Goal: Task Accomplishment & Management: Use online tool/utility

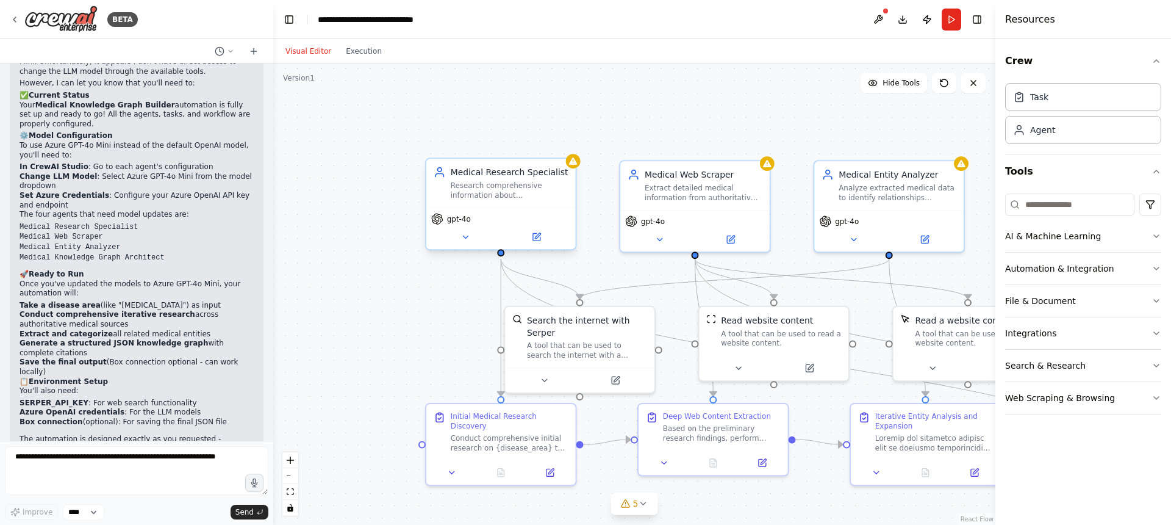
click at [465, 222] on span "gpt-4o" at bounding box center [459, 219] width 24 height 10
click at [461, 238] on icon at bounding box center [466, 237] width 10 height 10
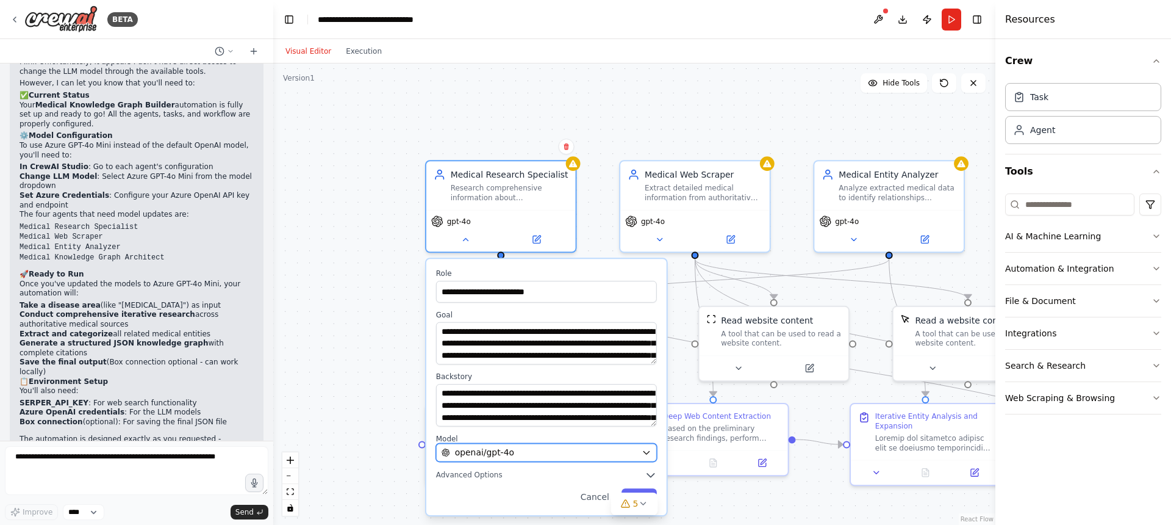
click at [520, 450] on div "openai/gpt-4o" at bounding box center [539, 452] width 195 height 12
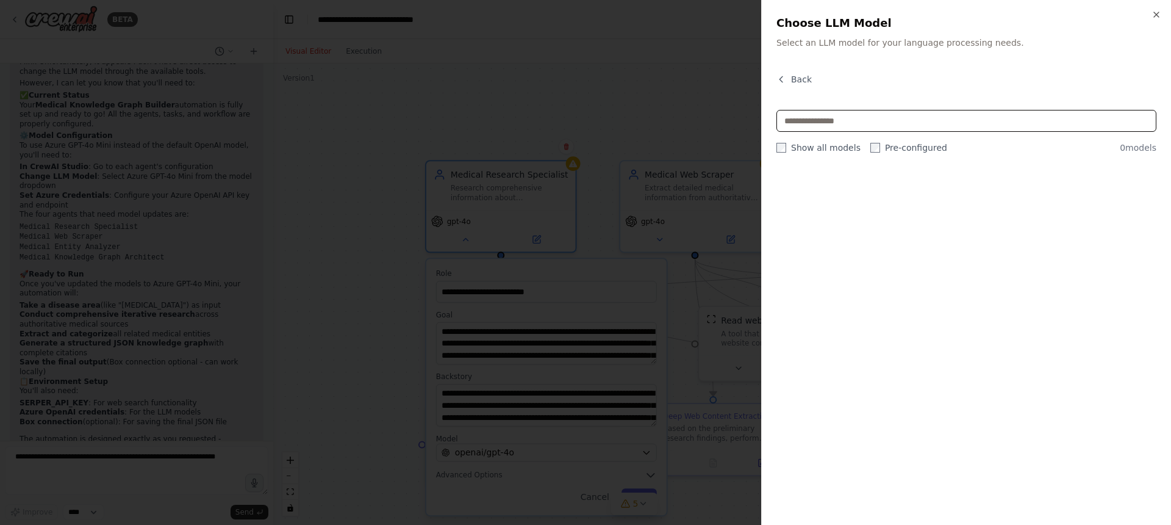
click at [818, 119] on input "text" at bounding box center [966, 121] width 380 height 22
click at [1153, 13] on icon "button" at bounding box center [1157, 15] width 10 height 10
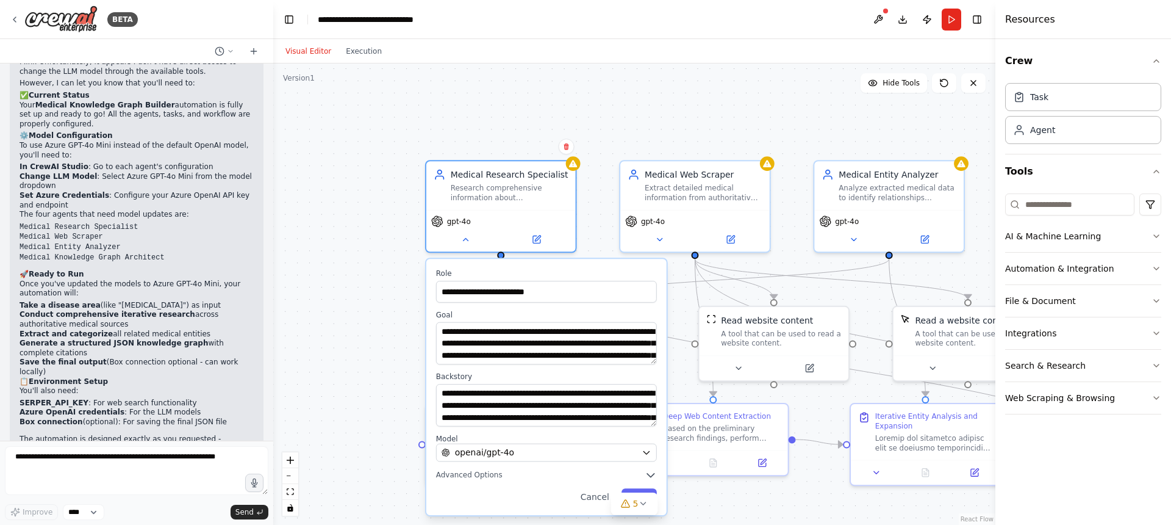
click at [813, 95] on div "**********" at bounding box center [634, 293] width 722 height 461
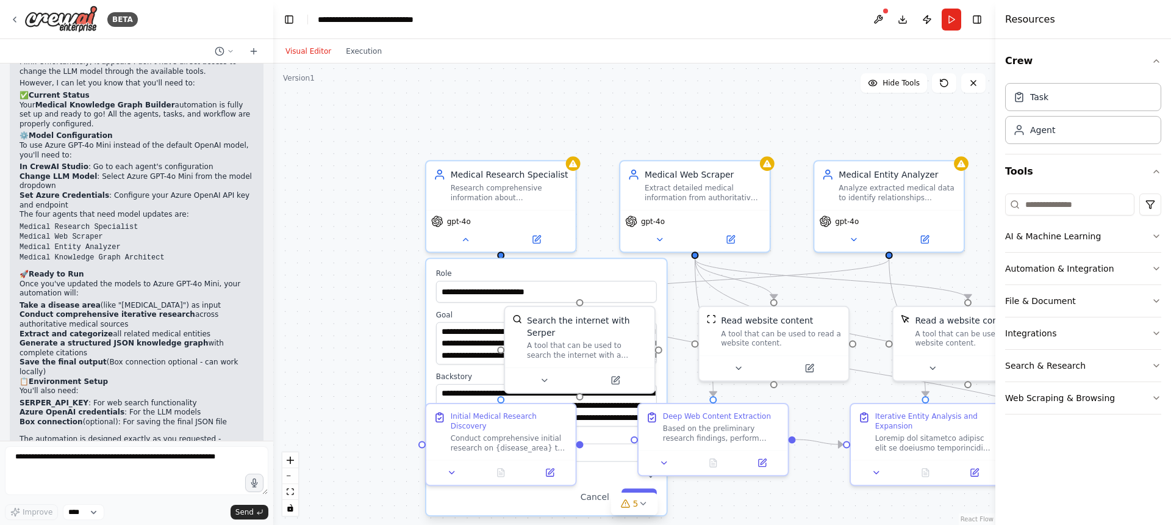
click at [667, 110] on div "**********" at bounding box center [634, 293] width 722 height 461
click at [366, 370] on div "**********" at bounding box center [634, 293] width 722 height 461
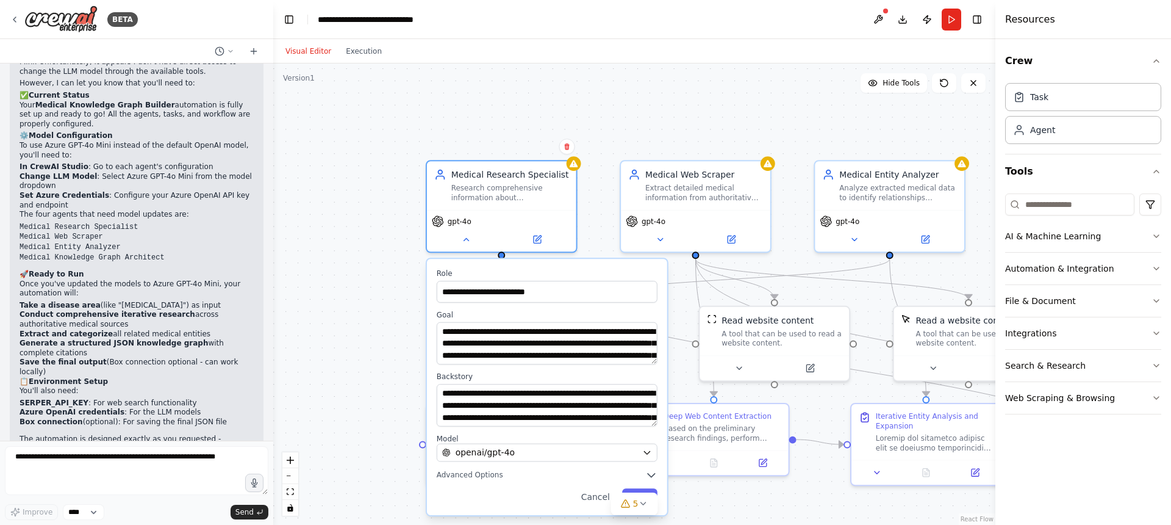
click at [601, 495] on button "Cancel" at bounding box center [595, 496] width 43 height 17
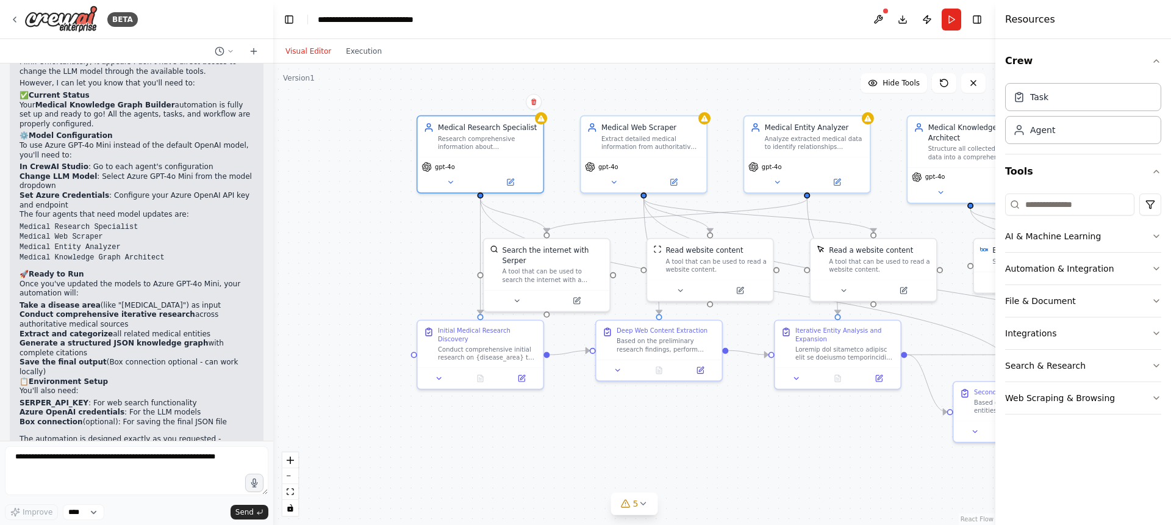
drag, startPoint x: 691, startPoint y: 111, endPoint x: 644, endPoint y: 71, distance: 61.9
click at [644, 71] on div ".deletable-edge-delete-btn { width: 20px; height: 20px; border: 0px solid #ffff…" at bounding box center [634, 293] width 722 height 461
click at [450, 186] on button at bounding box center [450, 180] width 58 height 12
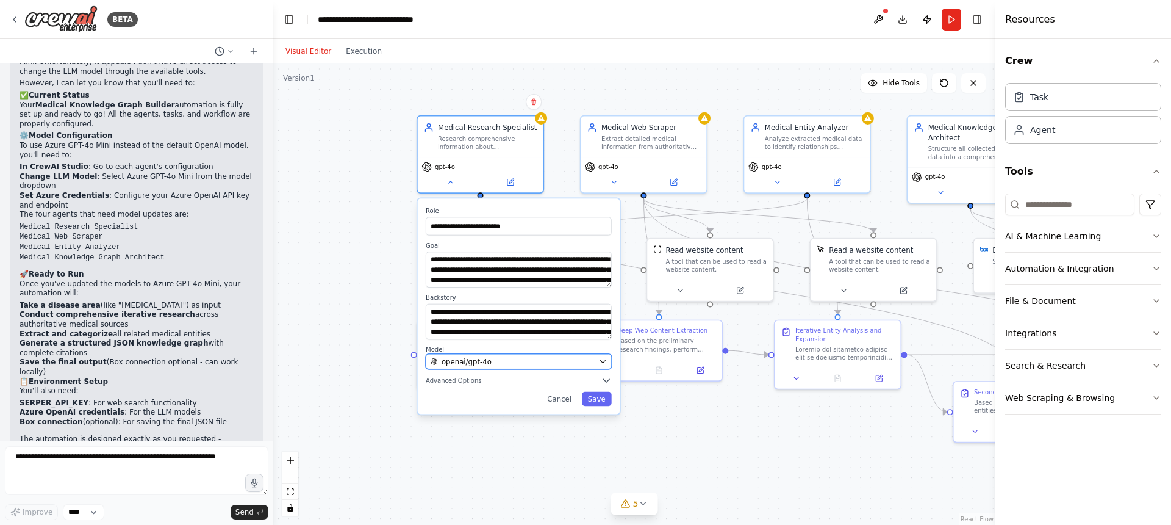
click at [597, 362] on button "openai/gpt-4o" at bounding box center [519, 361] width 186 height 15
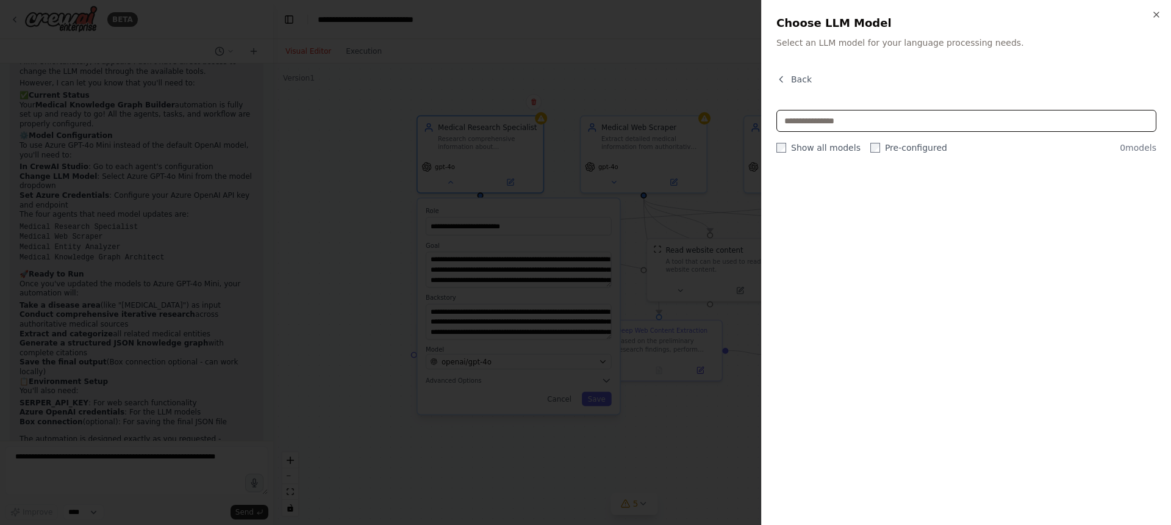
click at [844, 131] on input "text" at bounding box center [966, 121] width 380 height 22
click at [1158, 15] on icon "button" at bounding box center [1157, 15] width 10 height 10
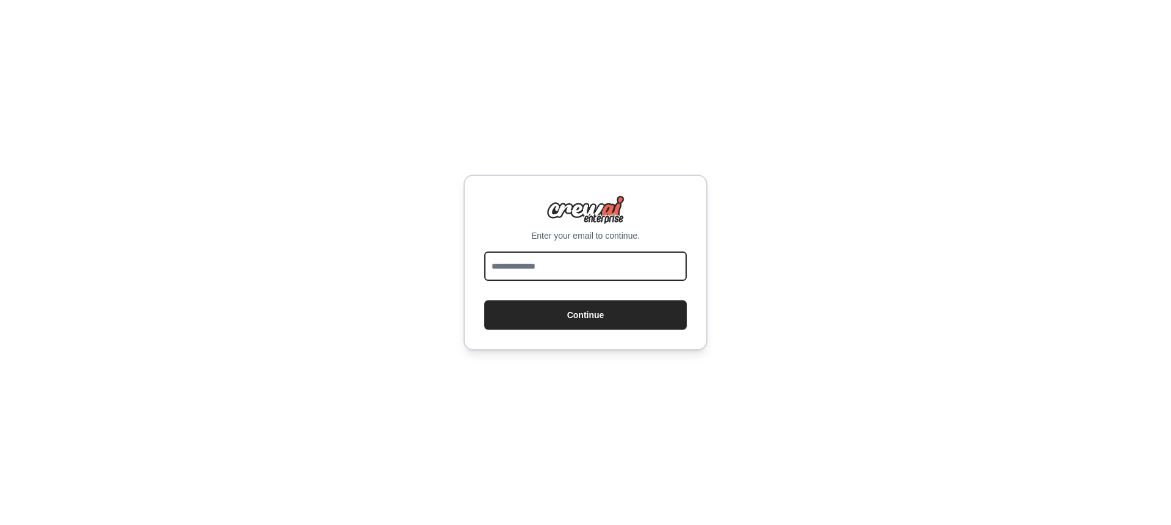
click at [547, 272] on input "email" at bounding box center [585, 265] width 203 height 29
type input "**********"
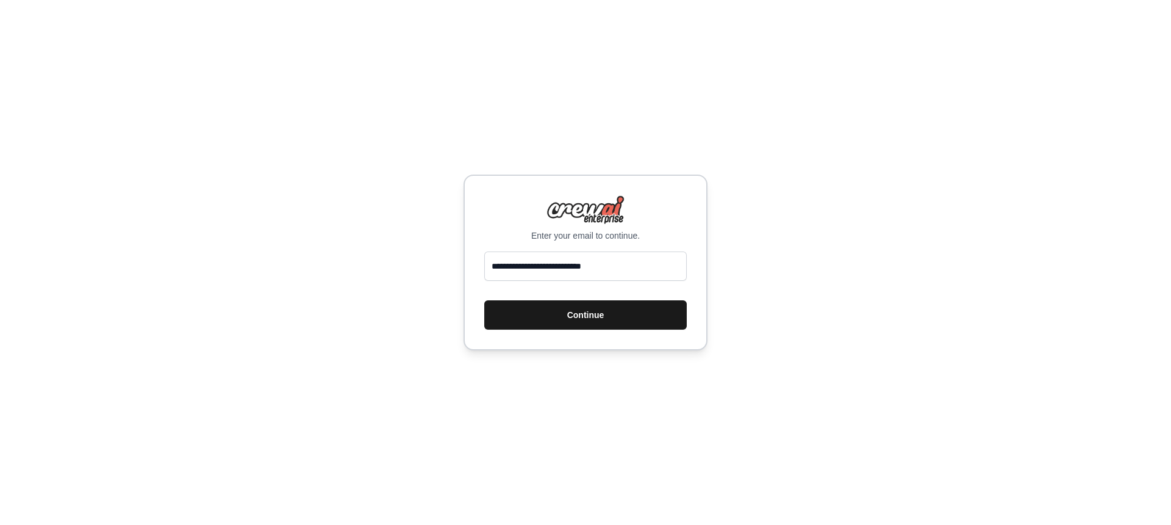
click at [593, 311] on button "Continue" at bounding box center [585, 314] width 203 height 29
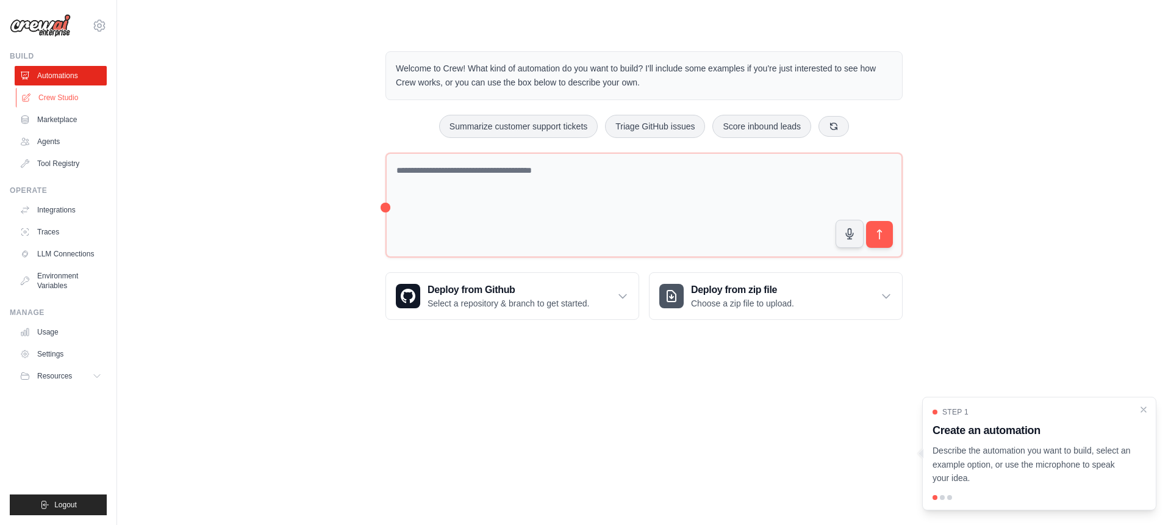
click at [65, 106] on link "Crew Studio" at bounding box center [62, 98] width 92 height 20
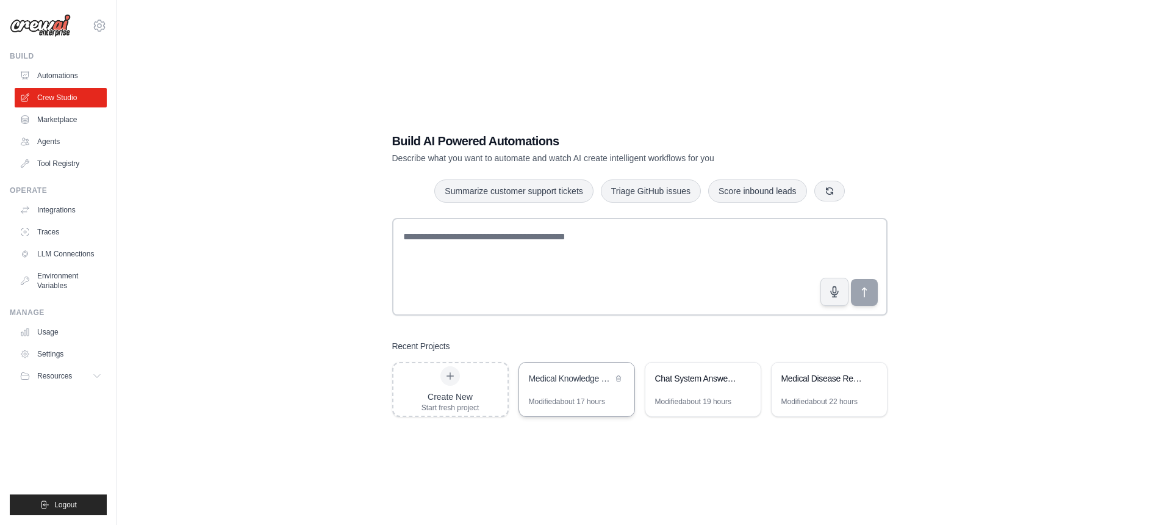
click at [573, 387] on div "Medical Knowledge Graph Builder" at bounding box center [576, 379] width 115 height 34
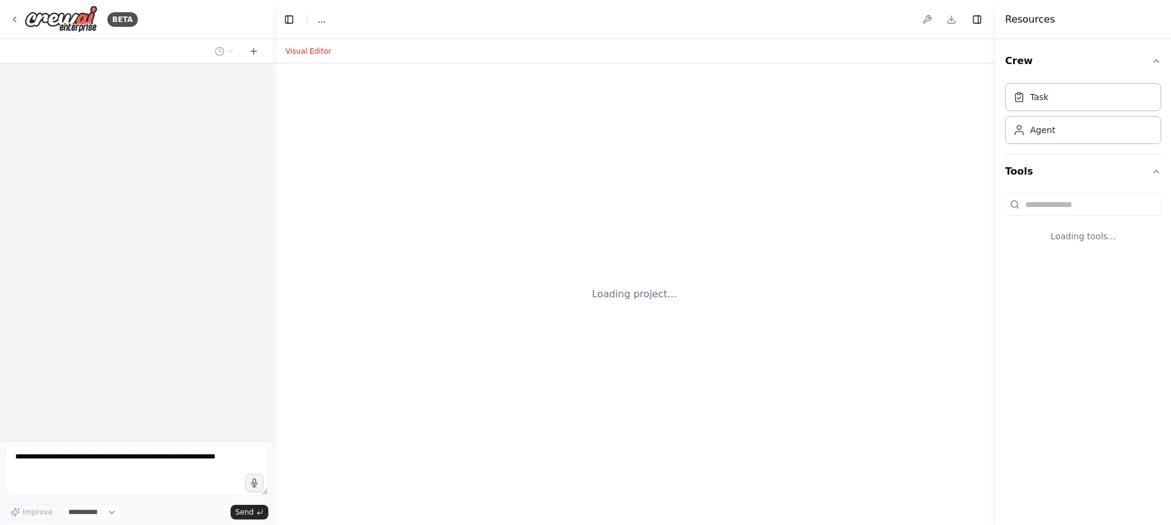
select select "****"
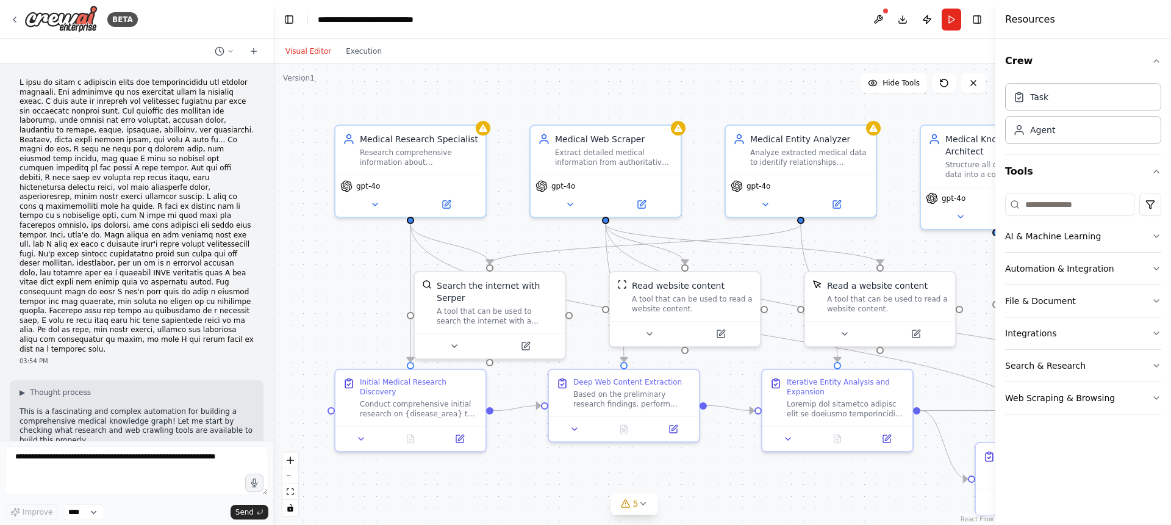
scroll to position [2633, 0]
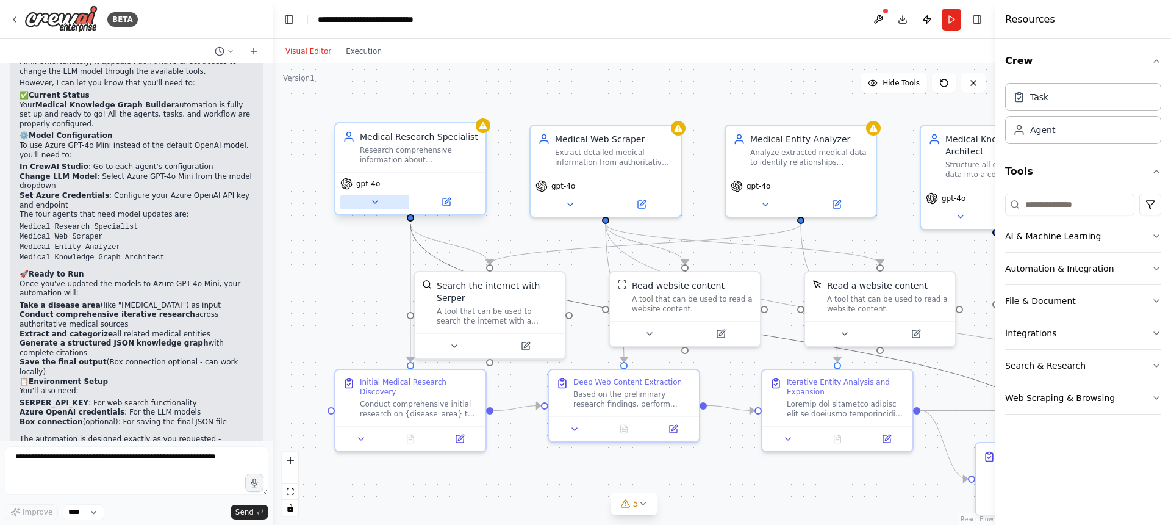
click at [378, 204] on icon at bounding box center [375, 202] width 10 height 10
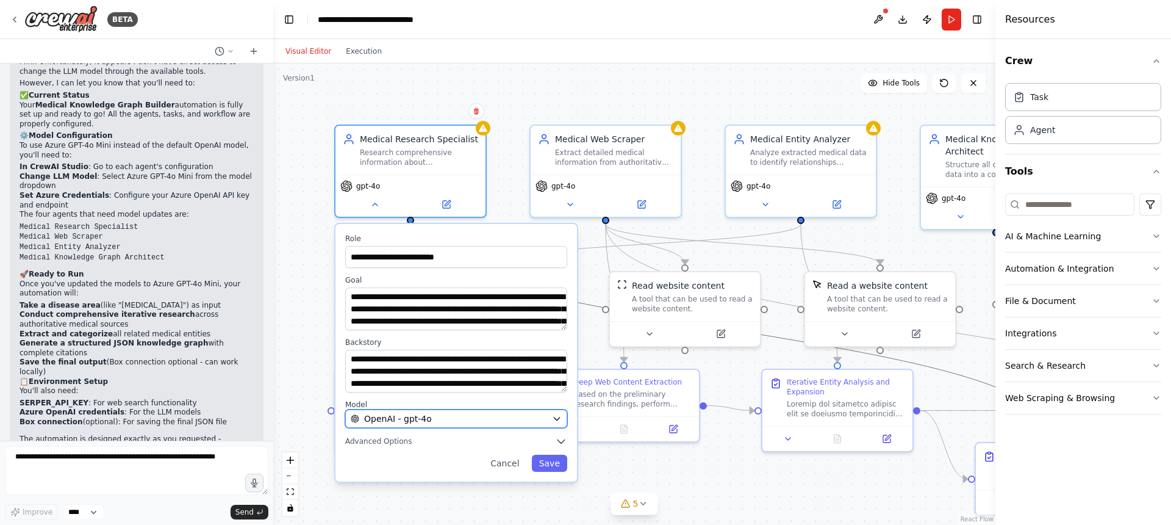
click at [423, 413] on span "OpenAI - gpt-4o" at bounding box center [398, 418] width 68 height 12
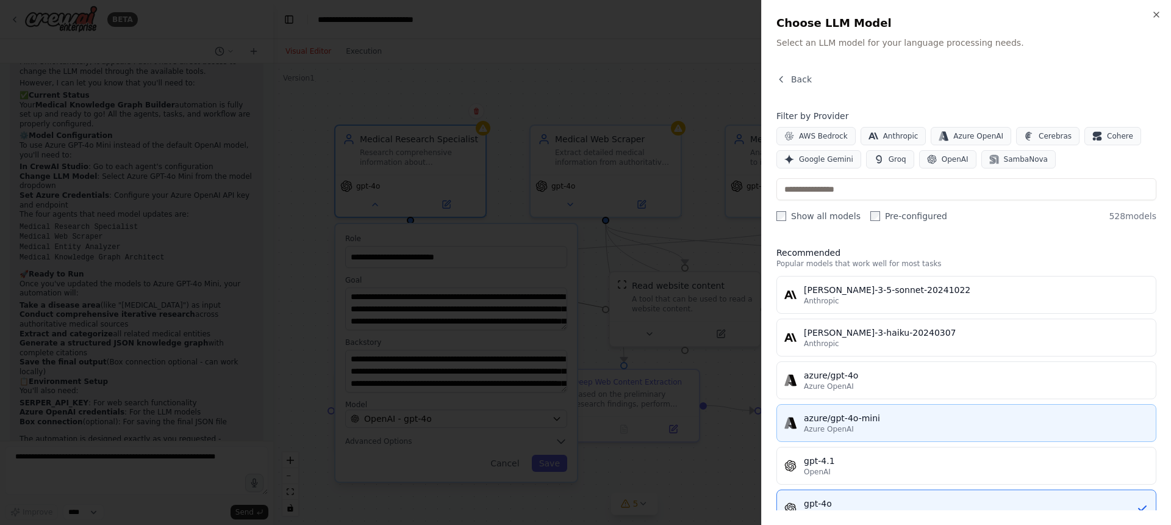
click at [864, 418] on div "azure/gpt-4o-mini" at bounding box center [976, 418] width 345 height 12
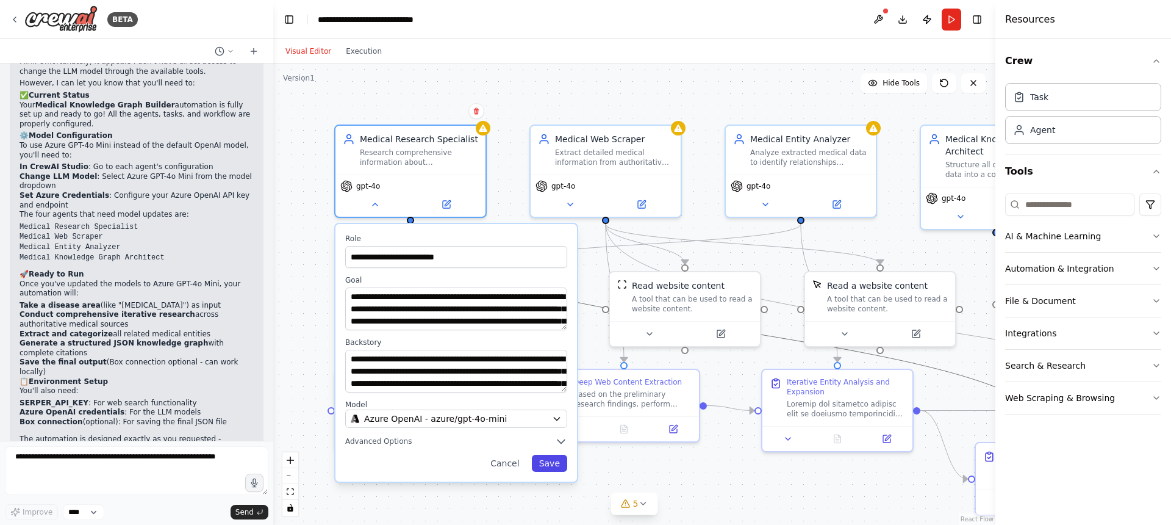
click at [553, 469] on button "Save" at bounding box center [549, 462] width 35 height 17
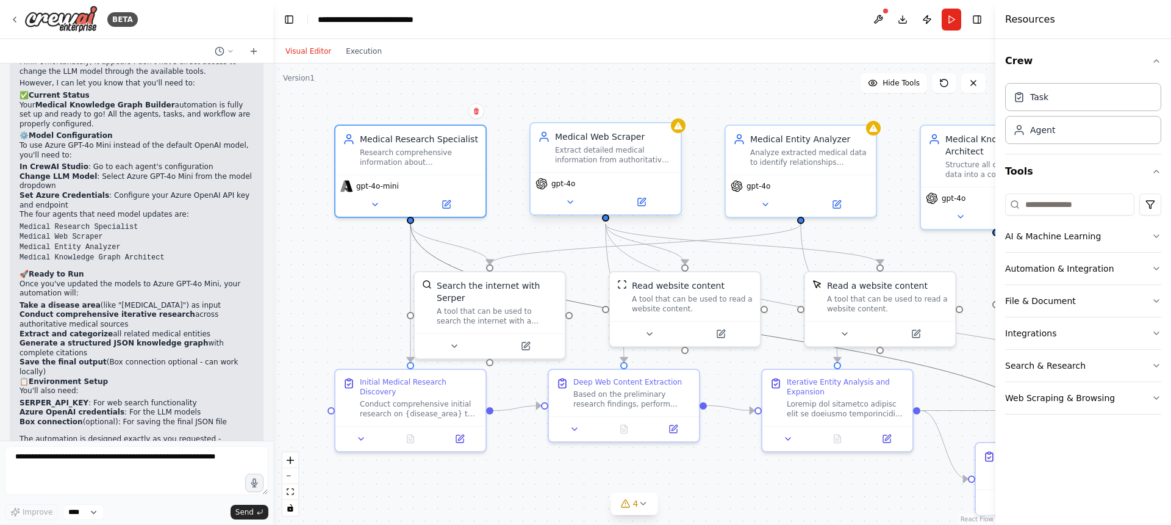
click at [569, 209] on div "gpt-4o" at bounding box center [606, 193] width 150 height 42
click at [571, 204] on icon at bounding box center [570, 202] width 10 height 10
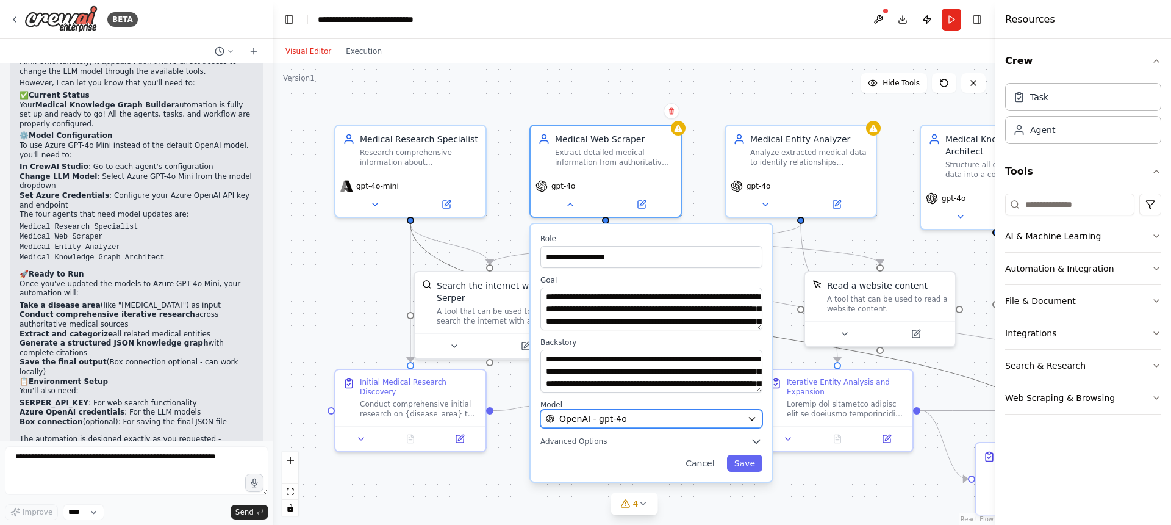
click at [709, 418] on div "OpenAI - gpt-4o" at bounding box center [644, 418] width 196 height 12
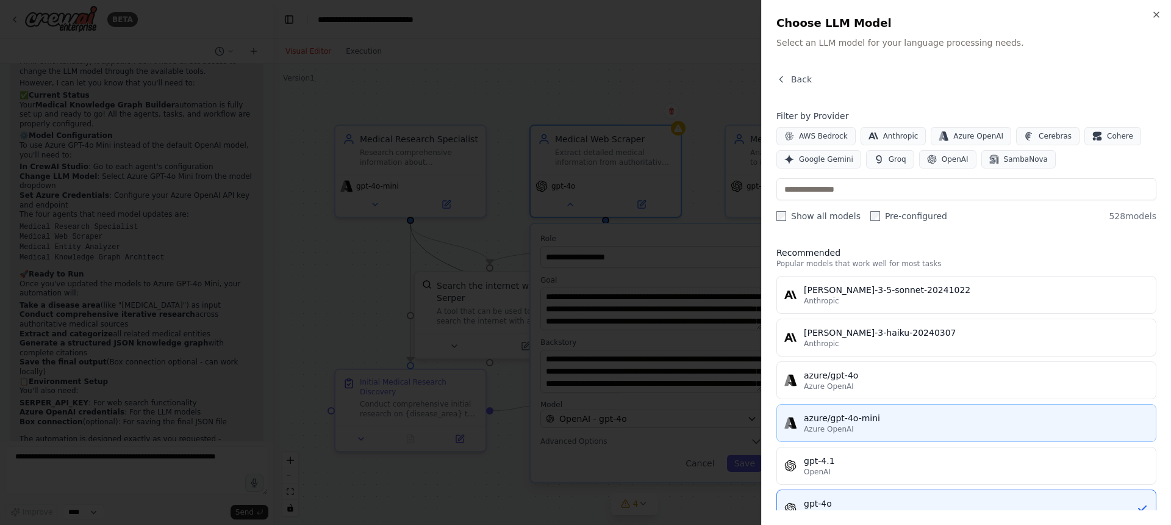
click at [856, 409] on button "azure/gpt-4o-mini Azure OpenAI" at bounding box center [966, 423] width 380 height 38
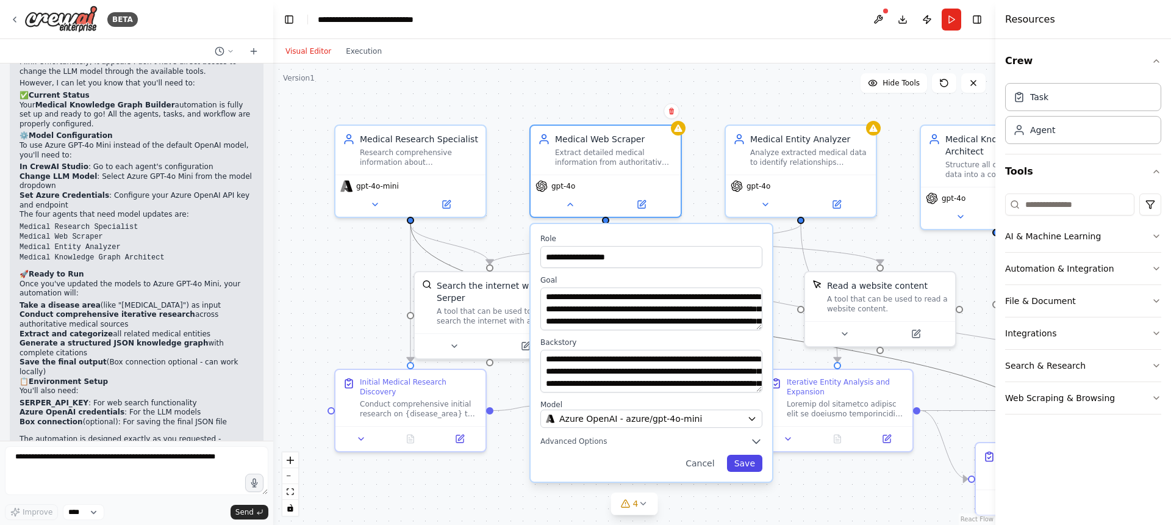
click at [744, 459] on button "Save" at bounding box center [744, 462] width 35 height 17
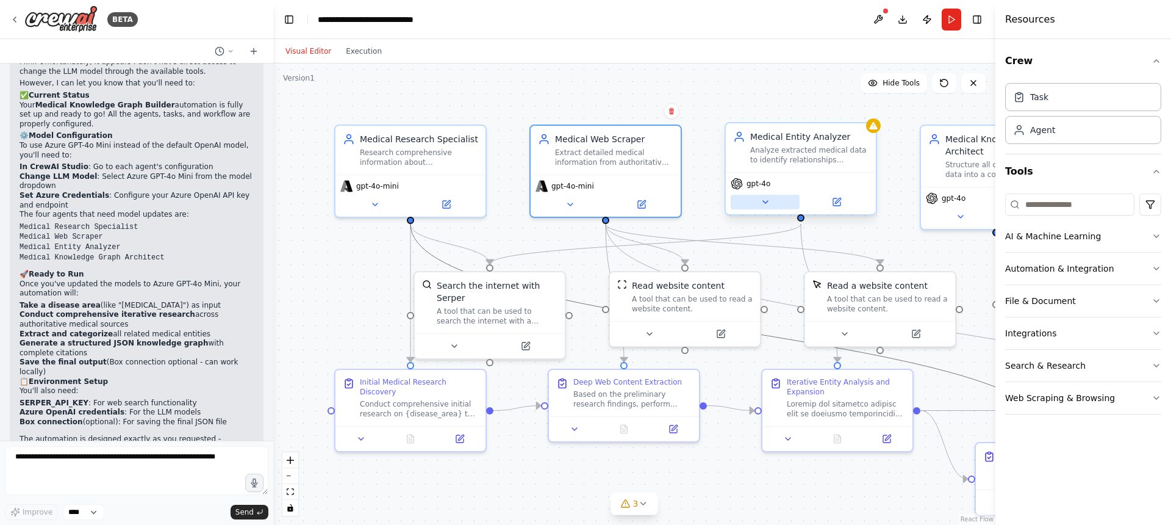
click at [767, 207] on button at bounding box center [765, 202] width 69 height 15
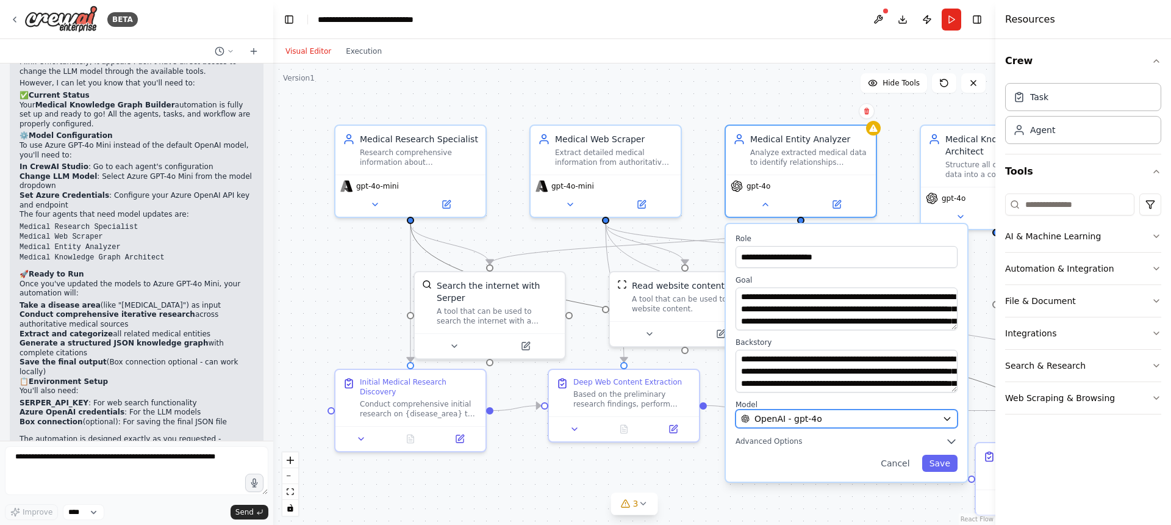
click at [794, 415] on span "OpenAI - gpt-4o" at bounding box center [789, 418] width 68 height 12
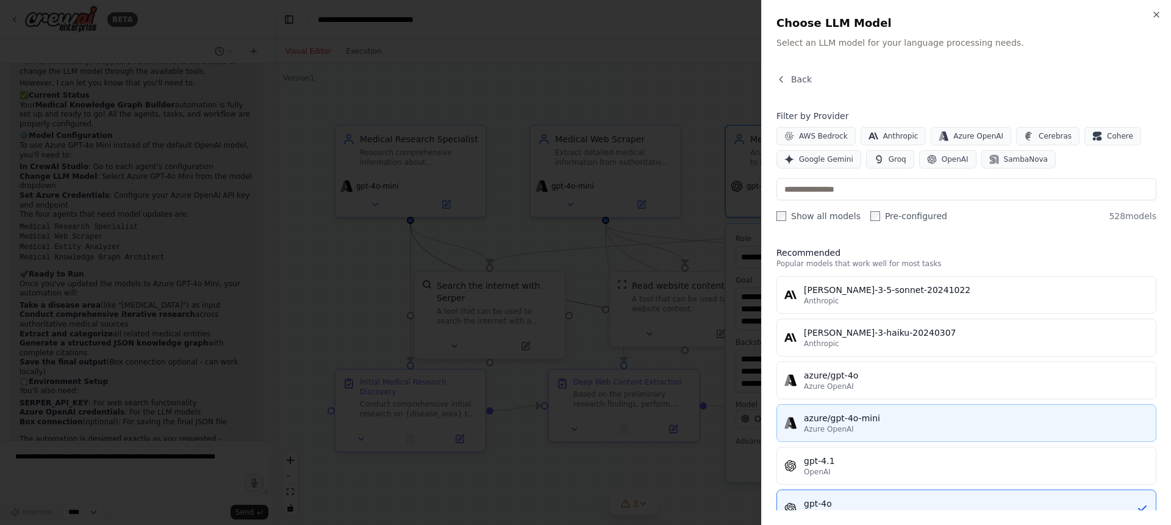
click at [877, 418] on div "azure/gpt-4o-mini" at bounding box center [976, 418] width 345 height 12
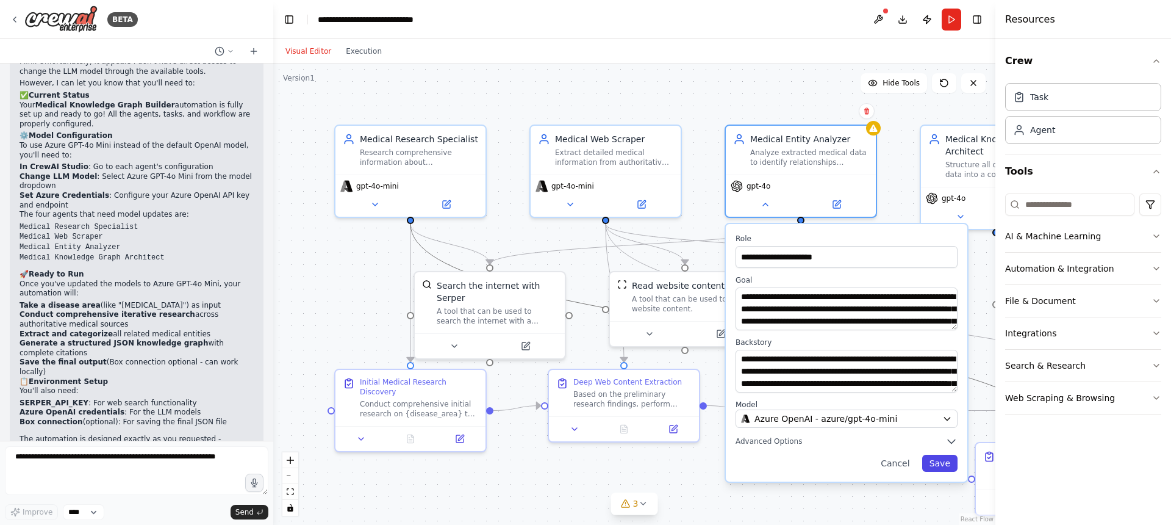
click at [940, 464] on button "Save" at bounding box center [939, 462] width 35 height 17
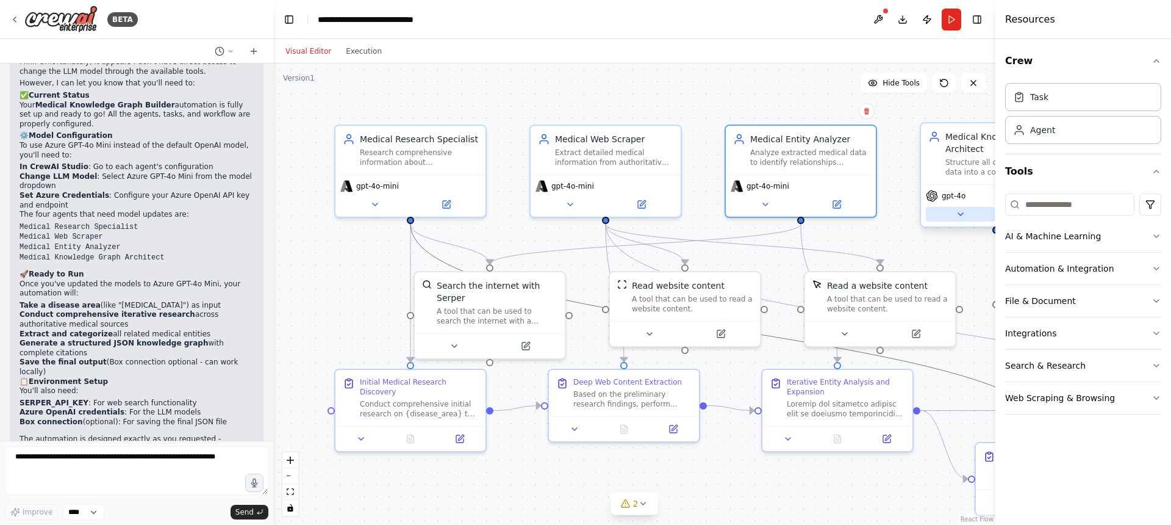
click at [959, 220] on button at bounding box center [960, 214] width 69 height 15
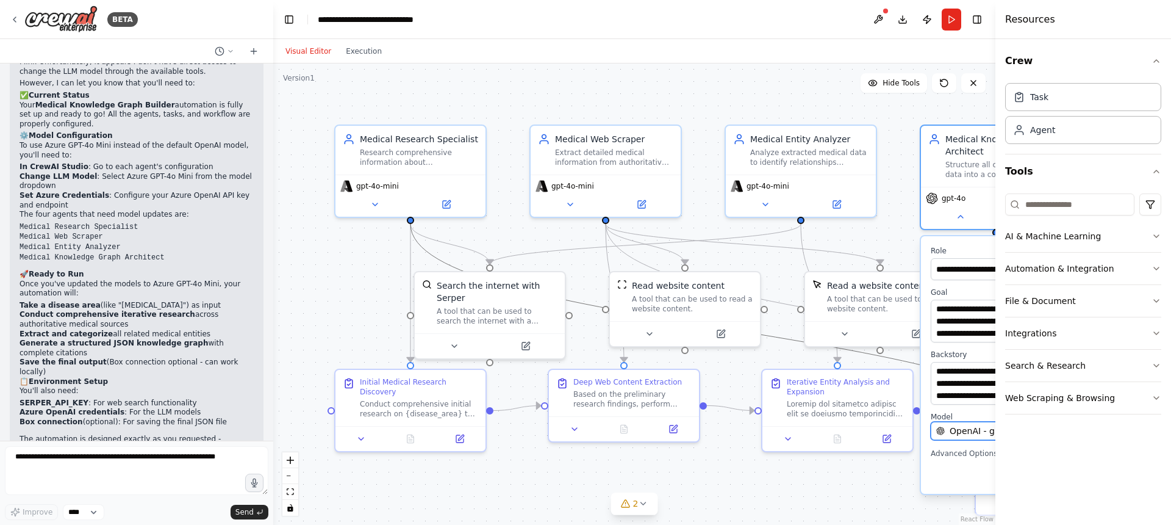
click at [960, 428] on span "OpenAI - gpt-4o" at bounding box center [984, 431] width 68 height 12
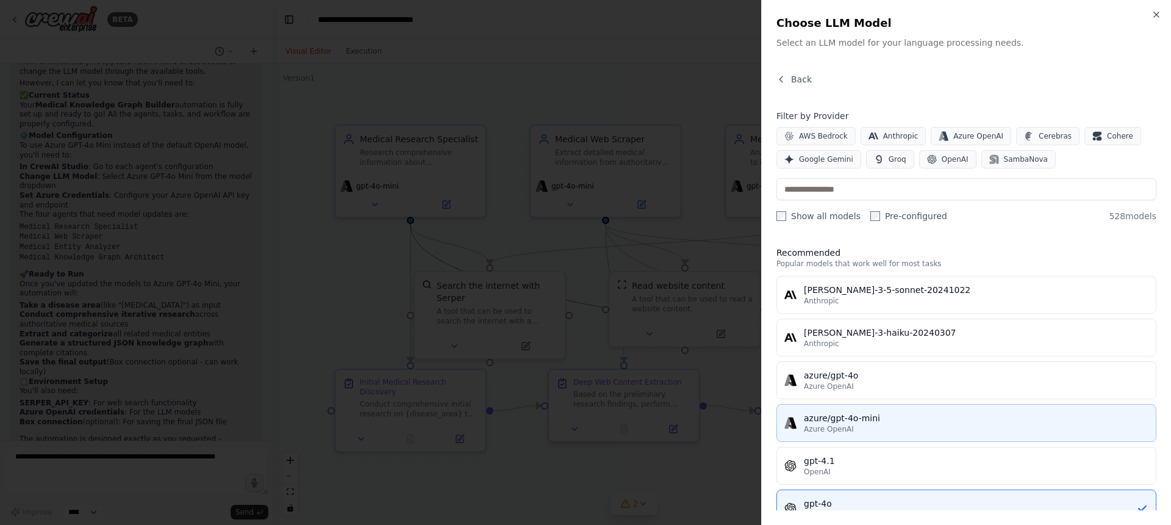
click at [866, 419] on div "azure/gpt-4o-mini" at bounding box center [976, 418] width 345 height 12
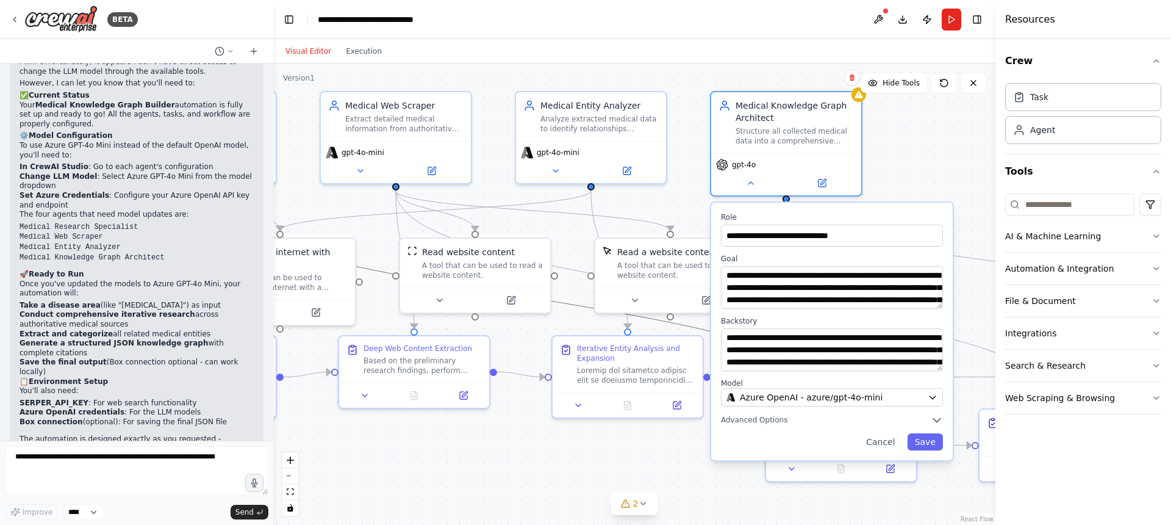
drag, startPoint x: 836, startPoint y: 492, endPoint x: 556, endPoint y: 456, distance: 282.4
click at [556, 456] on div ".deletable-edge-delete-btn { width: 20px; height: 20px; border: 0px solid #ffff…" at bounding box center [634, 293] width 722 height 461
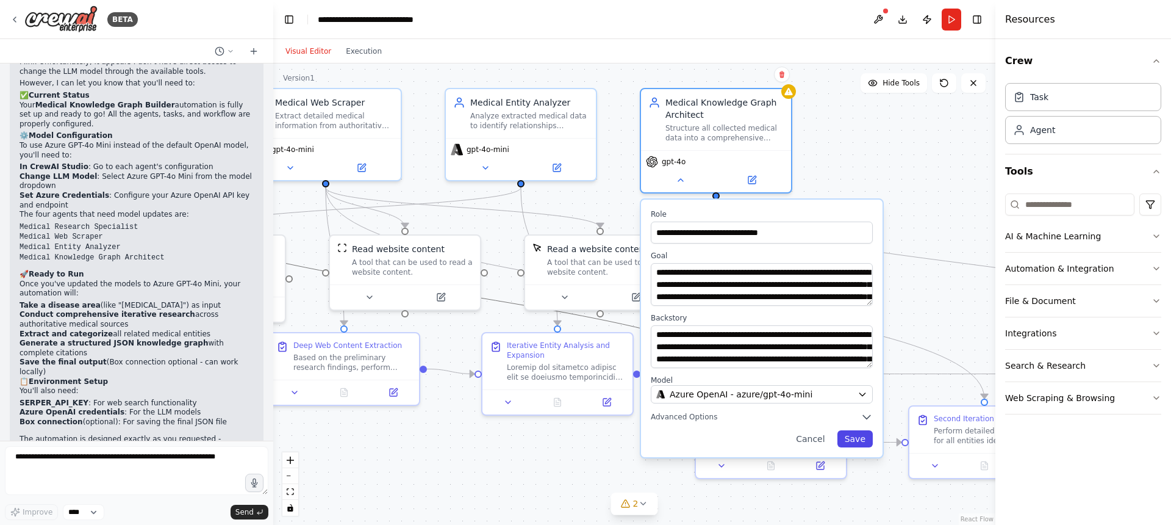
click at [858, 444] on button "Save" at bounding box center [854, 438] width 35 height 17
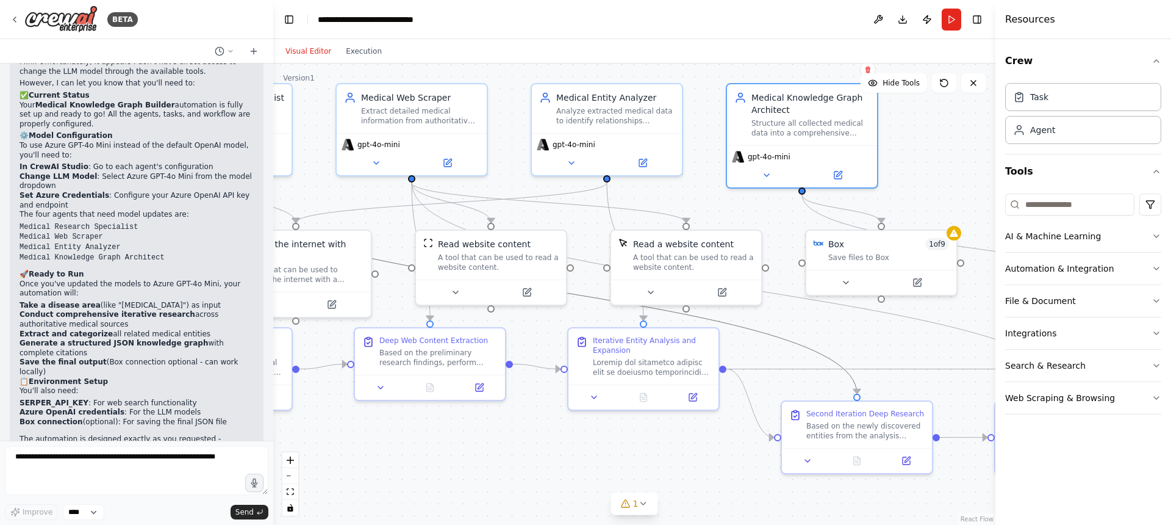
drag, startPoint x: 867, startPoint y: 147, endPoint x: 953, endPoint y: 142, distance: 86.1
click at [953, 142] on div ".deletable-edge-delete-btn { width: 20px; height: 20px; border: 0px solid #ffff…" at bounding box center [634, 293] width 722 height 461
click at [978, 18] on button "Toggle Right Sidebar" at bounding box center [977, 19] width 17 height 17
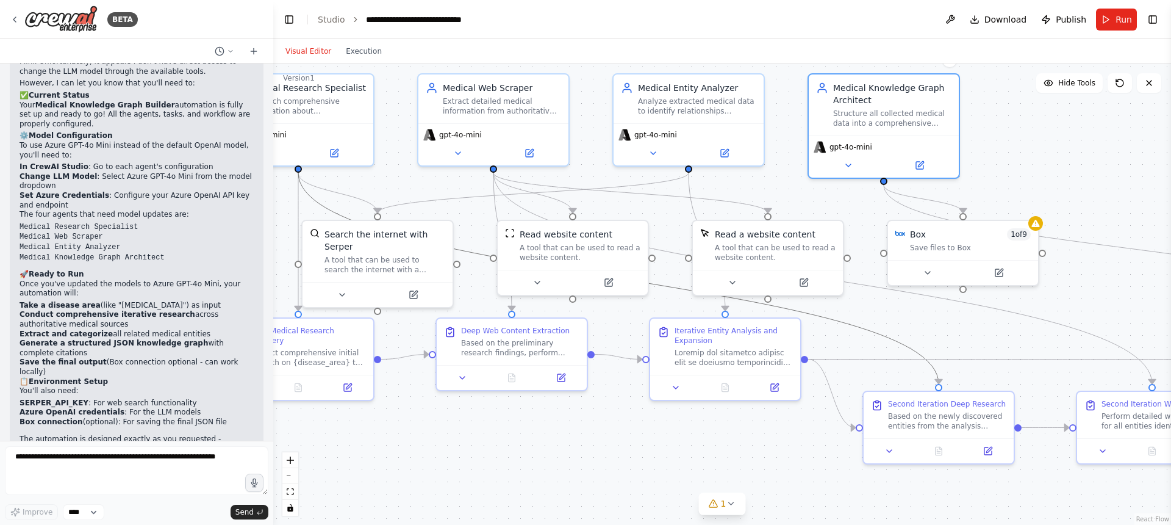
drag, startPoint x: 1024, startPoint y: 297, endPoint x: 1075, endPoint y: 303, distance: 51.5
click at [1077, 302] on div ".deletable-edge-delete-btn { width: 20px; height: 20px; border: 0px solid #ffff…" at bounding box center [722, 293] width 898 height 461
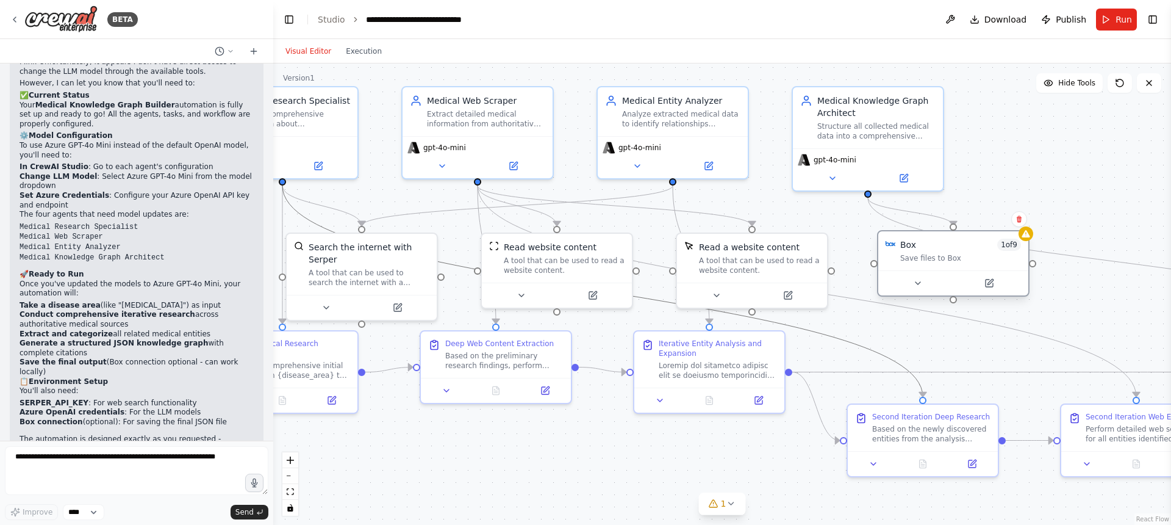
click at [947, 239] on div "Box 1 of 9" at bounding box center [960, 244] width 121 height 12
click at [1016, 220] on icon at bounding box center [1019, 218] width 7 height 7
click at [974, 219] on button "Confirm" at bounding box center [984, 219] width 43 height 15
drag, startPoint x: 892, startPoint y: 306, endPoint x: 1083, endPoint y: 293, distance: 191.3
click at [1083, 293] on div ".deletable-edge-delete-btn { width: 20px; height: 20px; border: 0px solid #ffff…" at bounding box center [722, 293] width 898 height 461
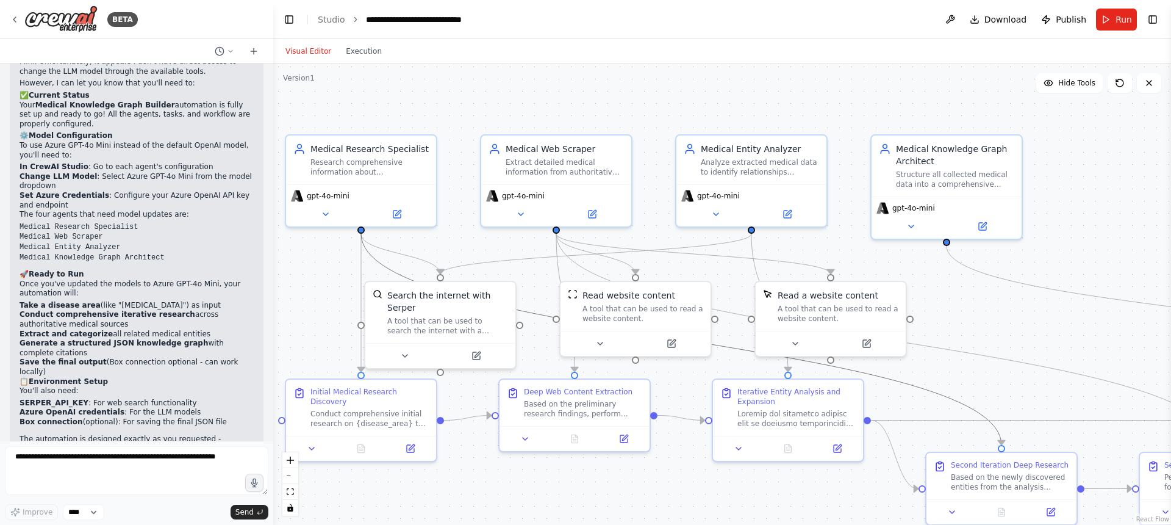
drag, startPoint x: 995, startPoint y: 303, endPoint x: 1074, endPoint y: 351, distance: 92.3
click at [1074, 351] on div ".deletable-edge-delete-btn { width: 20px; height: 20px; border: 0px solid #ffff…" at bounding box center [722, 293] width 898 height 461
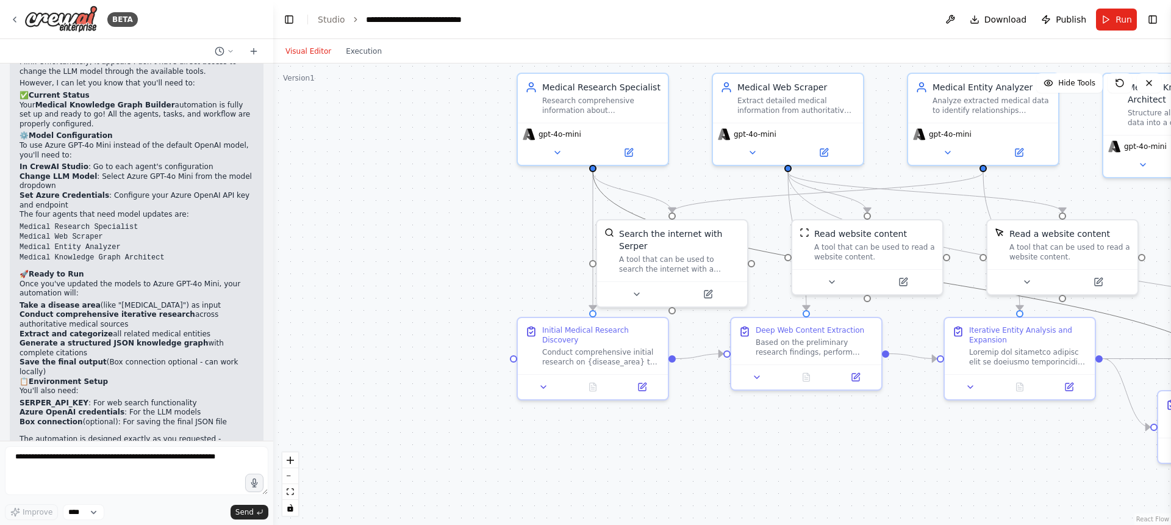
drag, startPoint x: 339, startPoint y: 280, endPoint x: 572, endPoint y: 218, distance: 241.0
click at [572, 218] on div ".deletable-edge-delete-btn { width: 20px; height: 20px; border: 0px solid #ffff…" at bounding box center [722, 293] width 898 height 461
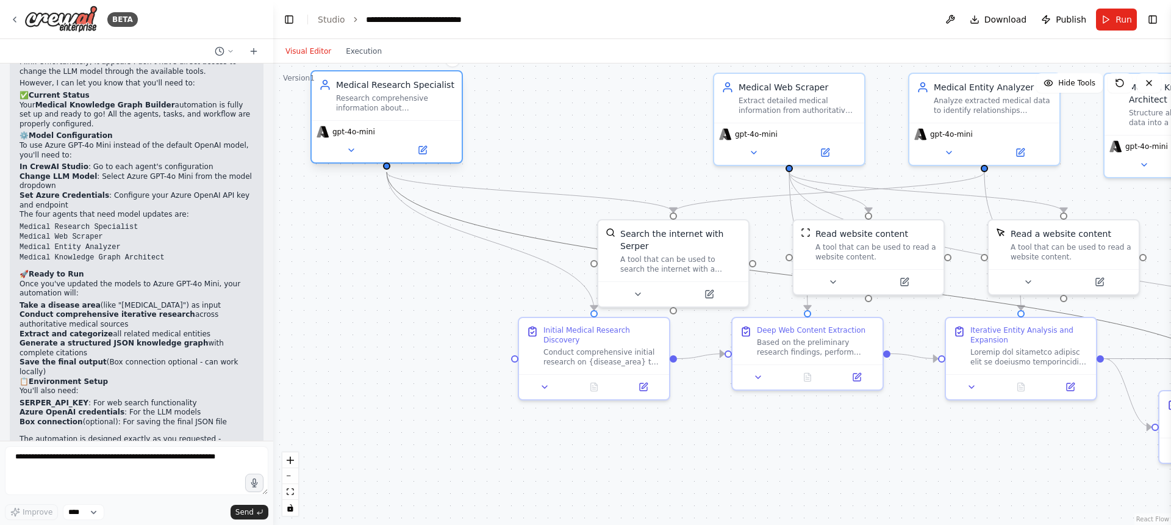
drag, startPoint x: 593, startPoint y: 97, endPoint x: 415, endPoint y: 109, distance: 177.9
click at [415, 108] on div "Research comprehensive information about {disease_area} including all related e…" at bounding box center [395, 103] width 118 height 20
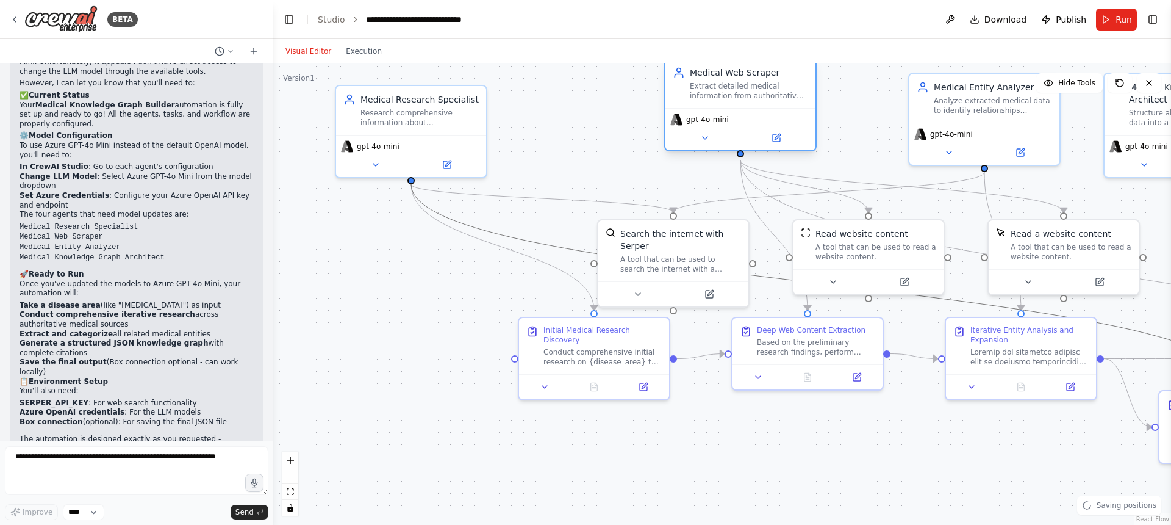
drag, startPoint x: 789, startPoint y: 119, endPoint x: 750, endPoint y: 106, distance: 40.5
click at [750, 106] on div "Medical Web Scraper Extract detailed medical information from authoritative web…" at bounding box center [740, 83] width 150 height 49
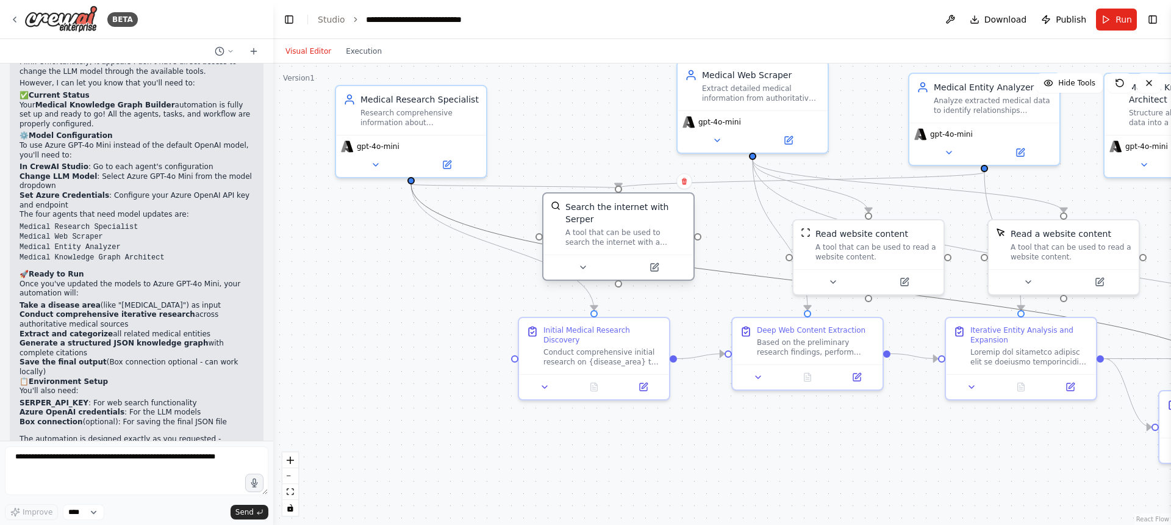
drag, startPoint x: 708, startPoint y: 240, endPoint x: 654, endPoint y: 212, distance: 60.0
click at [654, 212] on div "Search the internet with Serper" at bounding box center [625, 213] width 121 height 24
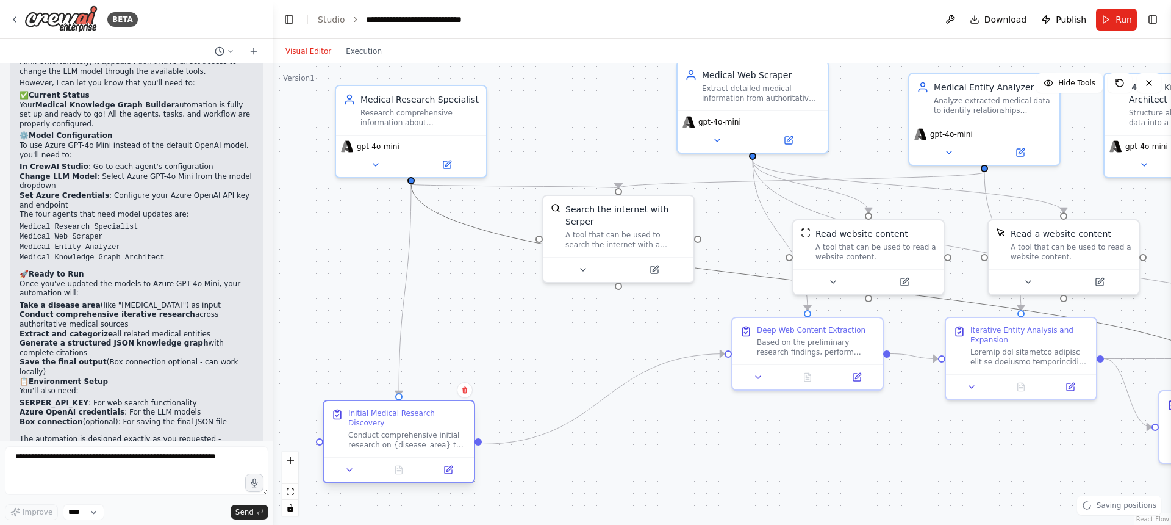
drag, startPoint x: 630, startPoint y: 335, endPoint x: 431, endPoint y: 423, distance: 217.9
click at [431, 423] on div "Initial Medical Research Discovery" at bounding box center [407, 418] width 118 height 20
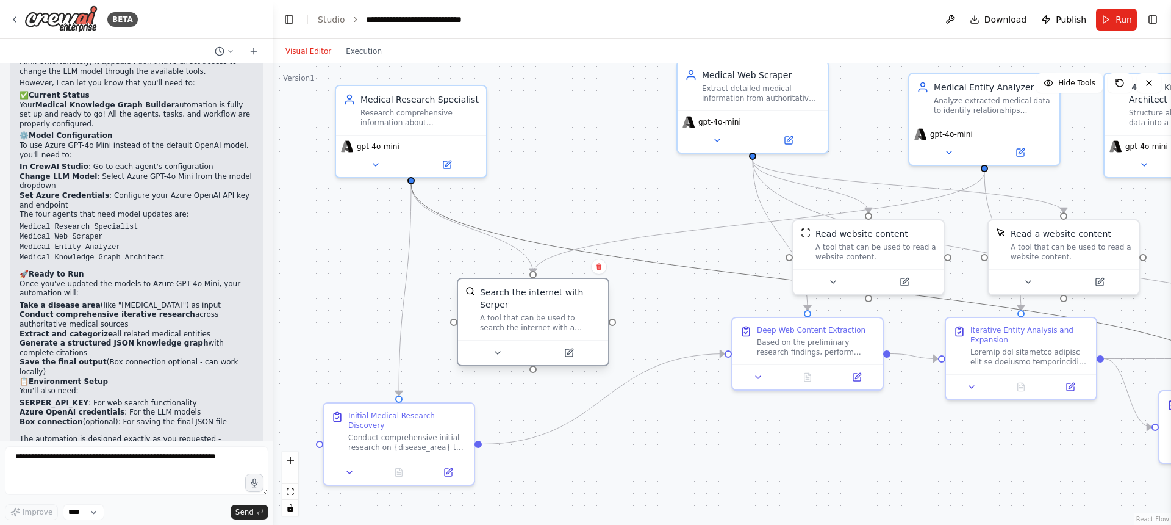
drag, startPoint x: 639, startPoint y: 224, endPoint x: 557, endPoint y: 312, distance: 120.4
click at [557, 312] on div "Search the internet with Serper A tool that can be used to search the internet …" at bounding box center [540, 309] width 121 height 46
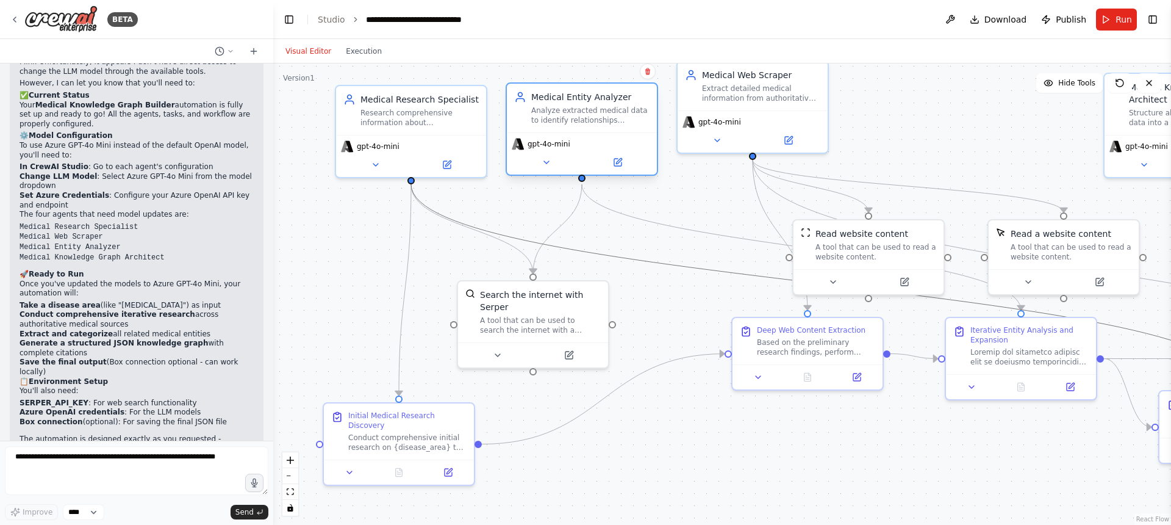
drag, startPoint x: 985, startPoint y: 128, endPoint x: 588, endPoint y: 138, distance: 397.2
click at [588, 138] on div "gpt-4o-mini" at bounding box center [582, 144] width 140 height 12
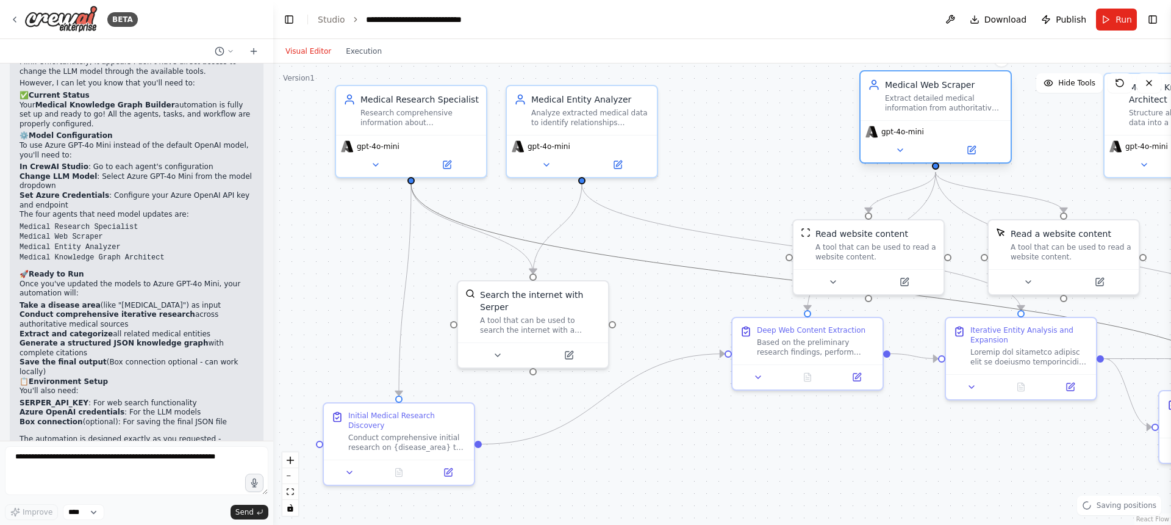
drag, startPoint x: 795, startPoint y: 111, endPoint x: 957, endPoint y: 135, distance: 164.0
click at [966, 121] on div "gpt-4o-mini" at bounding box center [936, 141] width 150 height 42
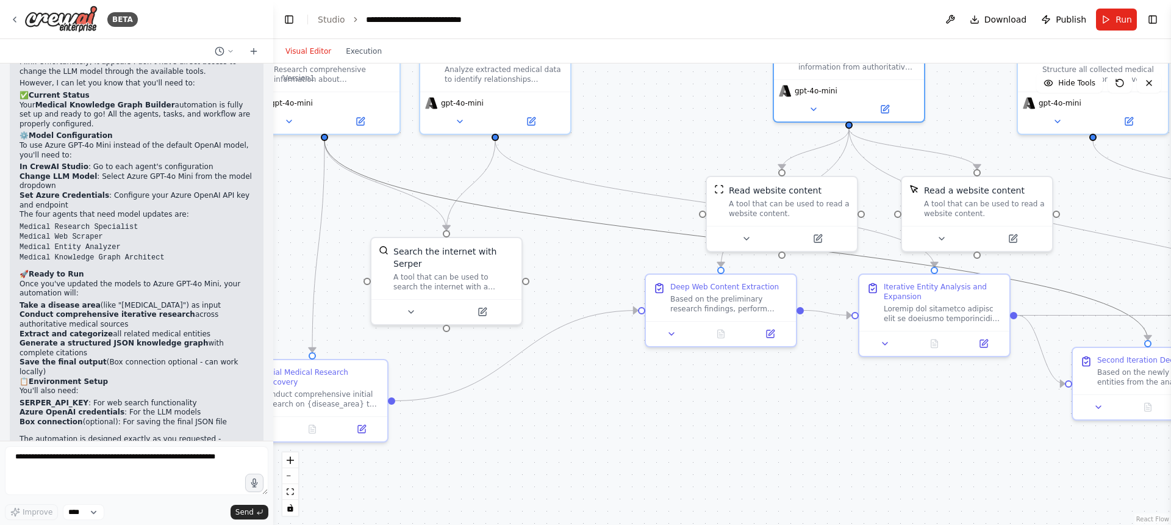
drag, startPoint x: 1069, startPoint y: 169, endPoint x: 983, endPoint y: 126, distance: 96.8
click at [983, 126] on div ".deletable-edge-delete-btn { width: 20px; height: 20px; border: 0px solid #ffff…" at bounding box center [722, 293] width 898 height 461
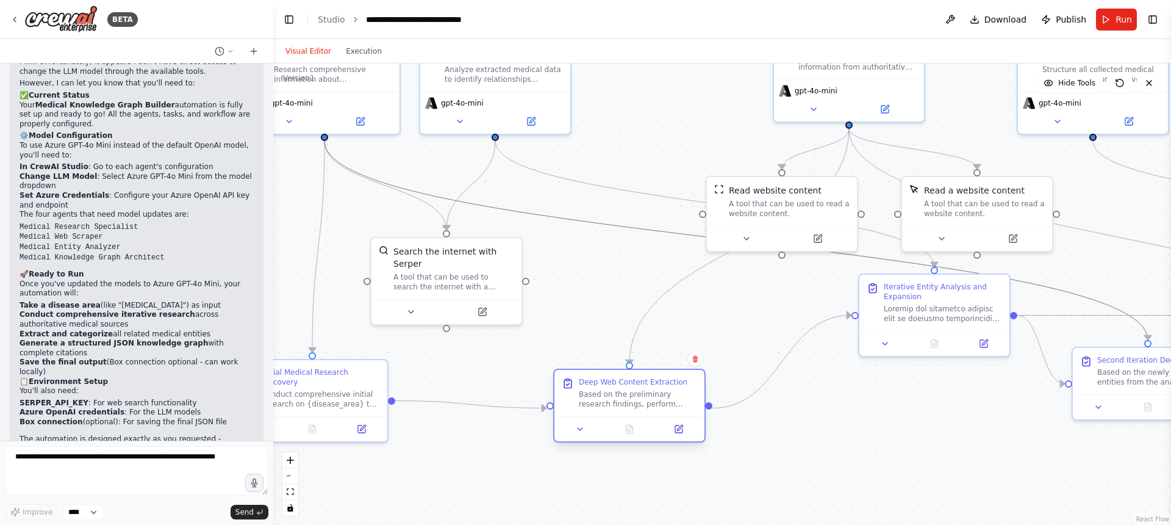
drag, startPoint x: 725, startPoint y: 297, endPoint x: 634, endPoint y: 395, distance: 133.8
click at [634, 395] on div "Based on the preliminary research findings, perform detailed web scraping of th…" at bounding box center [638, 399] width 118 height 20
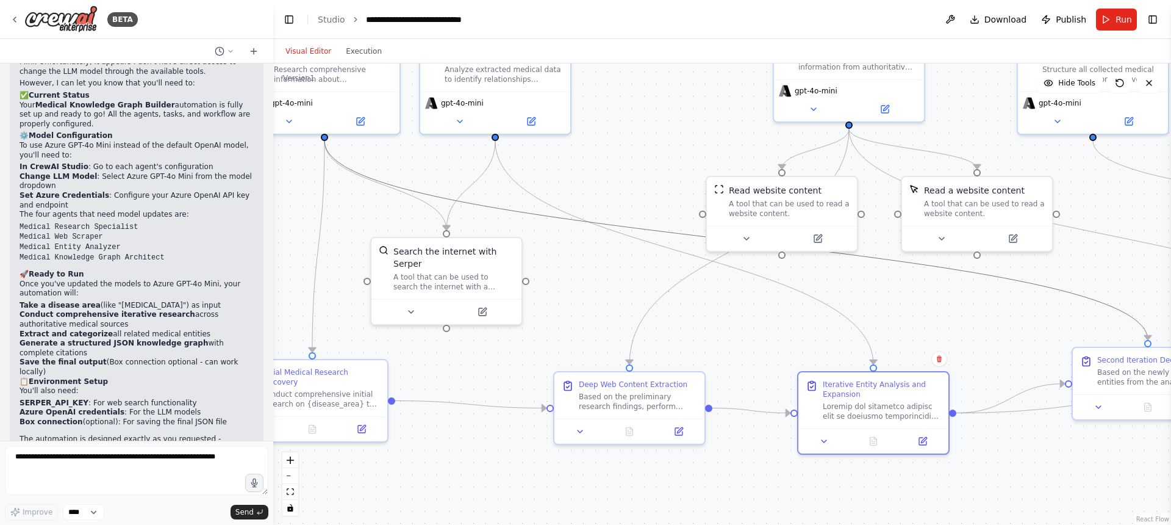
drag, startPoint x: 932, startPoint y: 321, endPoint x: 822, endPoint y: 296, distance: 113.3
click at [878, 403] on div at bounding box center [882, 411] width 118 height 20
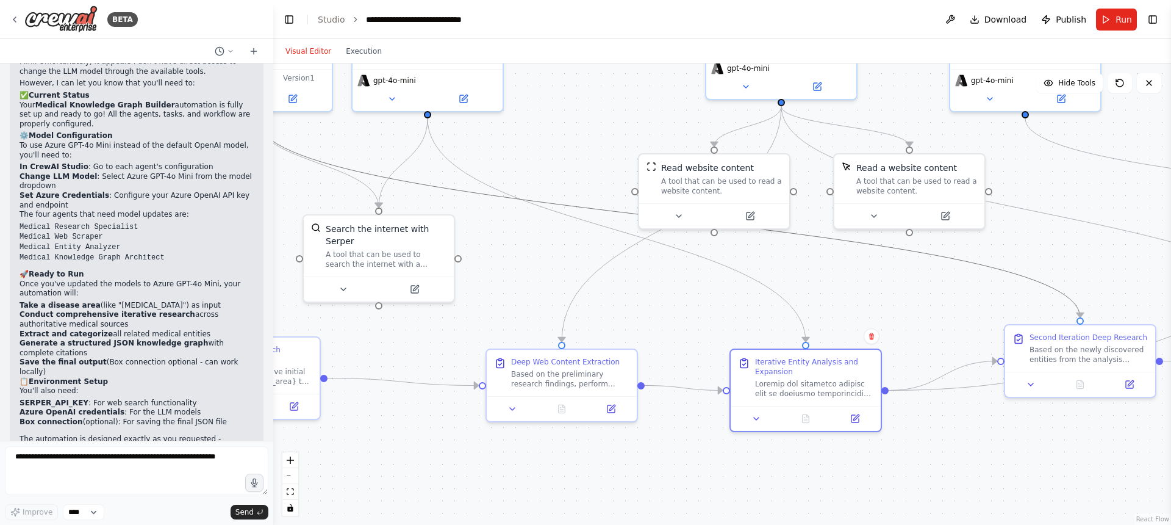
drag, startPoint x: 988, startPoint y: 308, endPoint x: 855, endPoint y: 275, distance: 137.0
click at [855, 275] on div ".deletable-edge-delete-btn { width: 20px; height: 20px; border: 0px solid #ffff…" at bounding box center [722, 293] width 898 height 461
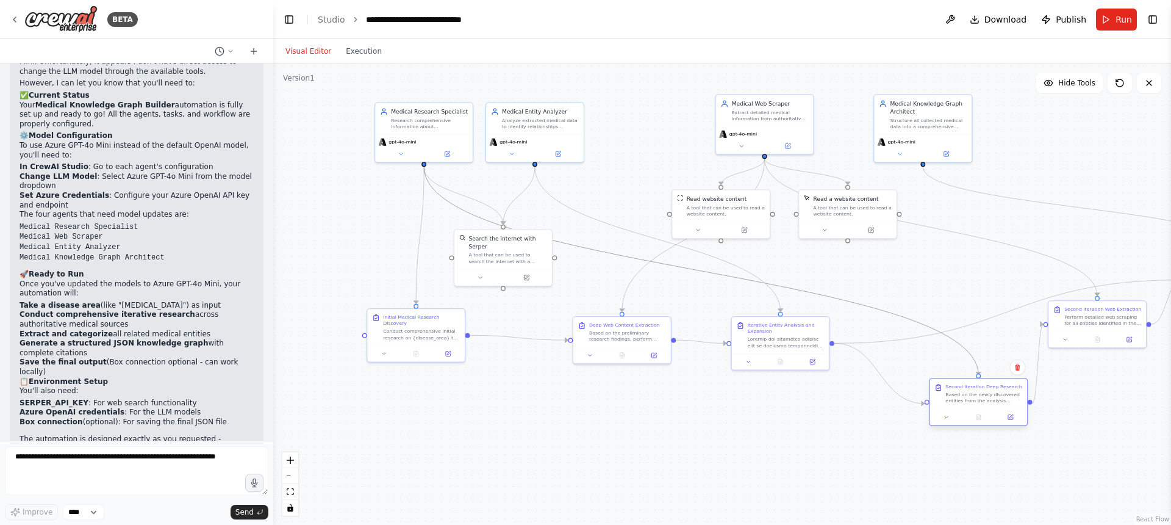
drag, startPoint x: 958, startPoint y: 315, endPoint x: 980, endPoint y: 397, distance: 84.8
click at [980, 397] on div "Based on the newly discovered entities from the analysis phase, conduct a secon…" at bounding box center [983, 397] width 77 height 13
drag, startPoint x: 1089, startPoint y: 328, endPoint x: 1122, endPoint y: 395, distance: 75.3
click at [1125, 395] on div "Second Iteration Web Extraction Perform detailed web scraping for all entities …" at bounding box center [1137, 386] width 99 height 48
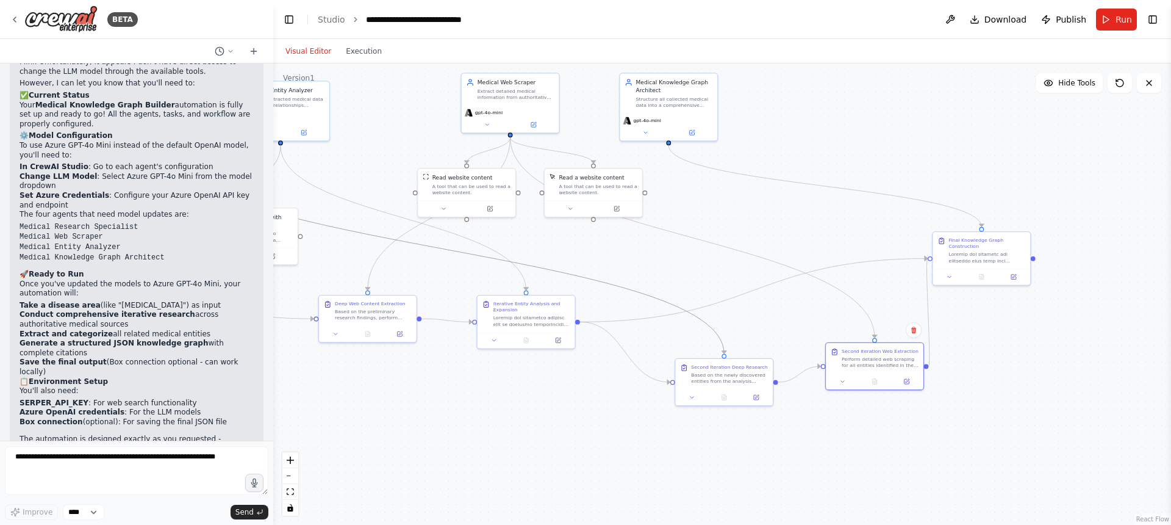
drag, startPoint x: 1053, startPoint y: 348, endPoint x: 798, endPoint y: 326, distance: 255.9
click at [798, 326] on div ".deletable-edge-delete-btn { width: 20px; height: 20px; border: 0px solid #ffff…" at bounding box center [722, 293] width 898 height 461
drag, startPoint x: 978, startPoint y: 251, endPoint x: 1018, endPoint y: 290, distance: 56.1
click at [1058, 293] on div at bounding box center [1069, 295] width 77 height 13
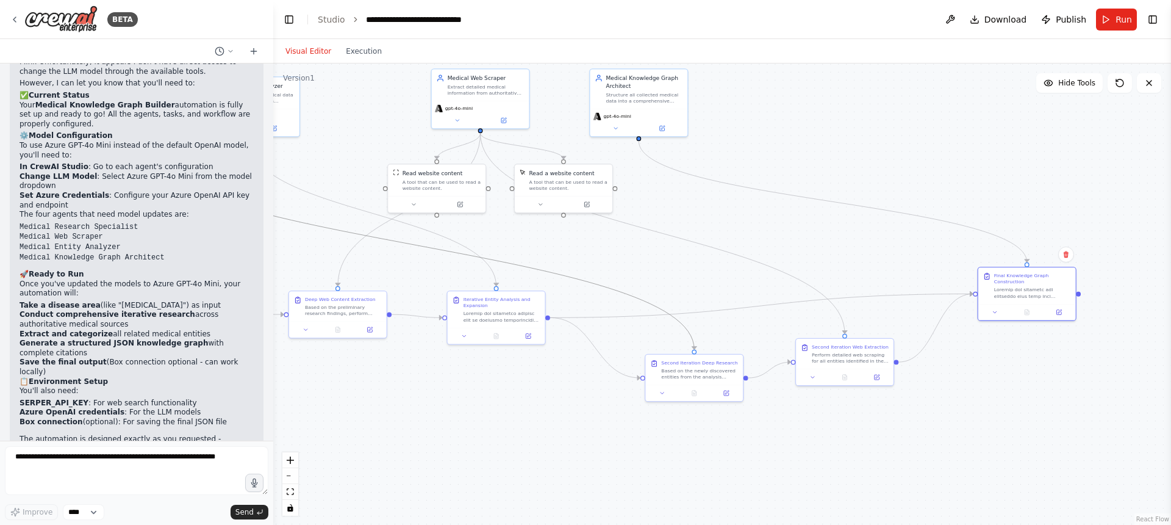
drag, startPoint x: 816, startPoint y: 257, endPoint x: 786, endPoint y: 253, distance: 29.6
click at [786, 253] on div ".deletable-edge-delete-btn { width: 20px; height: 20px; border: 0px solid #ffff…" at bounding box center [722, 293] width 898 height 461
click at [1035, 292] on div at bounding box center [1032, 291] width 77 height 13
click at [1039, 291] on div at bounding box center [1032, 291] width 77 height 13
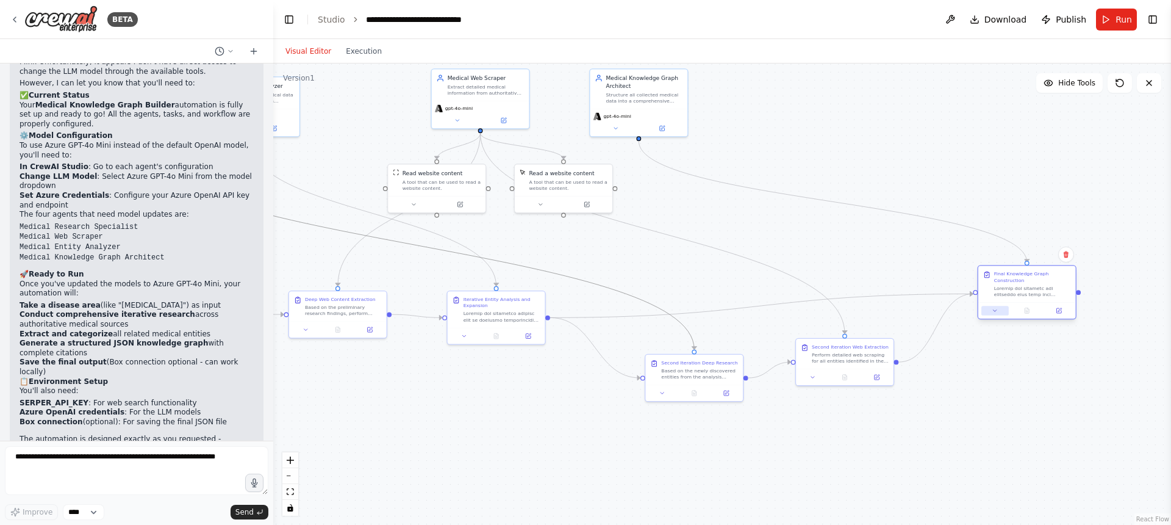
click at [996, 314] on button at bounding box center [994, 311] width 27 height 10
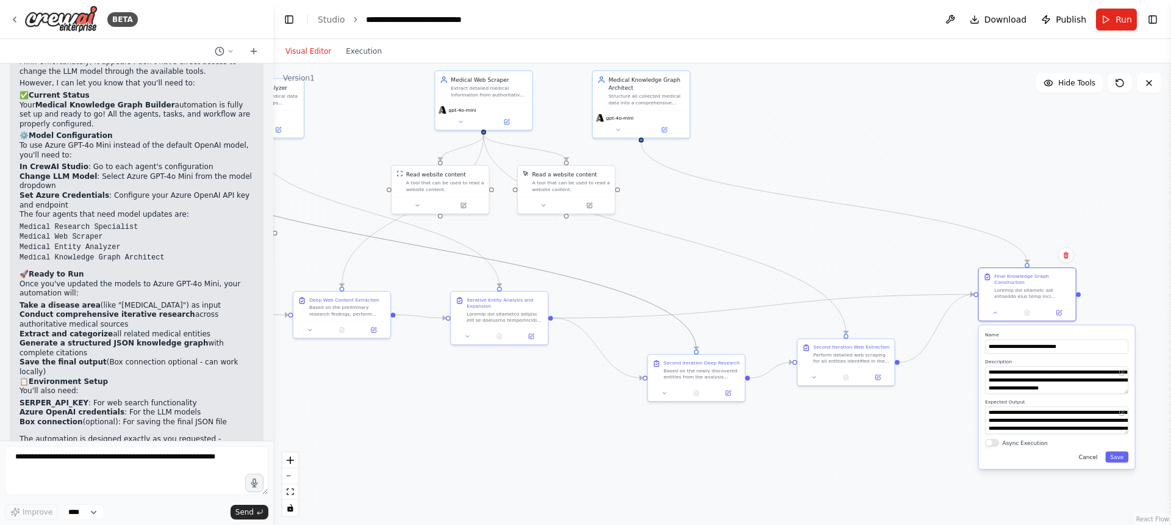
click at [1092, 461] on button "Cancel" at bounding box center [1088, 456] width 28 height 11
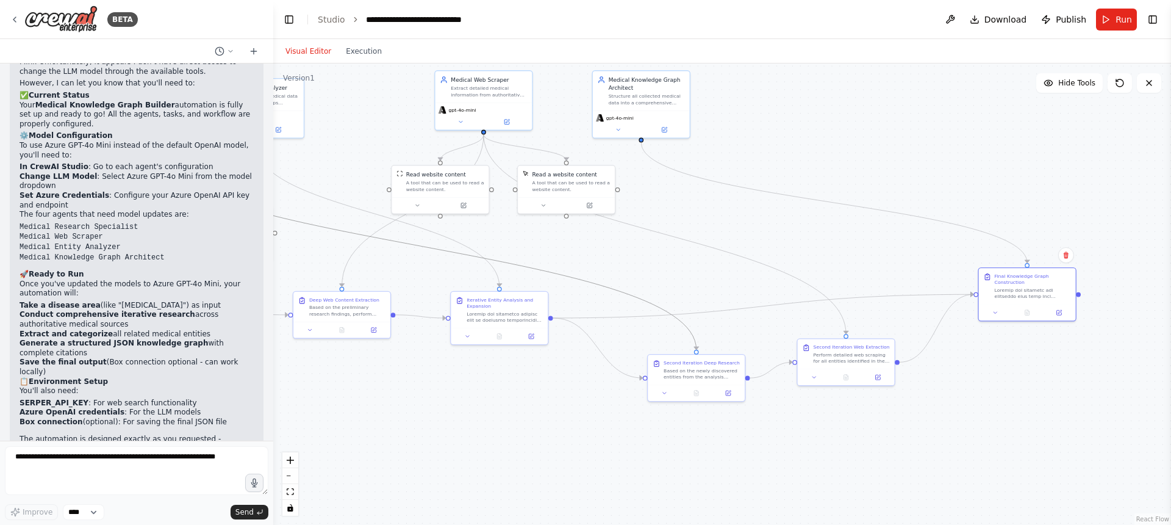
click at [785, 261] on div ".deletable-edge-delete-btn { width: 20px; height: 20px; border: 0px solid #ffff…" at bounding box center [722, 293] width 898 height 461
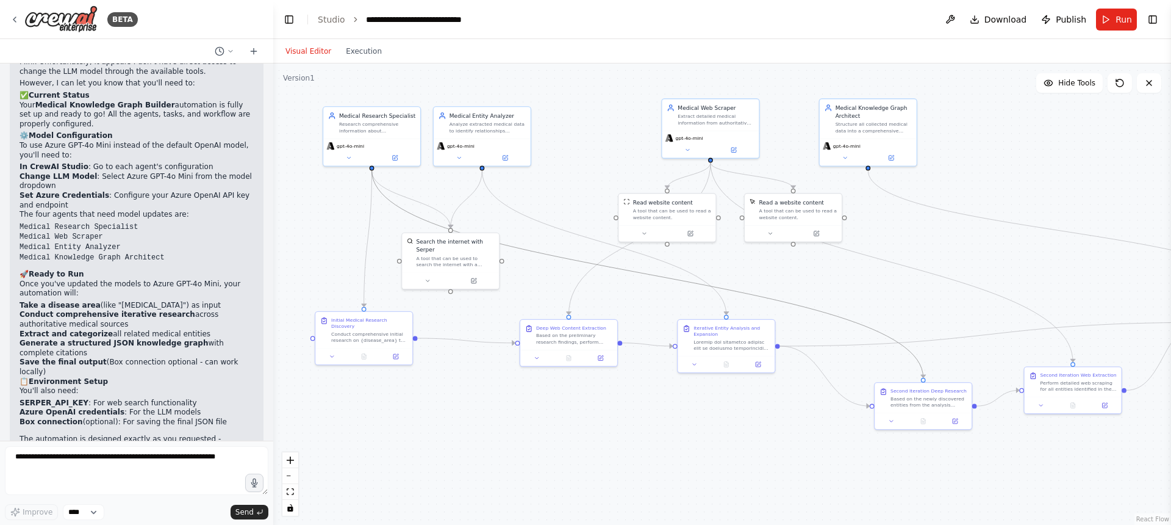
drag, startPoint x: 512, startPoint y: 375, endPoint x: 768, endPoint y: 417, distance: 259.6
click at [768, 417] on div ".deletable-edge-delete-btn { width: 20px; height: 20px; border: 0px solid #ffff…" at bounding box center [722, 293] width 898 height 461
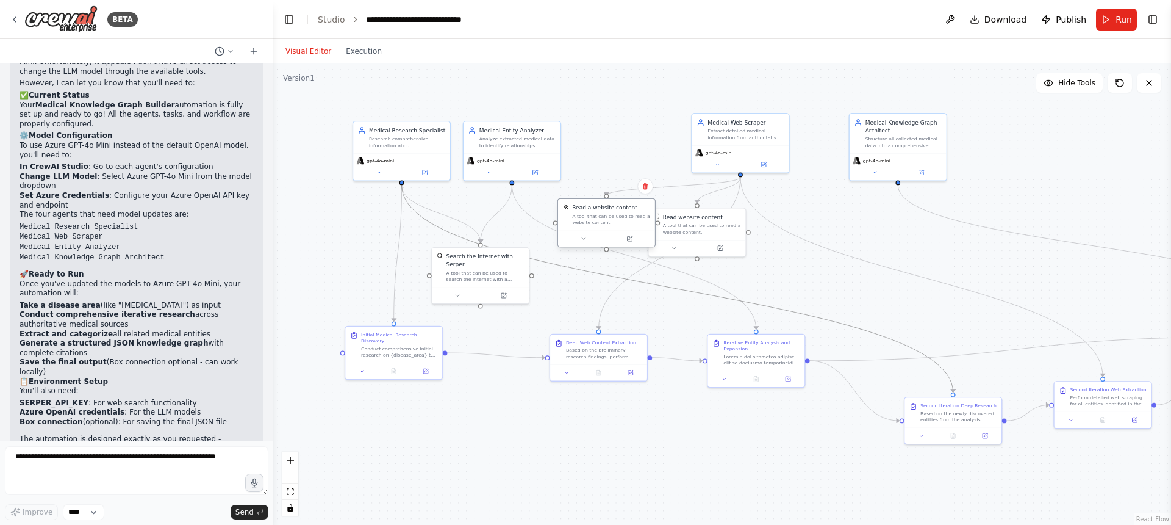
drag, startPoint x: 831, startPoint y: 232, endPoint x: 613, endPoint y: 228, distance: 217.8
click at [613, 228] on div "Read a website content A tool that can be used to read a website content." at bounding box center [606, 215] width 97 height 32
drag, startPoint x: 701, startPoint y: 230, endPoint x: 855, endPoint y: 260, distance: 156.7
click at [855, 260] on div "A tool that can be used to read a website content." at bounding box center [848, 259] width 78 height 13
drag, startPoint x: 778, startPoint y: 355, endPoint x: 768, endPoint y: 376, distance: 23.5
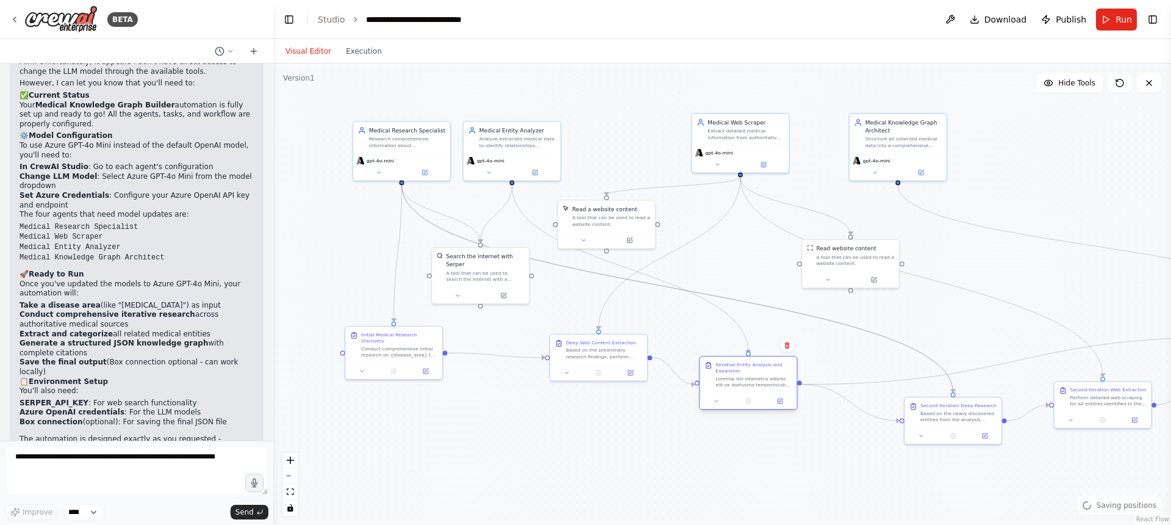
click at [768, 376] on div at bounding box center [753, 381] width 76 height 13
drag, startPoint x: 603, startPoint y: 353, endPoint x: 576, endPoint y: 373, distance: 33.9
click at [576, 373] on div "Based on the preliminary research findings, perform detailed web scraping of th…" at bounding box center [580, 375] width 76 height 13
drag, startPoint x: 602, startPoint y: 231, endPoint x: 628, endPoint y: 236, distance: 26.7
click at [628, 236] on div at bounding box center [638, 239] width 97 height 16
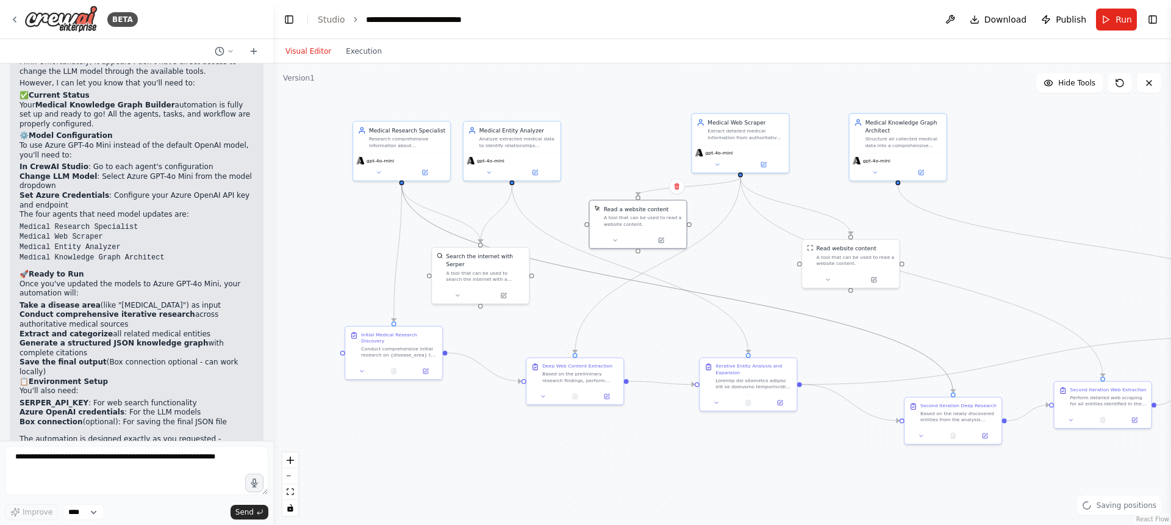
click at [1018, 174] on div ".deletable-edge-delete-btn { width: 20px; height: 20px; border: 0px solid #ffff…" at bounding box center [722, 293] width 898 height 461
drag, startPoint x: 480, startPoint y: 273, endPoint x: 492, endPoint y: 285, distance: 17.3
click at [492, 285] on div "A tool that can be used to search the internet with a search_query. Supports di…" at bounding box center [501, 290] width 78 height 13
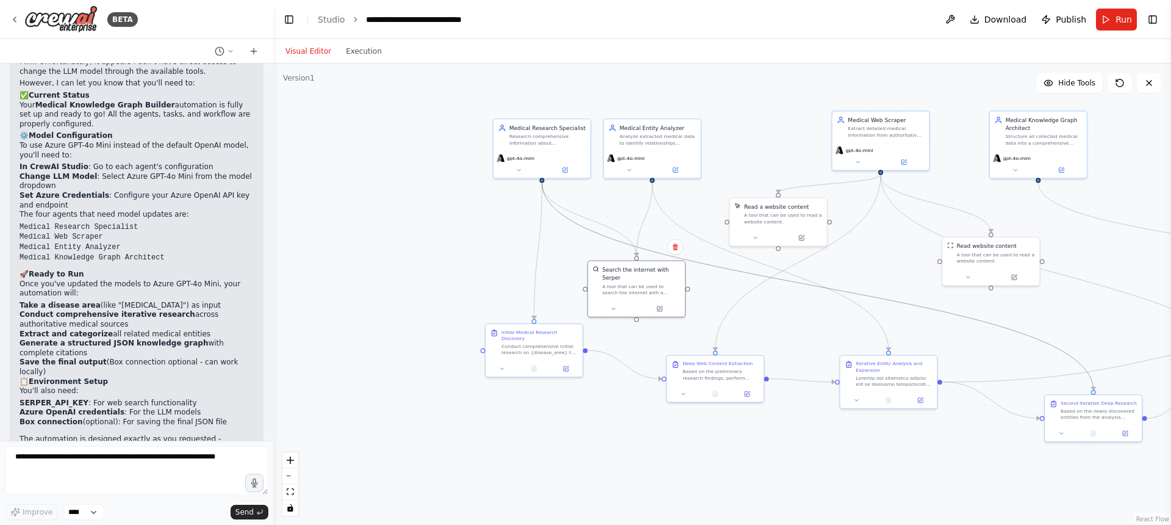
drag, startPoint x: 348, startPoint y: 251, endPoint x: 452, endPoint y: 253, distance: 104.3
click at [452, 253] on div ".deletable-edge-delete-btn { width: 20px; height: 20px; border: 0px solid #ffff…" at bounding box center [722, 293] width 898 height 461
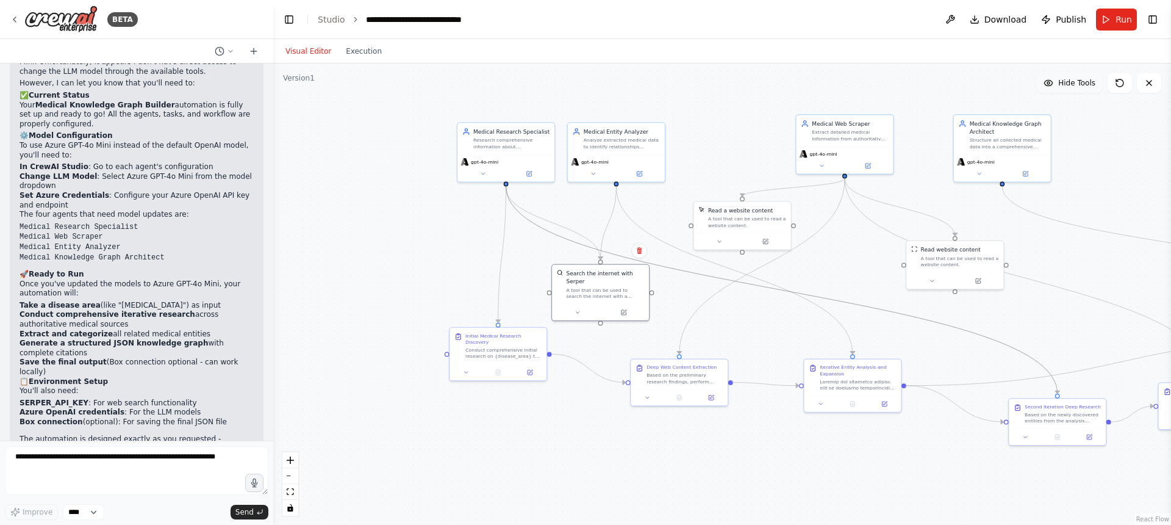
click at [1073, 78] on span "Hide Tools" at bounding box center [1076, 83] width 37 height 10
click at [1073, 78] on span "Show Tools" at bounding box center [1075, 83] width 40 height 10
click at [1073, 78] on span "Hide Tools" at bounding box center [1076, 83] width 37 height 10
click at [1073, 78] on span "Show Tools" at bounding box center [1075, 83] width 40 height 10
click at [1073, 78] on span "Hide Tools" at bounding box center [1076, 83] width 37 height 10
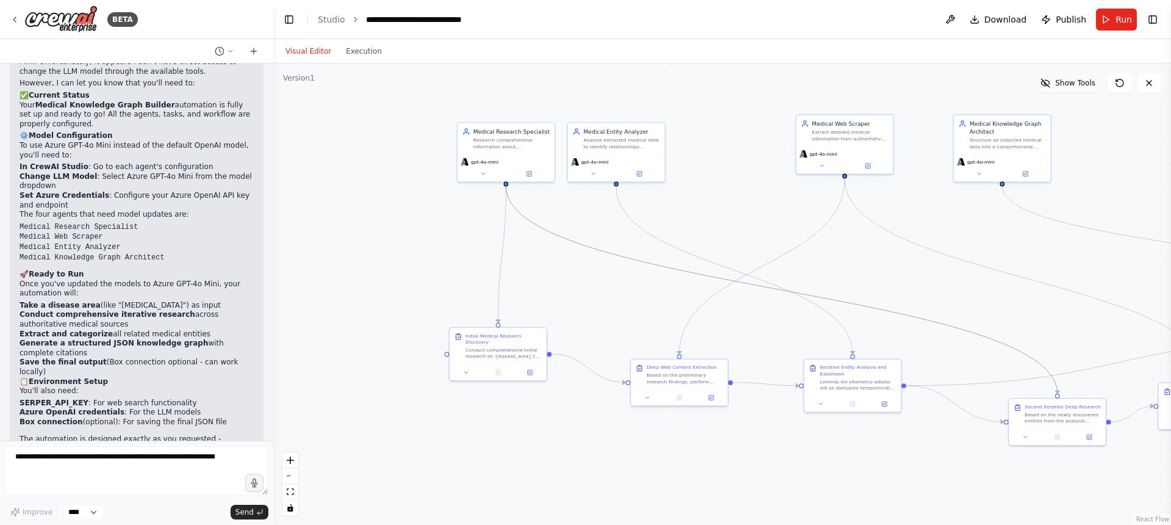
click at [1073, 78] on span "Show Tools" at bounding box center [1075, 83] width 40 height 10
drag, startPoint x: 614, startPoint y: 281, endPoint x: 607, endPoint y: 257, distance: 24.1
click at [607, 257] on div "Search the internet with Serper" at bounding box center [597, 252] width 78 height 16
click at [734, 229] on div "Read a website content A tool that can be used to read a website content." at bounding box center [742, 216] width 97 height 32
click at [739, 92] on div ".deletable-edge-delete-btn { width: 20px; height: 20px; border: 0px solid #ffff…" at bounding box center [722, 293] width 898 height 461
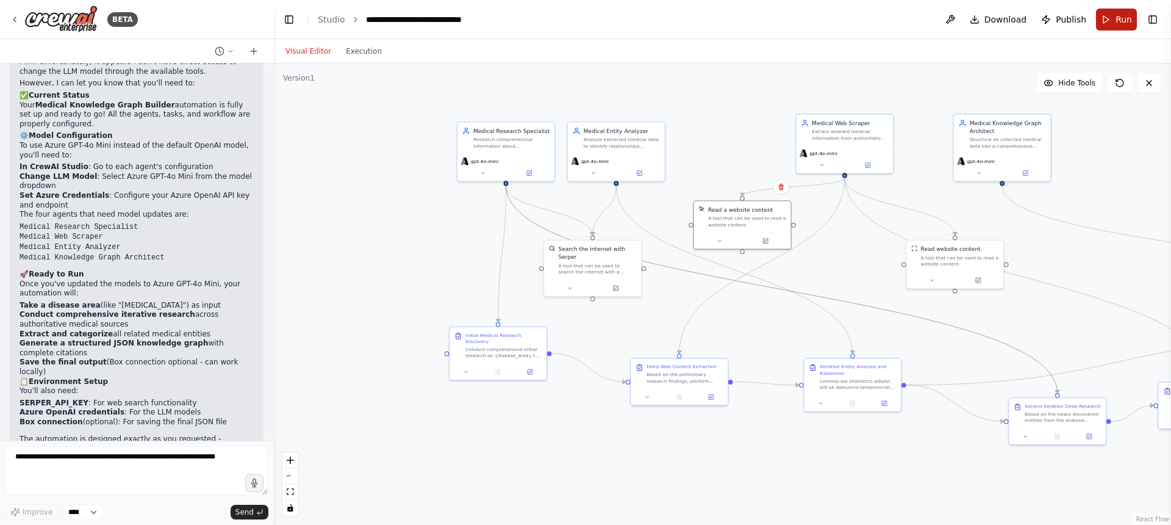
click at [1119, 20] on span "Run" at bounding box center [1124, 19] width 16 height 12
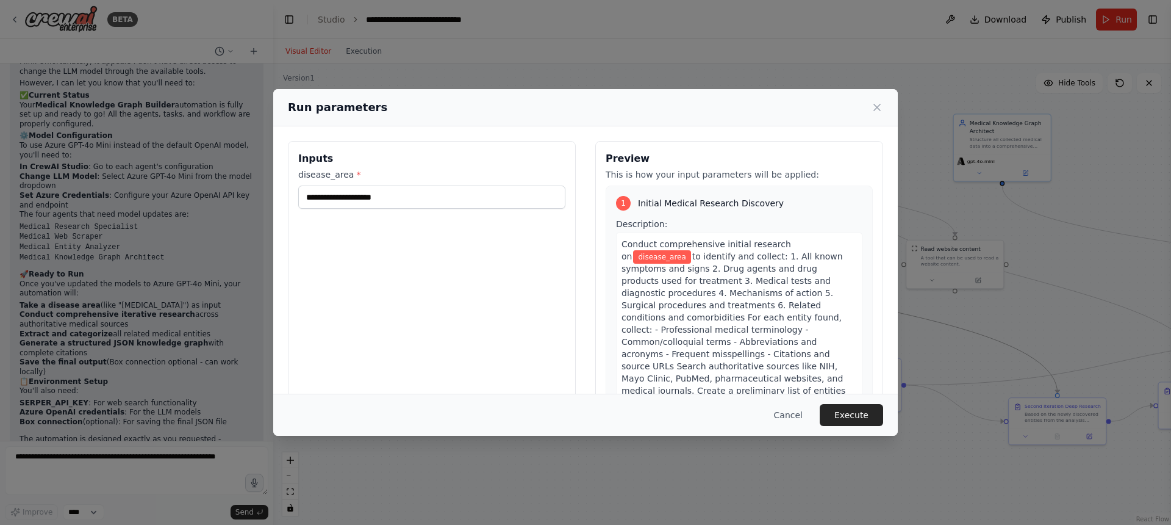
click at [431, 210] on div "Inputs disease_area *" at bounding box center [432, 285] width 288 height 289
click at [433, 201] on input "disease_area *" at bounding box center [431, 196] width 267 height 23
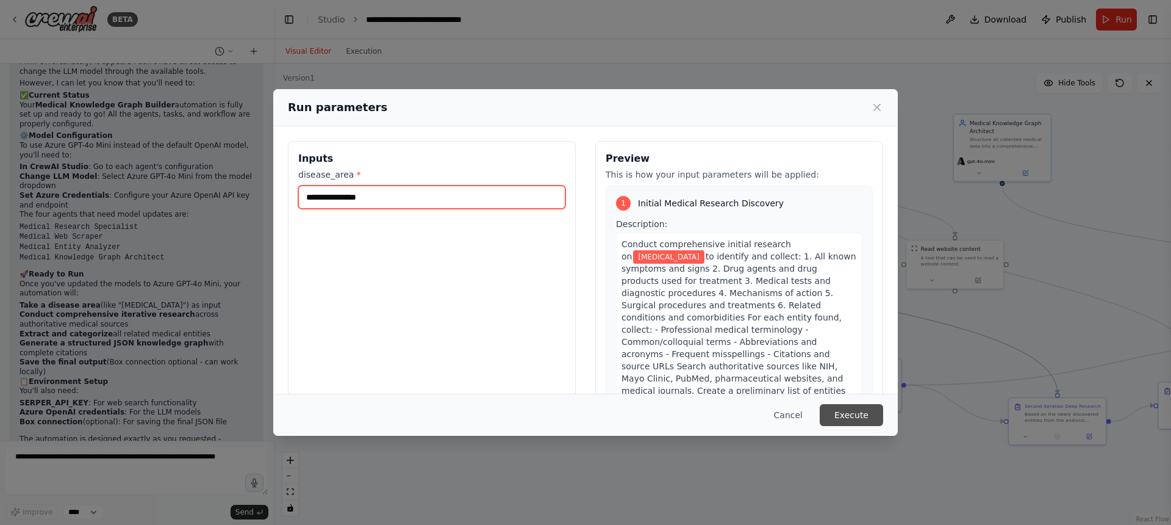
type input "**********"
click at [862, 416] on button "Execute" at bounding box center [851, 415] width 63 height 22
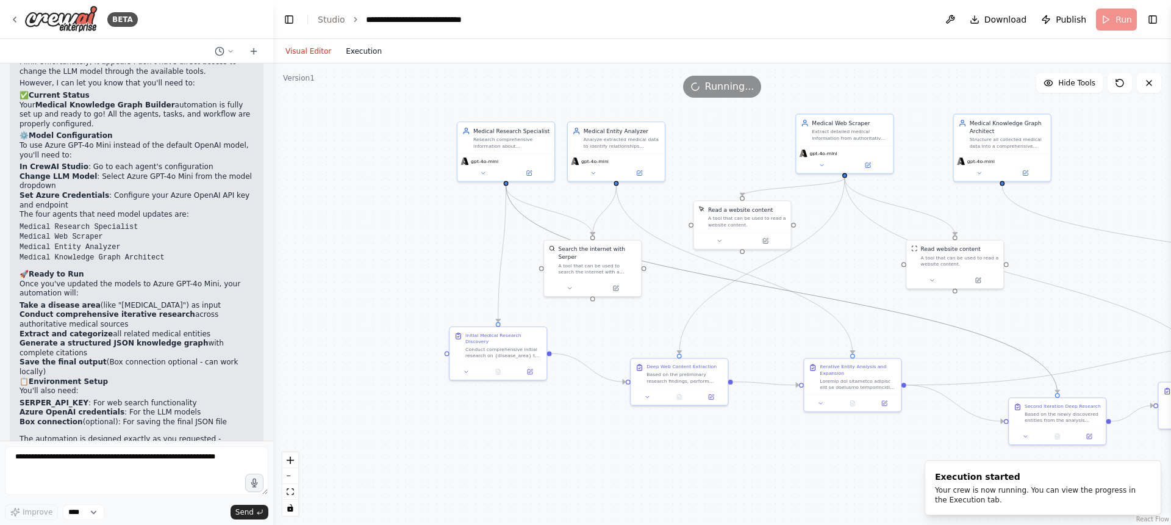
click at [368, 49] on button "Execution" at bounding box center [364, 51] width 51 height 15
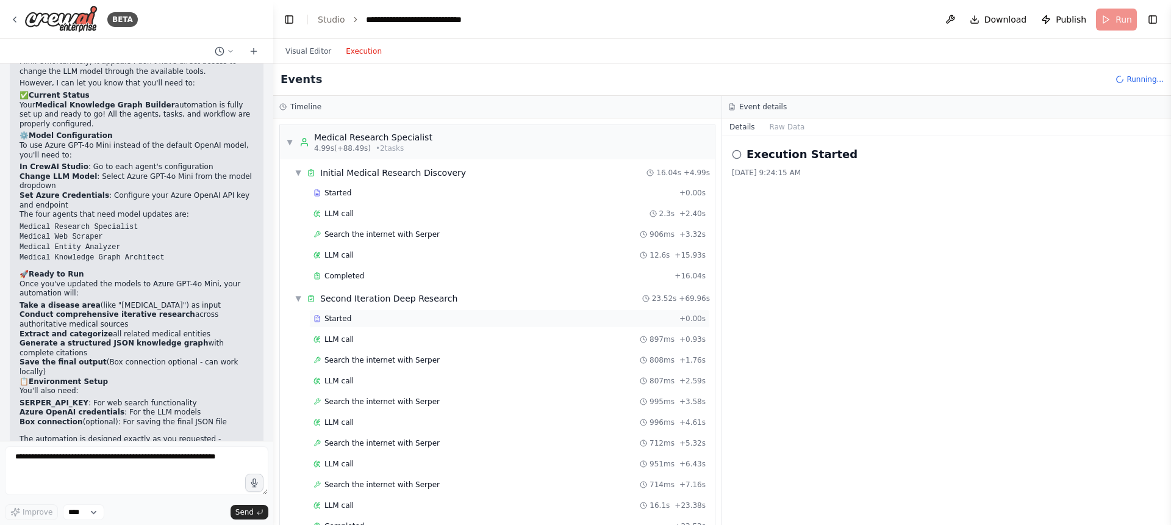
scroll to position [1537, 0]
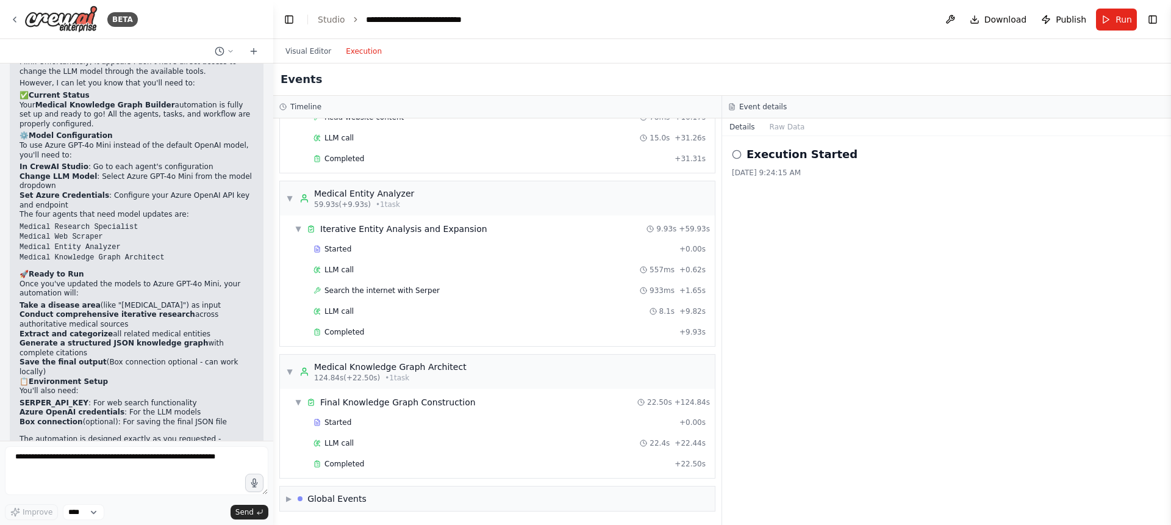
click at [677, 16] on header "**********" at bounding box center [722, 19] width 898 height 39
click at [831, 17] on header "**********" at bounding box center [722, 19] width 898 height 39
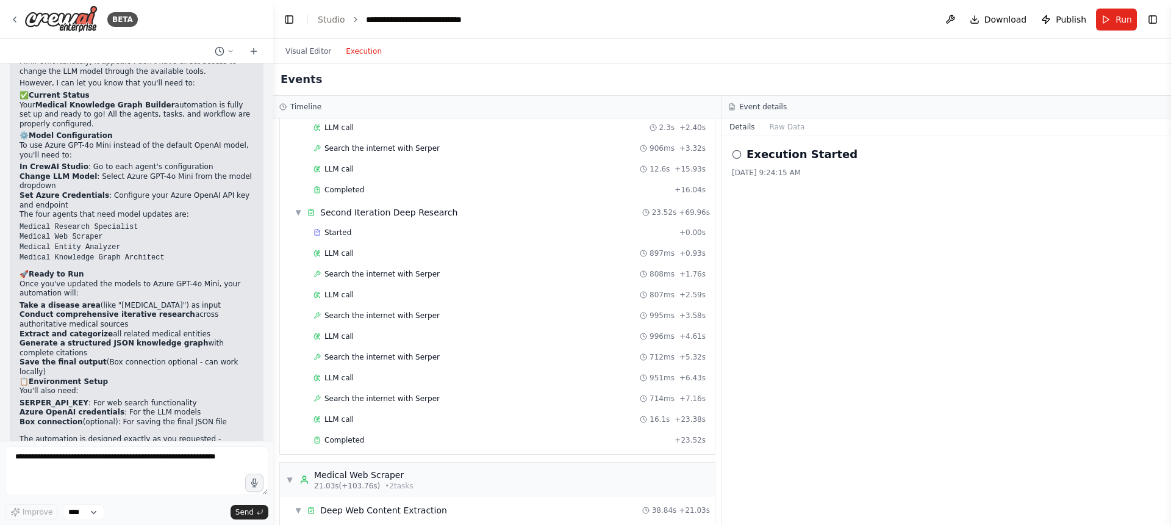
scroll to position [0, 0]
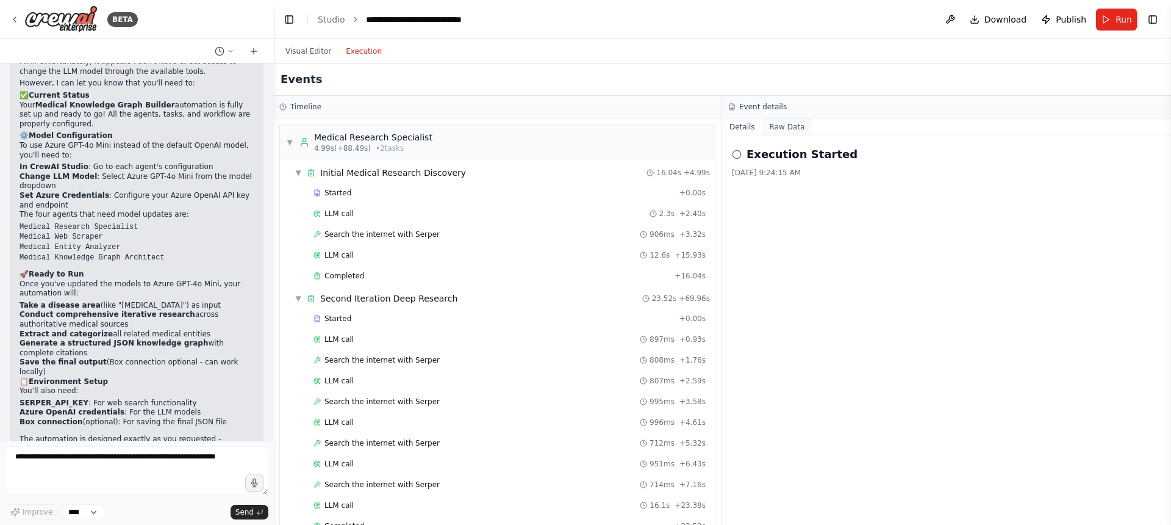
click at [784, 125] on button "Raw Data" at bounding box center [787, 126] width 50 height 17
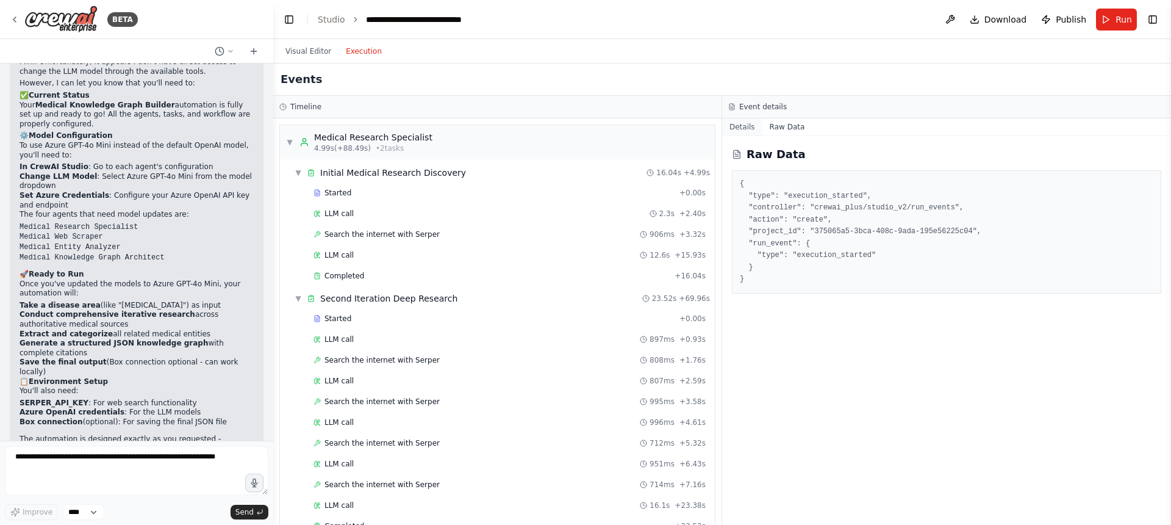
click at [738, 126] on button "Details" at bounding box center [742, 126] width 40 height 17
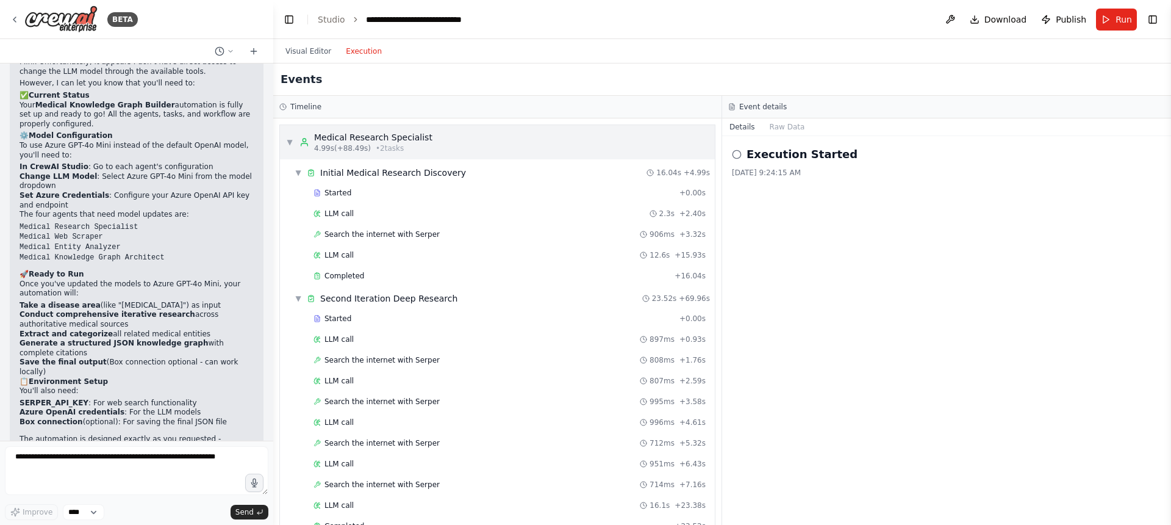
click at [287, 139] on span "▼" at bounding box center [289, 142] width 7 height 10
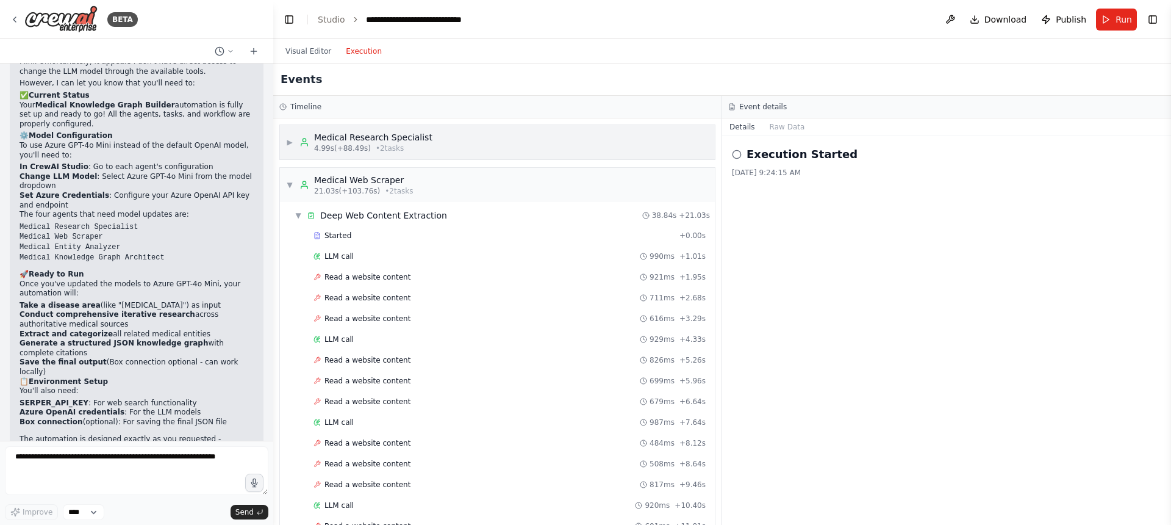
click at [286, 150] on div "▶ Medical Research Specialist 4.99s (+88.49s) • 2 task s" at bounding box center [359, 142] width 146 height 22
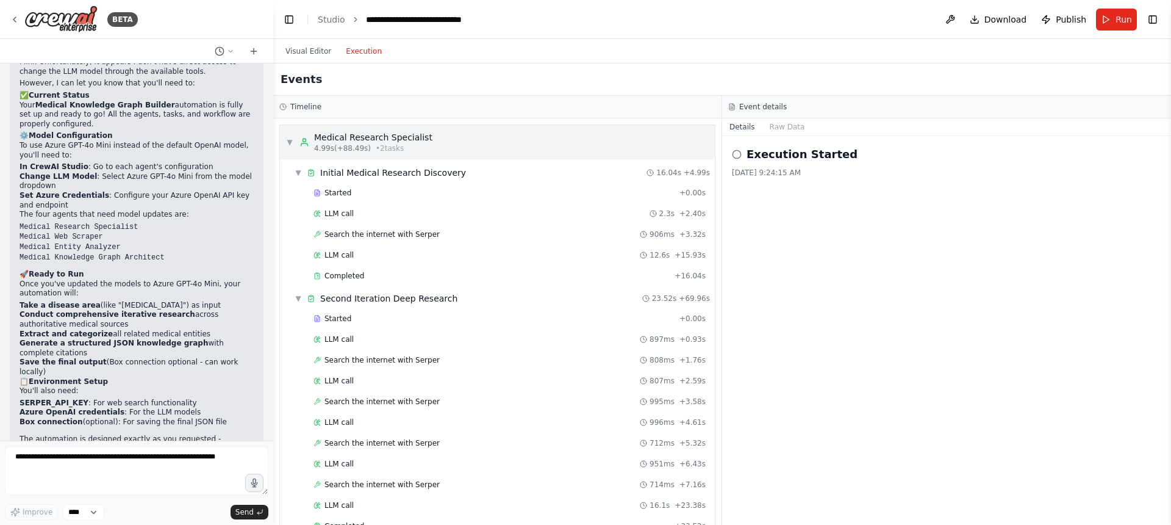
click at [289, 138] on span "▼" at bounding box center [289, 142] width 7 height 10
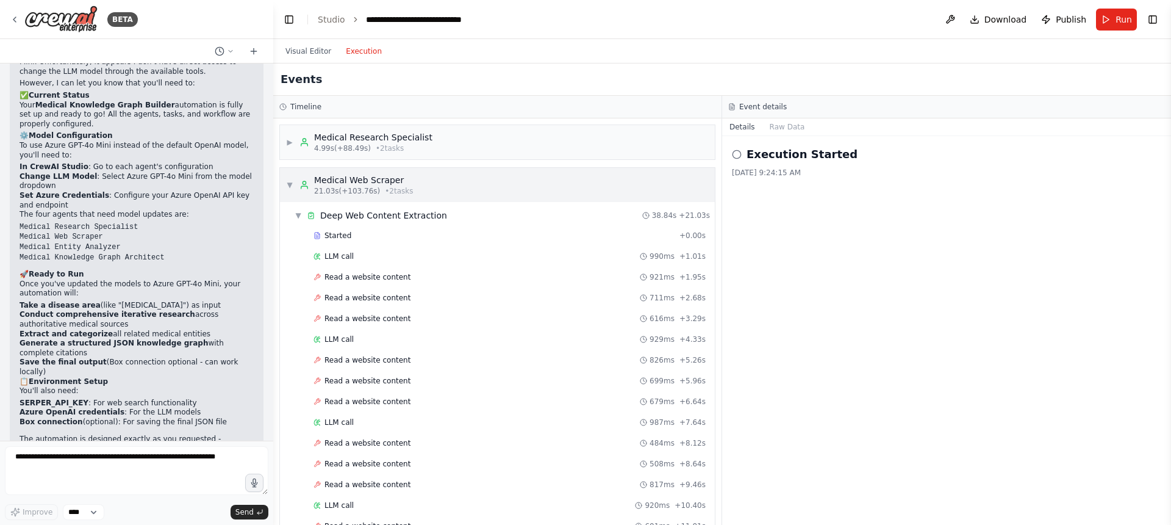
click at [292, 183] on span "▼" at bounding box center [289, 185] width 7 height 10
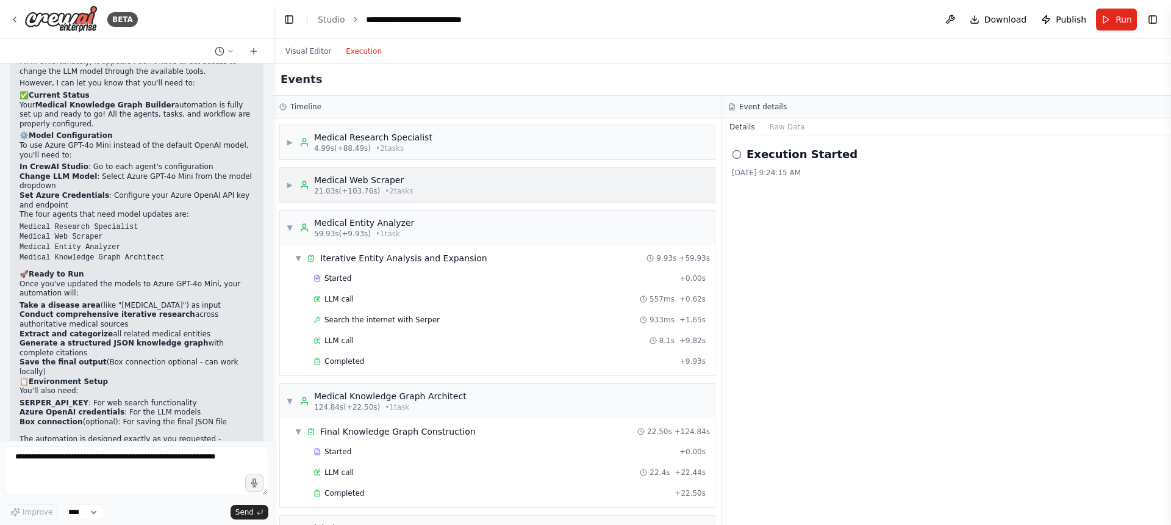
click at [282, 187] on div "▶ Medical Web Scraper 21.03s (+103.76s) • 2 task s" at bounding box center [497, 185] width 435 height 34
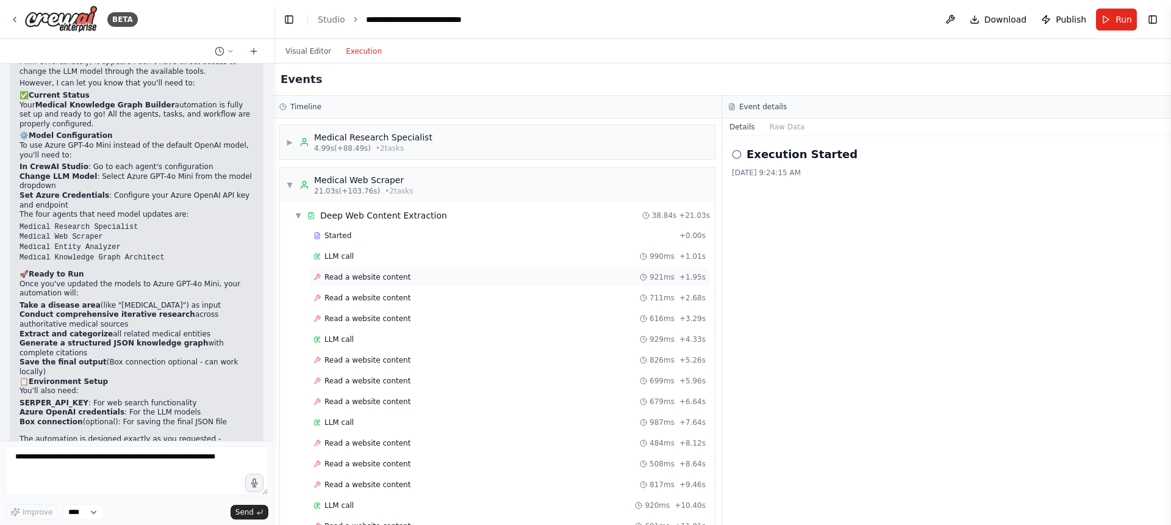
click at [366, 279] on span "Read a website content" at bounding box center [367, 277] width 86 height 10
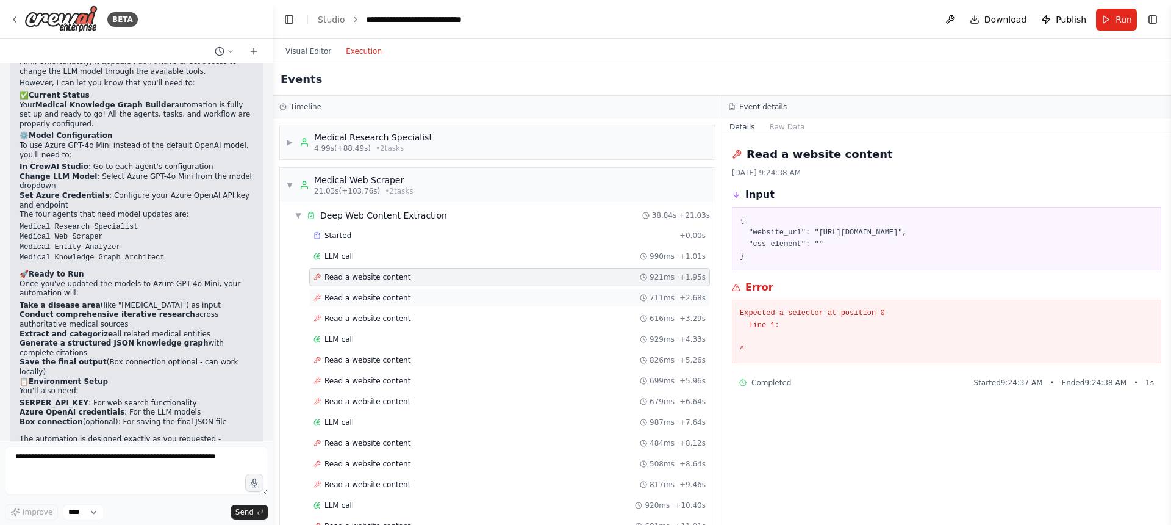
click at [378, 299] on span "Read a website content" at bounding box center [367, 298] width 86 height 10
click at [401, 326] on div "Read a website content 616ms + 3.29s" at bounding box center [509, 318] width 401 height 18
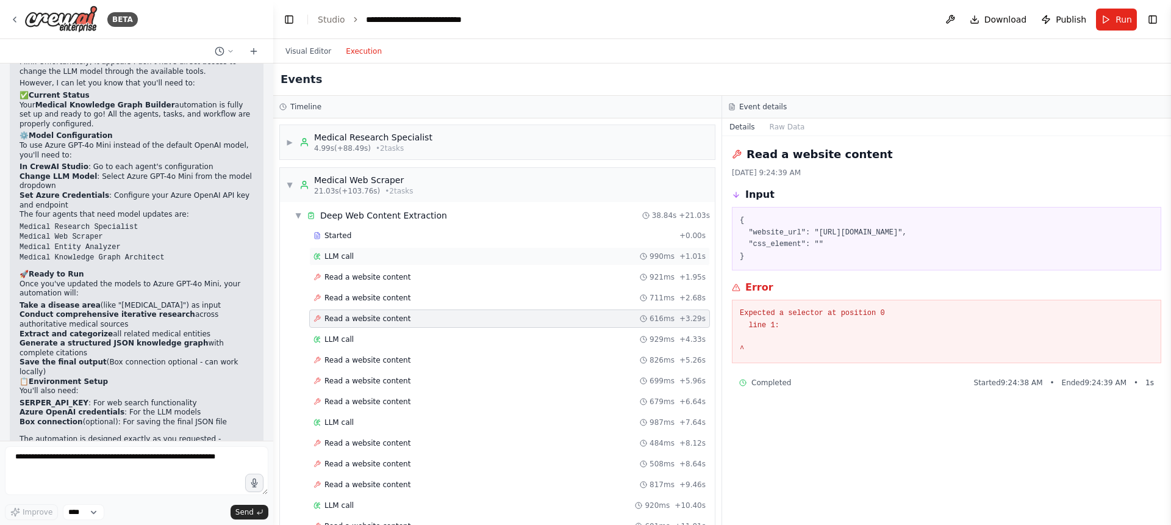
click at [344, 253] on span "LLM call" at bounding box center [338, 256] width 29 height 10
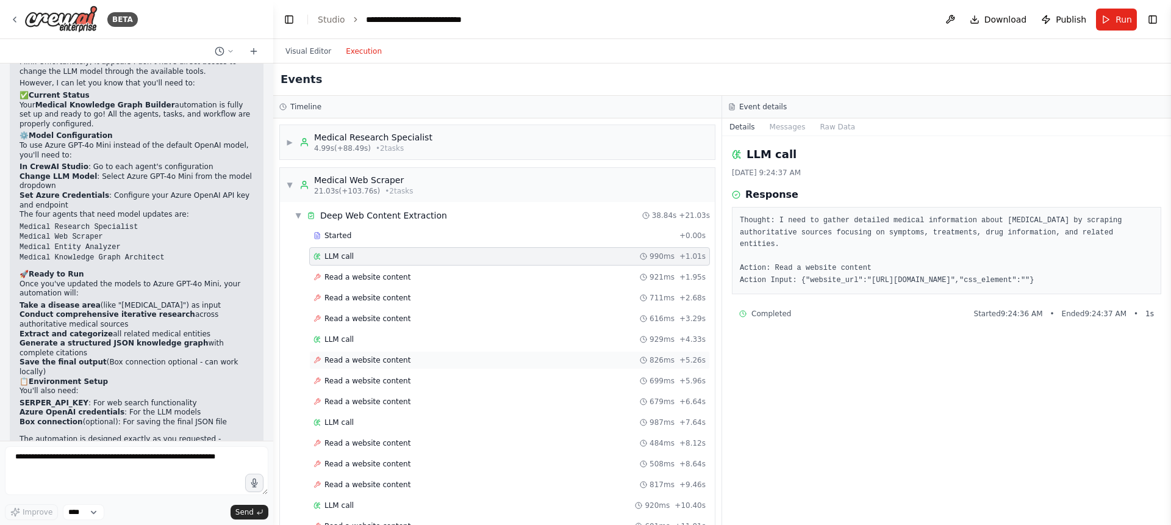
click at [354, 351] on div "Read a website content 826ms + 5.26s" at bounding box center [509, 360] width 401 height 18
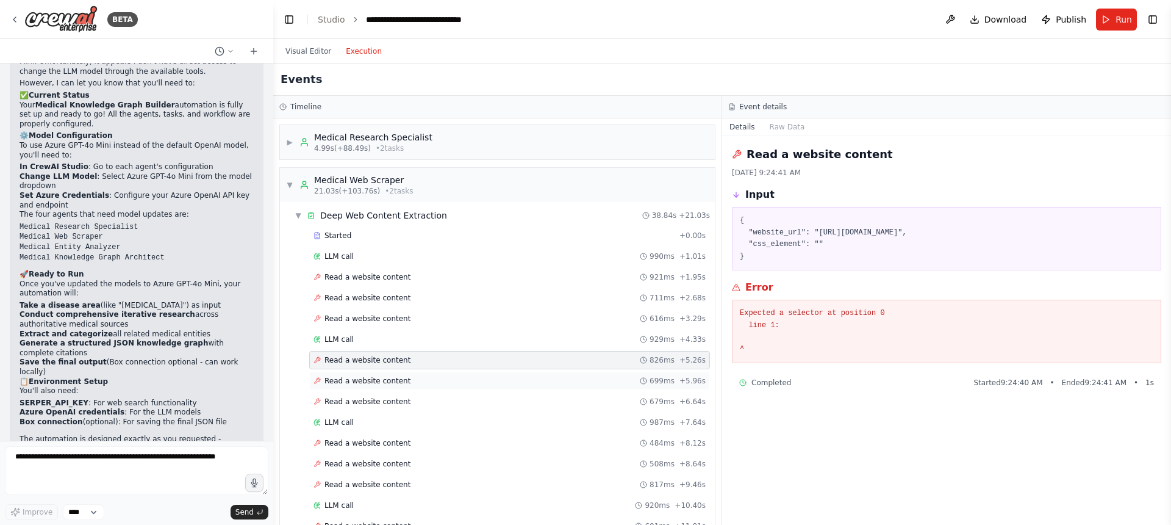
click at [360, 376] on span "Read a website content" at bounding box center [367, 381] width 86 height 10
click at [360, 398] on span "Read a website content" at bounding box center [367, 401] width 86 height 10
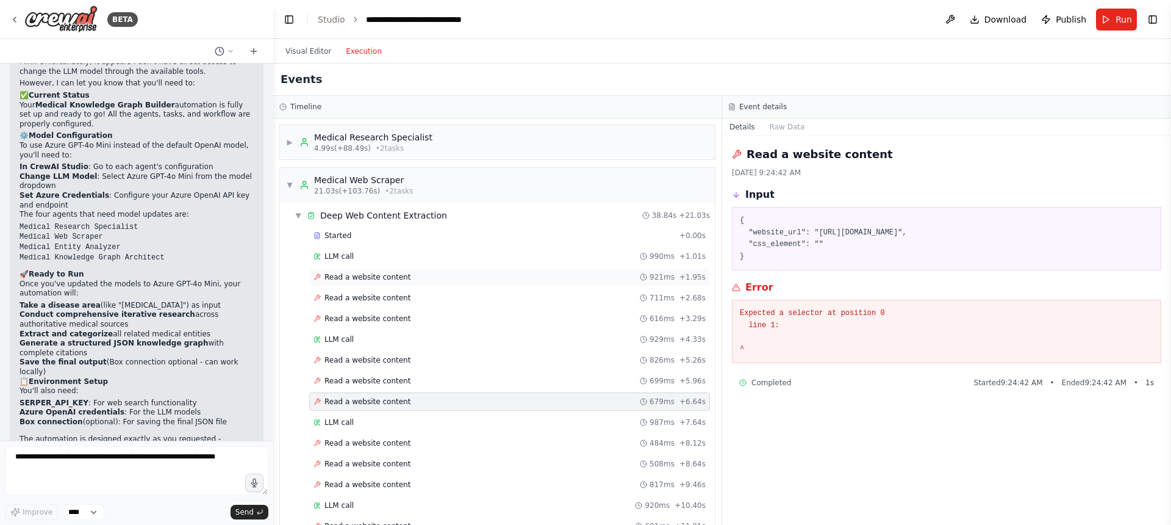
click at [340, 278] on span "Read a website content" at bounding box center [367, 277] width 86 height 10
click at [295, 212] on span "▼" at bounding box center [298, 215] width 7 height 10
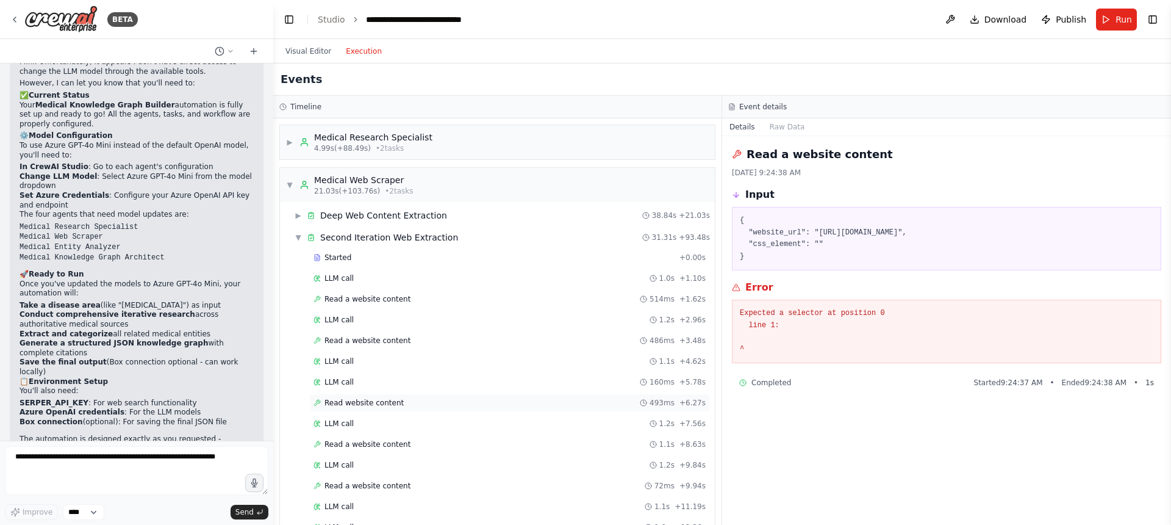
click at [357, 398] on span "Read website content" at bounding box center [363, 403] width 79 height 10
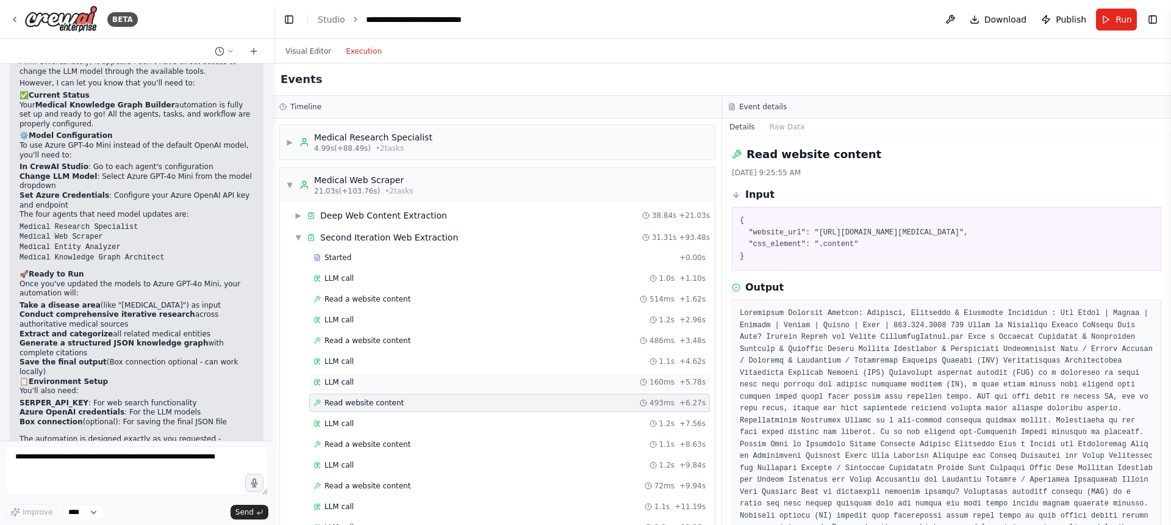
click at [353, 374] on div "LLM call 160ms + 5.78s" at bounding box center [509, 382] width 401 height 18
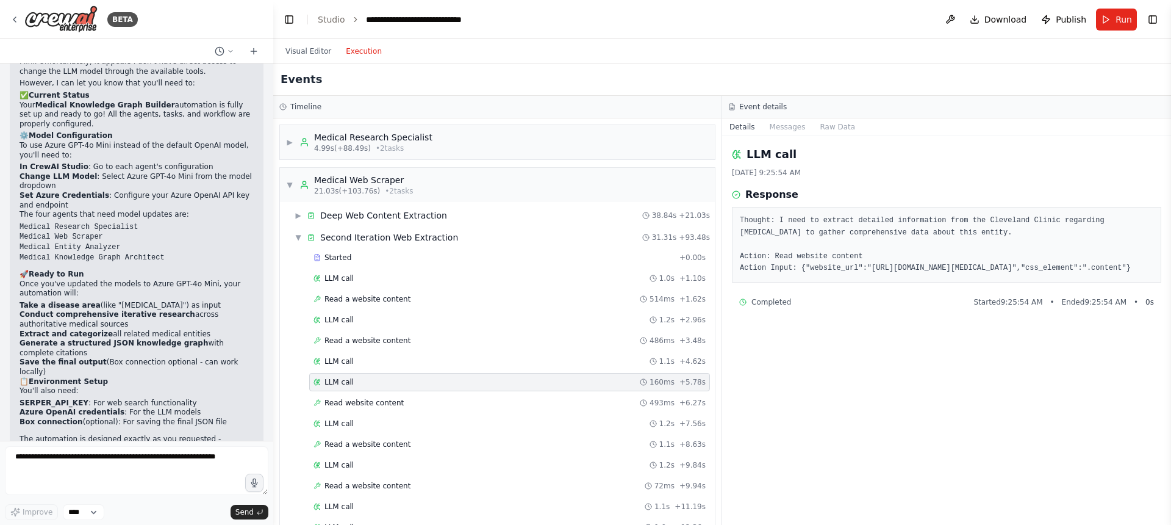
click at [368, 350] on div "Started + 0.00s LLM call 1.0s + 1.10s Read a website content 514ms + 1.62s LLM …" at bounding box center [502, 466] width 425 height 436
click at [358, 320] on div "LLM call 1.2s + 2.96s" at bounding box center [510, 320] width 392 height 10
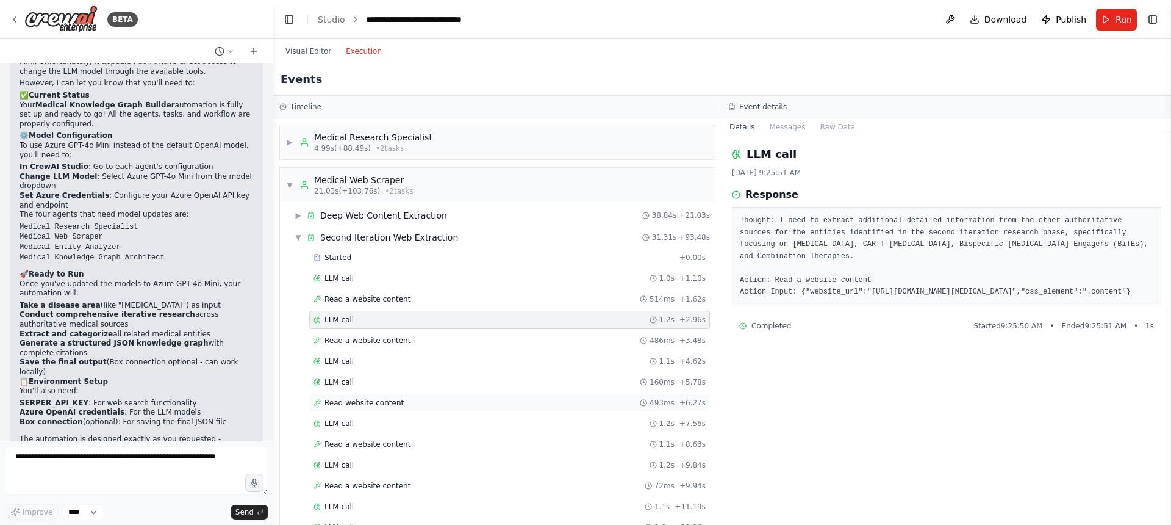
click at [376, 408] on div "Read website content 493ms + 6.27s" at bounding box center [509, 402] width 401 height 18
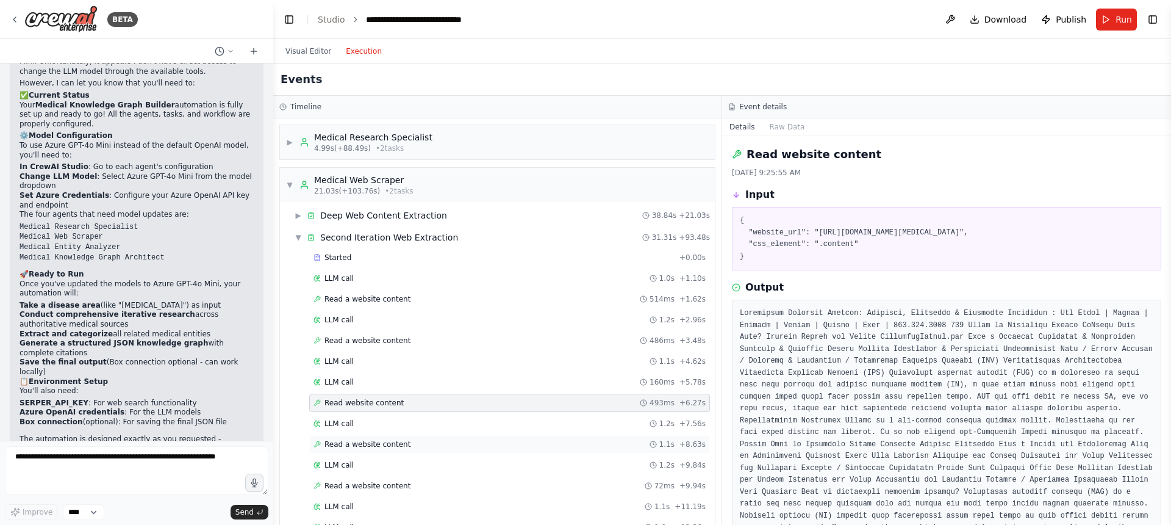
click at [375, 441] on span "Read a website content" at bounding box center [367, 444] width 86 height 10
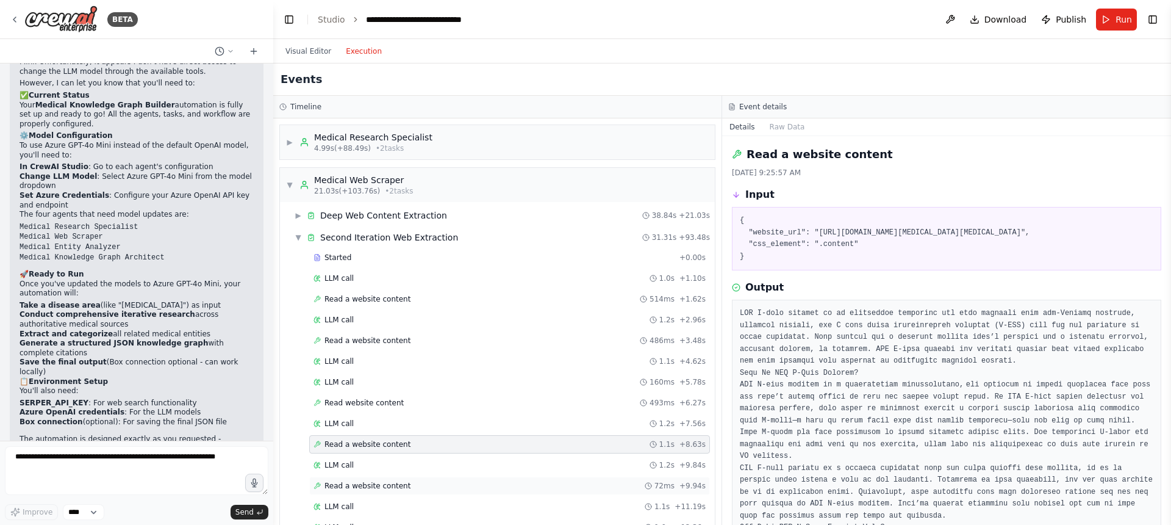
click at [372, 485] on span "Read a website content" at bounding box center [367, 486] width 86 height 10
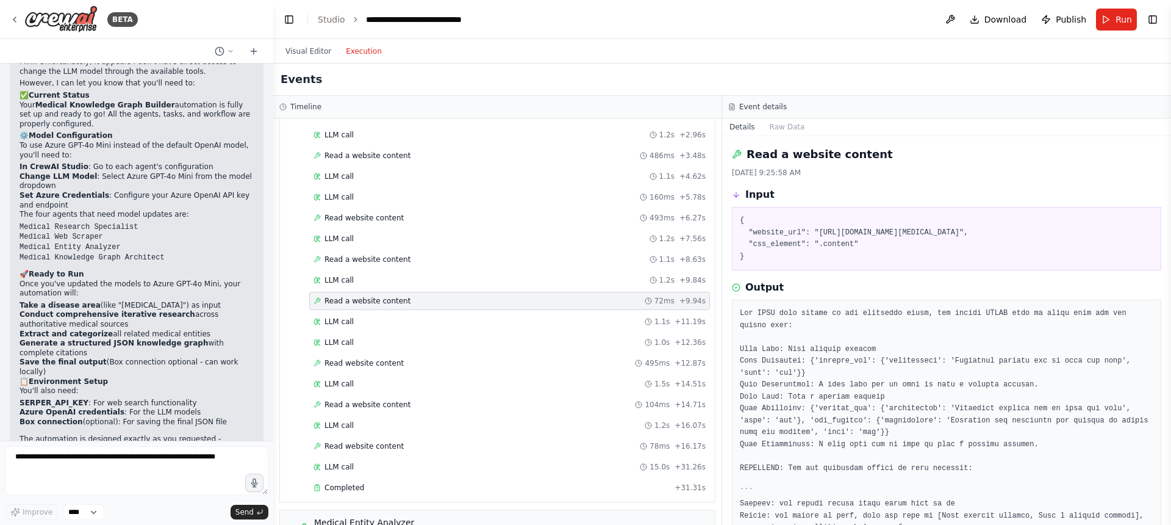
scroll to position [103, 0]
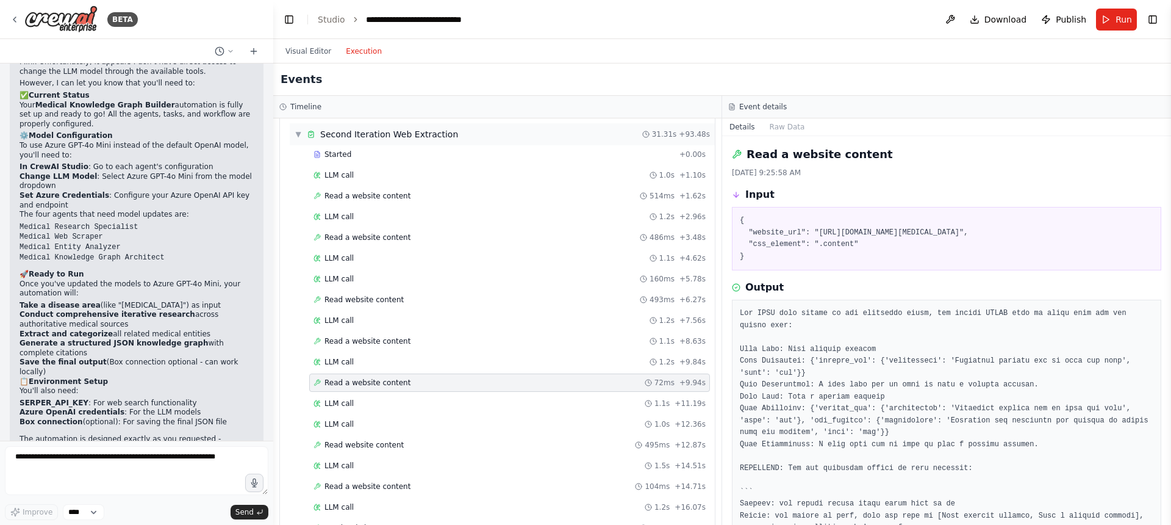
click at [297, 132] on span "▼" at bounding box center [298, 134] width 7 height 10
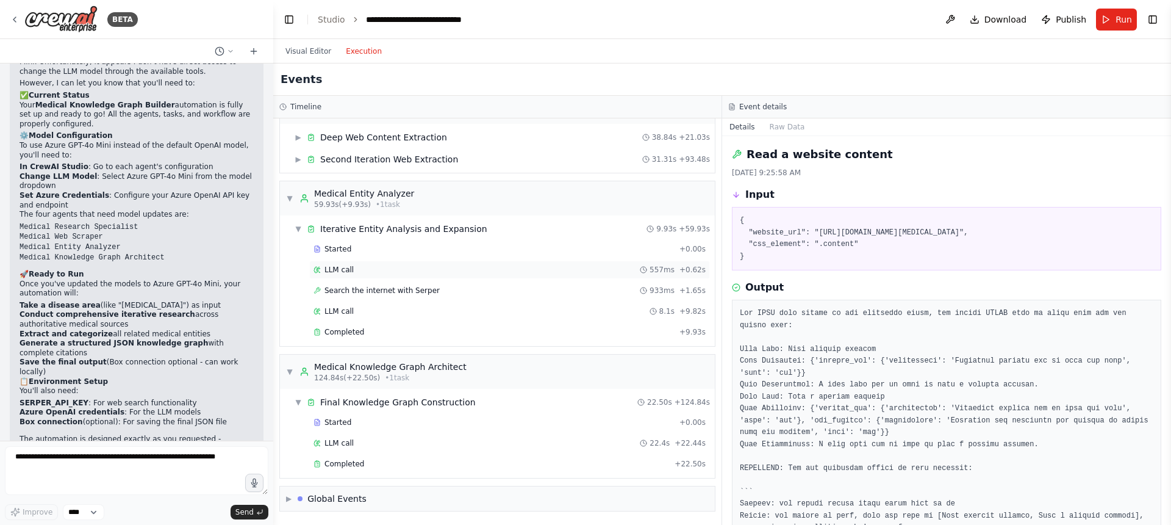
click at [360, 274] on div "LLM call 557ms + 0.62s" at bounding box center [510, 270] width 392 height 10
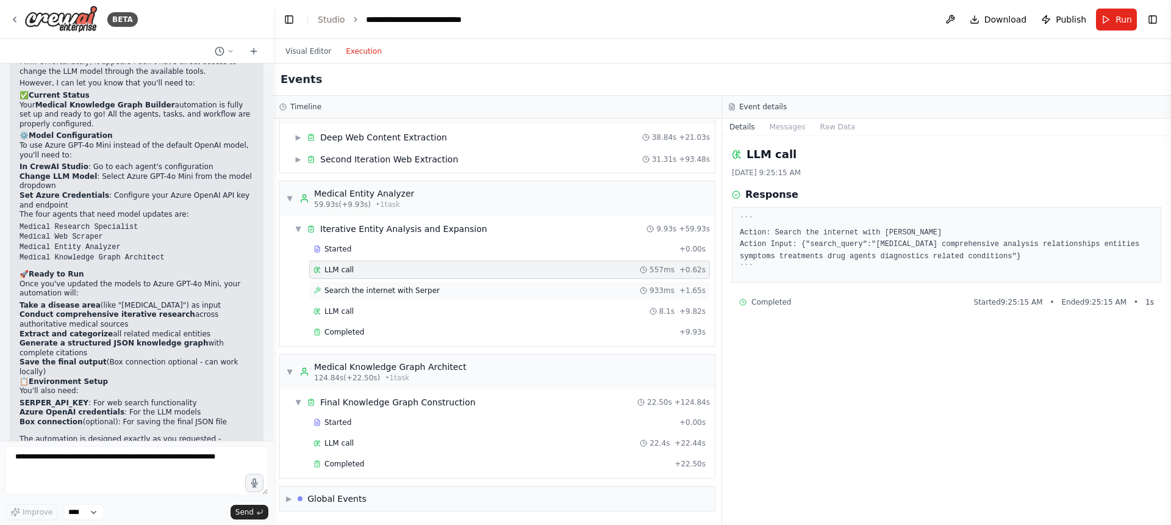
click at [369, 294] on span "Search the internet with Serper" at bounding box center [381, 290] width 115 height 10
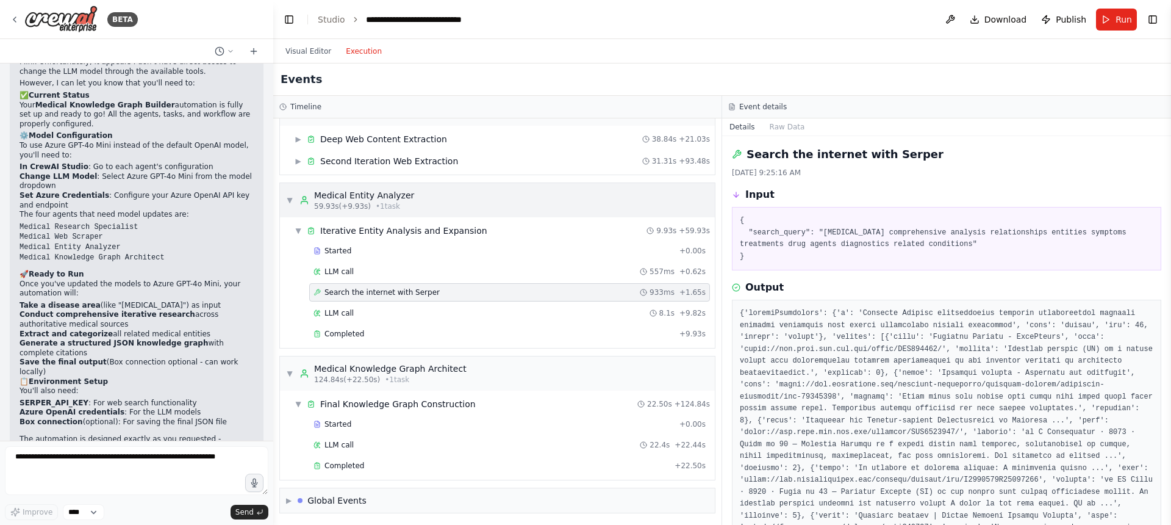
scroll to position [76, 0]
click at [287, 198] on span "▼" at bounding box center [289, 201] width 7 height 10
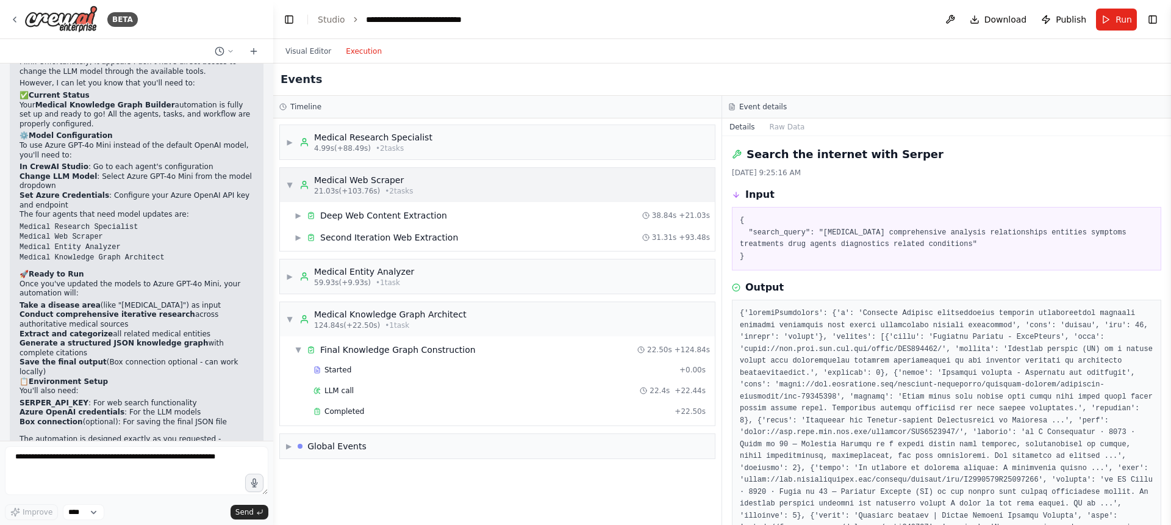
scroll to position [0, 0]
click at [351, 373] on div "Started" at bounding box center [494, 370] width 361 height 10
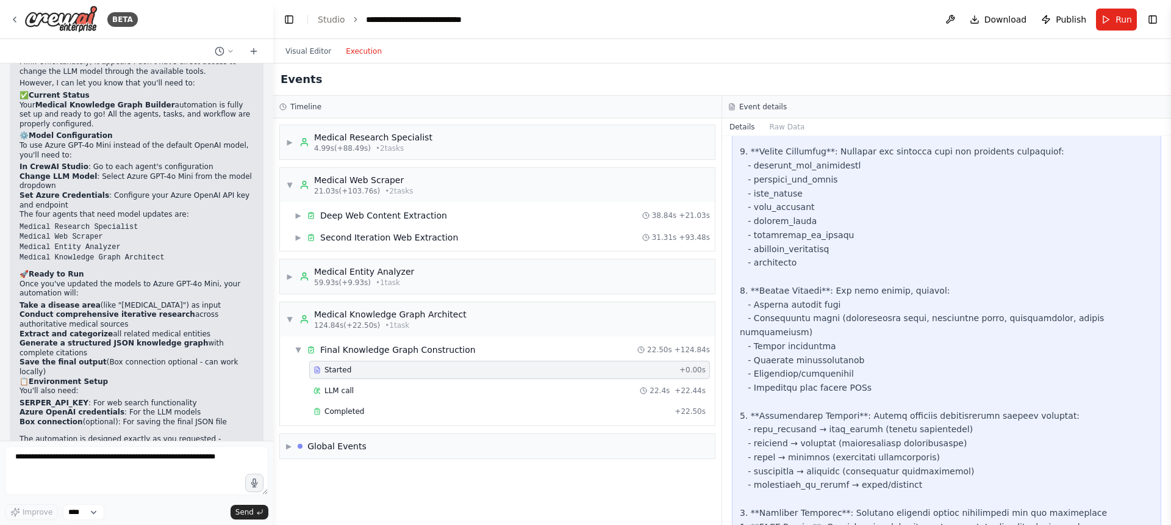
scroll to position [259, 0]
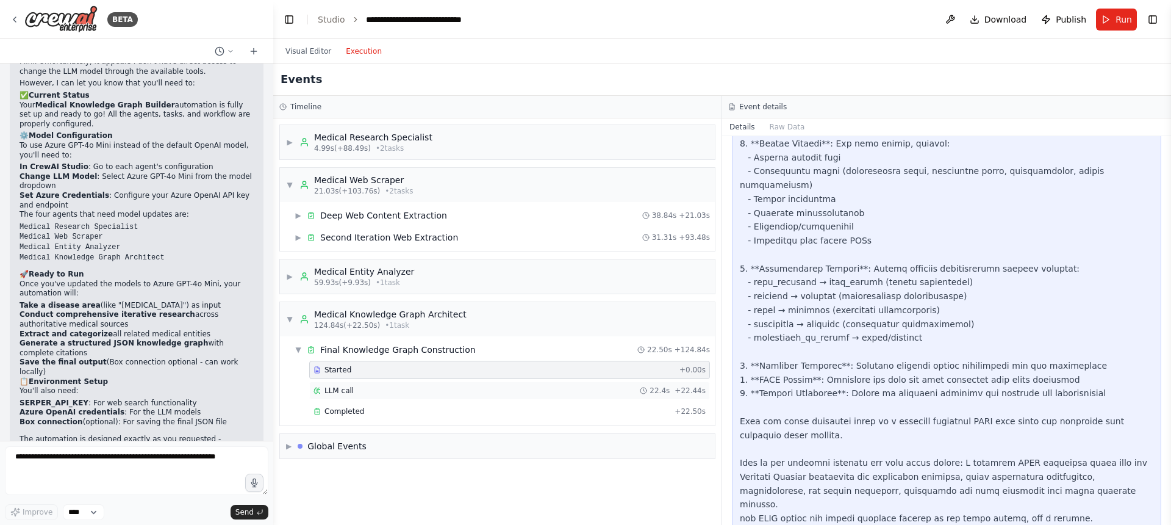
click at [359, 391] on div "LLM call 22.4s + 22.44s" at bounding box center [510, 390] width 392 height 10
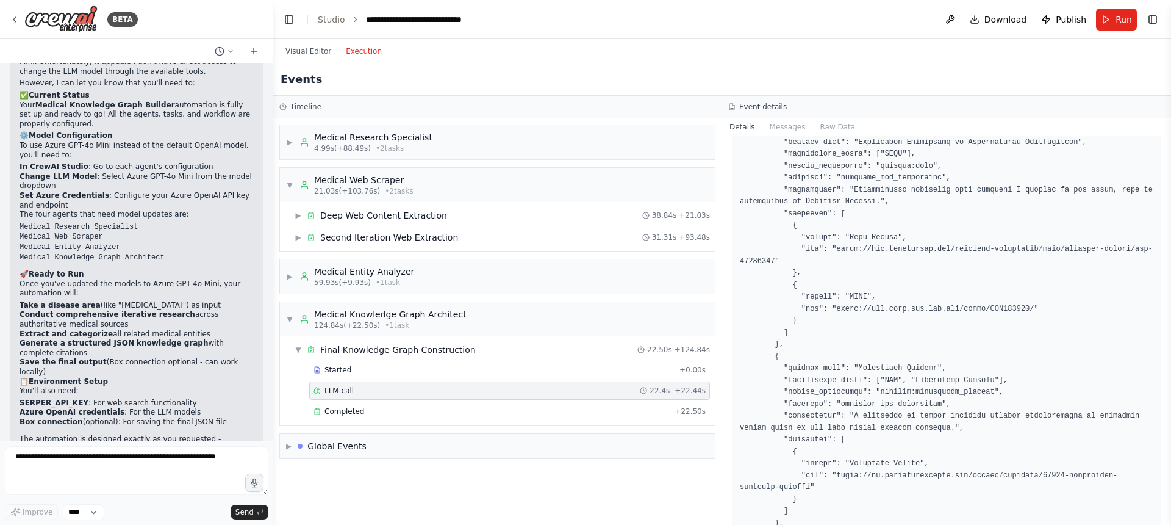
scroll to position [339, 0]
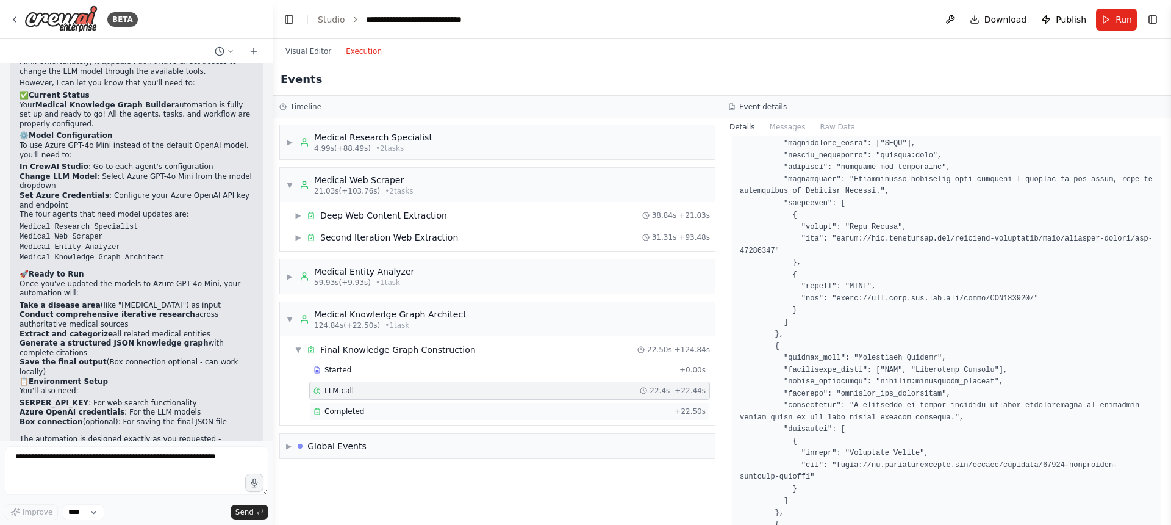
click at [348, 413] on span "Completed" at bounding box center [344, 411] width 40 height 10
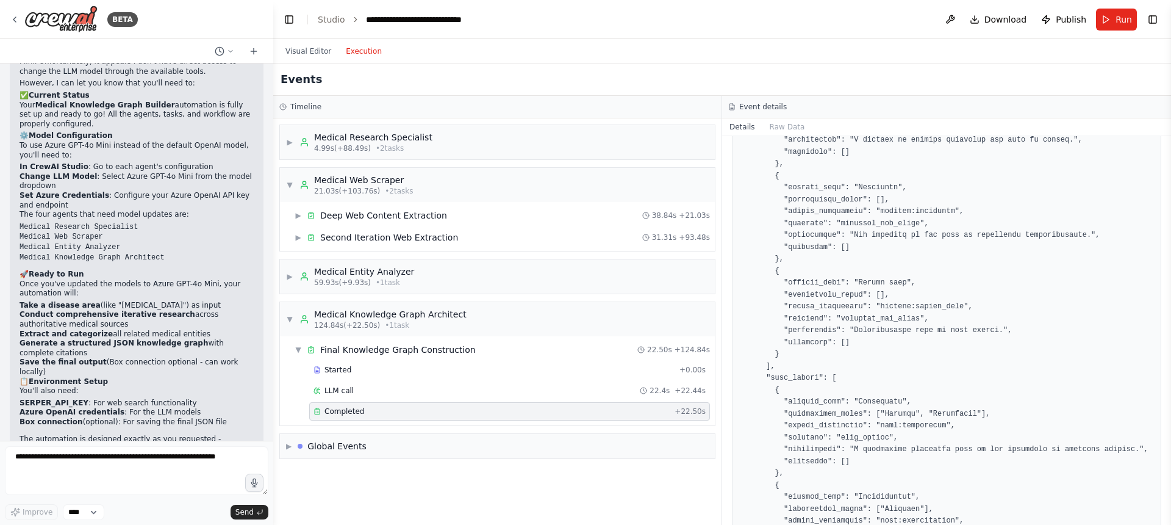
scroll to position [38, 0]
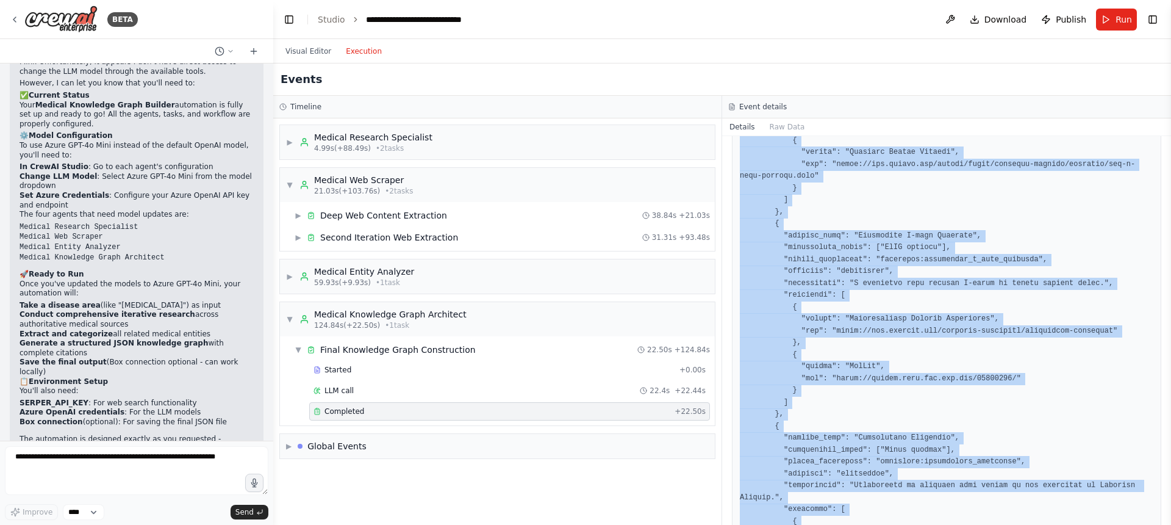
scroll to position [4285, 0]
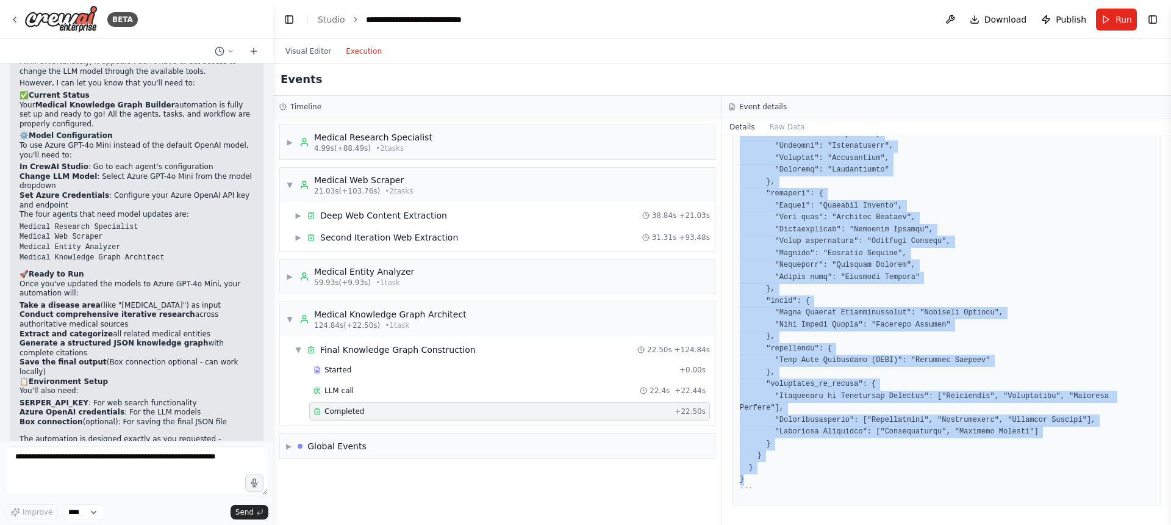
drag, startPoint x: 740, startPoint y: 193, endPoint x: 801, endPoint y: 475, distance: 287.9
copy pre "{ "knowledge_graph": { "entities": { "diseases_and_conditions": [ { "primary_na…"
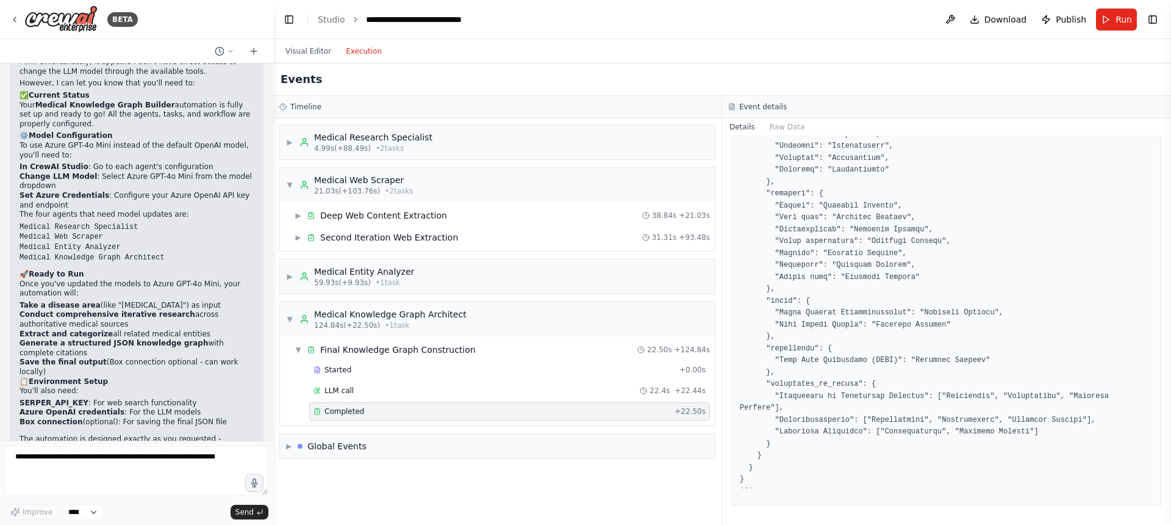
click at [977, 63] on div "Visual Editor Execution" at bounding box center [722, 51] width 898 height 24
click at [133, 455] on textarea at bounding box center [137, 470] width 264 height 49
click at [323, 49] on button "Visual Editor" at bounding box center [308, 51] width 60 height 15
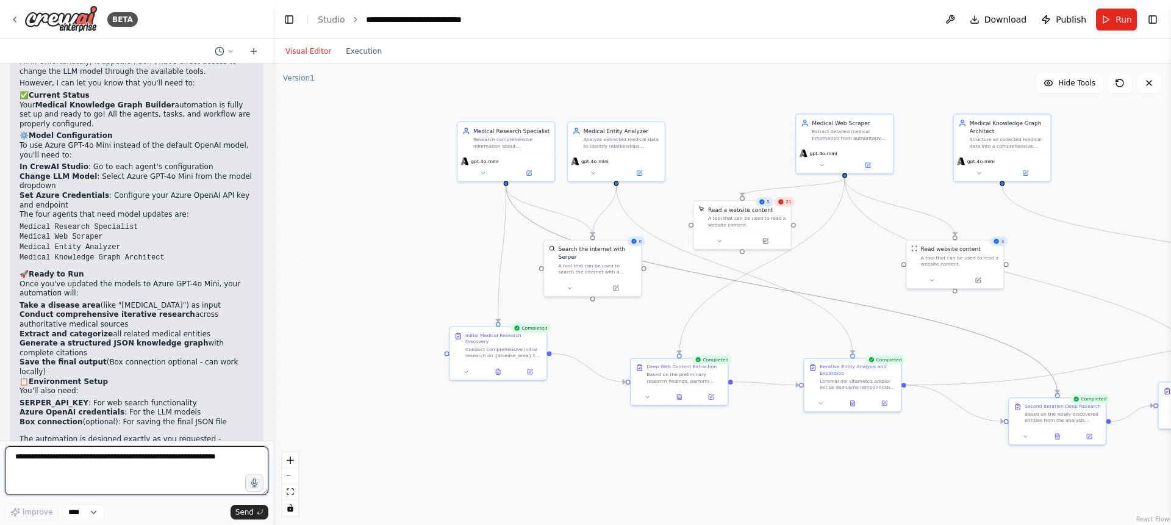
click at [154, 464] on textarea at bounding box center [137, 470] width 264 height 49
click at [529, 146] on div "Research comprehensive information about {disease_area} including all related e…" at bounding box center [511, 141] width 76 height 13
click at [520, 140] on div "Research comprehensive information about {disease_area} including all related e…" at bounding box center [511, 141] width 76 height 13
click at [477, 174] on button at bounding box center [483, 171] width 45 height 9
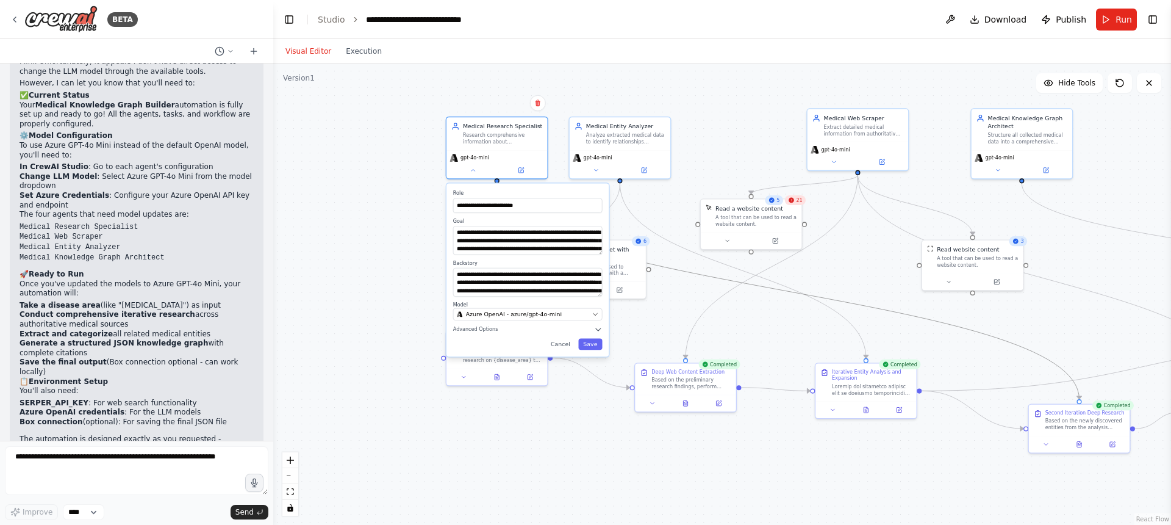
click at [606, 256] on div "**********" at bounding box center [527, 269] width 162 height 173
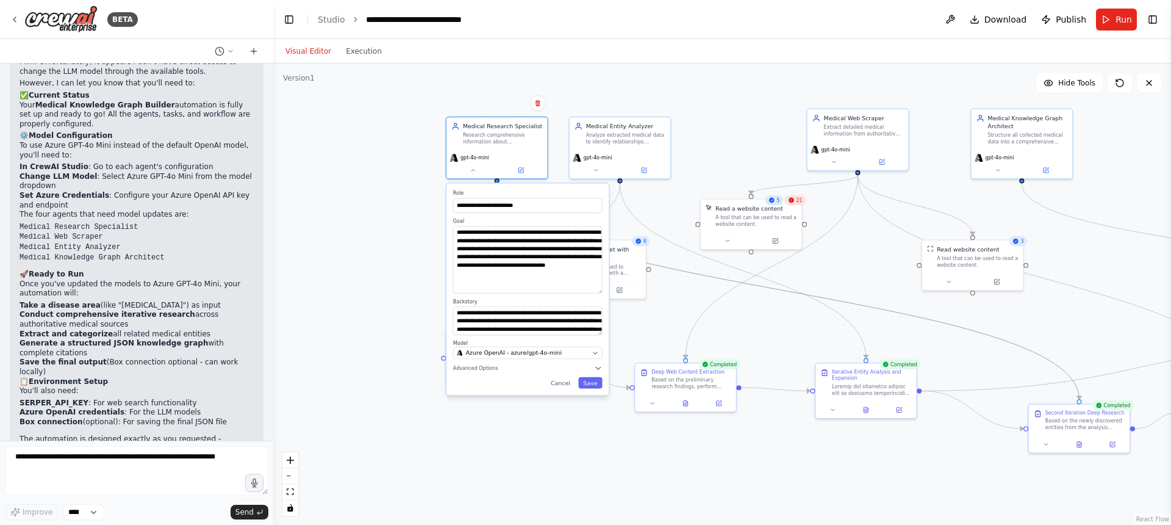
drag, startPoint x: 601, startPoint y: 253, endPoint x: 595, endPoint y: 291, distance: 38.9
click at [595, 291] on textarea "**********" at bounding box center [527, 259] width 149 height 67
click at [587, 381] on button "Save" at bounding box center [590, 383] width 24 height 12
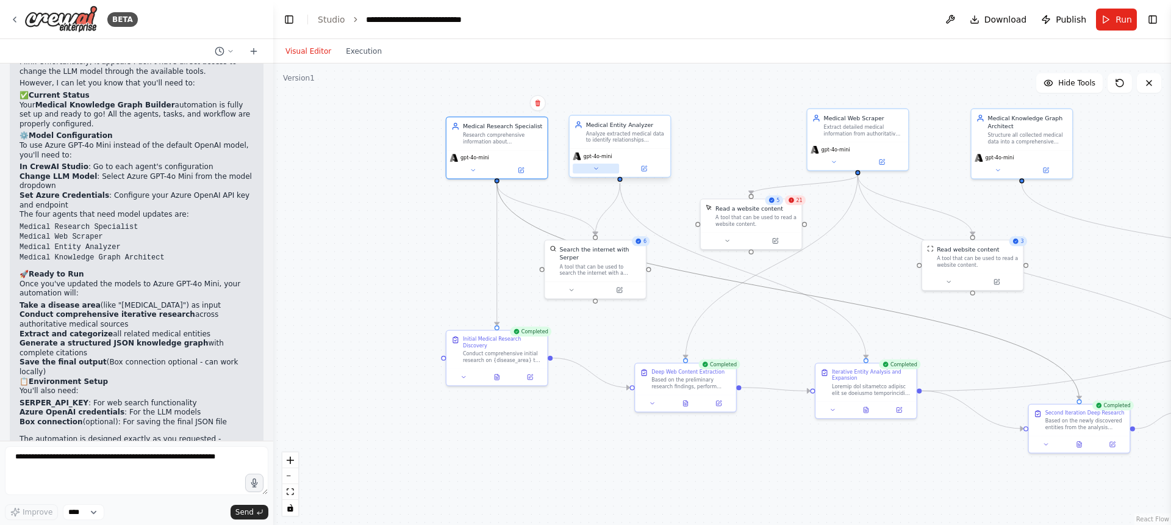
click at [601, 171] on button at bounding box center [596, 168] width 46 height 10
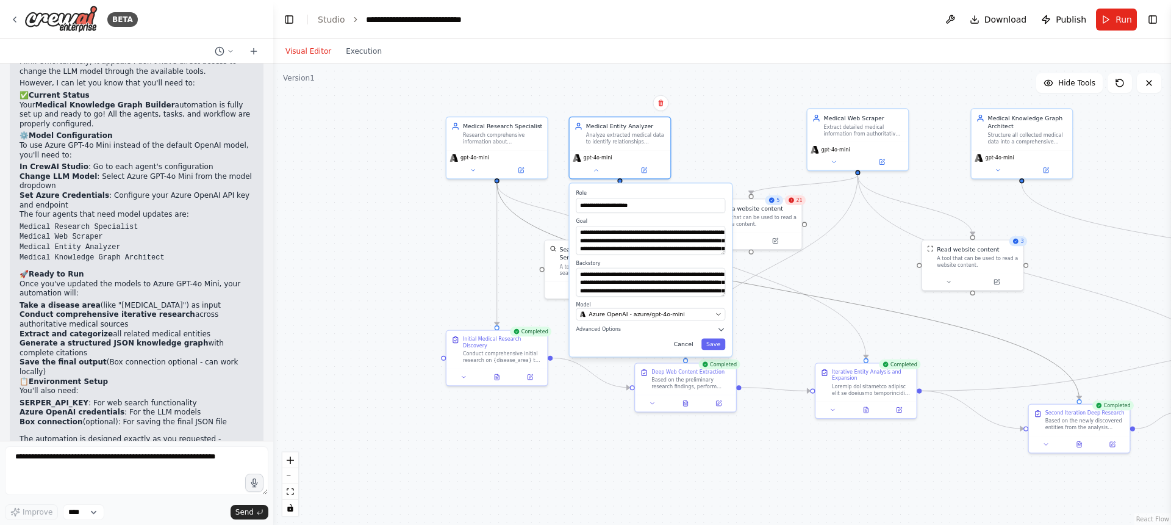
click at [678, 341] on button "Cancel" at bounding box center [683, 345] width 29 height 12
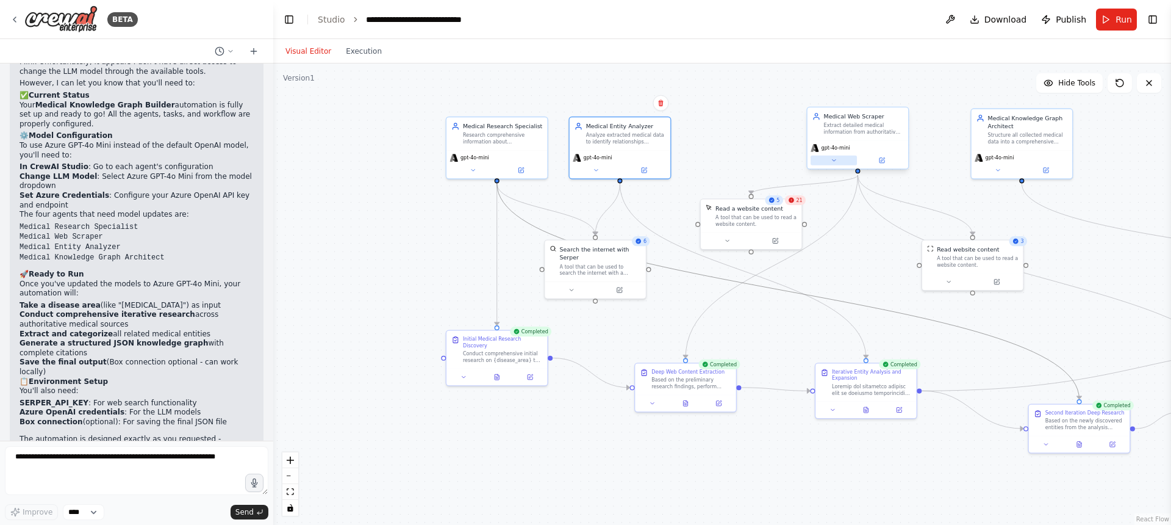
click at [830, 157] on button at bounding box center [834, 161] width 46 height 10
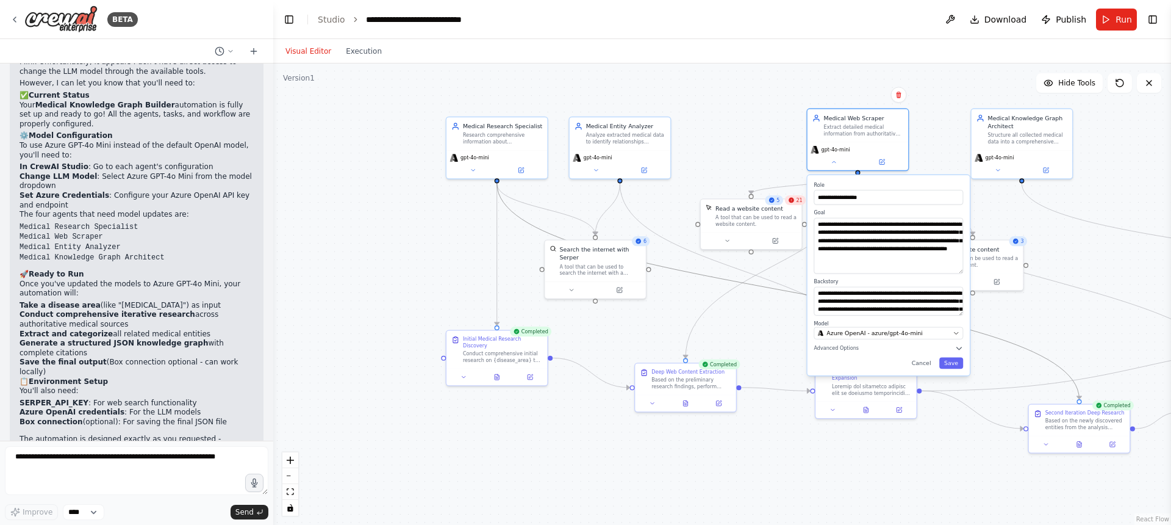
drag, startPoint x: 959, startPoint y: 244, endPoint x: 952, endPoint y: 271, distance: 28.0
click at [952, 271] on textarea "**********" at bounding box center [888, 246] width 149 height 56
click at [924, 357] on button "Cancel" at bounding box center [921, 363] width 29 height 12
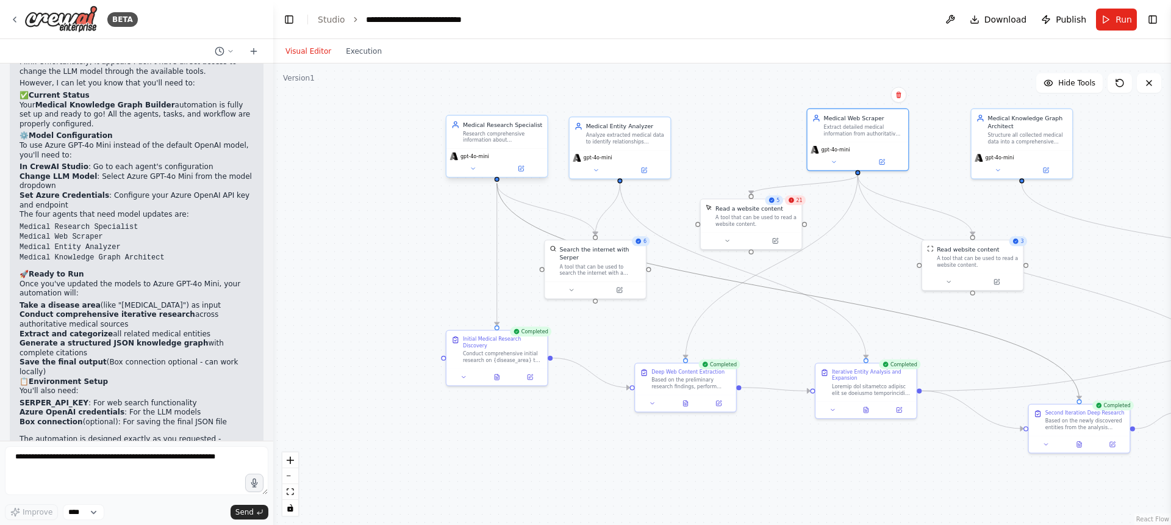
click at [488, 131] on div "Research comprehensive information about {disease_area} including all related e…" at bounding box center [502, 137] width 79 height 13
click at [367, 52] on button "Execution" at bounding box center [364, 51] width 51 height 15
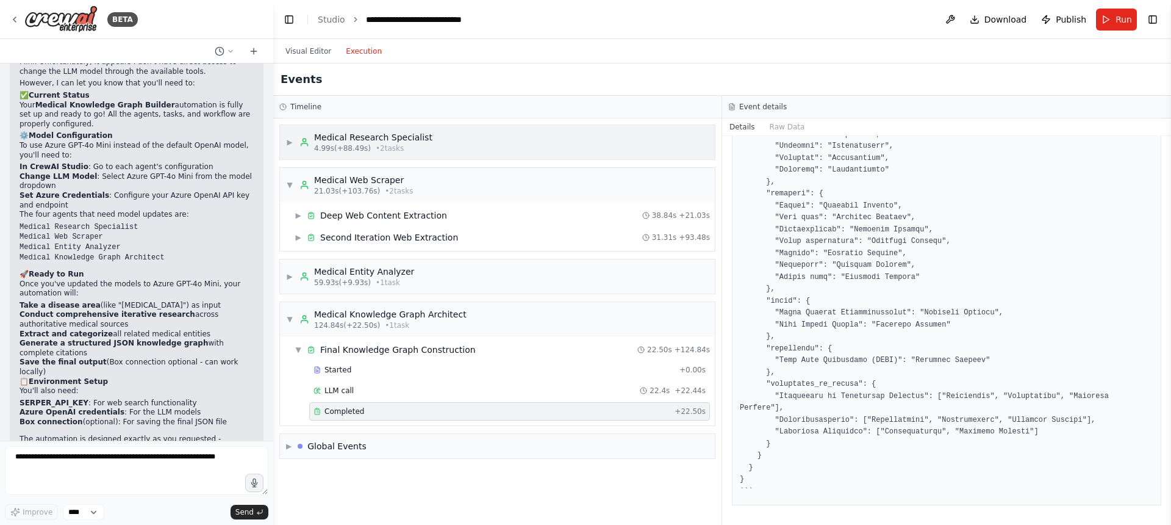
click at [412, 138] on div "Medical Research Specialist" at bounding box center [373, 137] width 118 height 12
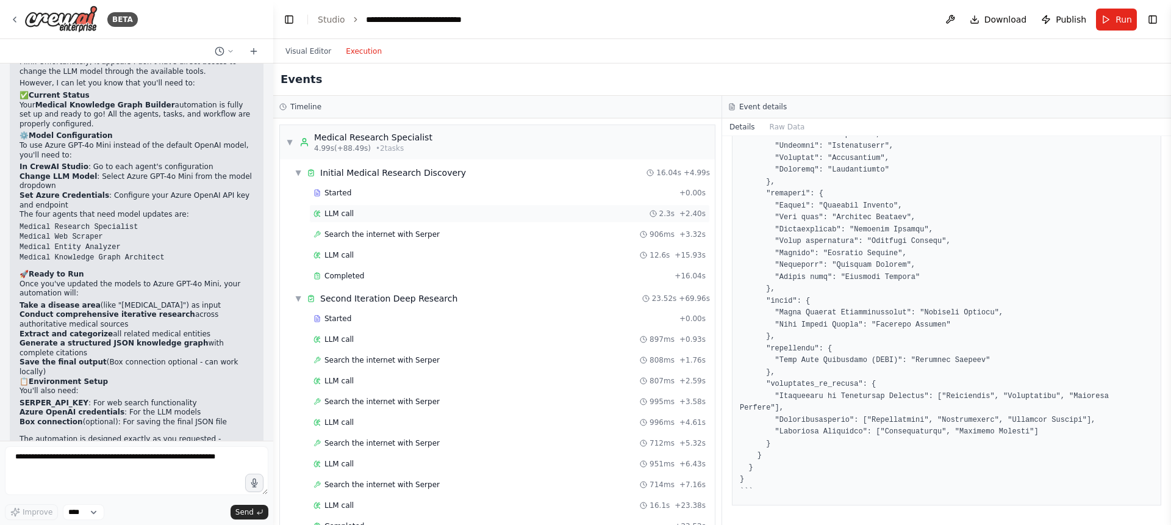
click at [364, 215] on div "LLM call 2.3s + 2.40s" at bounding box center [510, 214] width 392 height 10
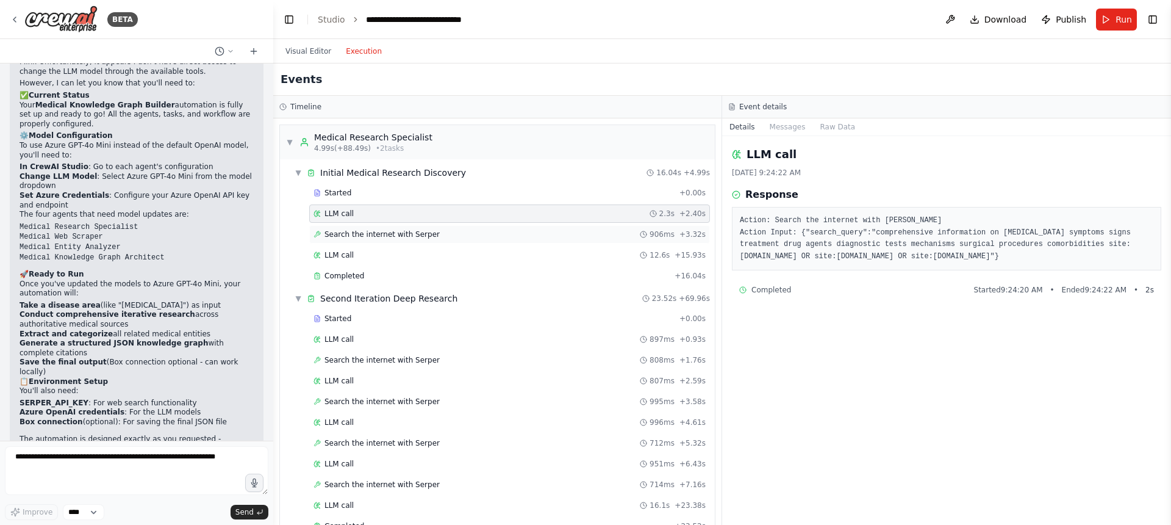
click at [358, 234] on span "Search the internet with Serper" at bounding box center [381, 234] width 115 height 10
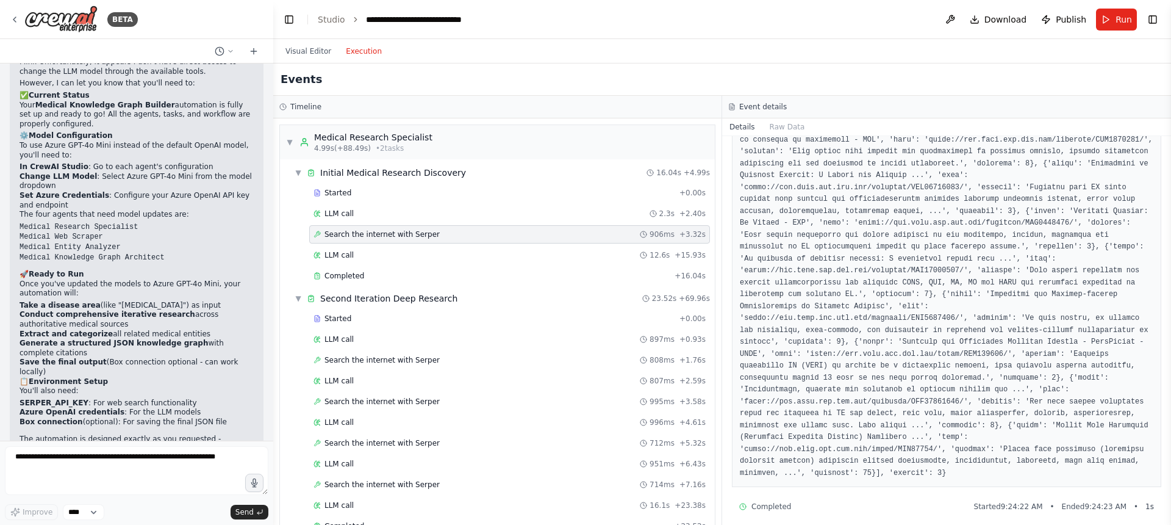
scroll to position [325, 0]
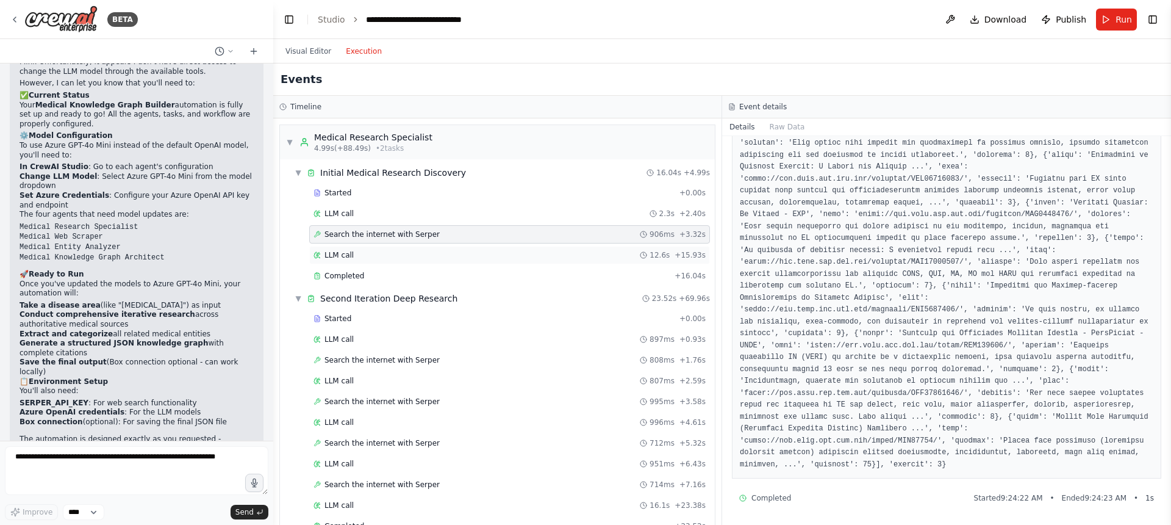
click at [365, 251] on div "LLM call 12.6s + 15.93s" at bounding box center [510, 255] width 392 height 10
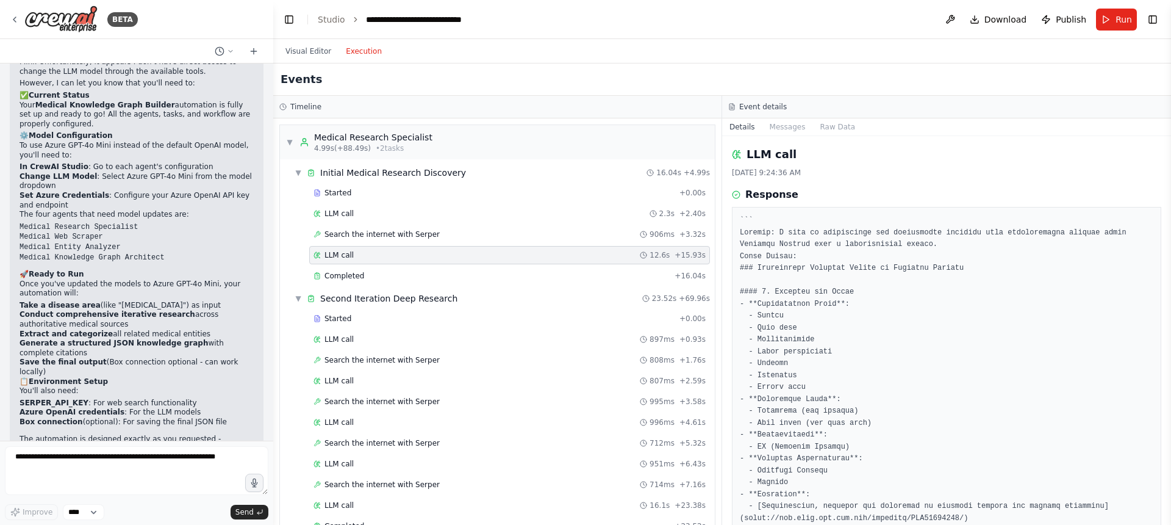
click at [380, 267] on div "Completed + 16.04s" at bounding box center [509, 276] width 401 height 18
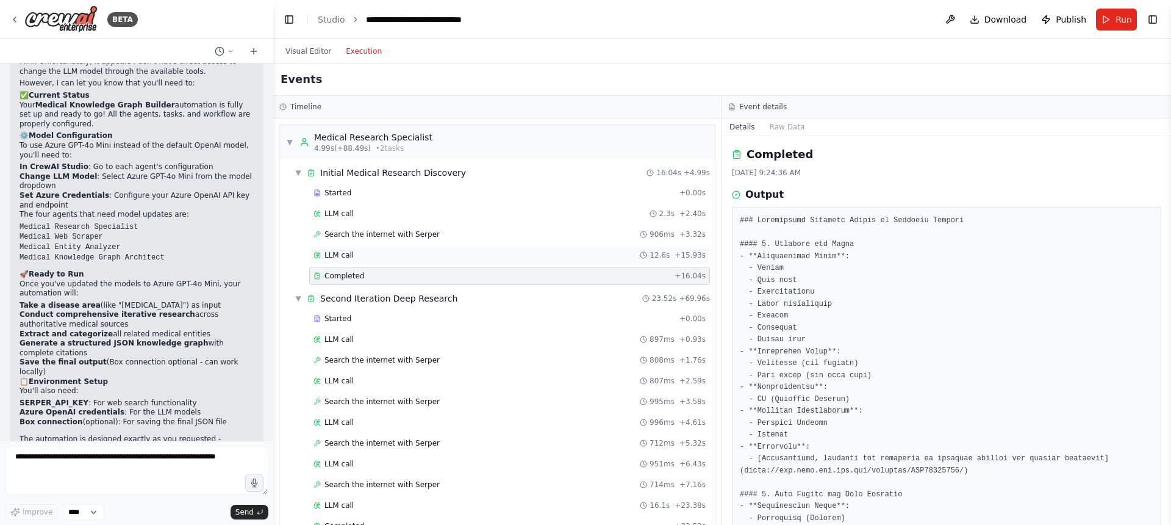
click at [382, 260] on div "LLM call 12.6s + 15.93s" at bounding box center [509, 255] width 401 height 18
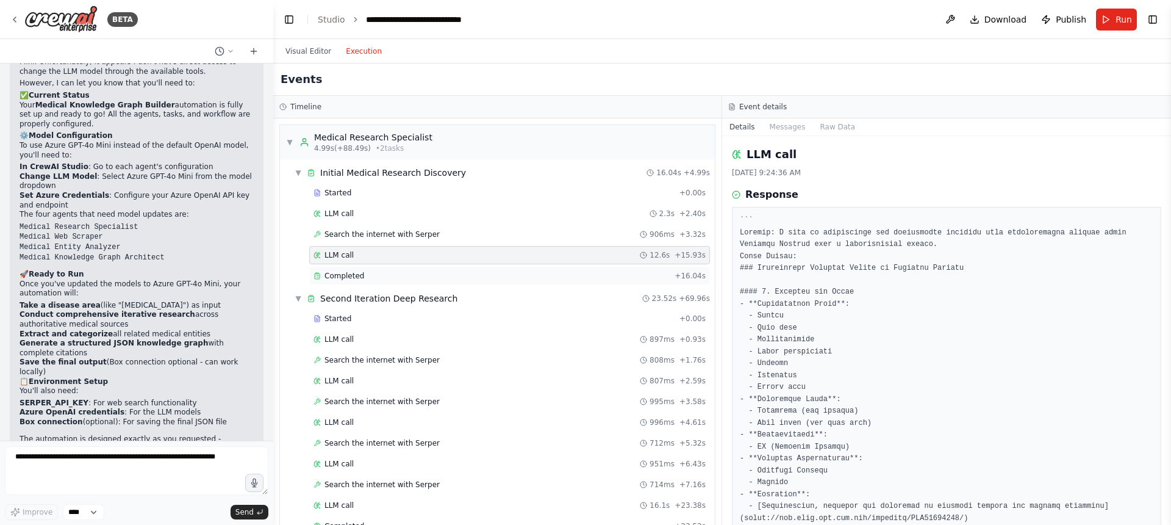
click at [378, 269] on div "Completed + 16.04s" at bounding box center [509, 276] width 401 height 18
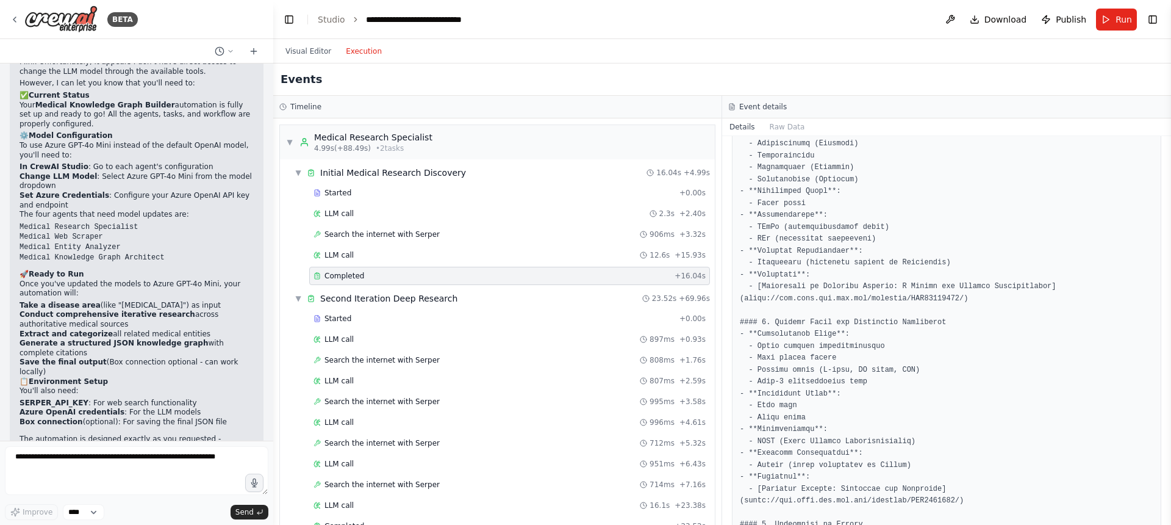
scroll to position [411, 0]
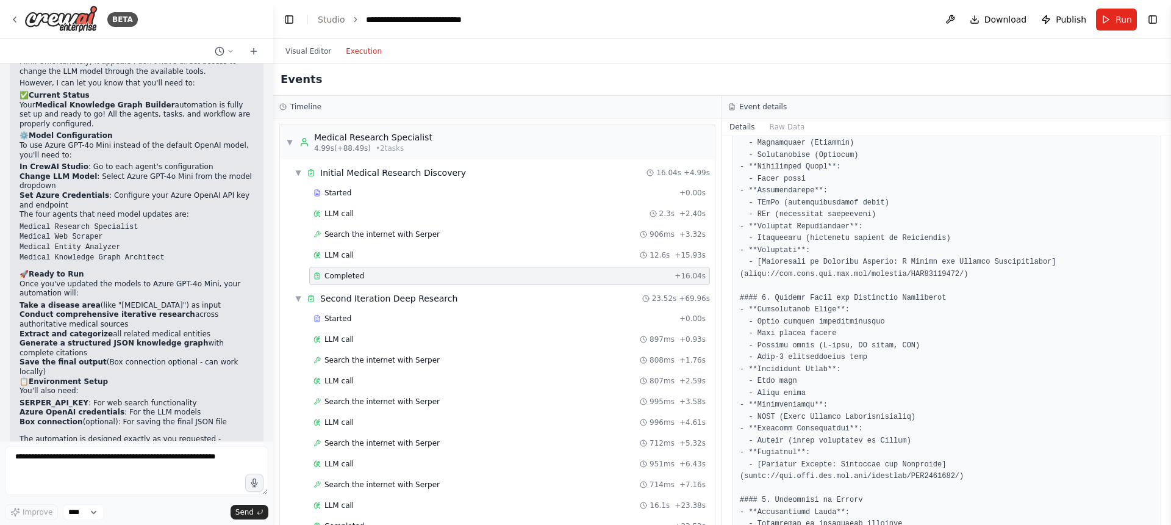
click at [943, 197] on pre at bounding box center [947, 405] width 414 height 1202
click at [851, 229] on pre at bounding box center [947, 405] width 414 height 1202
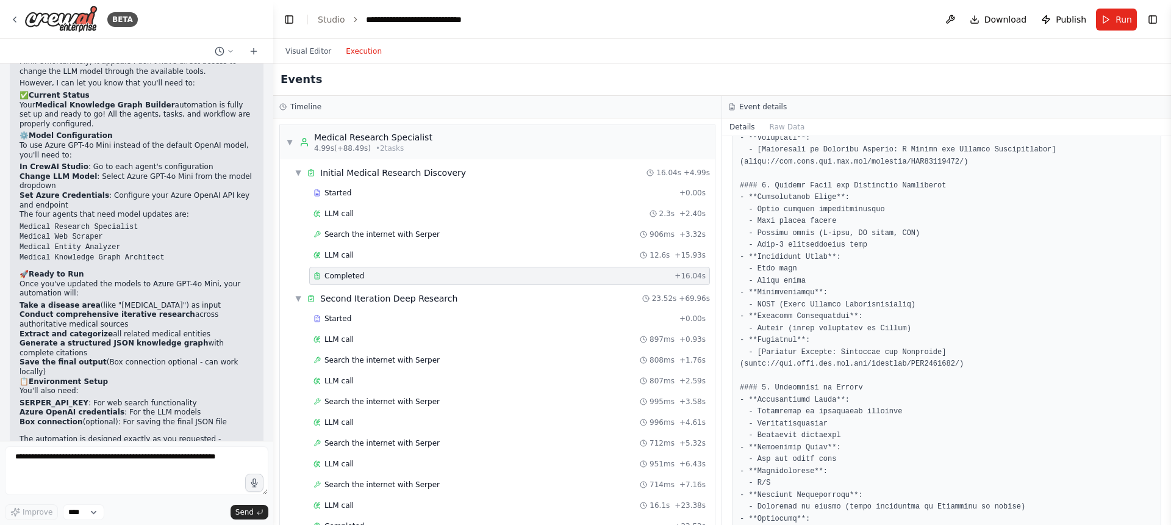
scroll to position [811, 0]
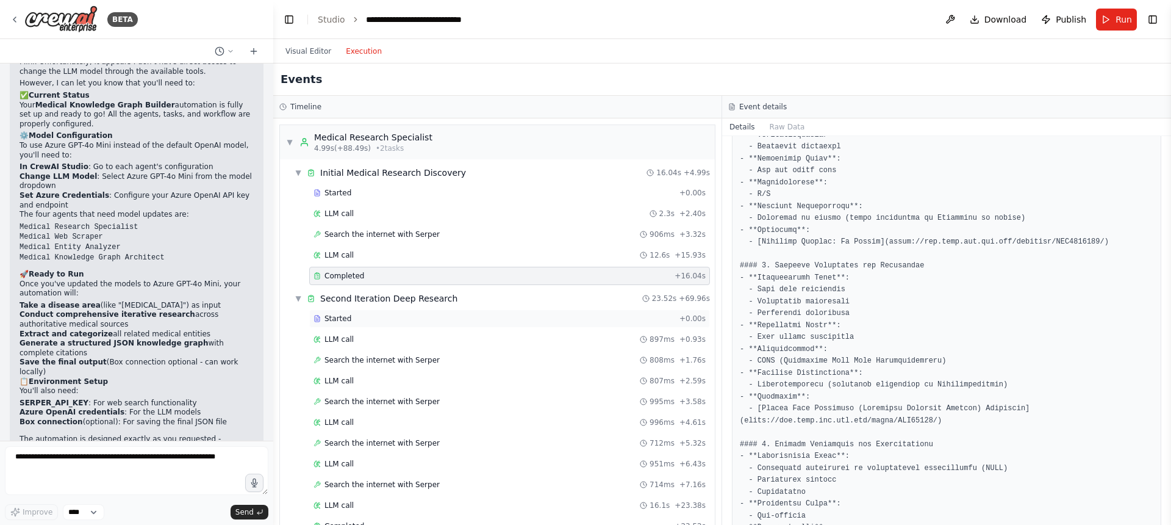
click at [356, 327] on div "Started + 0.00s" at bounding box center [509, 318] width 401 height 18
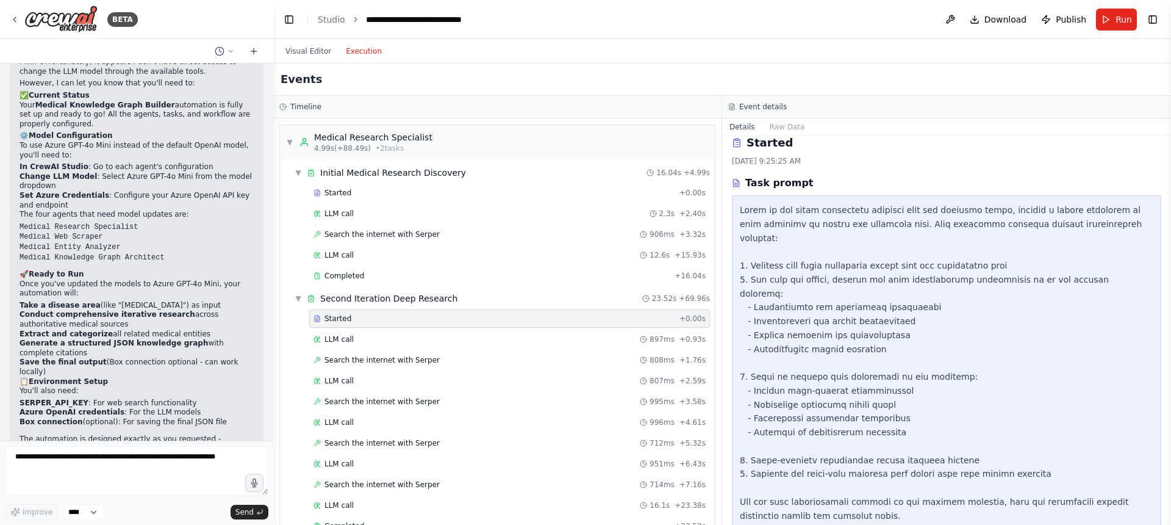
scroll to position [17, 0]
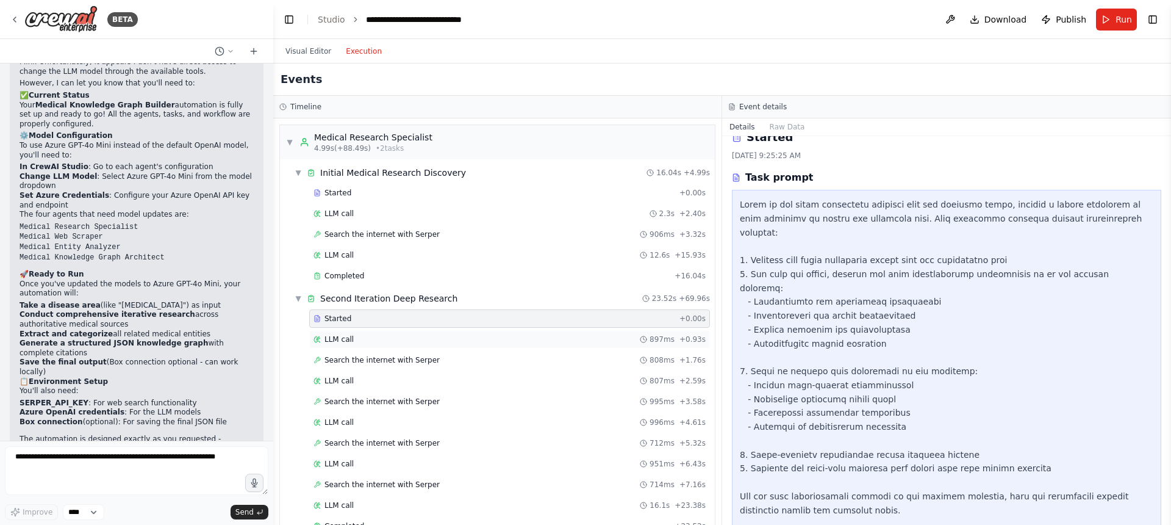
click at [343, 343] on span "LLM call" at bounding box center [338, 339] width 29 height 10
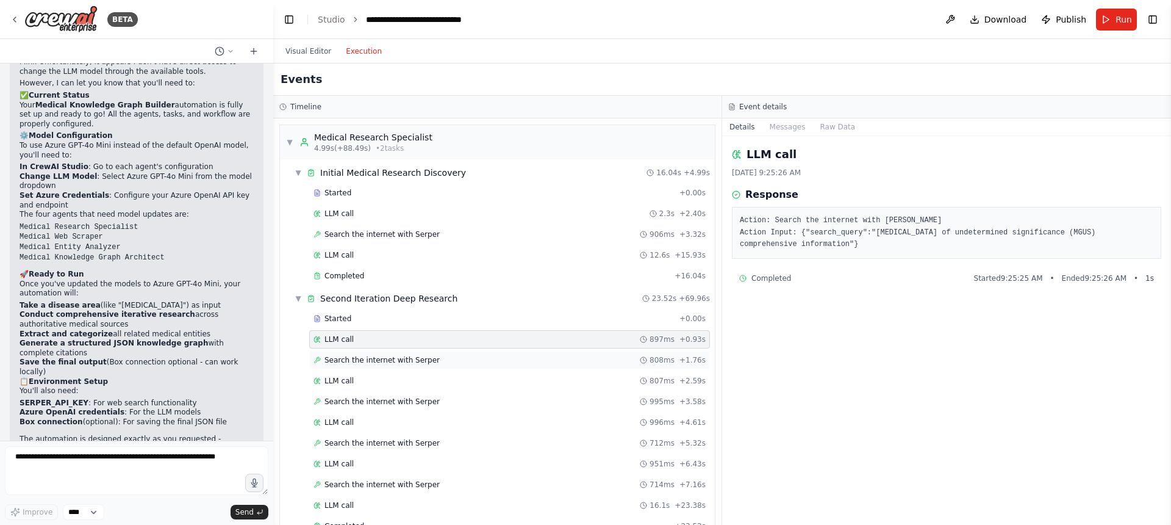
click at [360, 363] on span "Search the internet with Serper" at bounding box center [381, 360] width 115 height 10
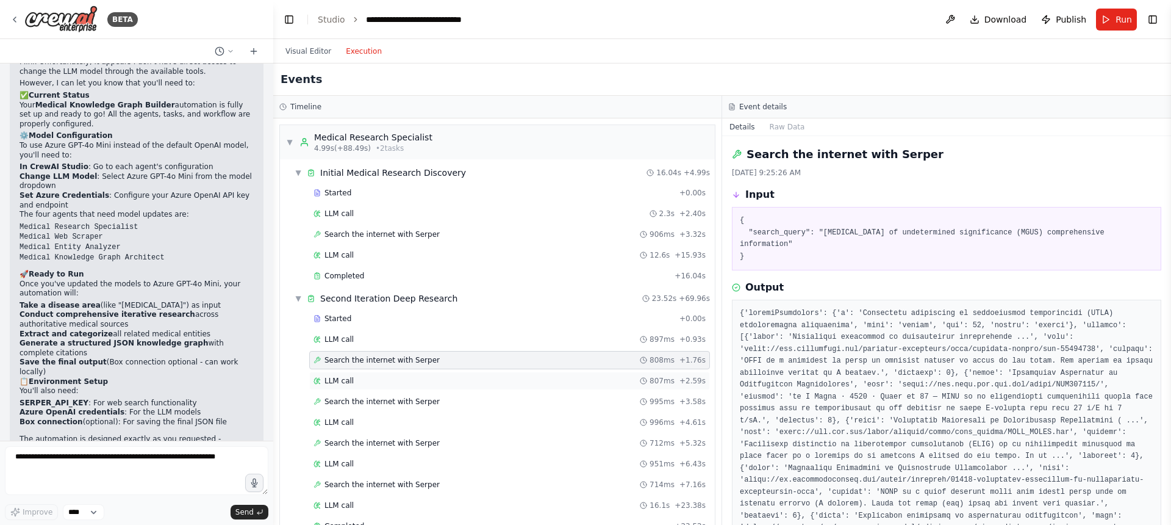
click at [354, 379] on div "LLM call 807ms + 2.59s" at bounding box center [510, 381] width 392 height 10
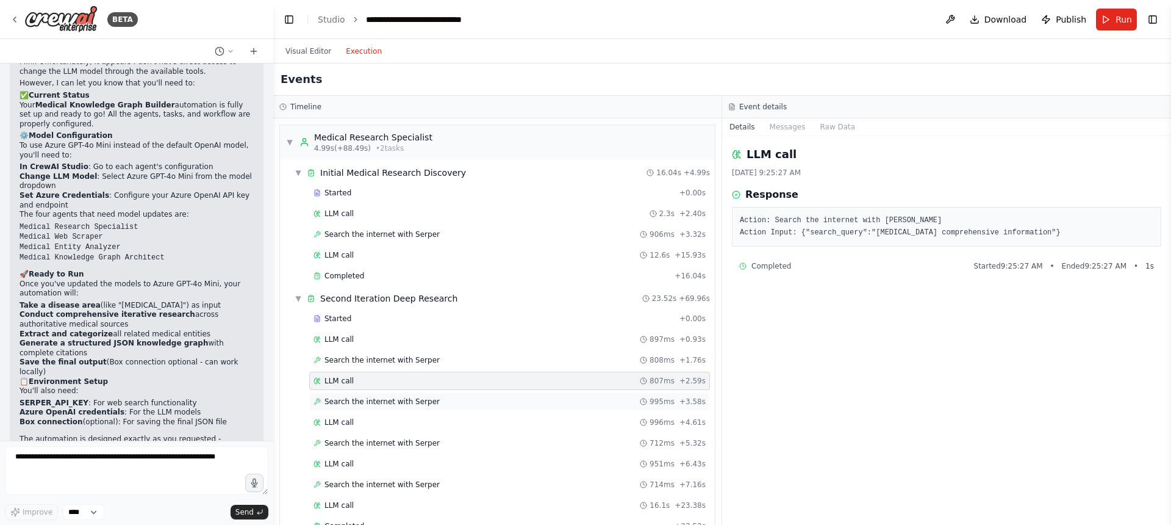
click at [351, 401] on span "Search the internet with Serper" at bounding box center [381, 401] width 115 height 10
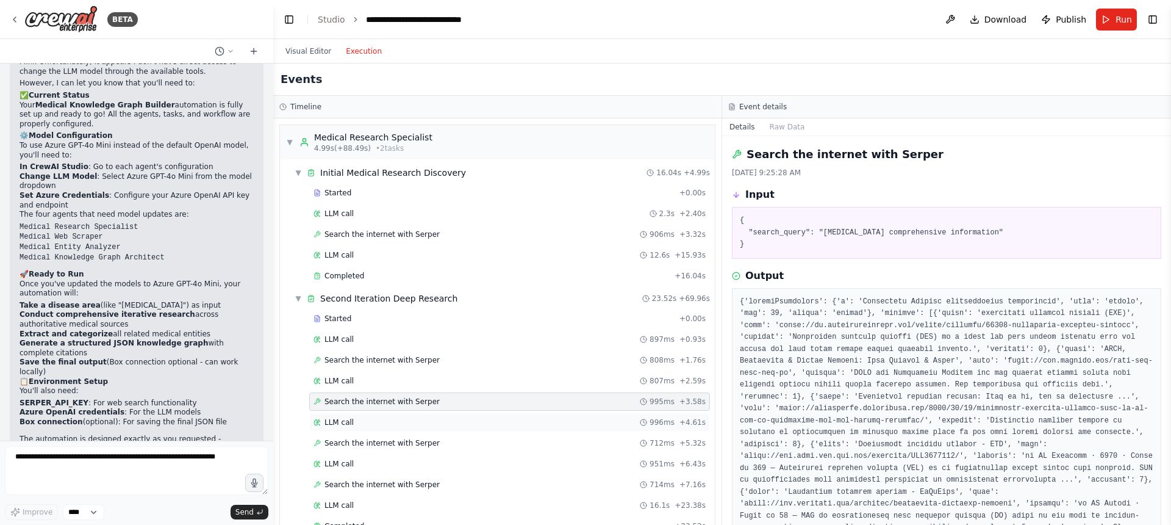
click at [350, 414] on div "LLM call 996ms + 4.61s" at bounding box center [509, 422] width 401 height 18
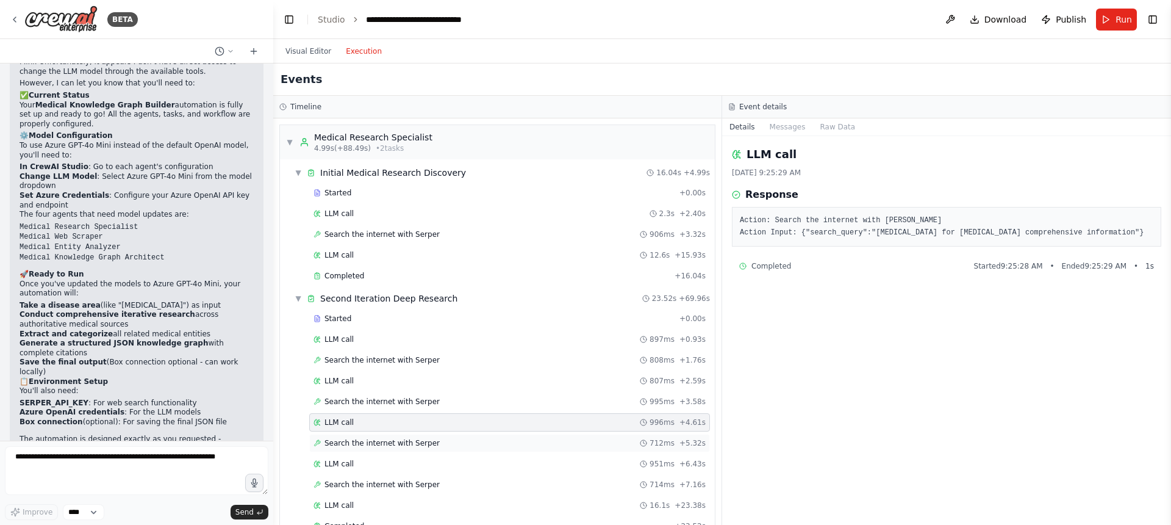
click at [359, 442] on span "Search the internet with Serper" at bounding box center [381, 443] width 115 height 10
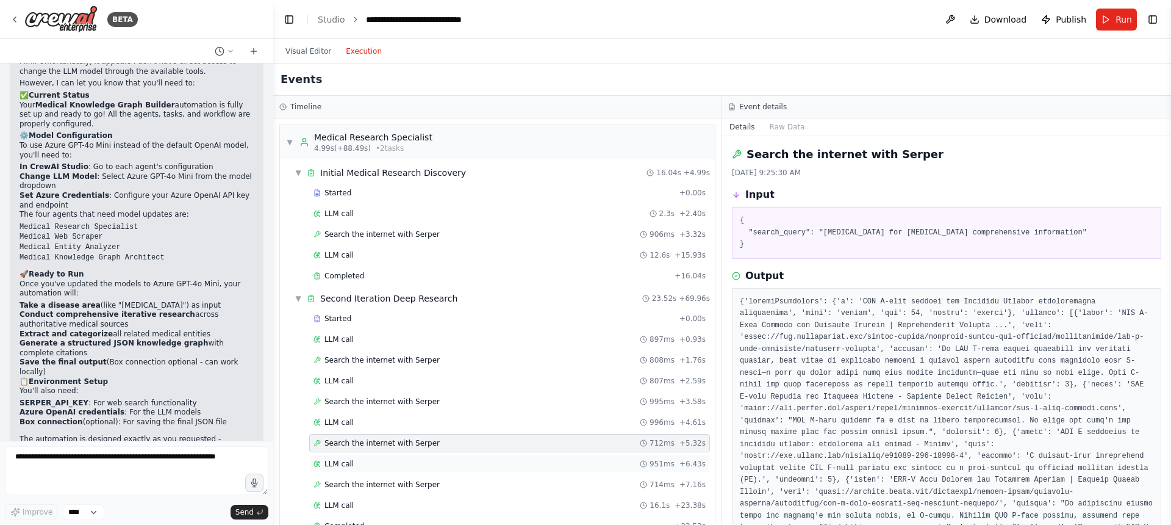
click at [357, 456] on div "LLM call 951ms + 6.43s" at bounding box center [509, 463] width 401 height 18
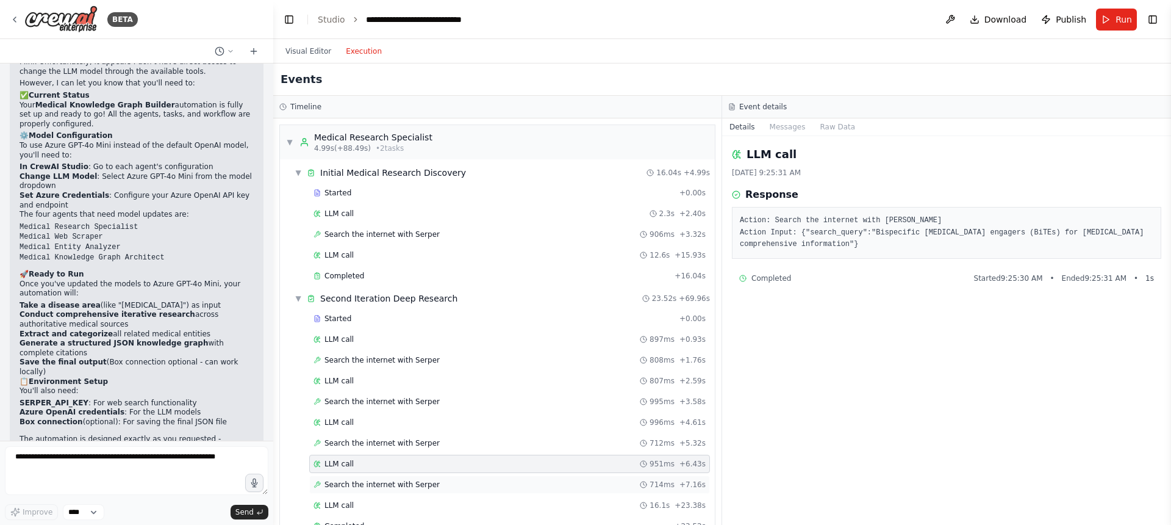
click at [387, 479] on span "Search the internet with Serper" at bounding box center [381, 484] width 115 height 10
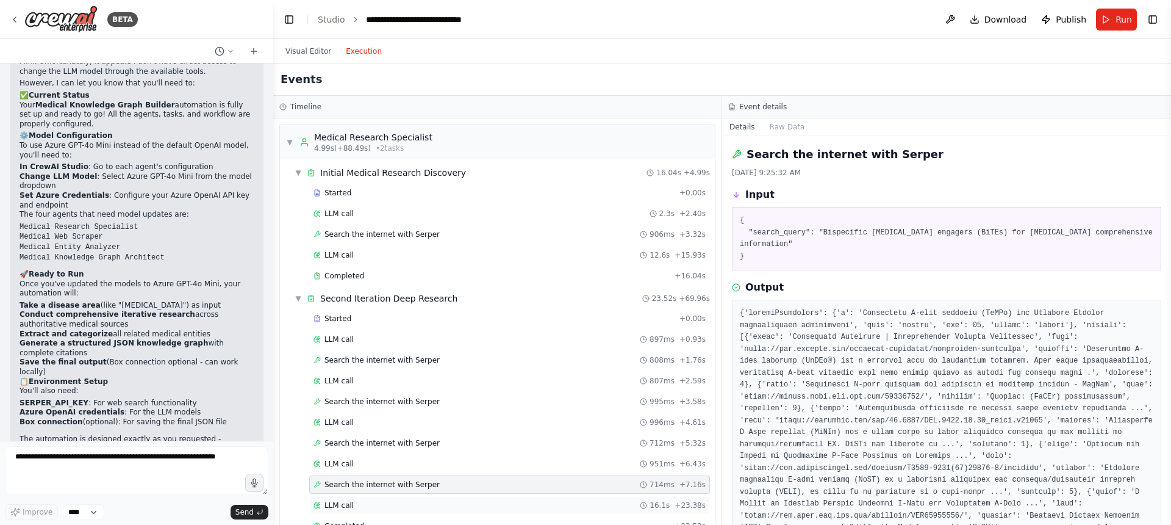
click at [406, 496] on div "LLM call 16.1s + 23.38s" at bounding box center [509, 505] width 401 height 18
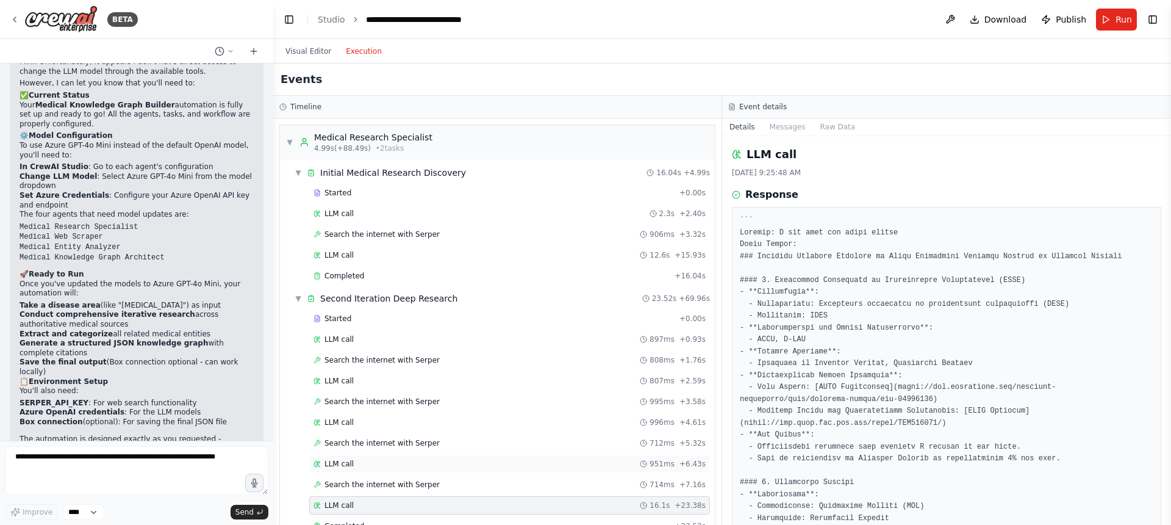
click at [350, 470] on div "LLM call 951ms + 6.43s" at bounding box center [509, 463] width 401 height 18
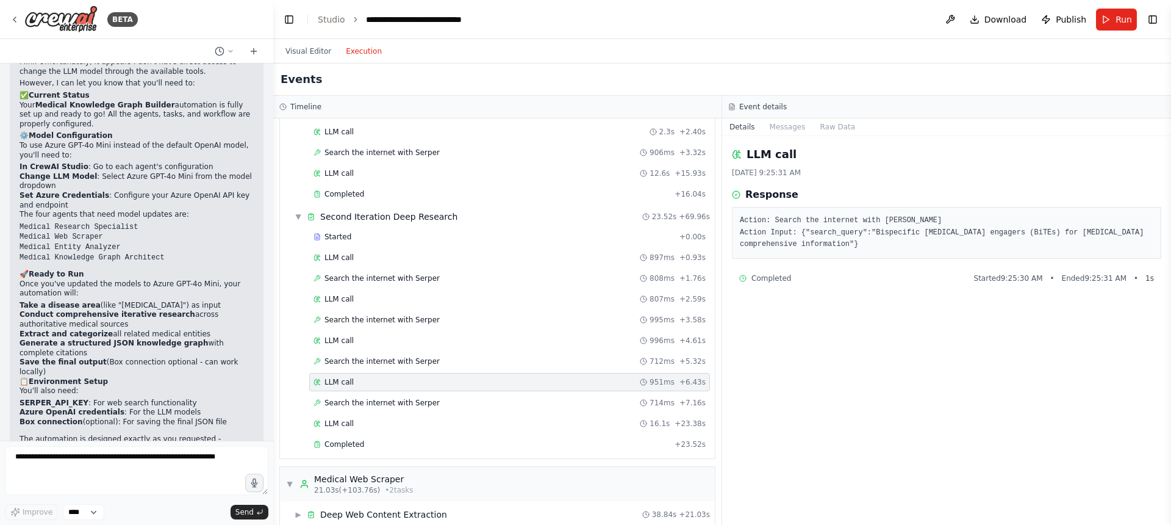
scroll to position [89, 0]
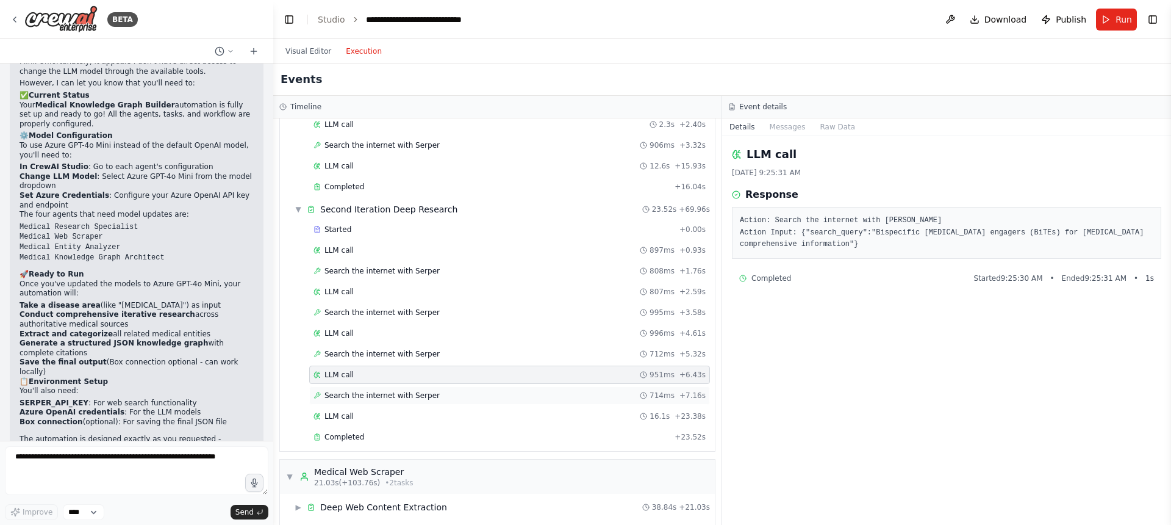
click at [357, 396] on span "Search the internet with Serper" at bounding box center [381, 395] width 115 height 10
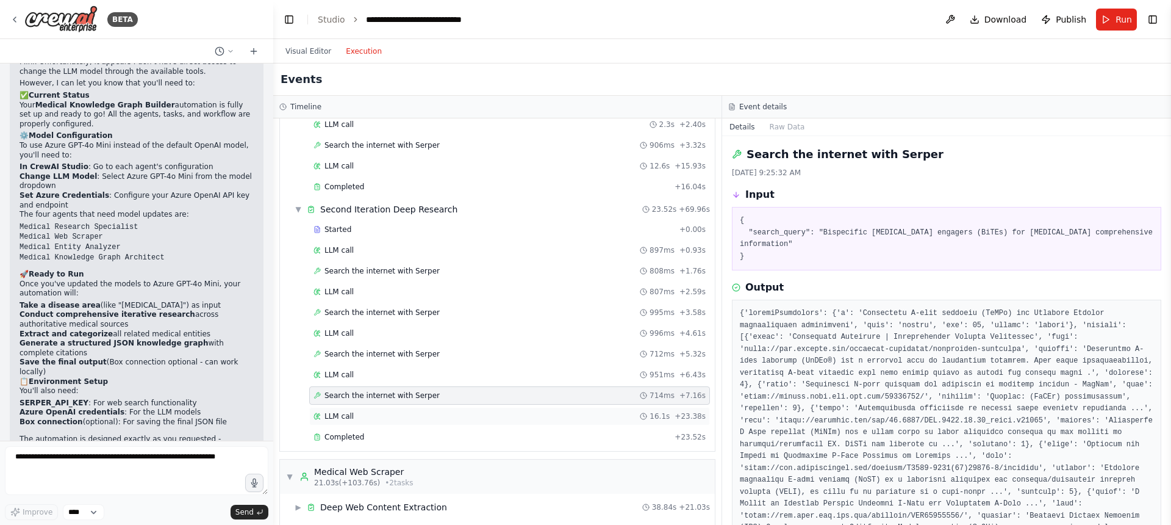
click at [353, 415] on span "LLM call" at bounding box center [338, 416] width 29 height 10
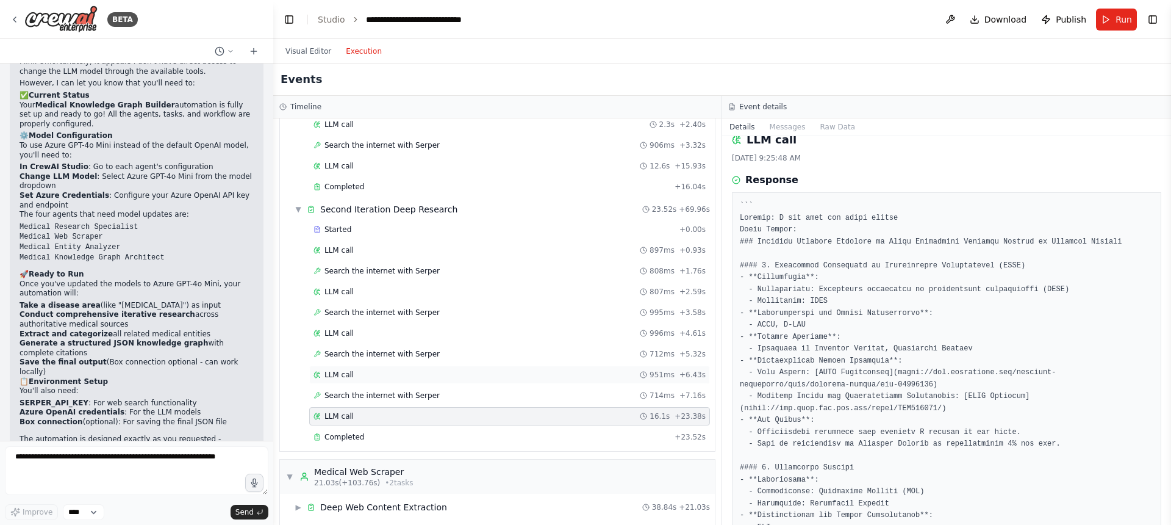
scroll to position [20, 0]
click at [414, 436] on div "Completed" at bounding box center [492, 437] width 356 height 10
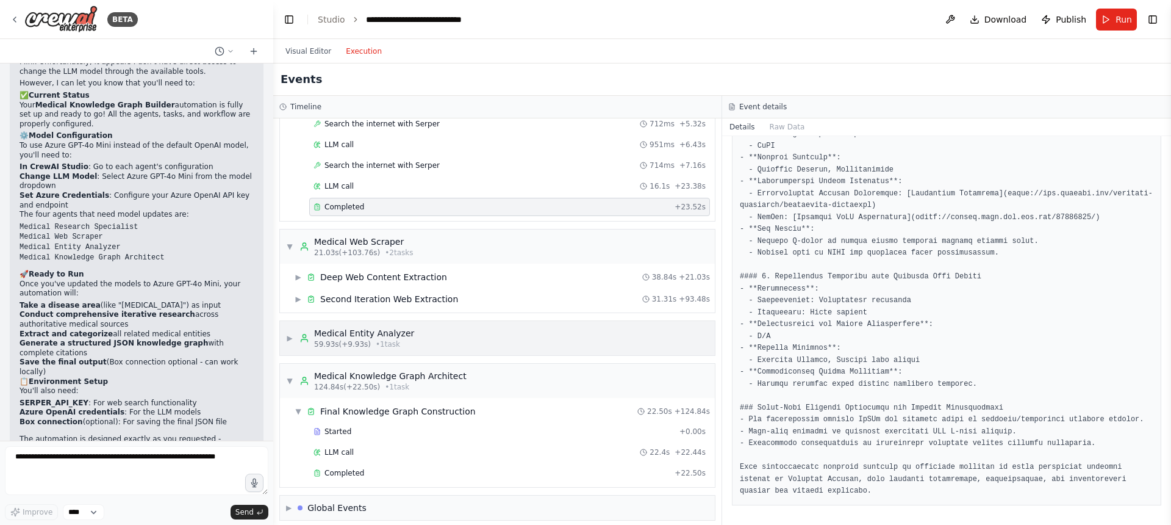
scroll to position [328, 0]
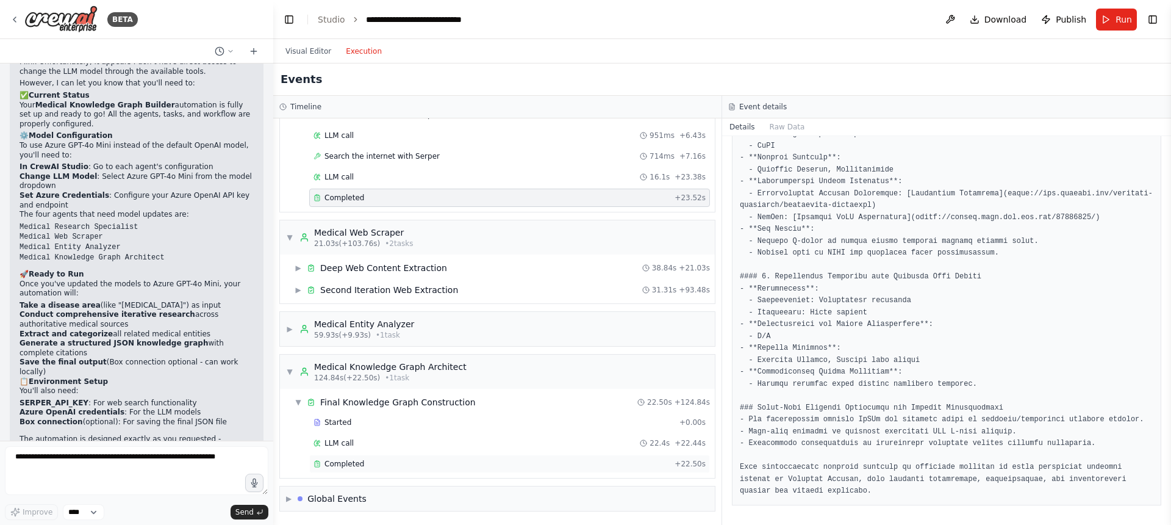
click at [355, 462] on span "Completed" at bounding box center [344, 464] width 40 height 10
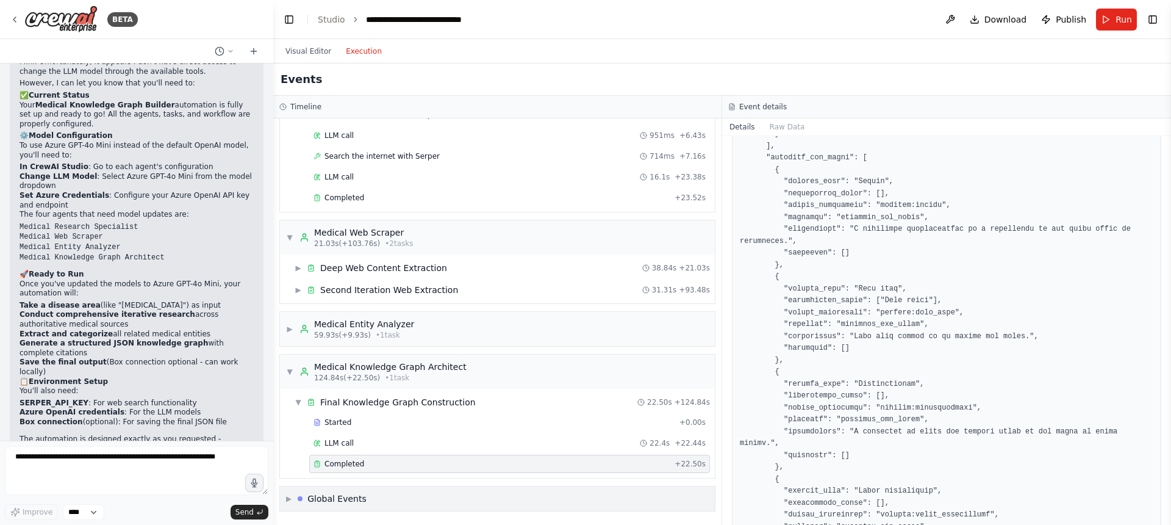
click at [292, 497] on div "▶ Global Events" at bounding box center [326, 498] width 81 height 12
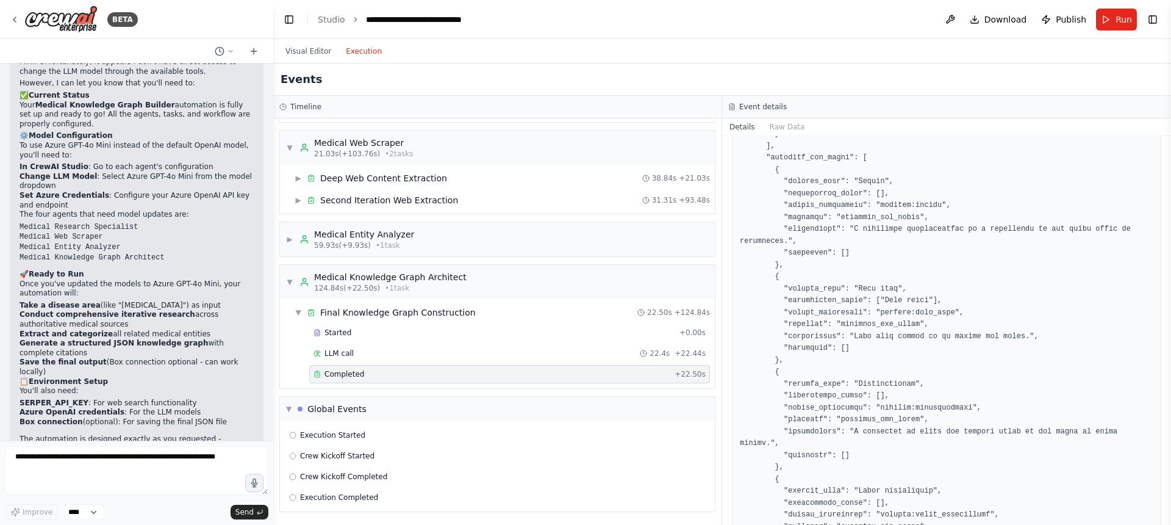
scroll to position [418, 0]
click at [289, 406] on span "▼" at bounding box center [288, 408] width 5 height 10
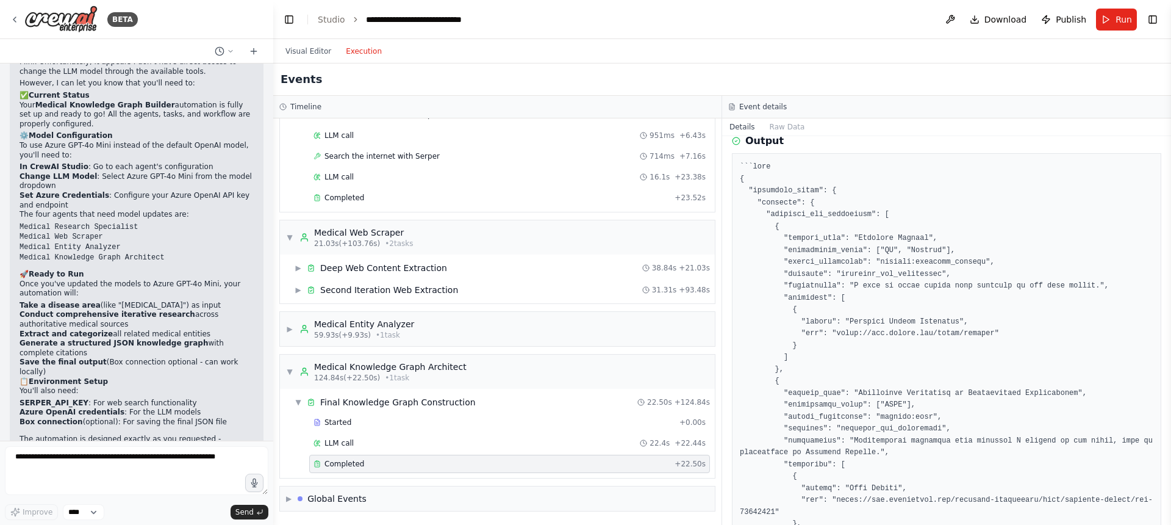
scroll to position [0, 0]
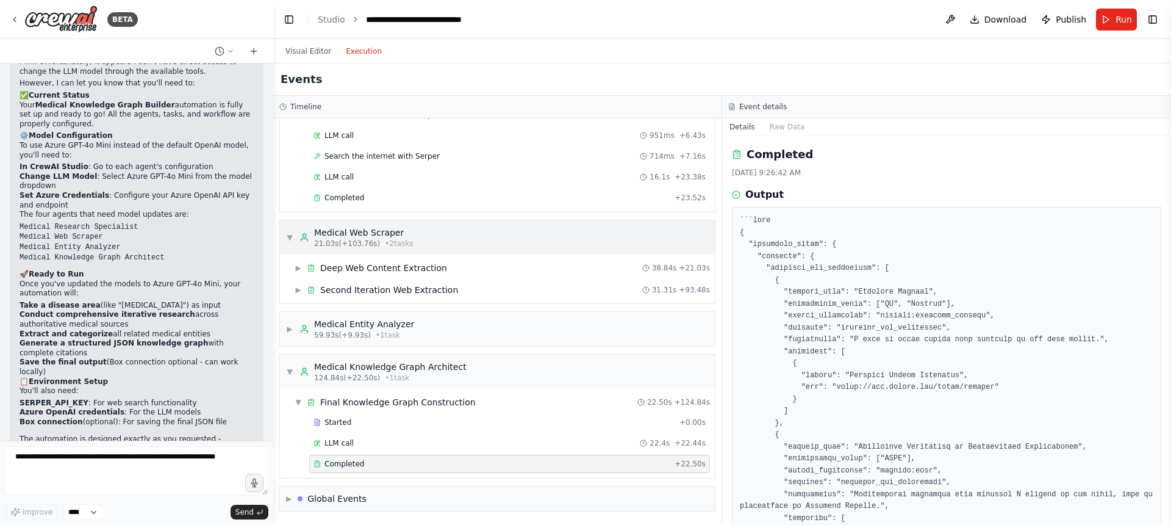
click at [286, 230] on div "▼ Medical Web Scraper 21.03s (+103.76s) • 2 task s" at bounding box center [349, 237] width 127 height 22
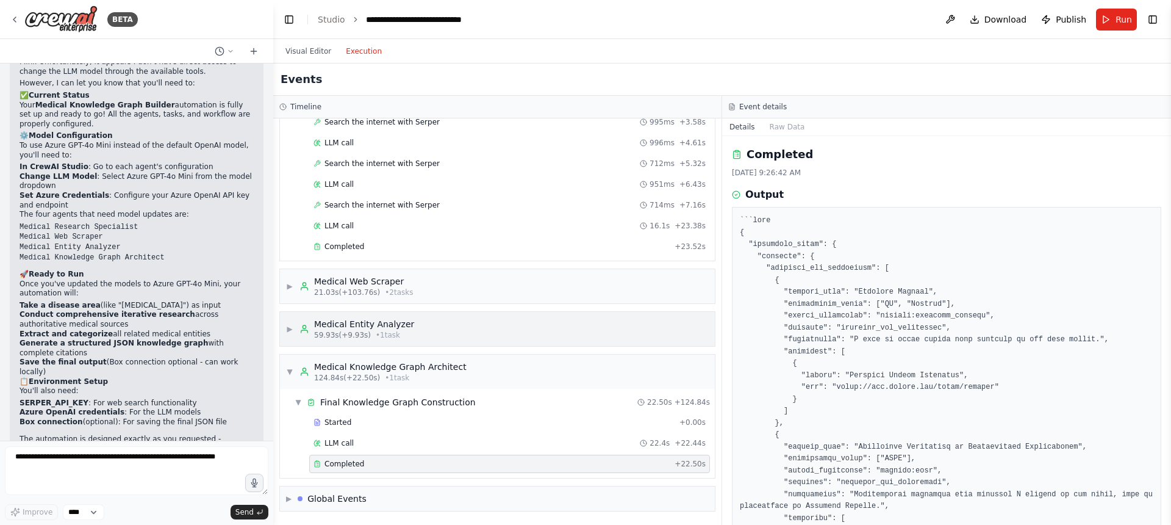
click at [292, 320] on div "▶ Medical Entity Analyzer 59.93s (+9.93s) • 1 task" at bounding box center [350, 329] width 128 height 22
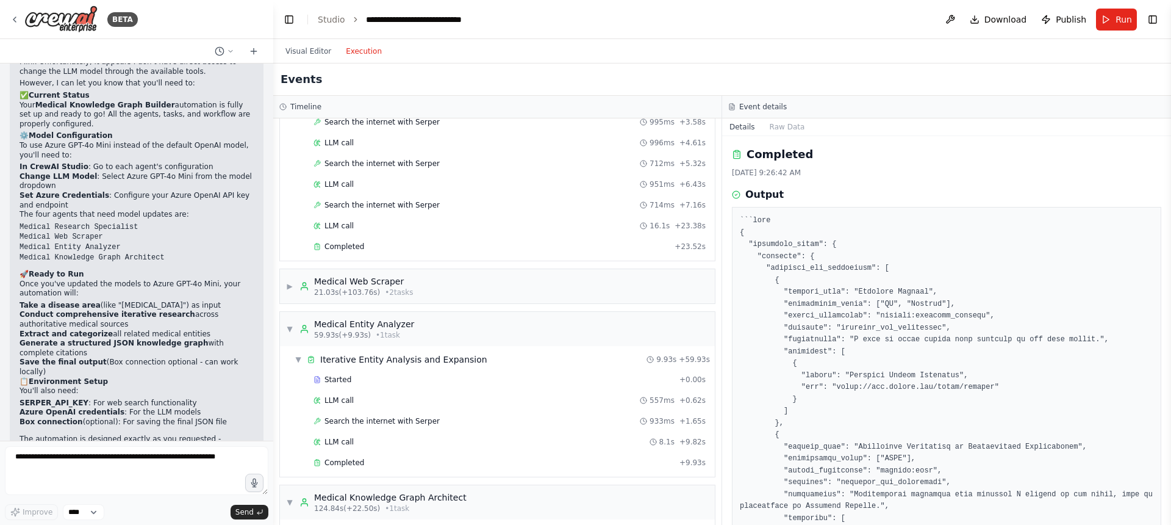
scroll to position [410, 0]
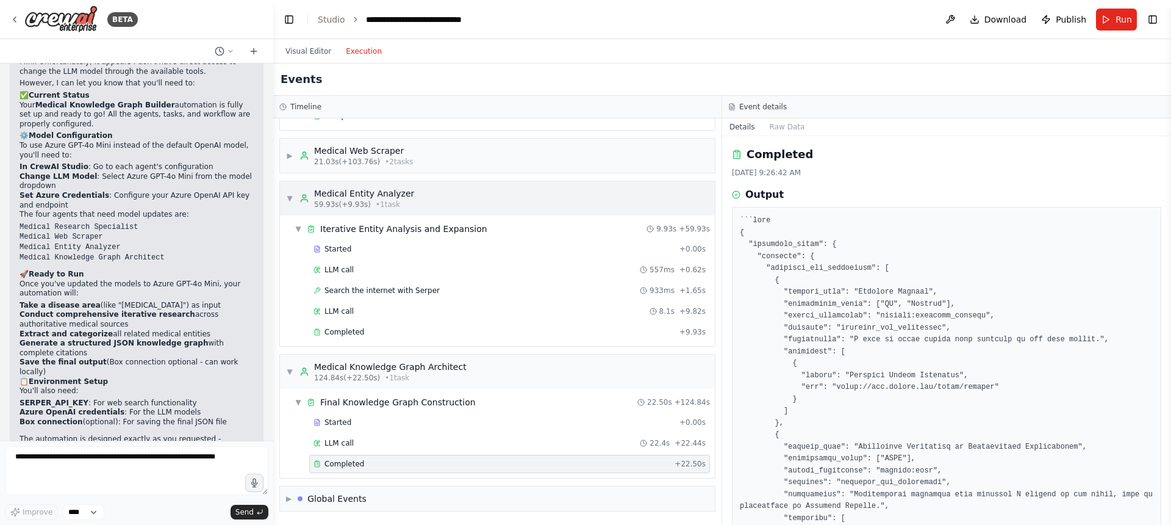
click at [294, 204] on div "▼ Medical Entity Analyzer 59.93s (+9.93s) • 1 task" at bounding box center [350, 198] width 128 height 22
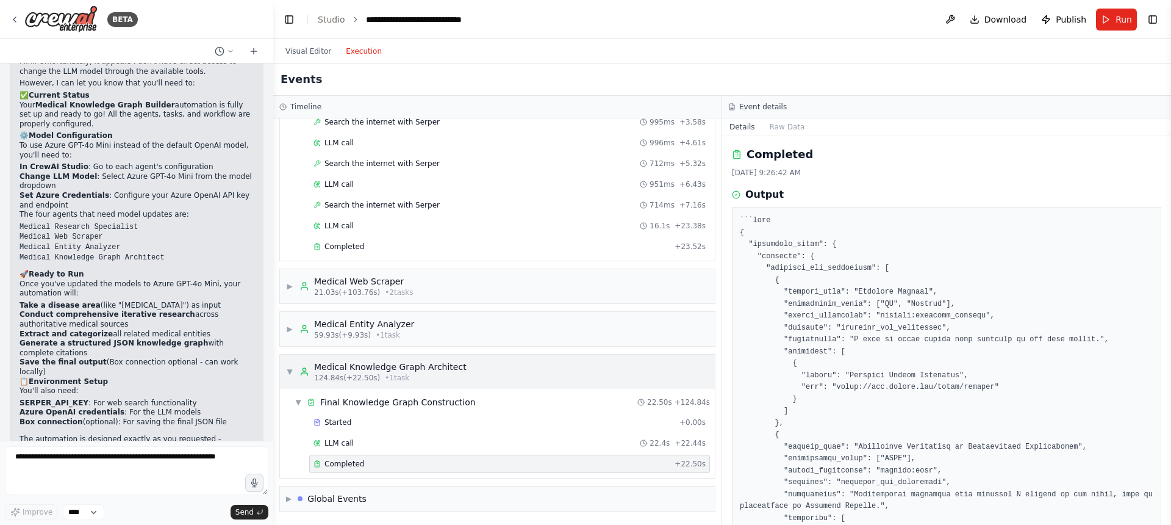
click at [293, 367] on span "▼" at bounding box center [289, 372] width 7 height 10
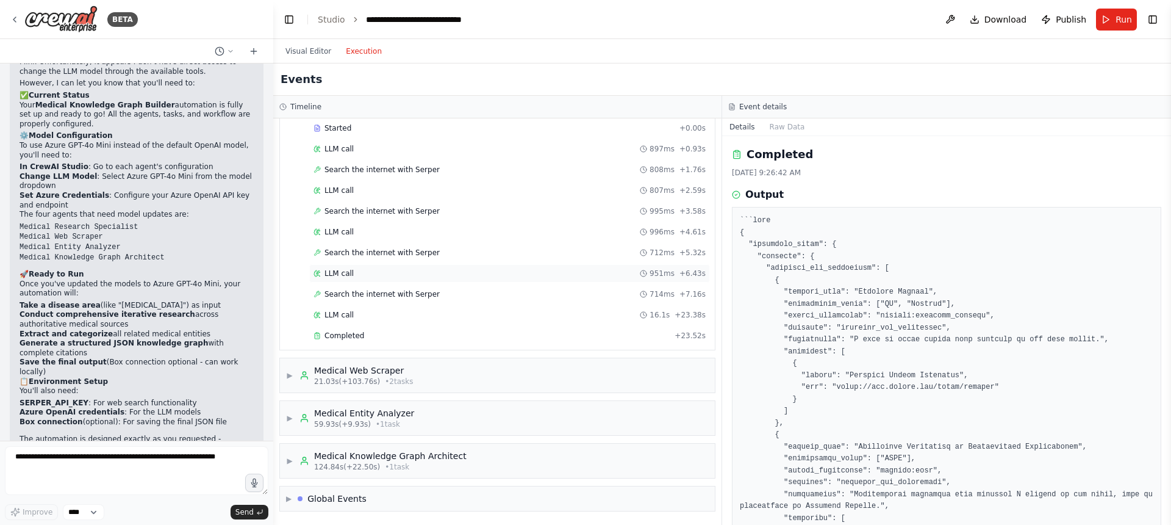
scroll to position [190, 0]
click at [728, 20] on header "**********" at bounding box center [722, 19] width 898 height 39
click at [214, 18] on div "BETA" at bounding box center [136, 19] width 273 height 39
click at [16, 18] on icon at bounding box center [15, 20] width 10 height 10
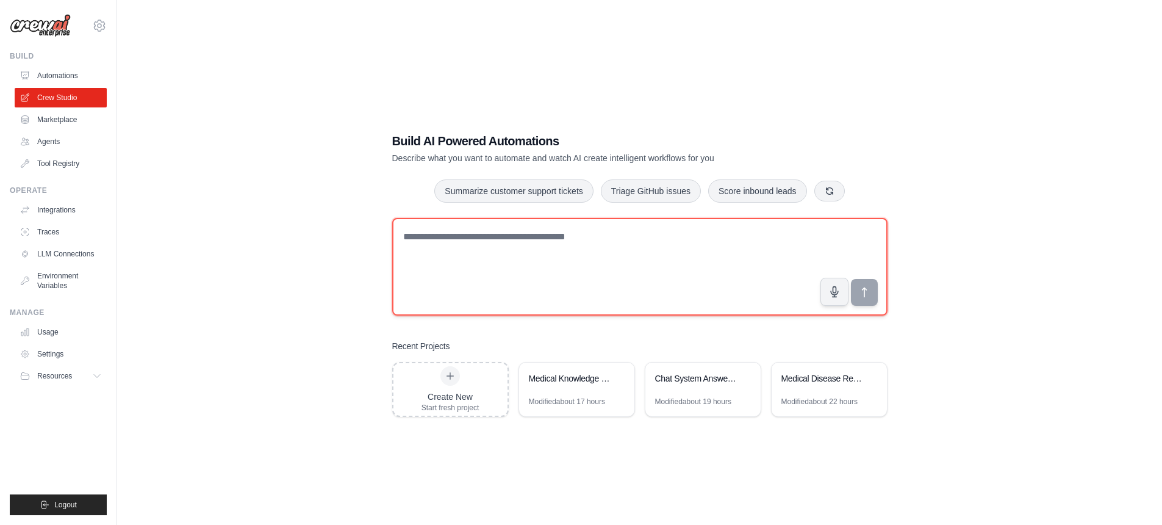
click at [638, 270] on textarea at bounding box center [639, 267] width 495 height 98
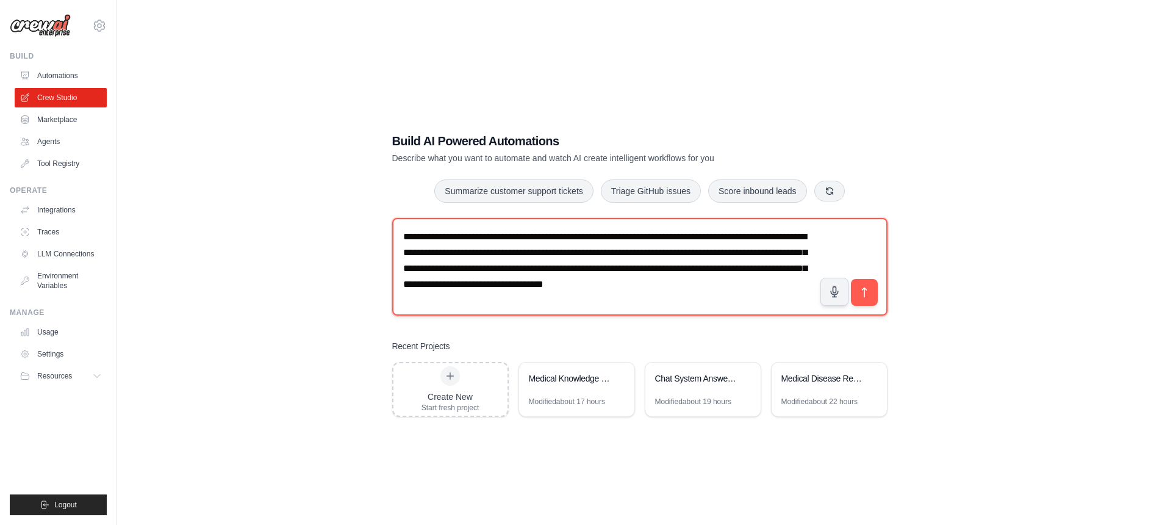
click at [798, 238] on textarea "**********" at bounding box center [639, 267] width 495 height 98
click at [606, 238] on textarea "**********" at bounding box center [639, 267] width 495 height 98
click at [722, 237] on textarea "**********" at bounding box center [639, 267] width 495 height 98
click at [531, 262] on textarea "**********" at bounding box center [639, 267] width 495 height 98
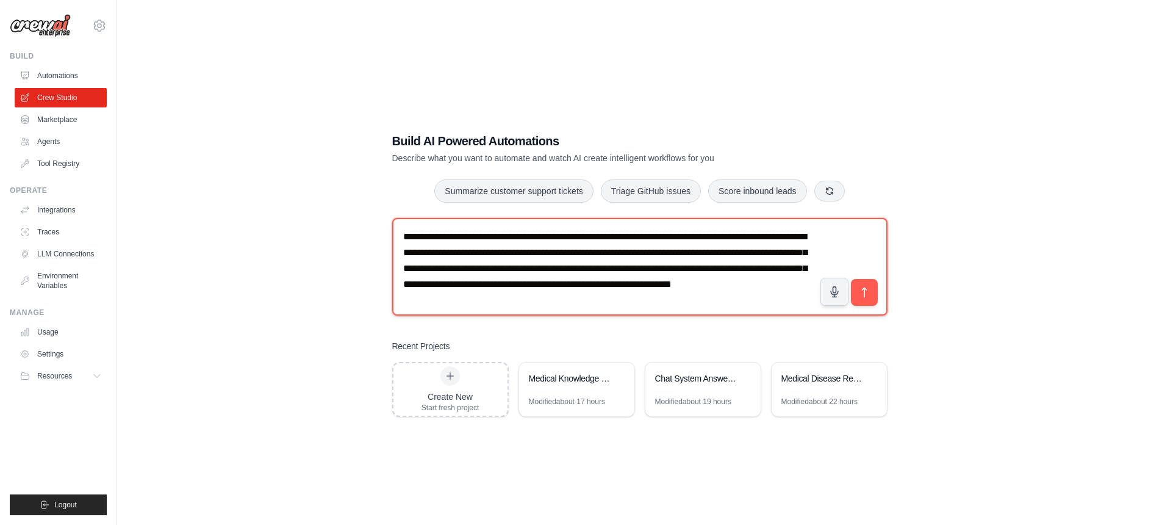
click at [694, 271] on textarea "**********" at bounding box center [639, 267] width 495 height 98
click at [703, 303] on textarea "**********" at bounding box center [639, 267] width 495 height 98
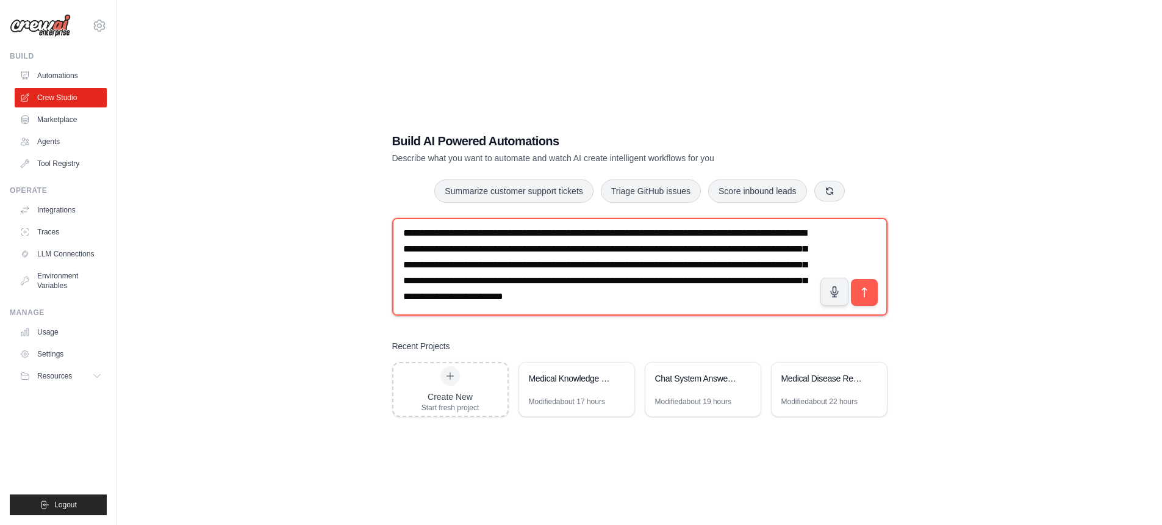
click at [690, 295] on textarea "**********" at bounding box center [639, 267] width 495 height 98
click at [681, 303] on textarea "**********" at bounding box center [639, 267] width 495 height 98
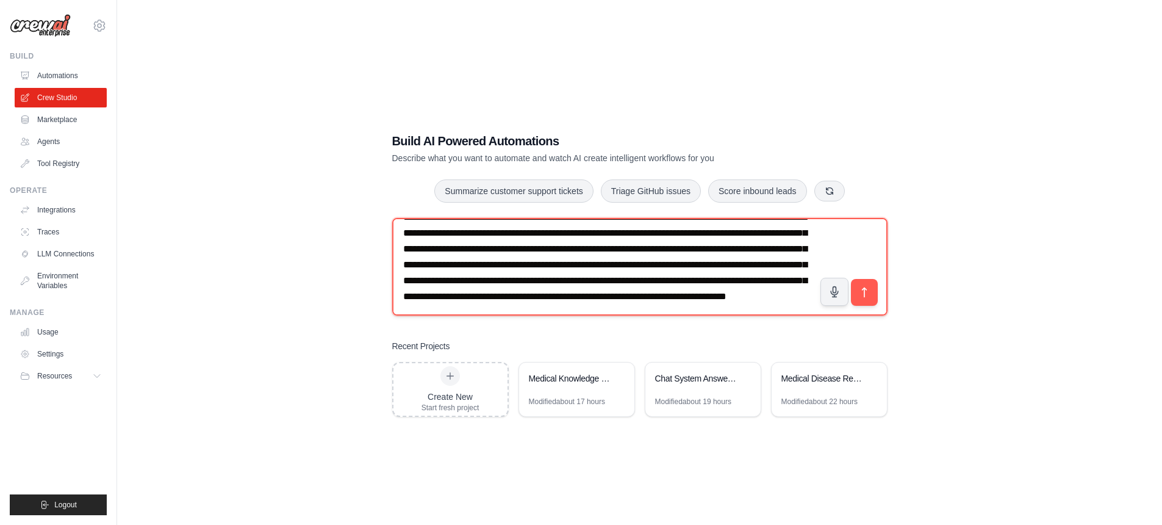
click at [553, 281] on textarea "**********" at bounding box center [639, 267] width 495 height 98
click at [628, 278] on textarea "**********" at bounding box center [639, 267] width 495 height 98
click at [662, 279] on textarea "**********" at bounding box center [639, 267] width 495 height 98
click at [448, 292] on textarea "**********" at bounding box center [639, 267] width 495 height 98
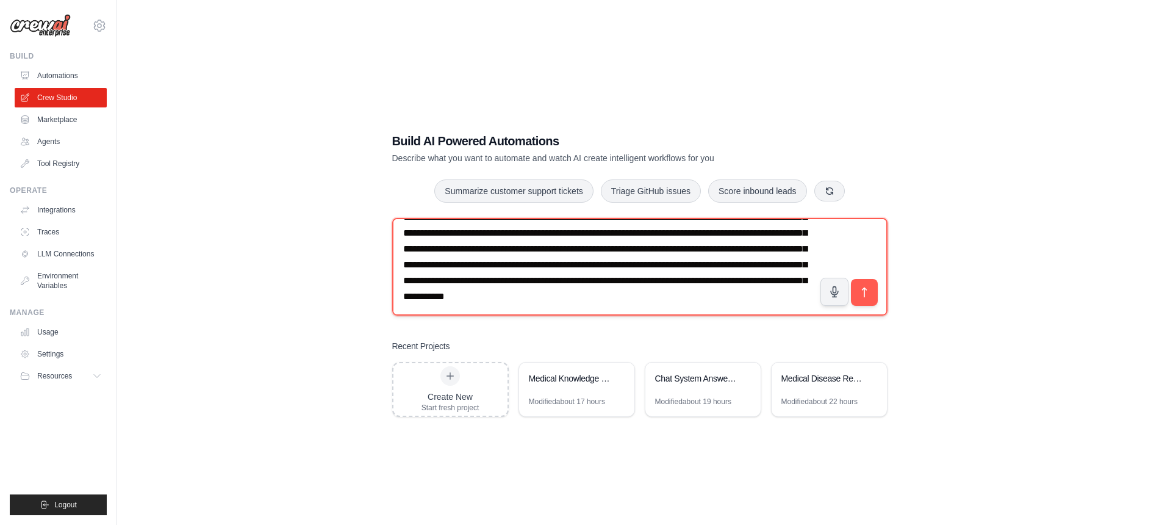
click at [556, 292] on textarea "**********" at bounding box center [639, 267] width 495 height 98
drag, startPoint x: 619, startPoint y: 293, endPoint x: 601, endPoint y: 279, distance: 23.1
click at [731, 275] on textarea "**********" at bounding box center [639, 267] width 495 height 98
click at [440, 297] on textarea "**********" at bounding box center [639, 267] width 495 height 98
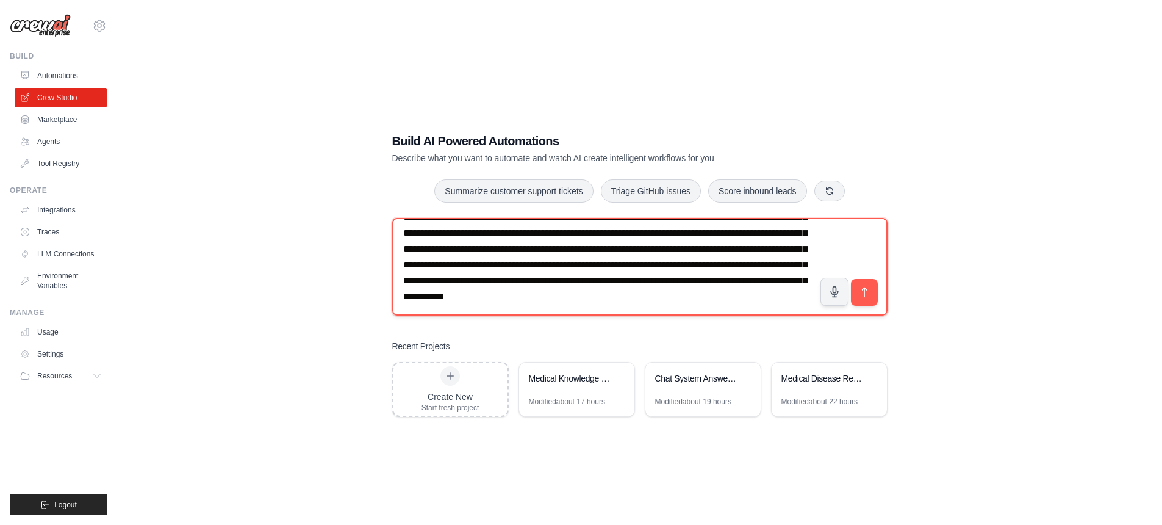
drag, startPoint x: 448, startPoint y: 295, endPoint x: 769, endPoint y: 303, distance: 321.5
click at [769, 303] on textarea "**********" at bounding box center [639, 267] width 495 height 98
paste textarea "**********"
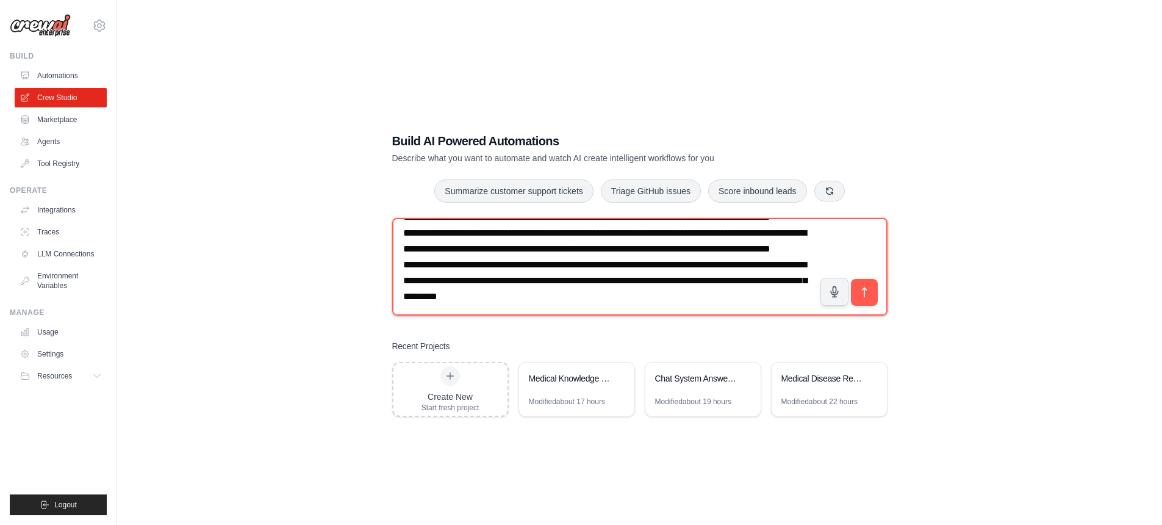
paste textarea "**********"
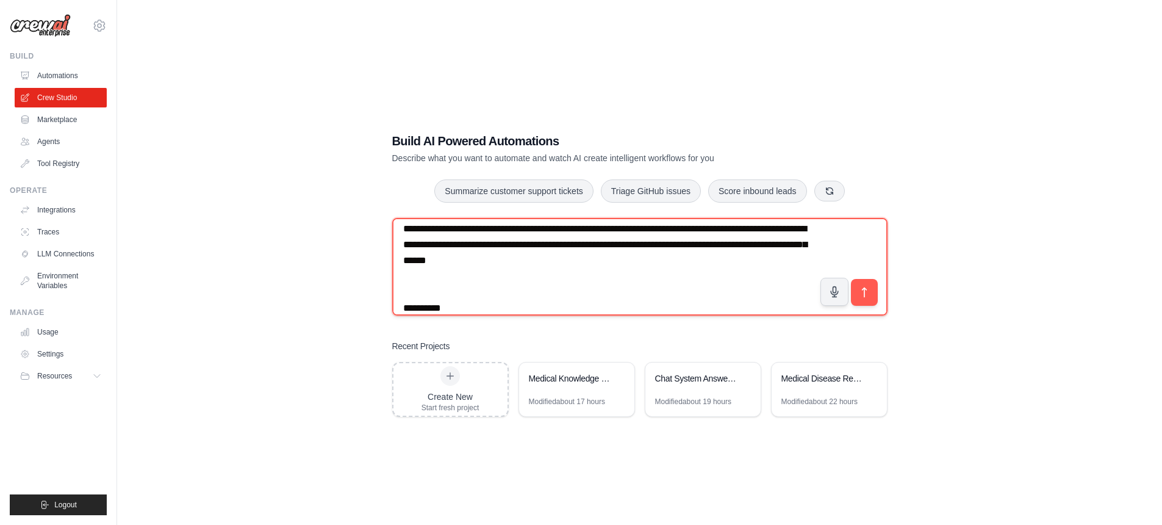
scroll to position [6685, 0]
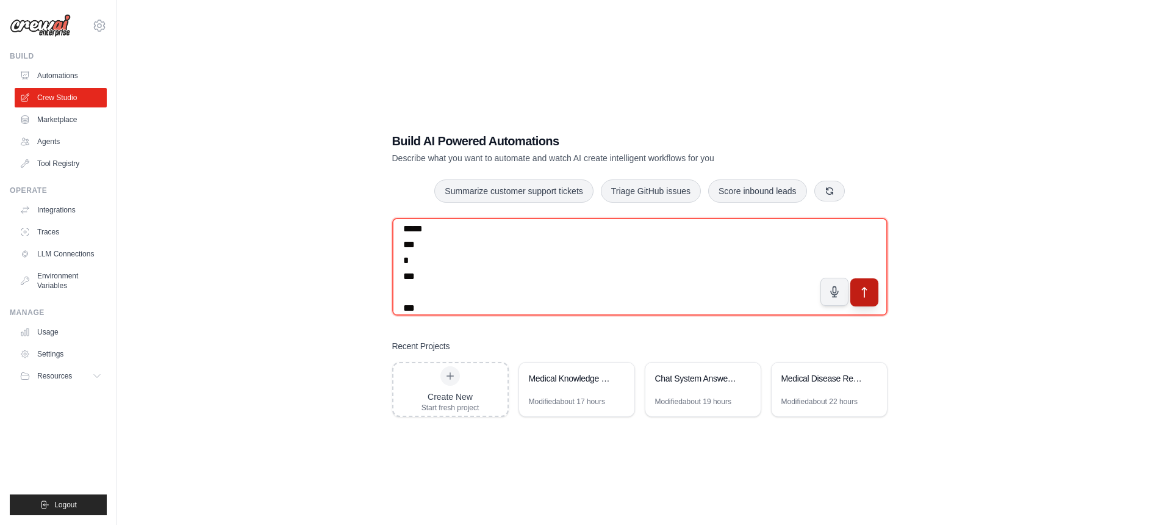
type textarea "**********"
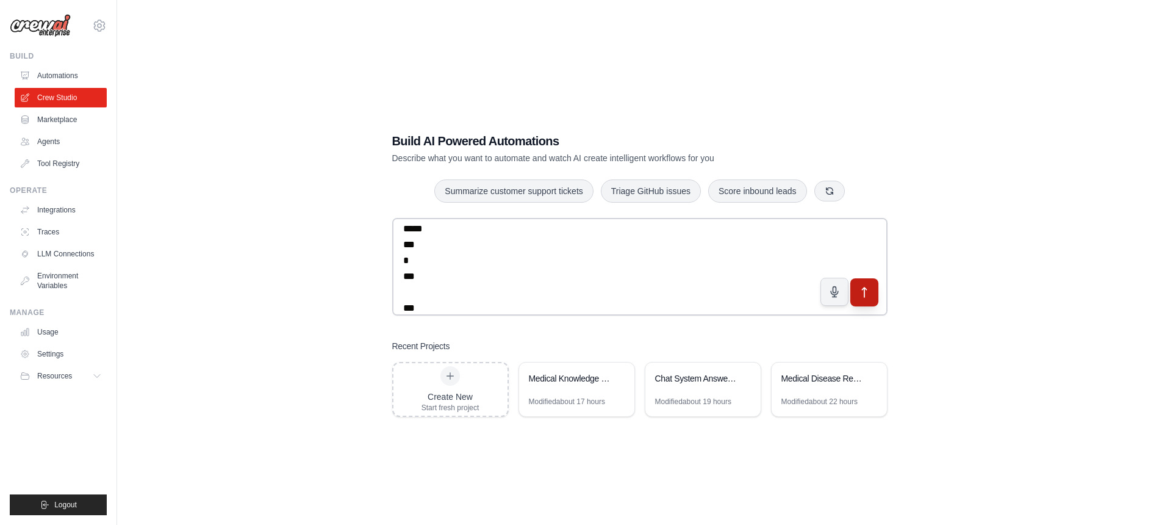
click at [861, 294] on icon "submit" at bounding box center [864, 292] width 13 height 13
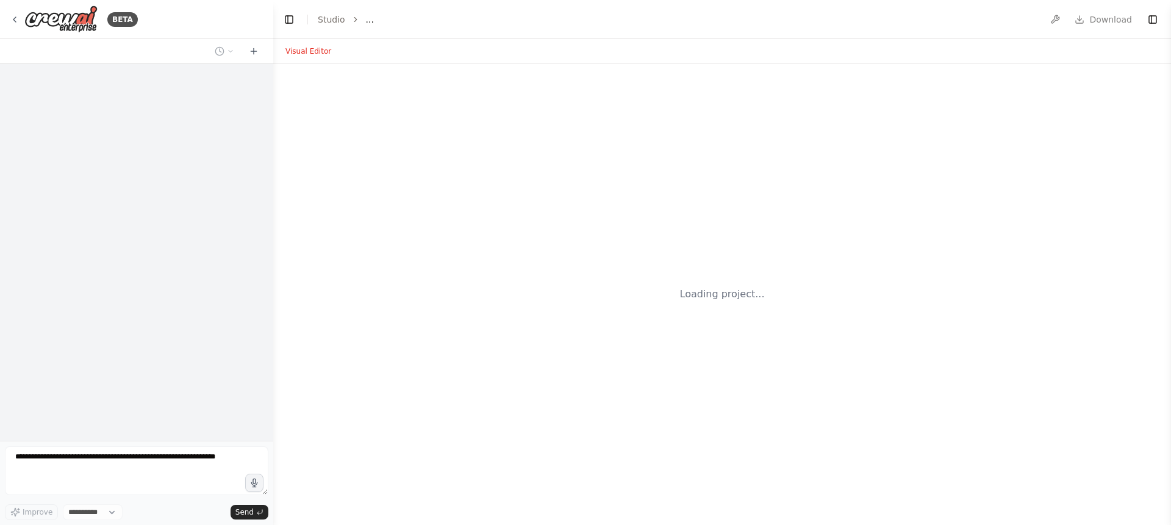
select select "****"
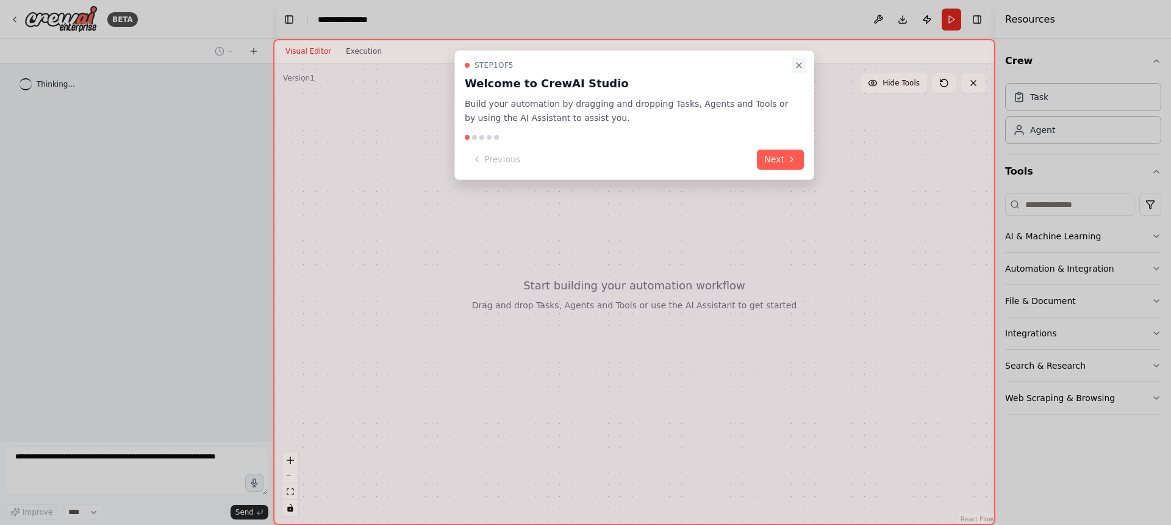
scroll to position [2387, 0]
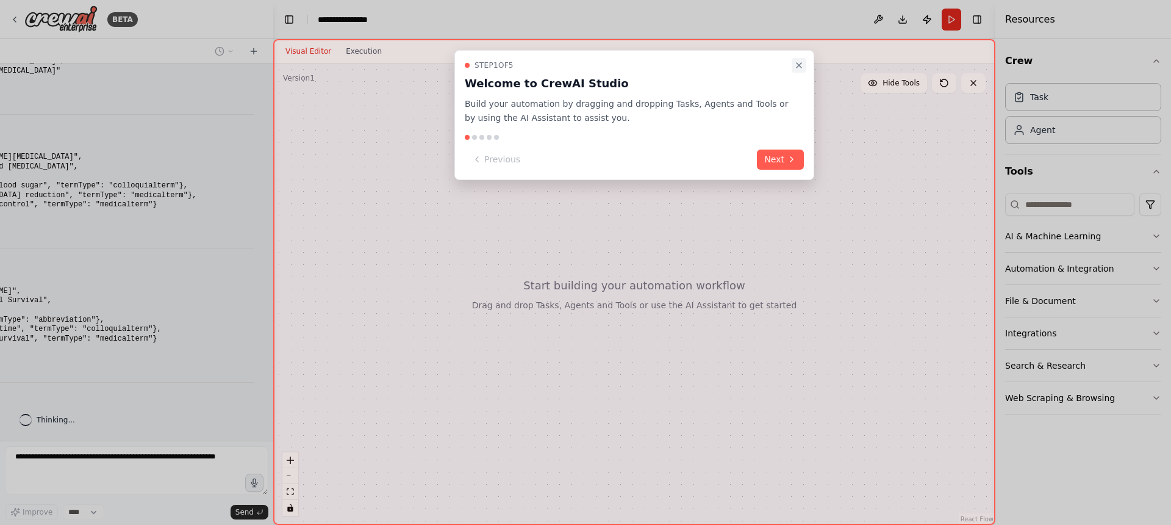
click at [801, 65] on icon "Close walkthrough" at bounding box center [799, 65] width 10 height 10
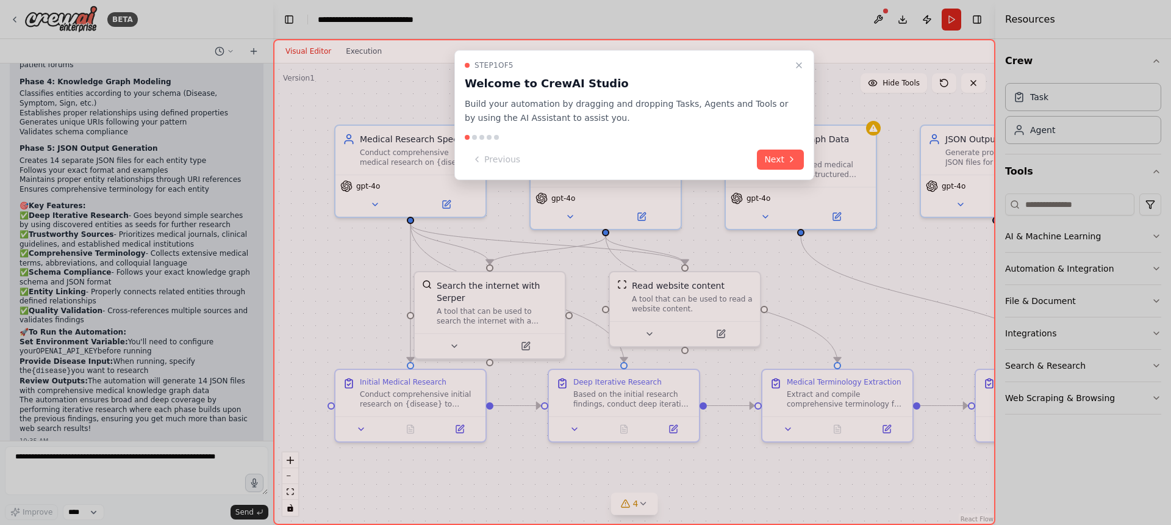
scroll to position [3930, 0]
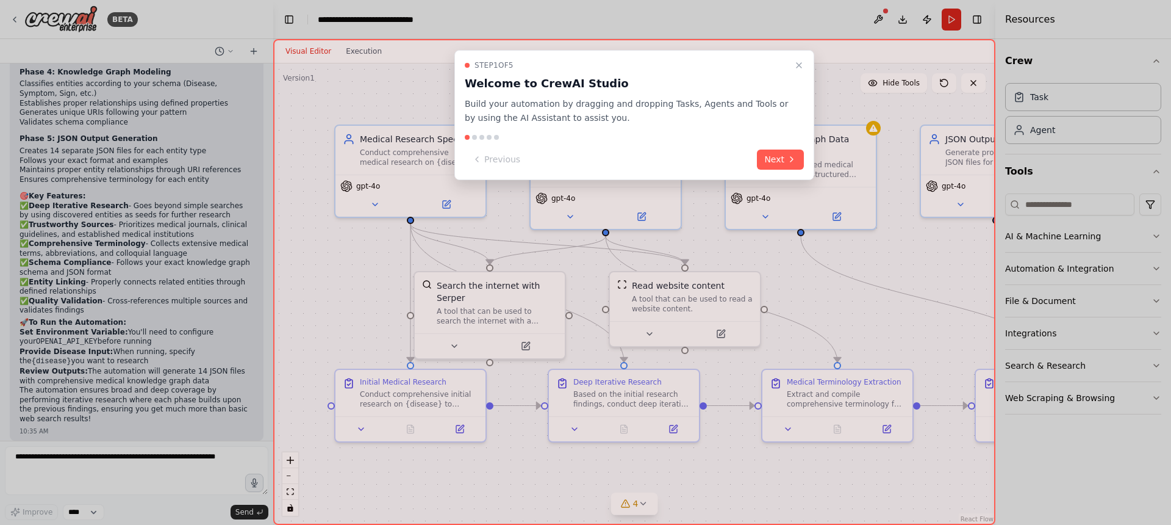
click at [797, 64] on icon "Close walkthrough" at bounding box center [799, 65] width 10 height 10
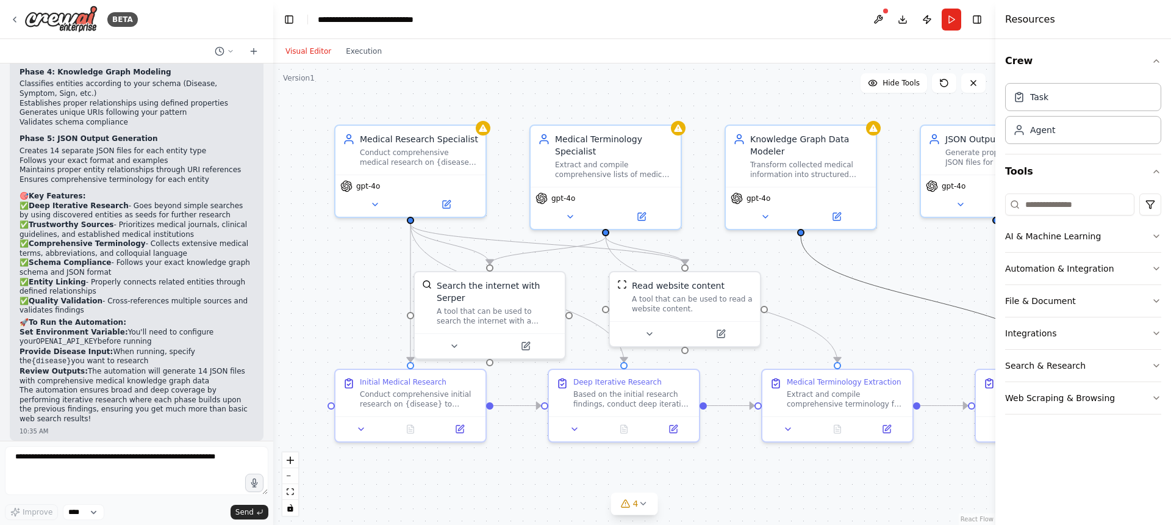
drag, startPoint x: 839, startPoint y: 276, endPoint x: 886, endPoint y: 277, distance: 47.0
click at [886, 277] on div ".deletable-edge-delete-btn { width: 20px; height: 20px; border: 0px solid #ffff…" at bounding box center [634, 293] width 722 height 461
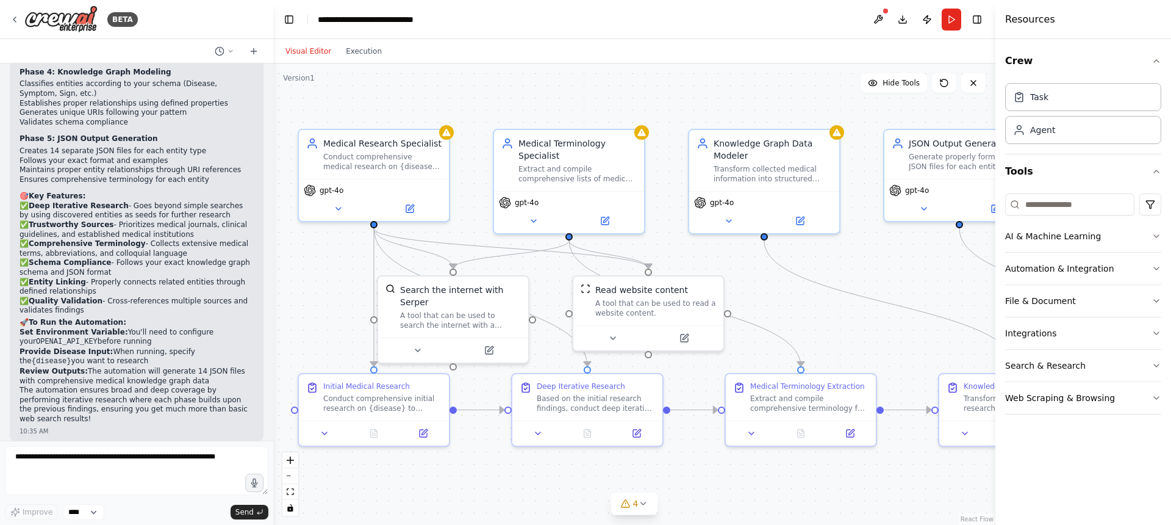
drag, startPoint x: 881, startPoint y: 311, endPoint x: 856, endPoint y: 321, distance: 27.1
click at [856, 321] on div ".deletable-edge-delete-btn { width: 20px; height: 20px; border: 0px solid #ffff…" at bounding box center [634, 293] width 722 height 461
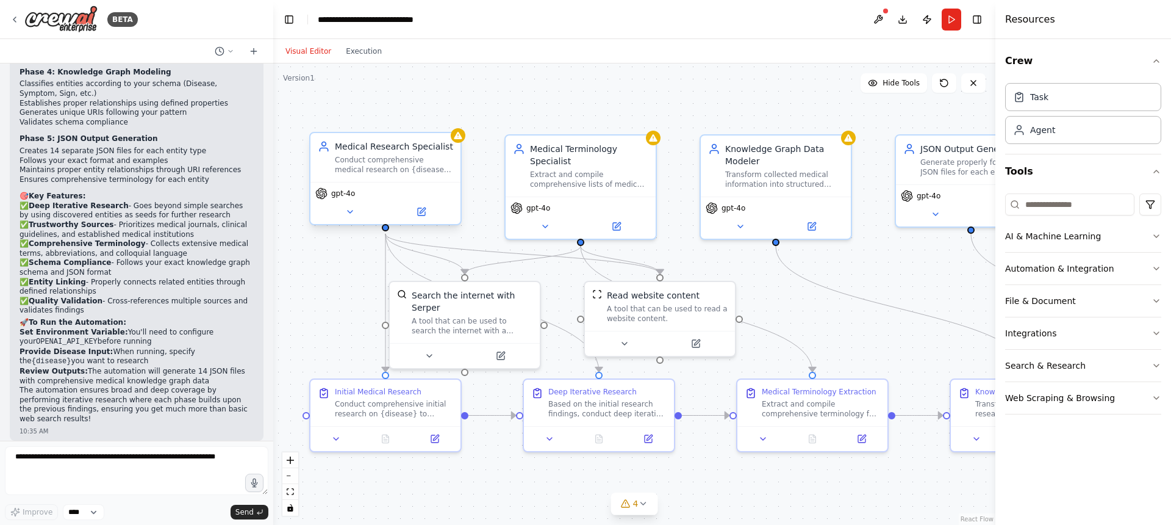
click at [354, 195] on span "gpt-4o" at bounding box center [343, 193] width 24 height 10
click at [354, 206] on button at bounding box center [349, 211] width 69 height 15
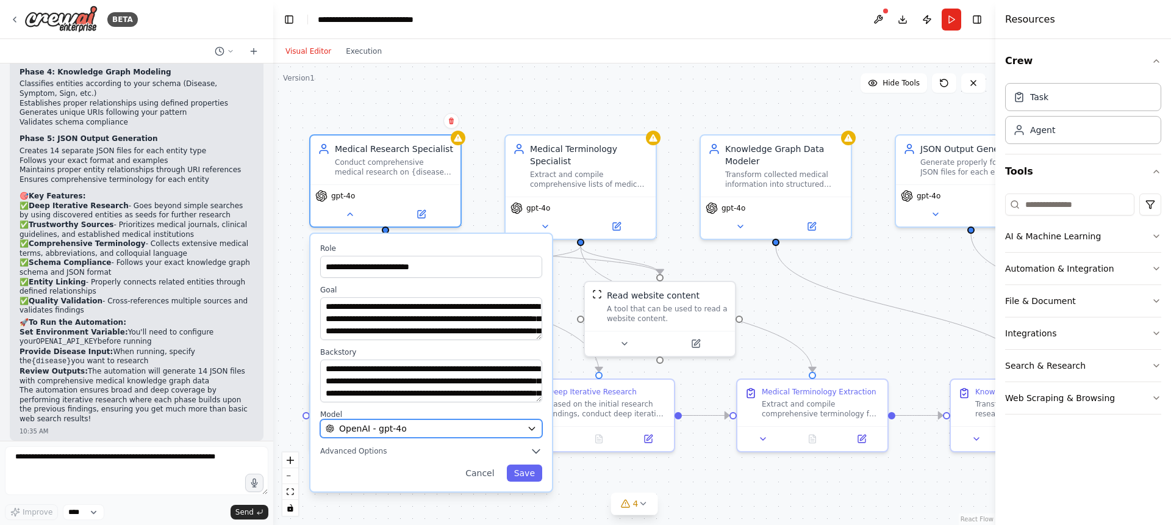
click at [415, 432] on div "OpenAI - gpt-4o" at bounding box center [424, 428] width 196 height 12
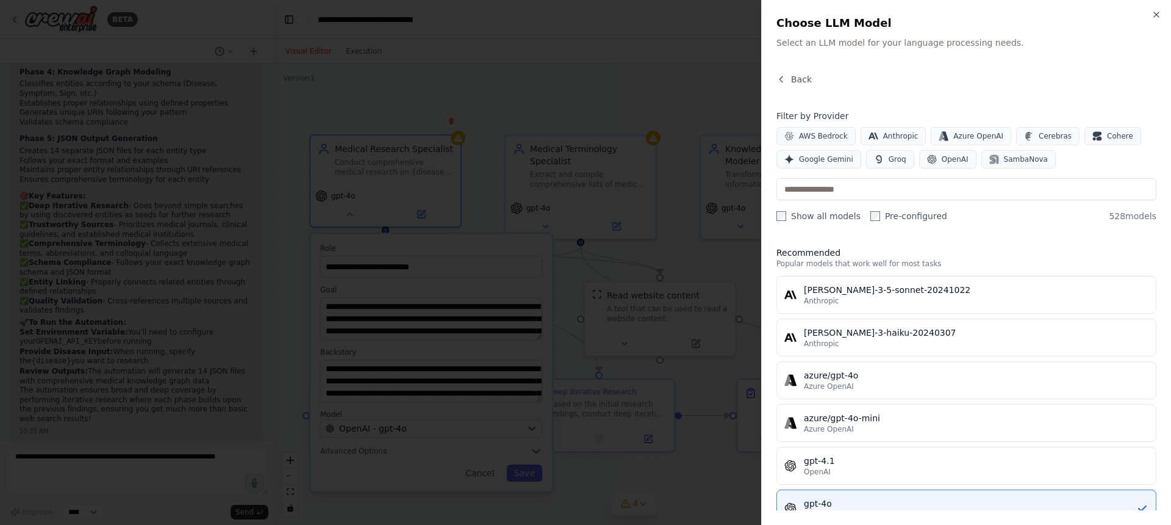
click at [862, 385] on div "Azure OpenAI" at bounding box center [976, 386] width 345 height 10
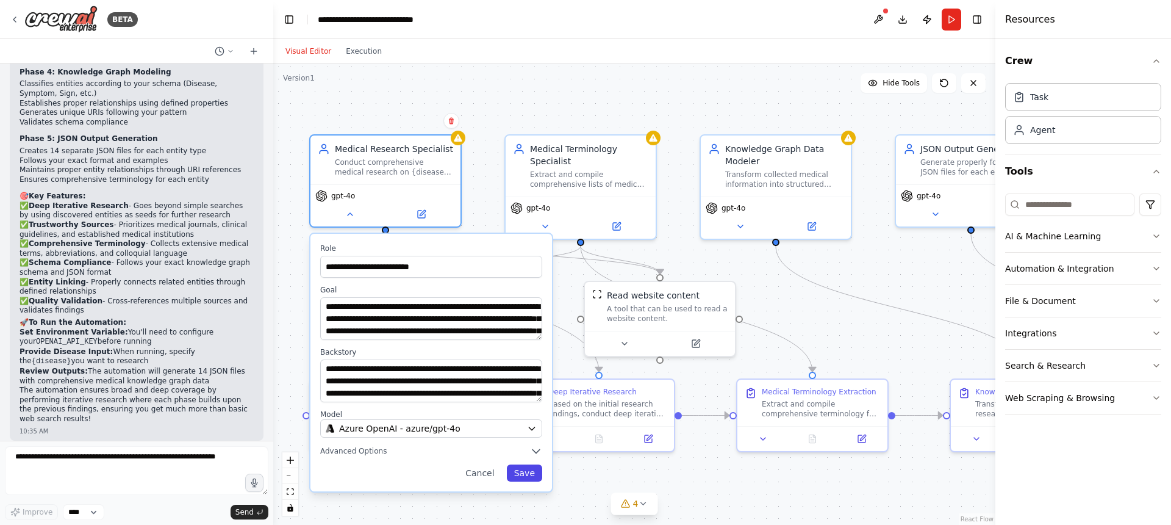
click at [528, 473] on button "Save" at bounding box center [524, 472] width 35 height 17
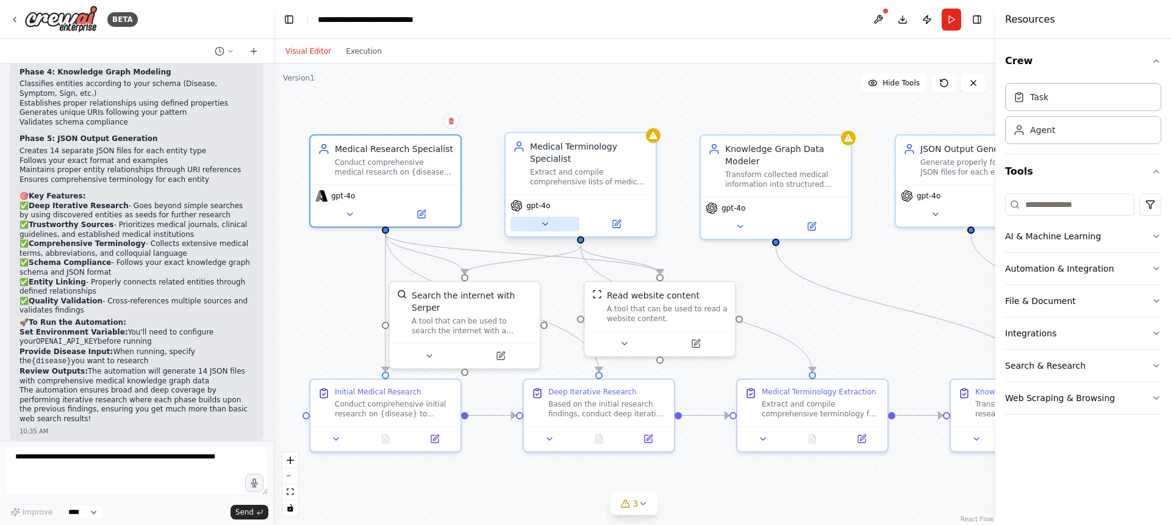
click at [537, 224] on button at bounding box center [545, 224] width 69 height 15
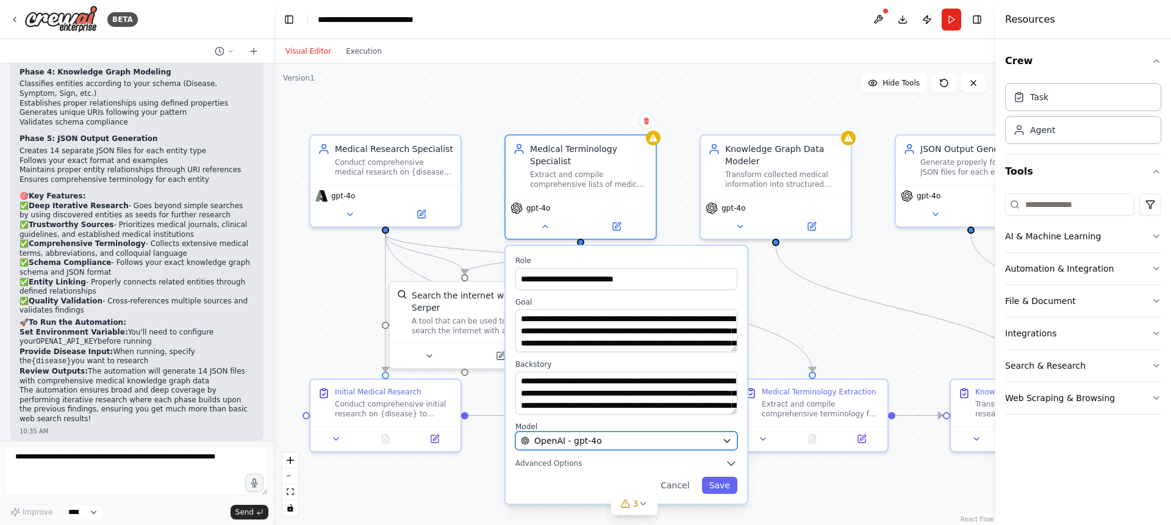
click at [620, 444] on div "OpenAI - gpt-4o" at bounding box center [619, 440] width 196 height 12
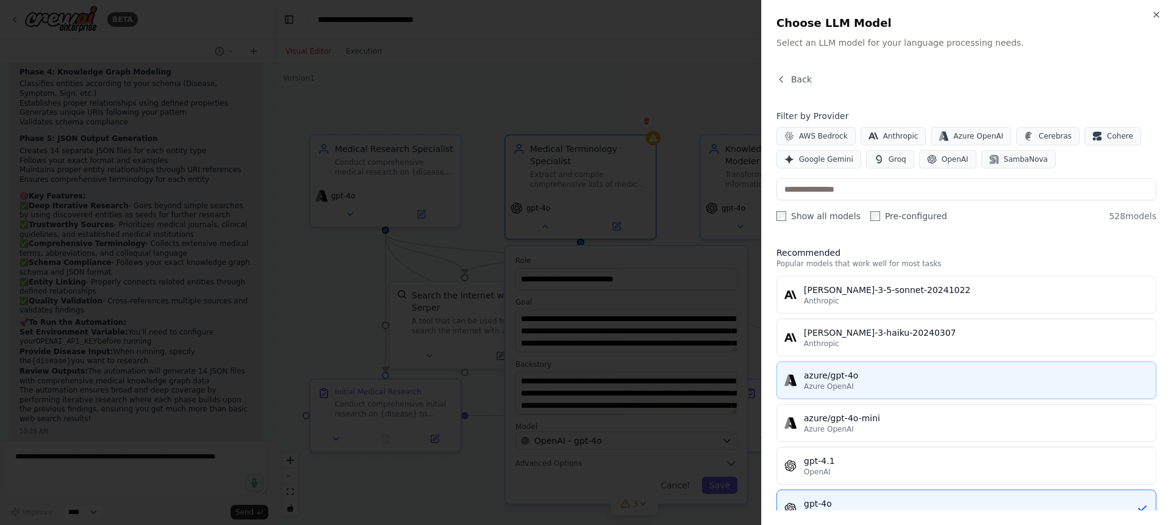
click at [862, 386] on div "Azure OpenAI" at bounding box center [976, 386] width 345 height 10
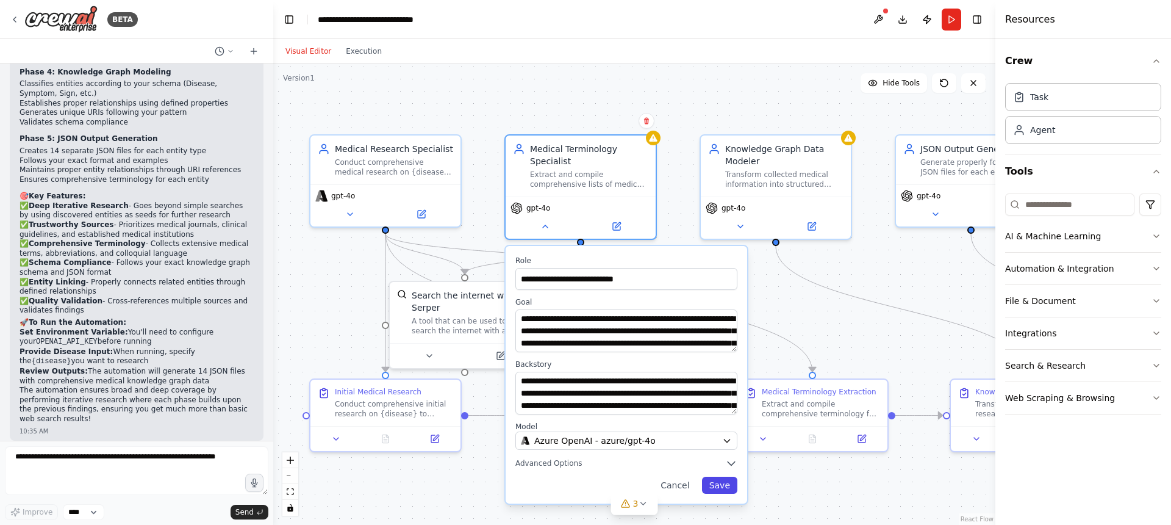
click at [728, 492] on button "Save" at bounding box center [719, 484] width 35 height 17
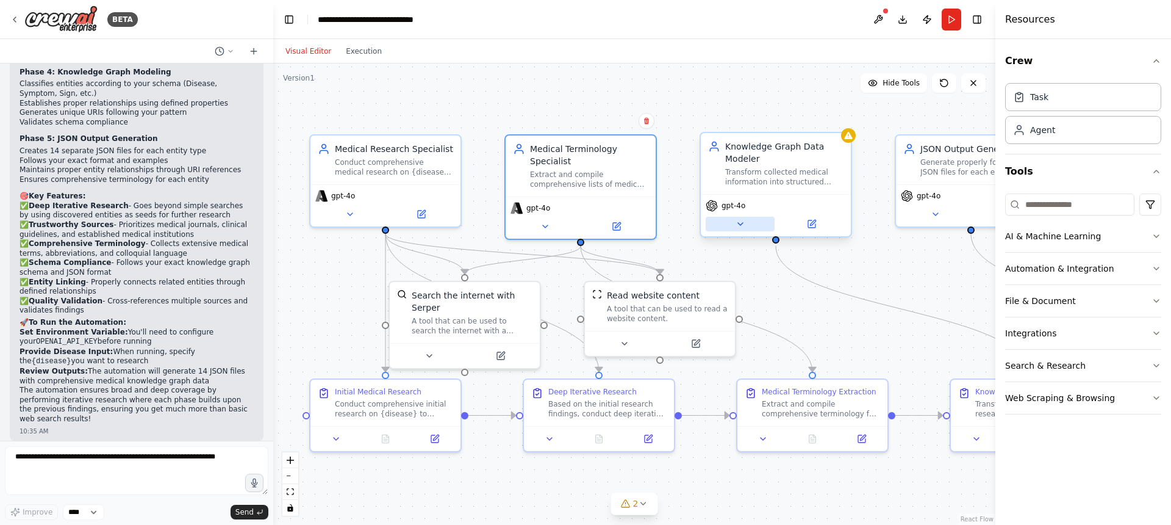
click at [746, 229] on button at bounding box center [740, 224] width 69 height 15
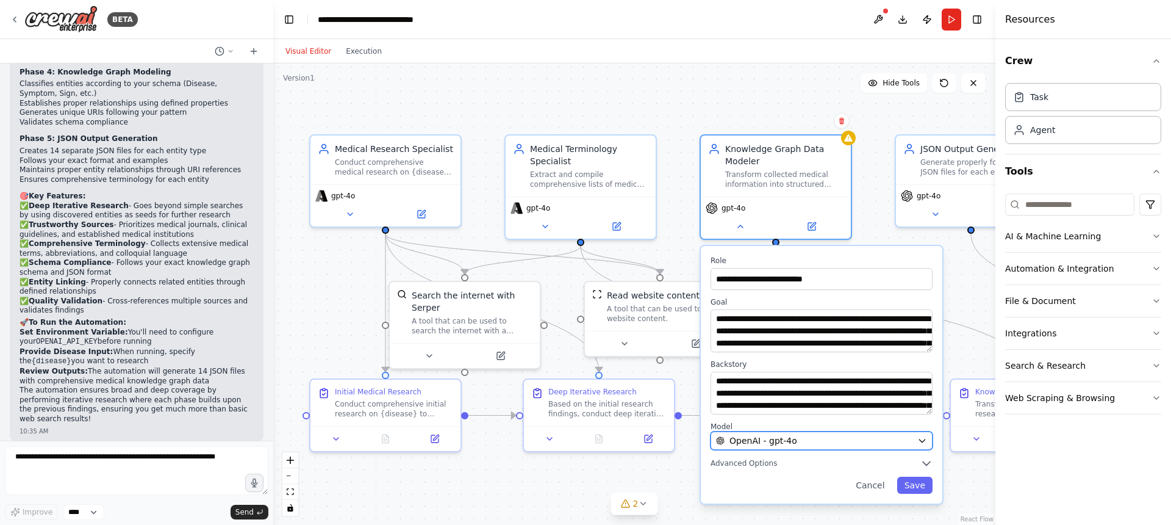
click at [798, 444] on div "OpenAI - gpt-4o" at bounding box center [814, 440] width 196 height 12
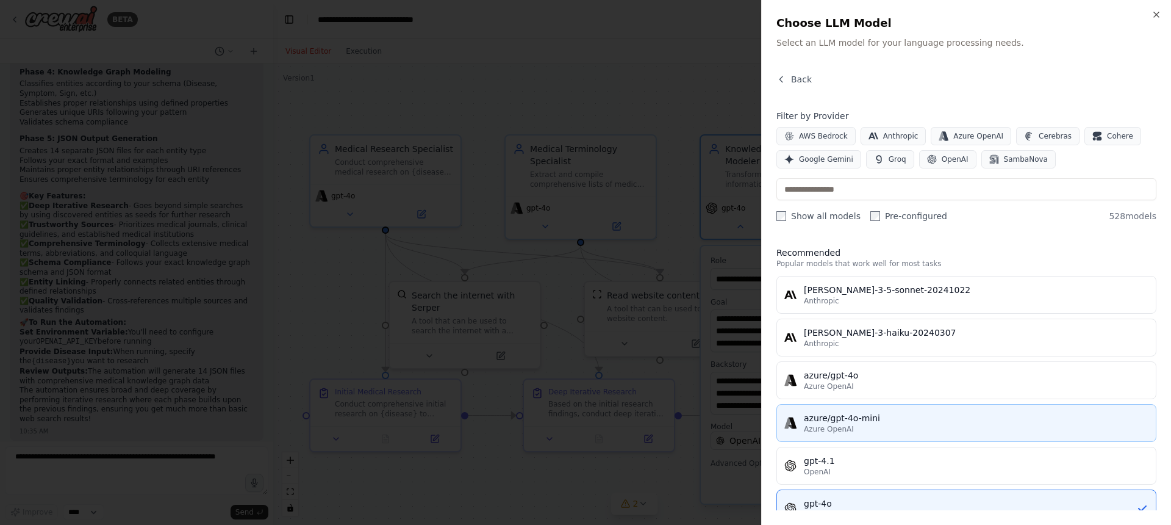
click at [859, 417] on div "azure/gpt-4o-mini" at bounding box center [976, 418] width 345 height 12
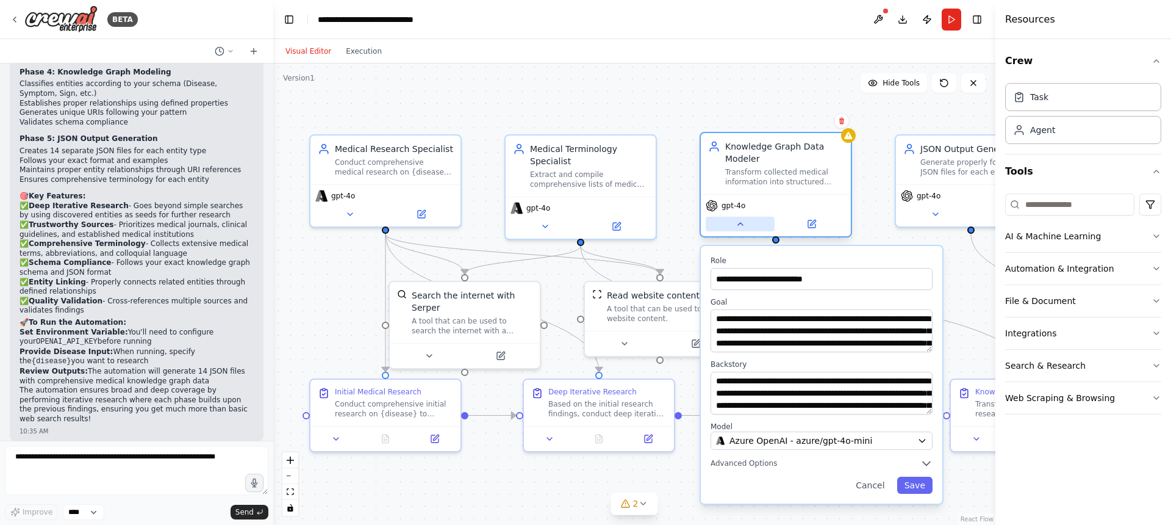
click at [739, 225] on icon at bounding box center [741, 224] width 10 height 10
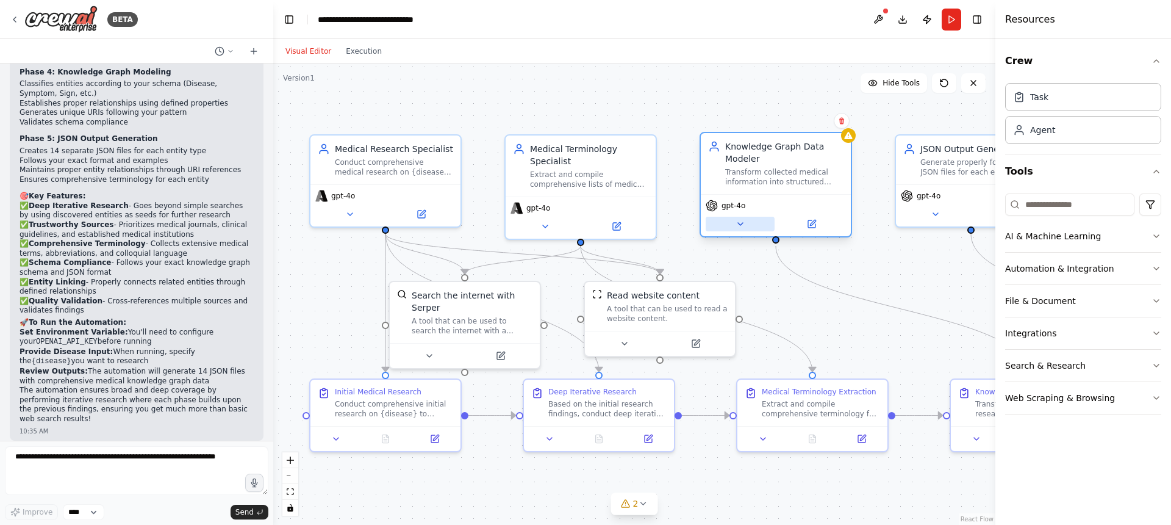
click at [740, 221] on icon at bounding box center [741, 224] width 10 height 10
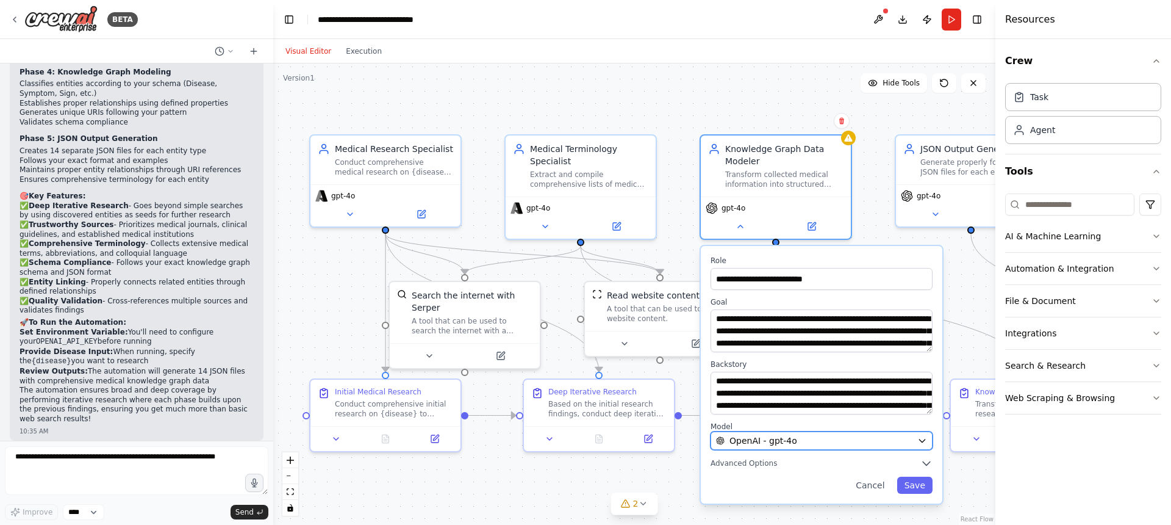
click at [789, 439] on span "OpenAI - gpt-4o" at bounding box center [764, 440] width 68 height 12
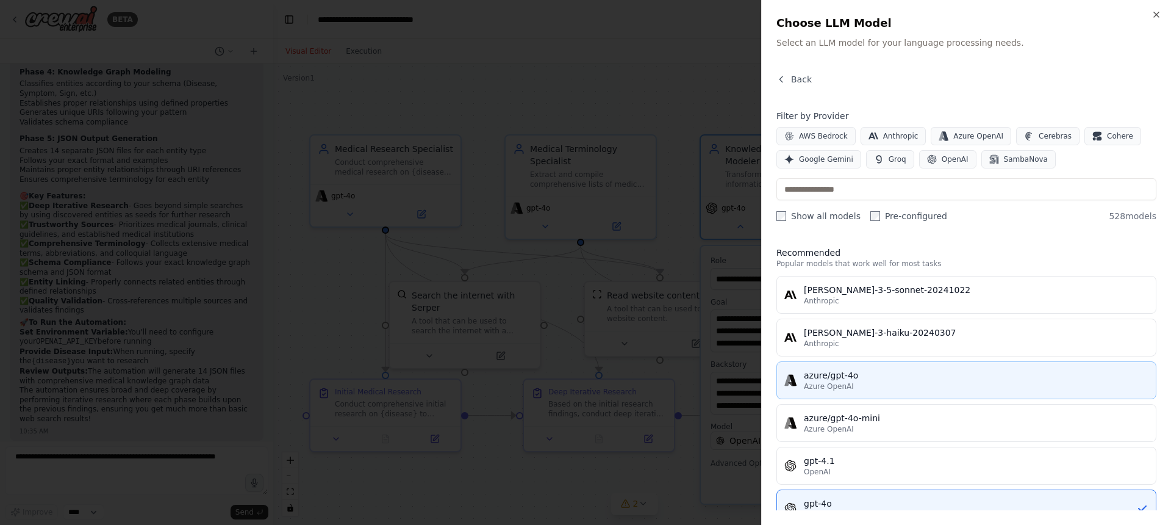
click at [856, 385] on div "Azure OpenAI" at bounding box center [976, 386] width 345 height 10
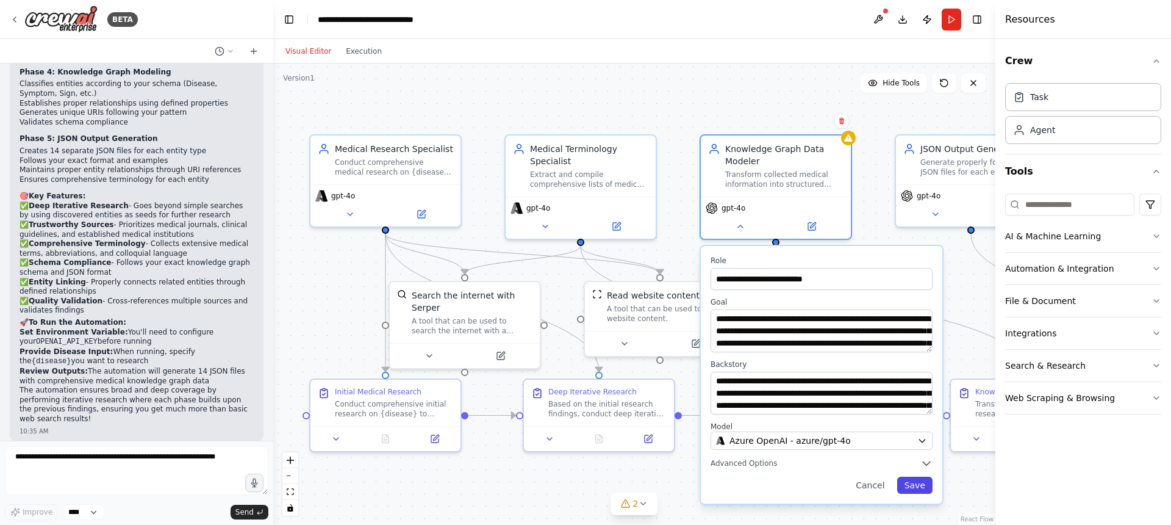
click at [917, 482] on button "Save" at bounding box center [914, 484] width 35 height 17
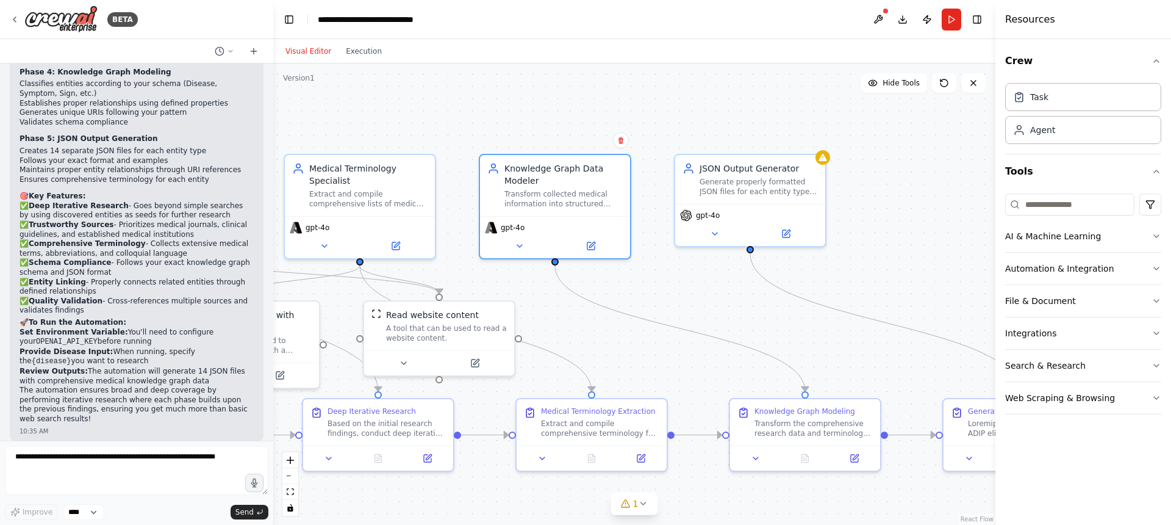
drag, startPoint x: 895, startPoint y: 245, endPoint x: 667, endPoint y: 262, distance: 228.2
click at [665, 265] on div ".deletable-edge-delete-btn { width: 20px; height: 20px; border: 0px solid #ffff…" at bounding box center [634, 293] width 722 height 461
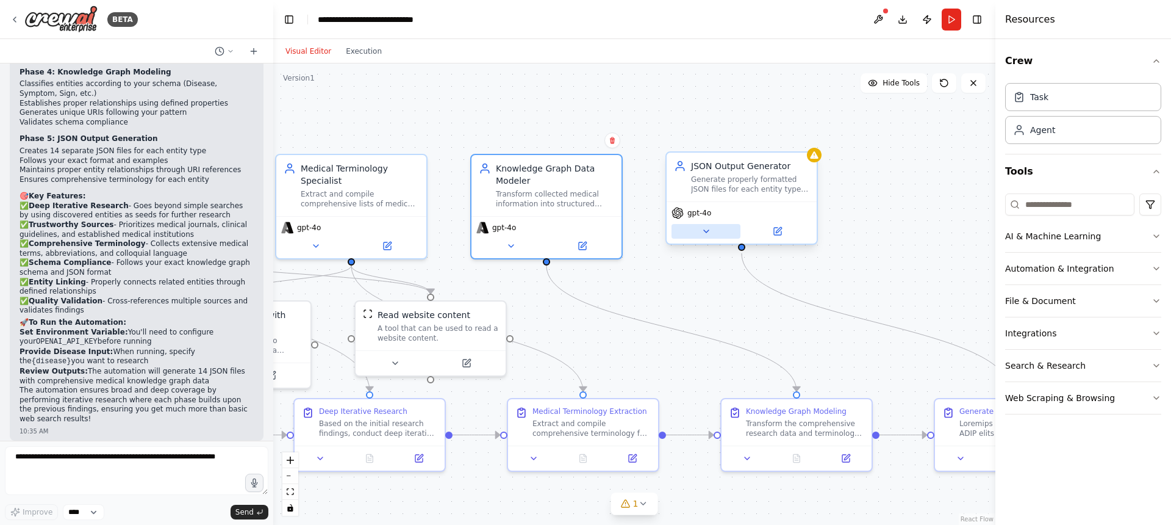
click at [702, 232] on icon at bounding box center [706, 231] width 10 height 10
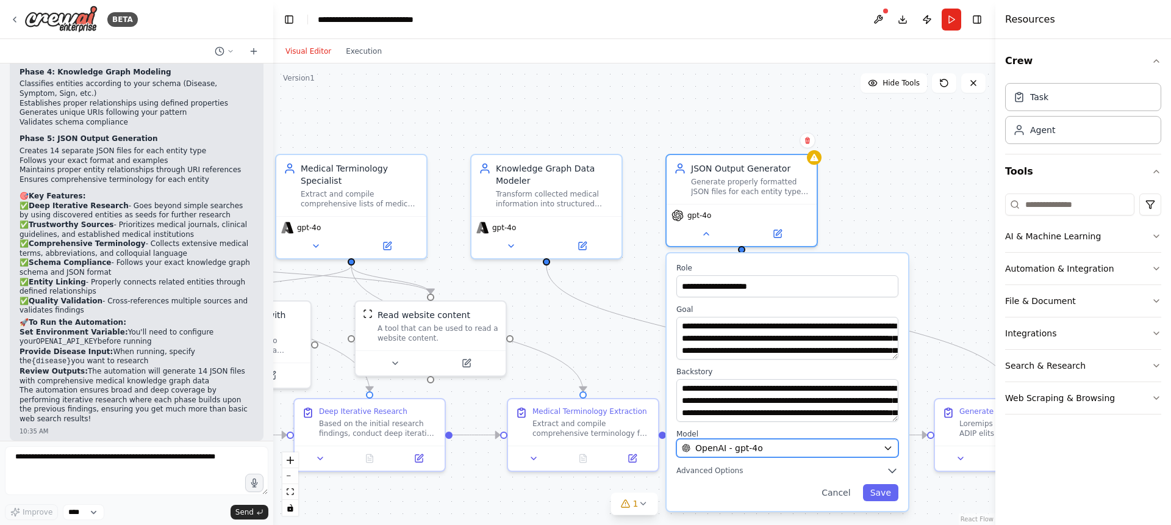
click at [733, 454] on button "OpenAI - gpt-4o" at bounding box center [787, 448] width 222 height 18
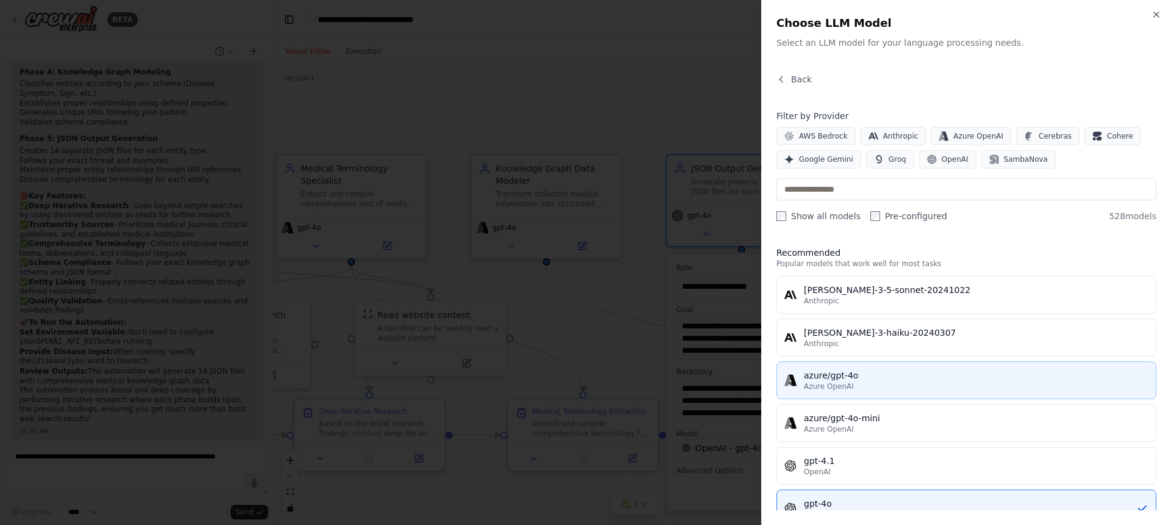
click at [875, 381] on div "Azure OpenAI" at bounding box center [976, 386] width 345 height 10
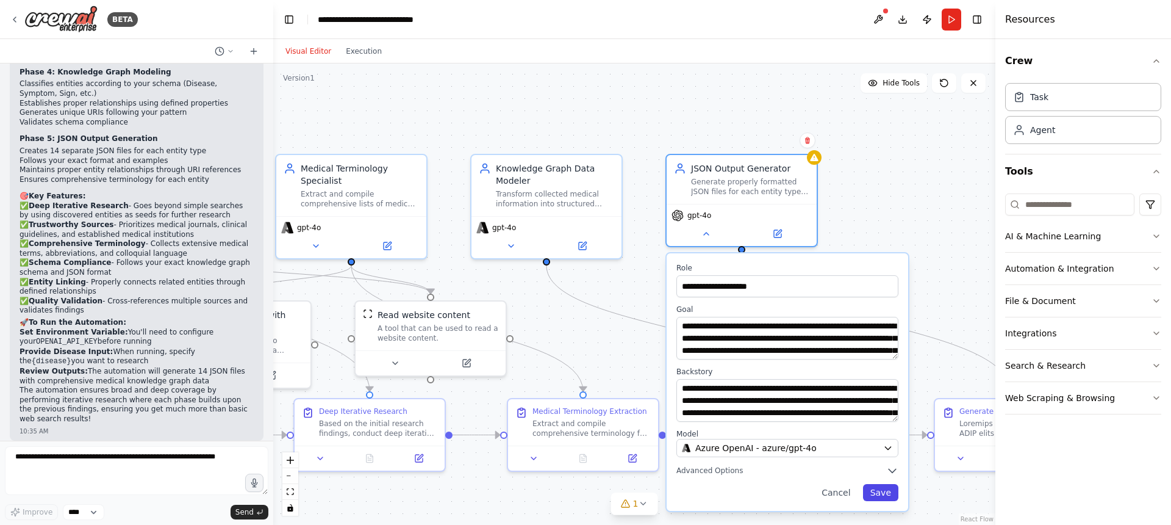
click at [889, 490] on button "Save" at bounding box center [880, 492] width 35 height 17
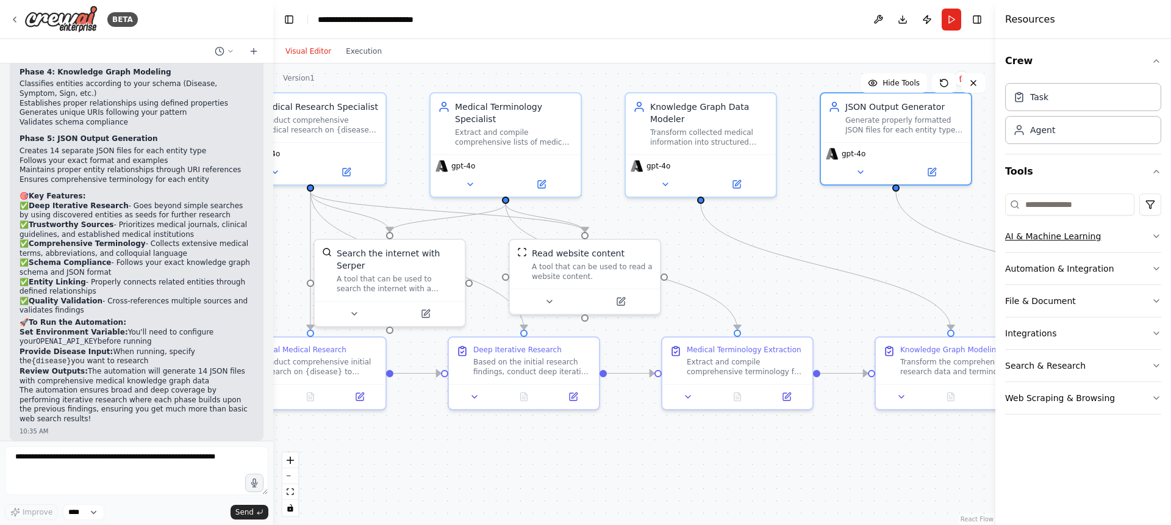
drag, startPoint x: 880, startPoint y: 289, endPoint x: 1034, endPoint y: 228, distance: 166.2
click at [1034, 228] on div "BETA I want to populate a medical knowledge graph with respect to a given disea…" at bounding box center [585, 262] width 1171 height 525
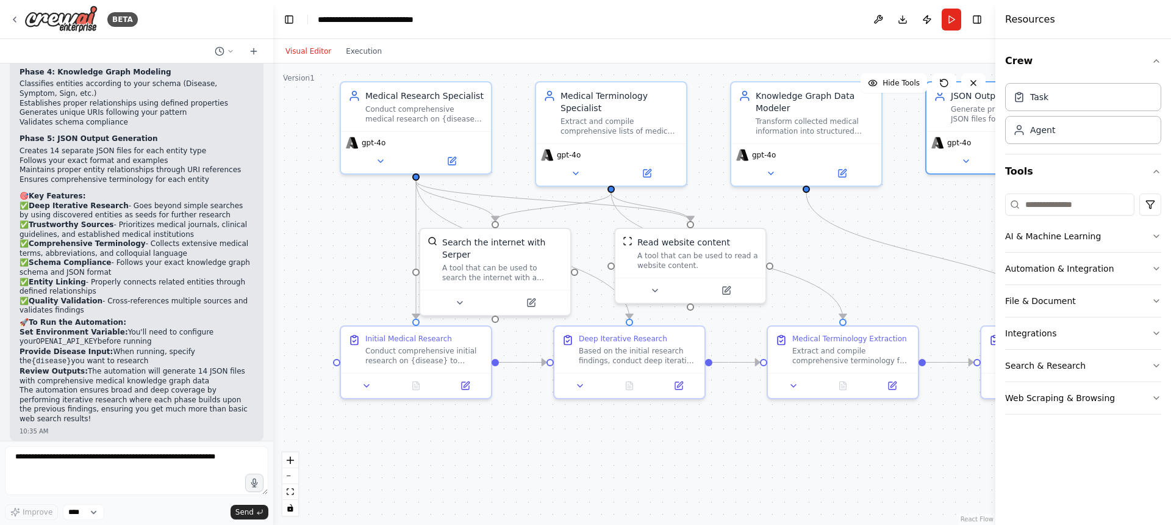
drag, startPoint x: 792, startPoint y: 271, endPoint x: 898, endPoint y: 260, distance: 106.1
click at [898, 260] on div ".deletable-edge-delete-btn { width: 20px; height: 20px; border: 0px solid #ffff…" at bounding box center [634, 293] width 722 height 461
click at [958, 13] on button "Run" at bounding box center [952, 20] width 20 height 22
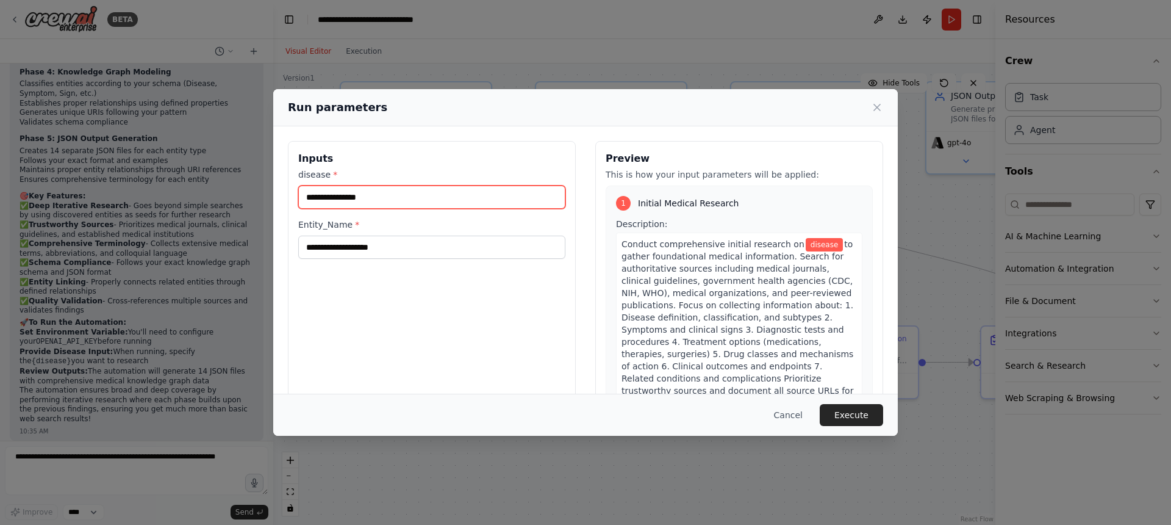
click at [378, 196] on input "disease *" at bounding box center [431, 196] width 267 height 23
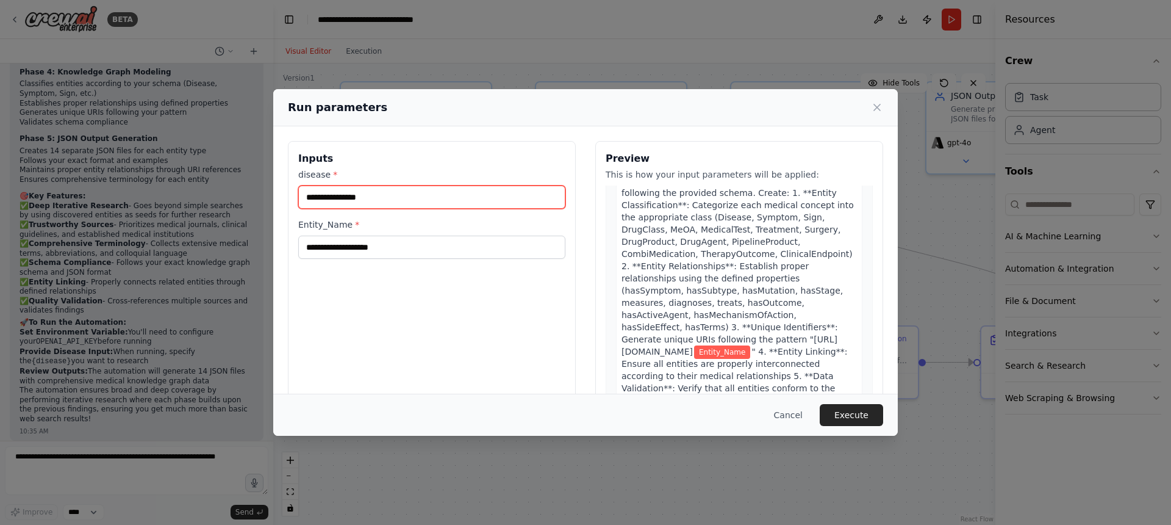
scroll to position [1153, 0]
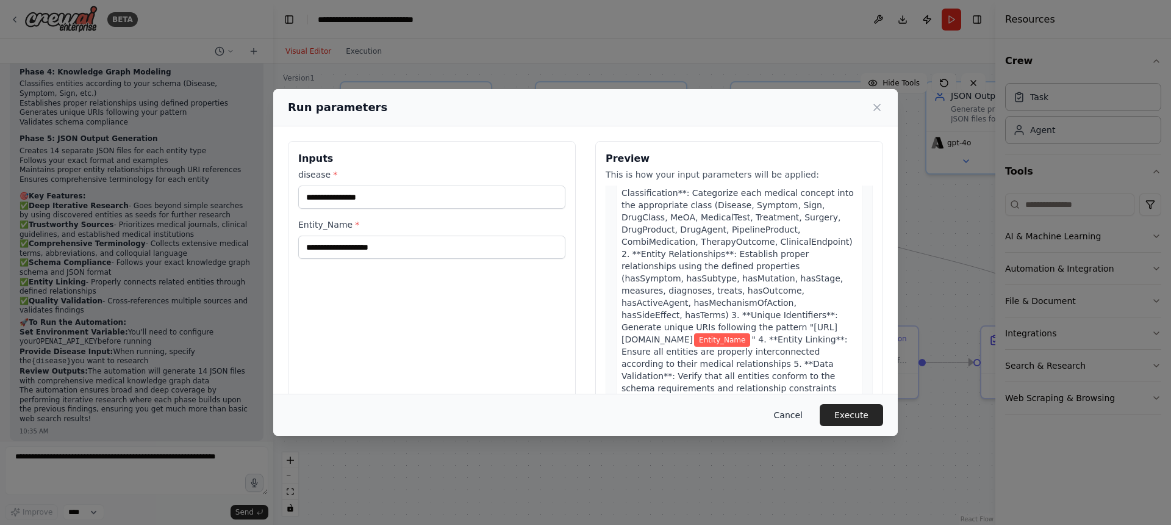
click at [798, 411] on button "Cancel" at bounding box center [788, 415] width 48 height 22
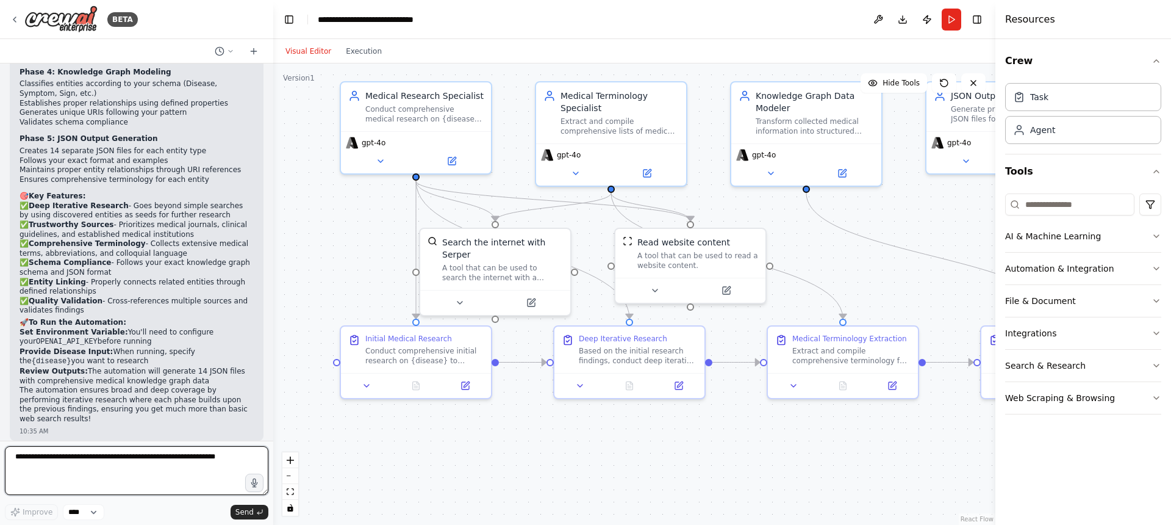
click at [147, 449] on textarea at bounding box center [137, 470] width 264 height 49
type textarea "**********"
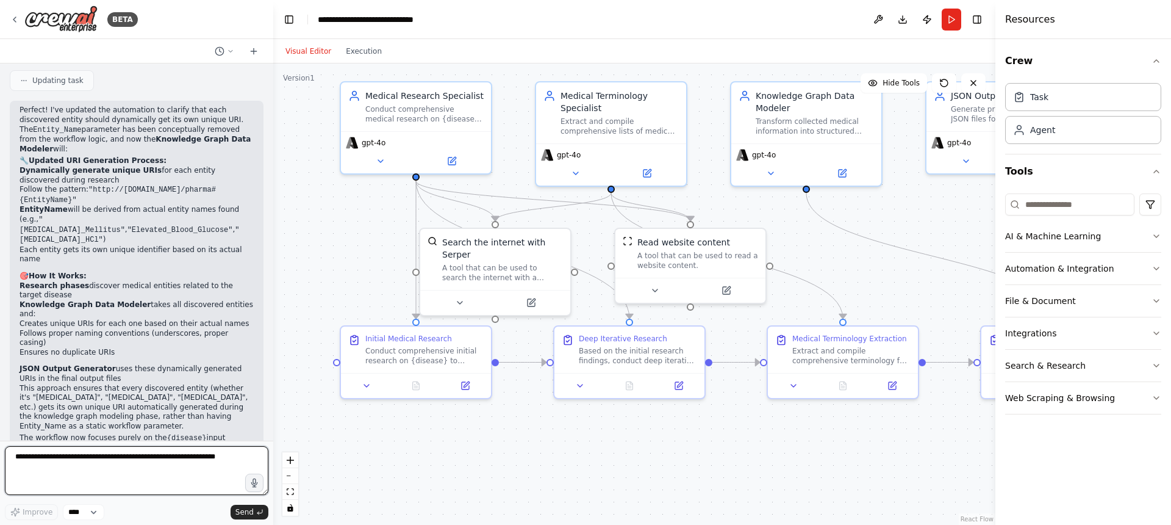
scroll to position [4560, 0]
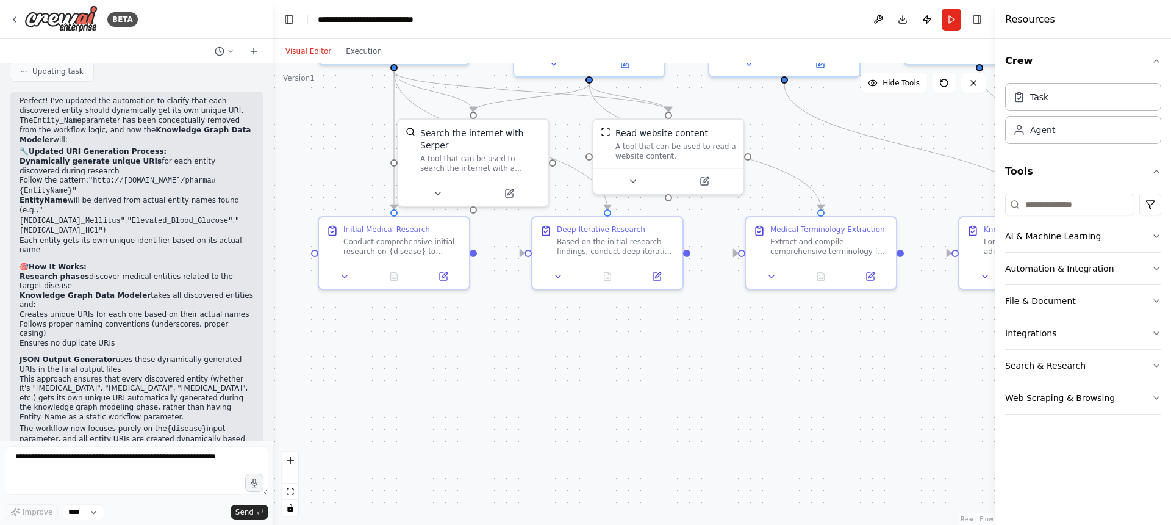
drag, startPoint x: 777, startPoint y: 440, endPoint x: 755, endPoint y: 331, distance: 111.4
click at [755, 331] on div ".deletable-edge-delete-btn { width: 20px; height: 20px; border: 0px solid #ffff…" at bounding box center [634, 293] width 722 height 461
click at [947, 17] on button "Run" at bounding box center [952, 20] width 20 height 22
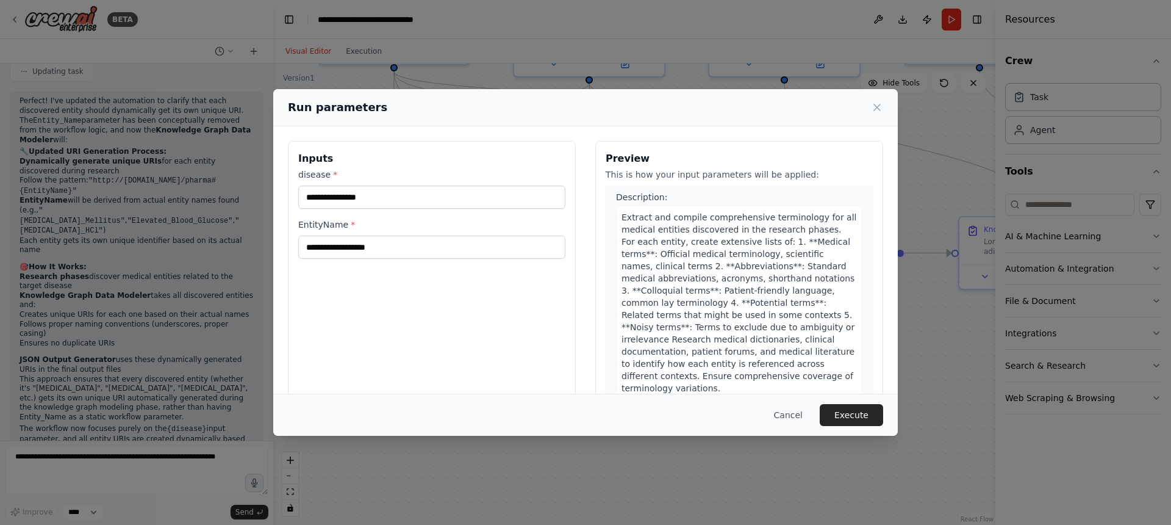
scroll to position [973, 0]
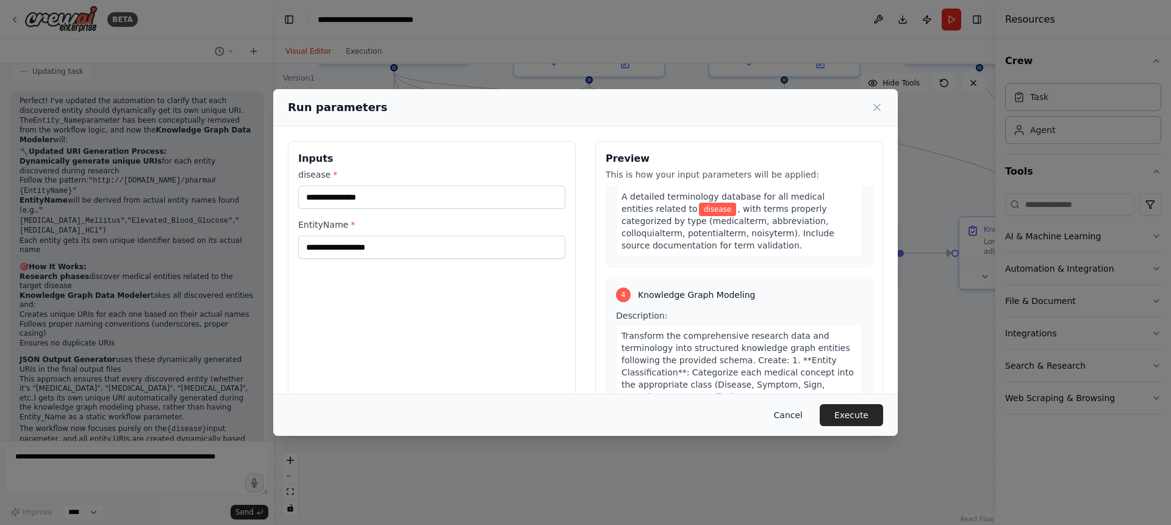
click at [801, 415] on button "Cancel" at bounding box center [788, 415] width 48 height 22
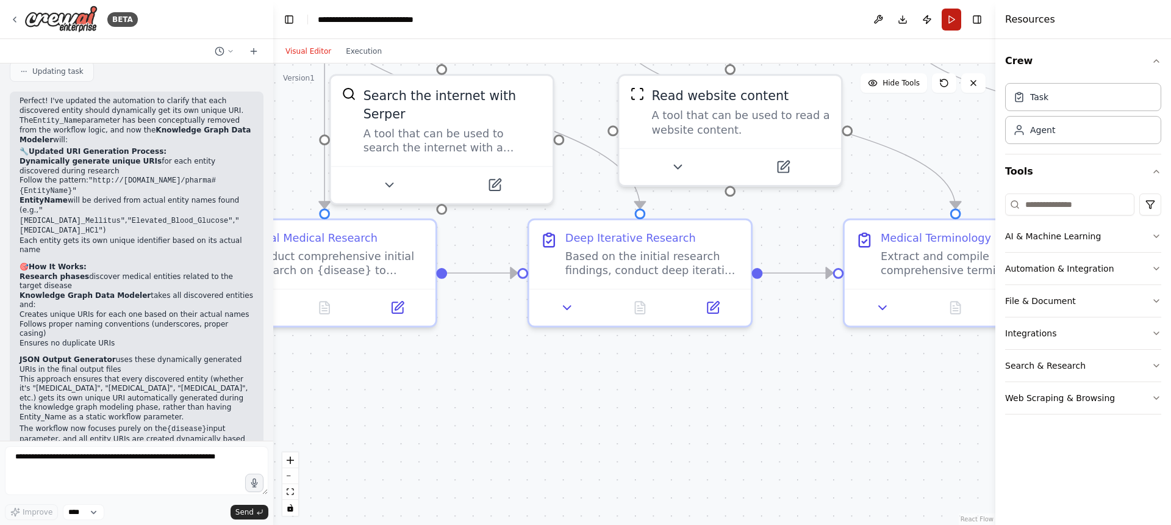
click at [948, 18] on button "Run" at bounding box center [952, 20] width 20 height 22
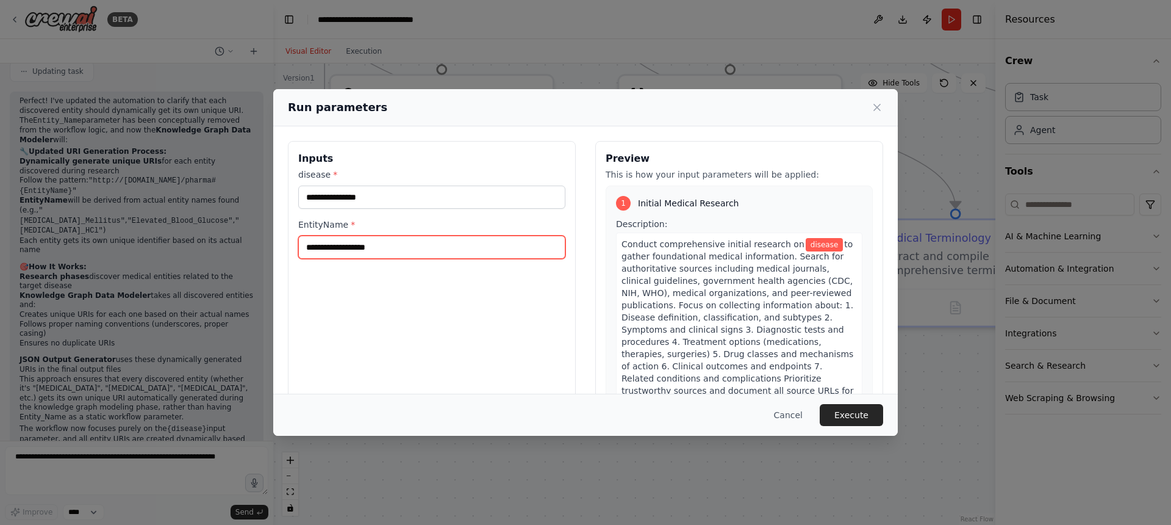
click at [381, 249] on input "EntityName *" at bounding box center [431, 246] width 267 height 23
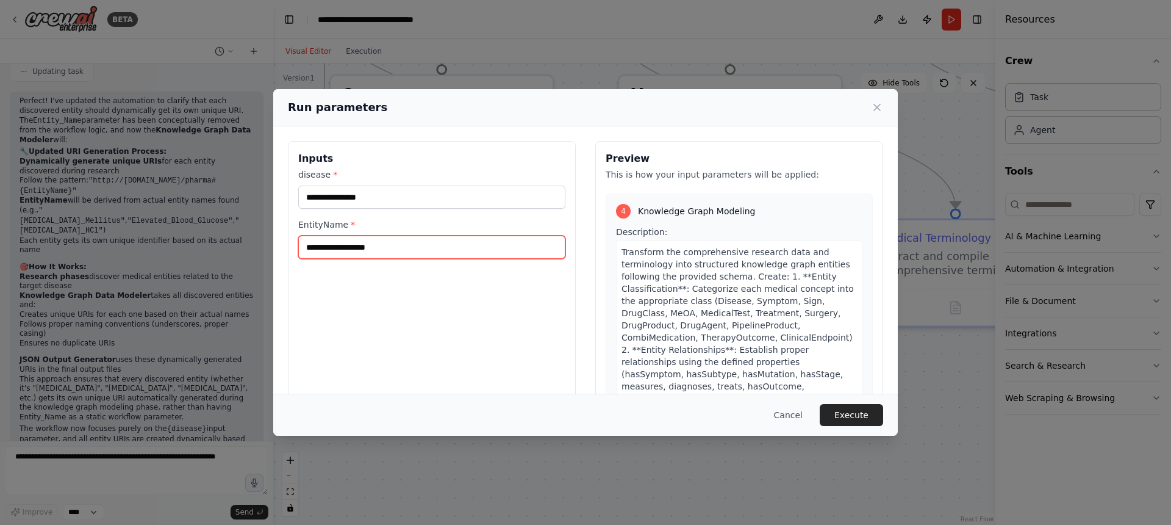
scroll to position [1009, 0]
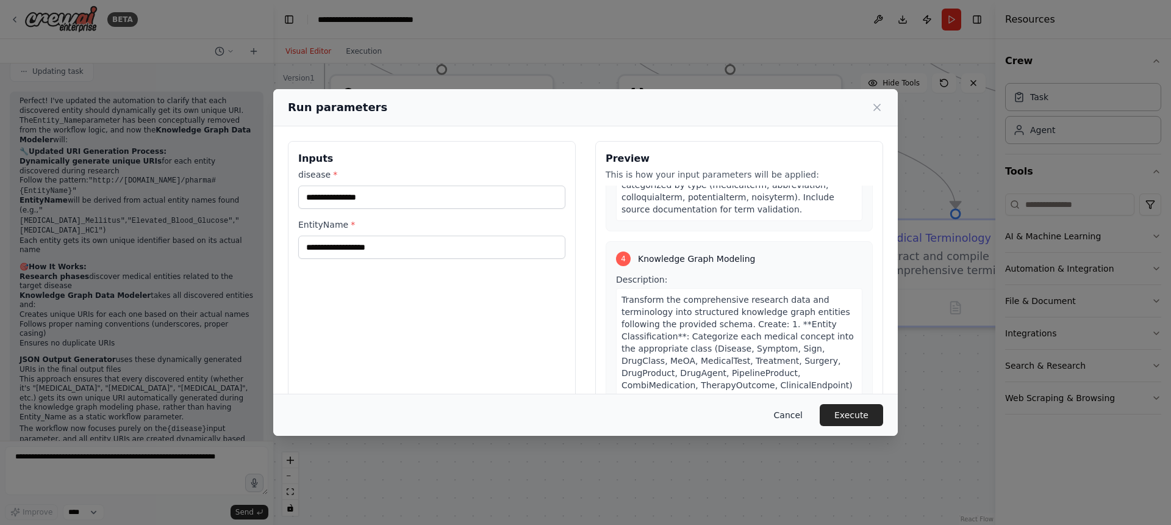
click at [800, 411] on button "Cancel" at bounding box center [788, 415] width 48 height 22
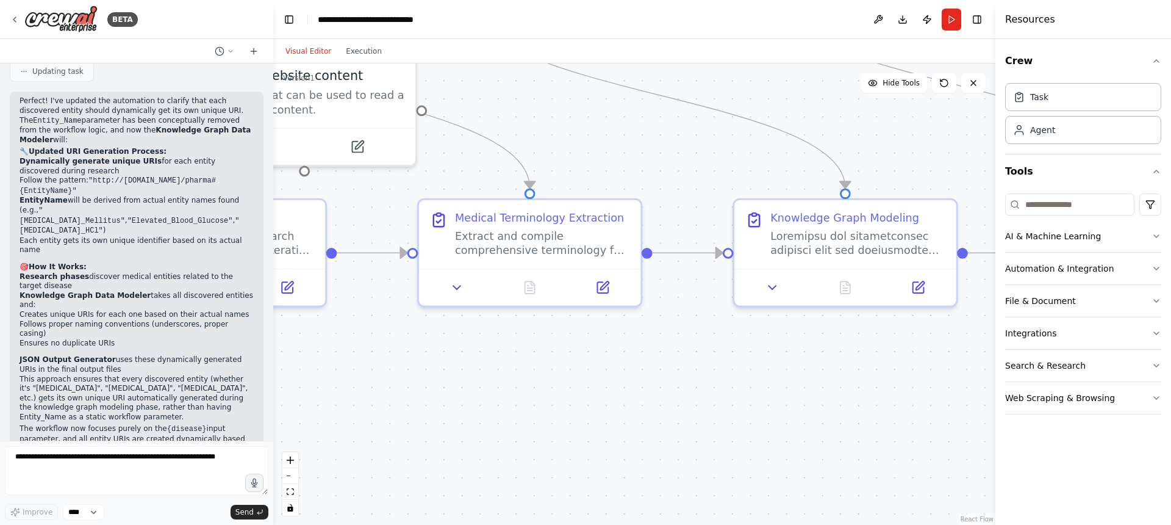
drag, startPoint x: 833, startPoint y: 355, endPoint x: 410, endPoint y: 336, distance: 423.7
click at [410, 336] on div ".deletable-edge-delete-btn { width: 20px; height: 20px; border: 0px solid #ffff…" at bounding box center [634, 293] width 722 height 461
click at [914, 287] on icon at bounding box center [914, 284] width 11 height 11
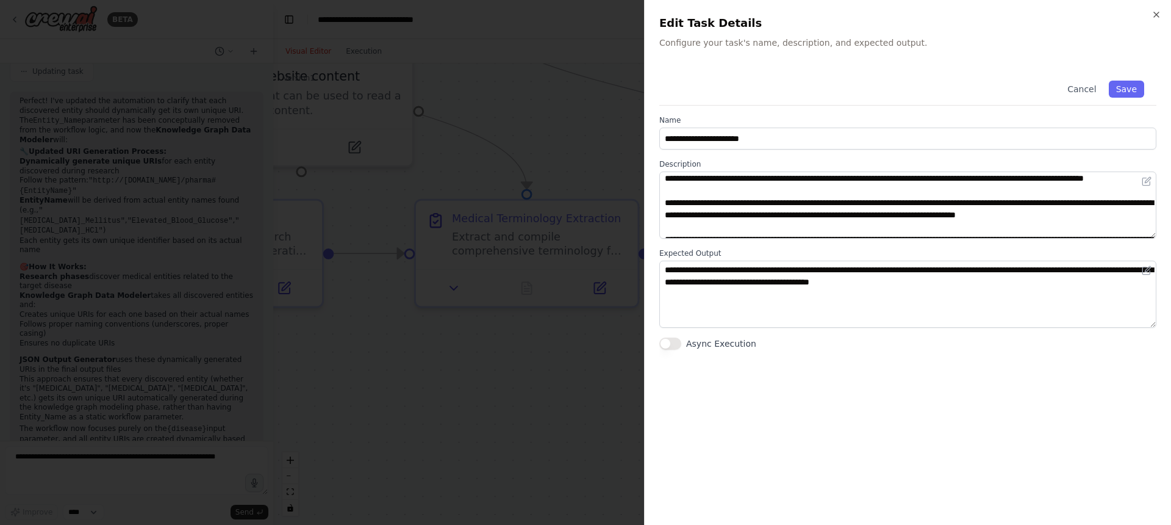
scroll to position [0, 0]
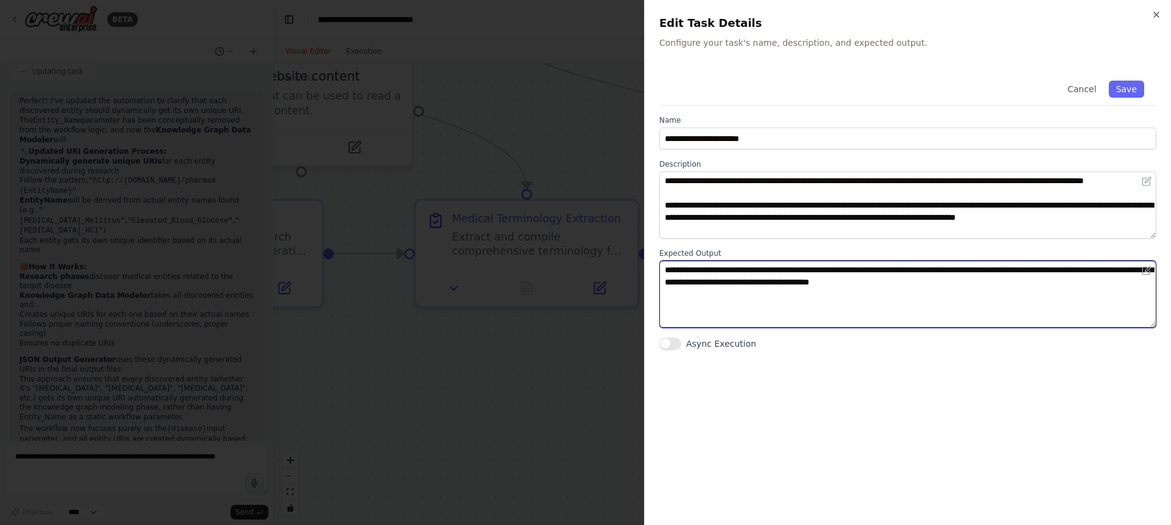
drag, startPoint x: 925, startPoint y: 280, endPoint x: 1130, endPoint y: 313, distance: 207.6
click at [1130, 313] on textarea "**********" at bounding box center [907, 293] width 497 height 67
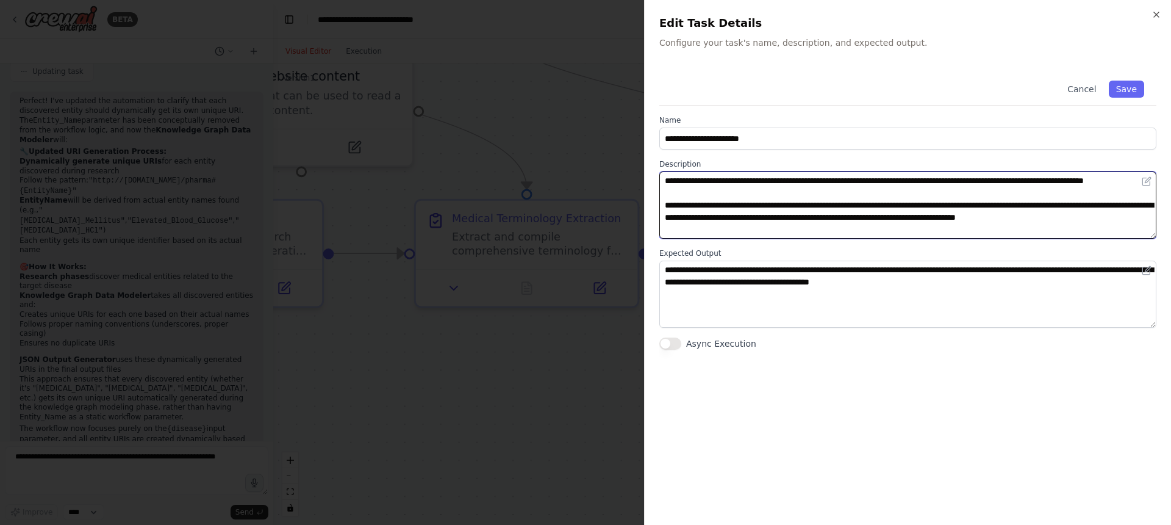
click at [981, 215] on textarea at bounding box center [907, 204] width 497 height 67
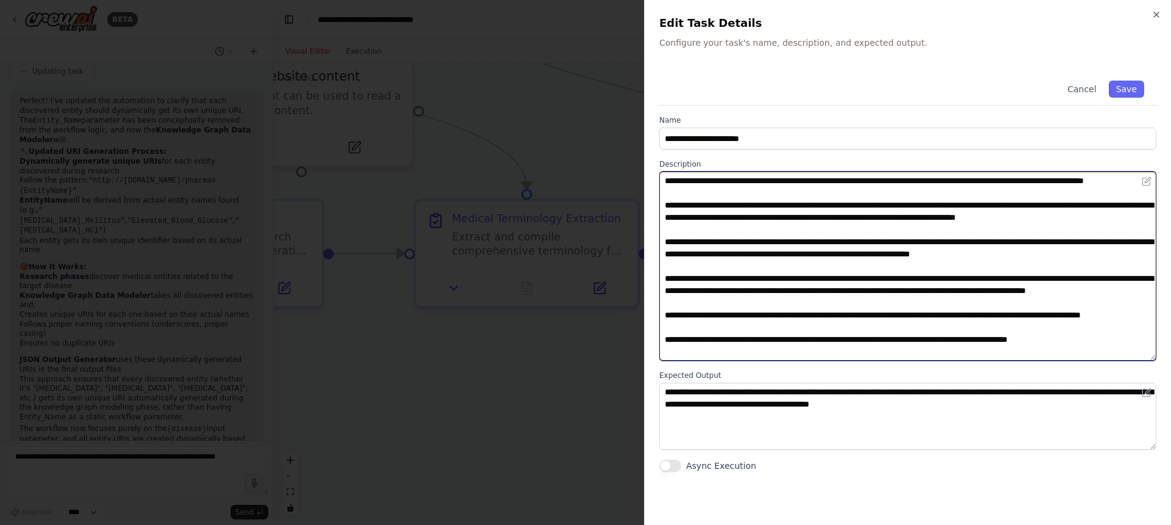
drag, startPoint x: 1153, startPoint y: 235, endPoint x: 1158, endPoint y: 357, distance: 122.1
click at [1158, 357] on div "**********" at bounding box center [907, 262] width 527 height 525
drag, startPoint x: 831, startPoint y: 315, endPoint x: 781, endPoint y: 315, distance: 50.0
click at [781, 315] on textarea at bounding box center [907, 265] width 497 height 189
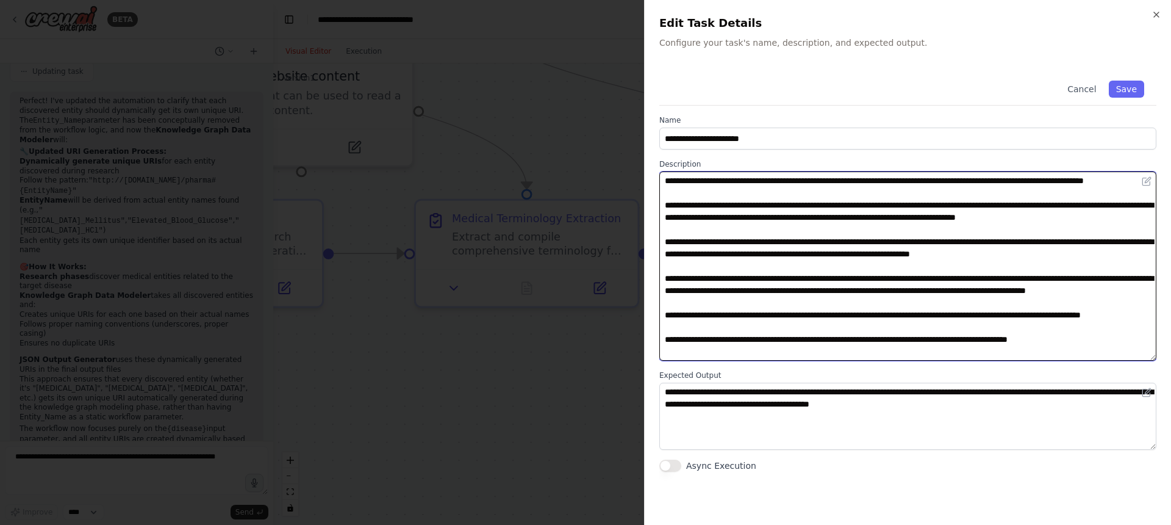
click at [784, 315] on textarea at bounding box center [907, 265] width 497 height 189
type textarea "**********"
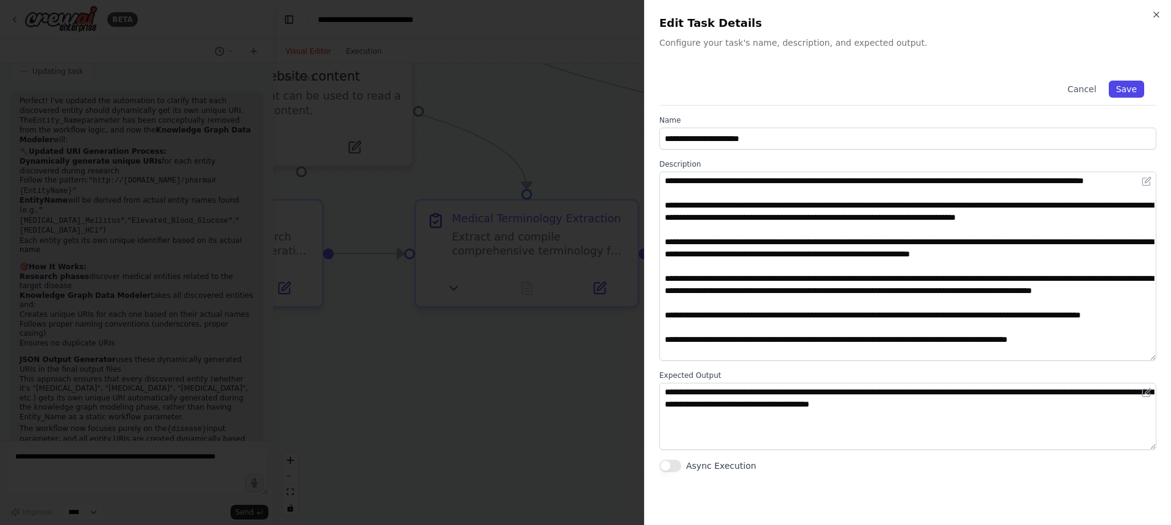
click at [1136, 83] on button "Save" at bounding box center [1126, 89] width 35 height 17
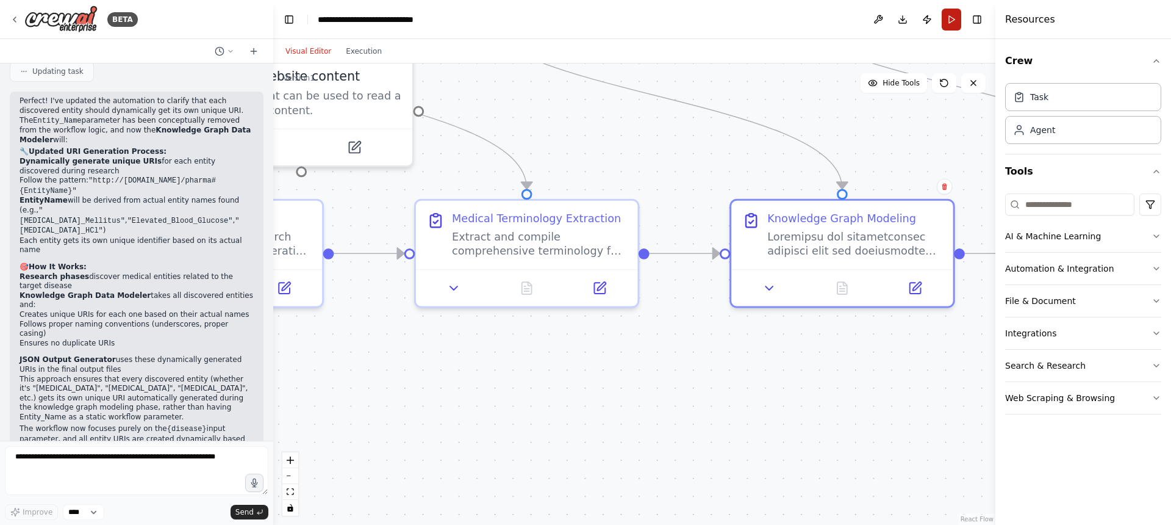
click at [945, 20] on button "Run" at bounding box center [952, 20] width 20 height 22
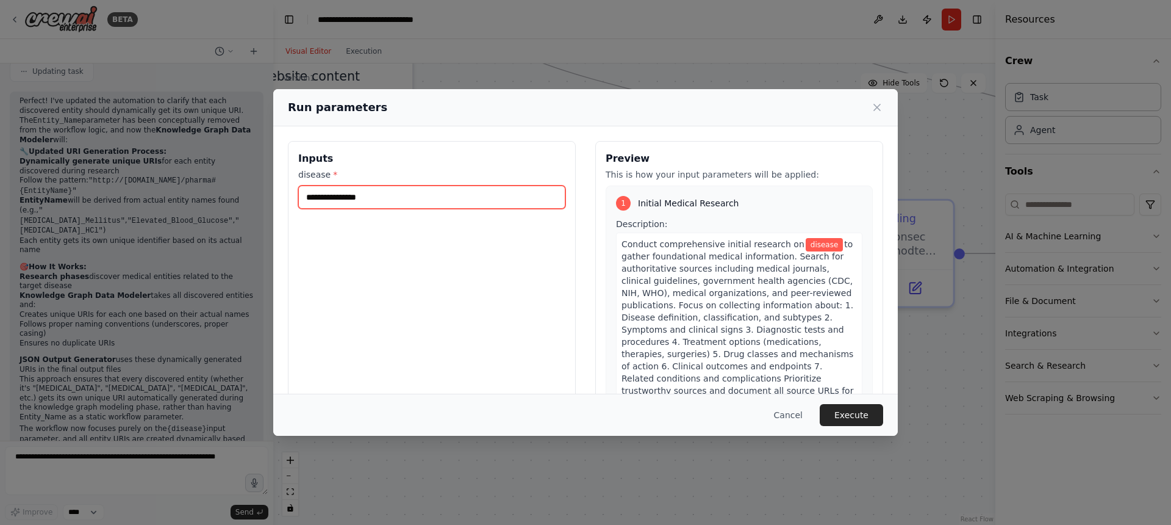
click at [404, 196] on input "disease *" at bounding box center [431, 196] width 267 height 23
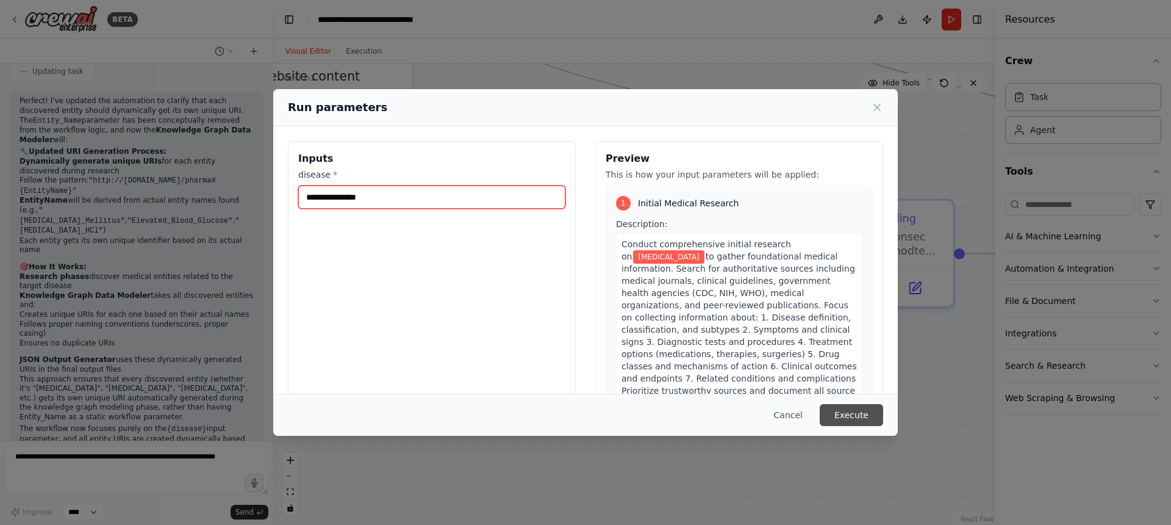
type input "**********"
click at [856, 414] on button "Execute" at bounding box center [851, 415] width 63 height 22
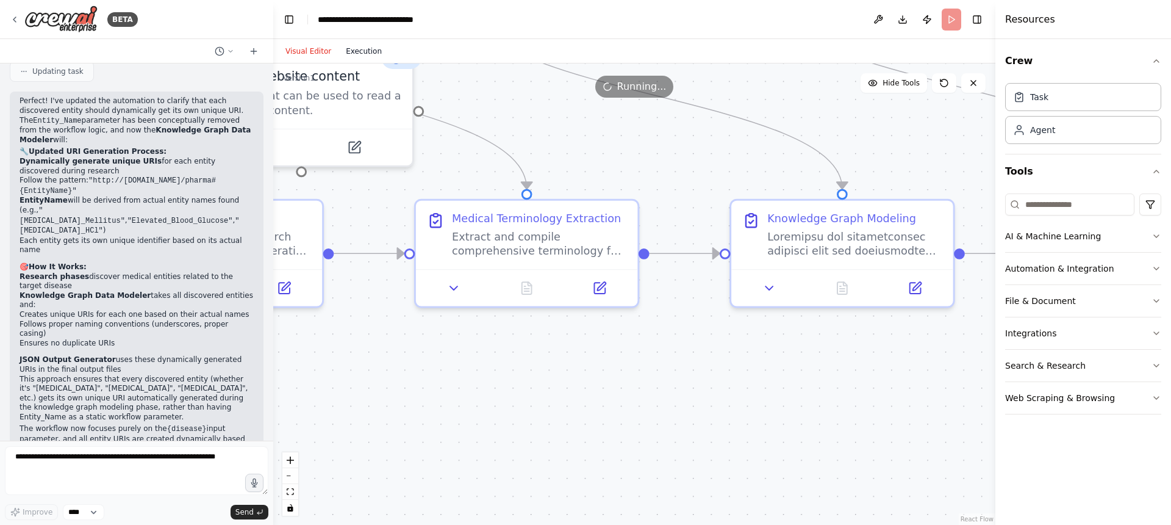
click at [373, 49] on button "Execution" at bounding box center [364, 51] width 51 height 15
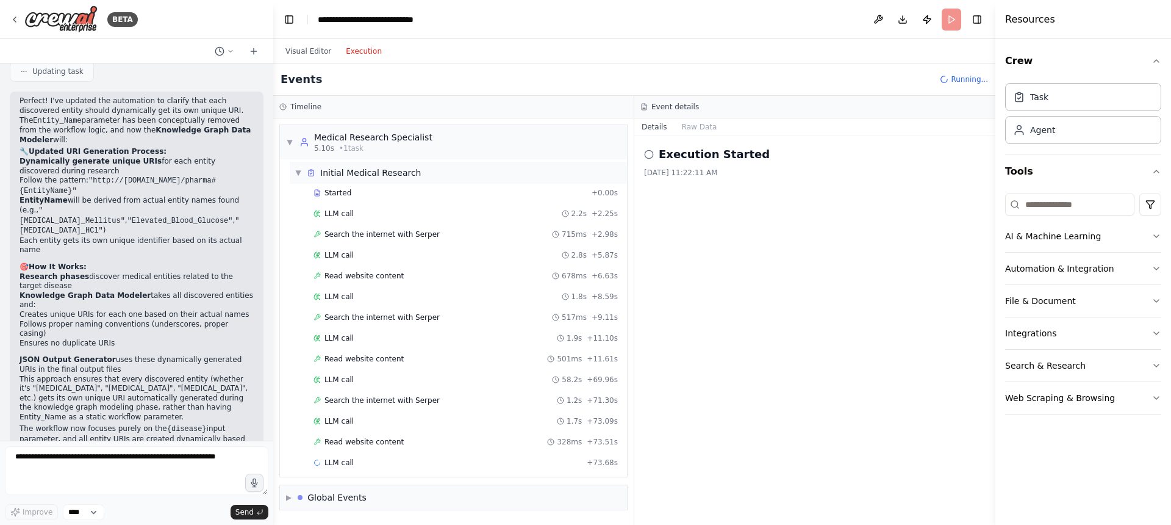
click at [293, 169] on div "▼ Initial Medical Research" at bounding box center [458, 173] width 337 height 22
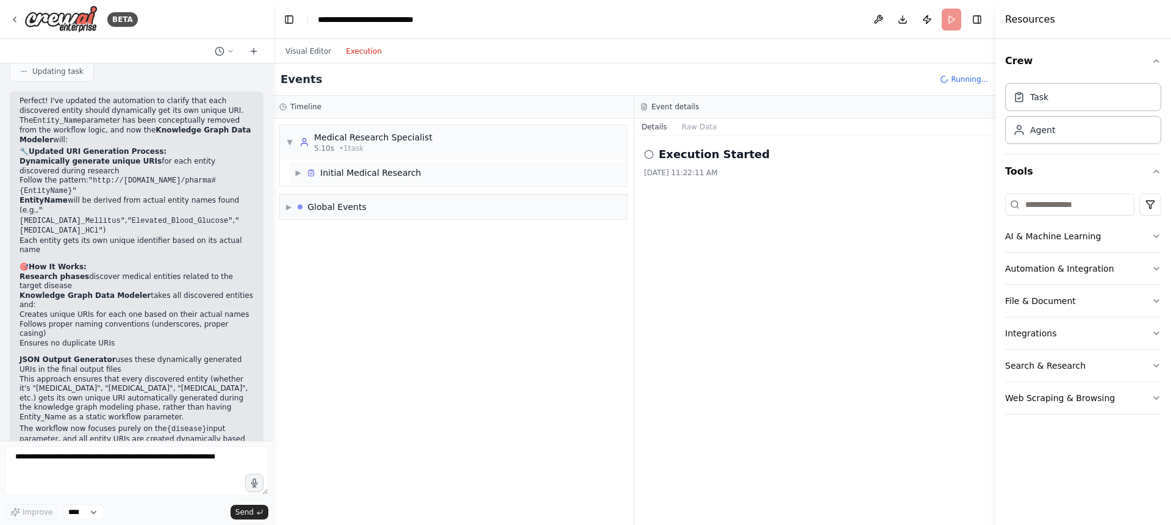
click at [295, 174] on span "▶" at bounding box center [298, 173] width 7 height 10
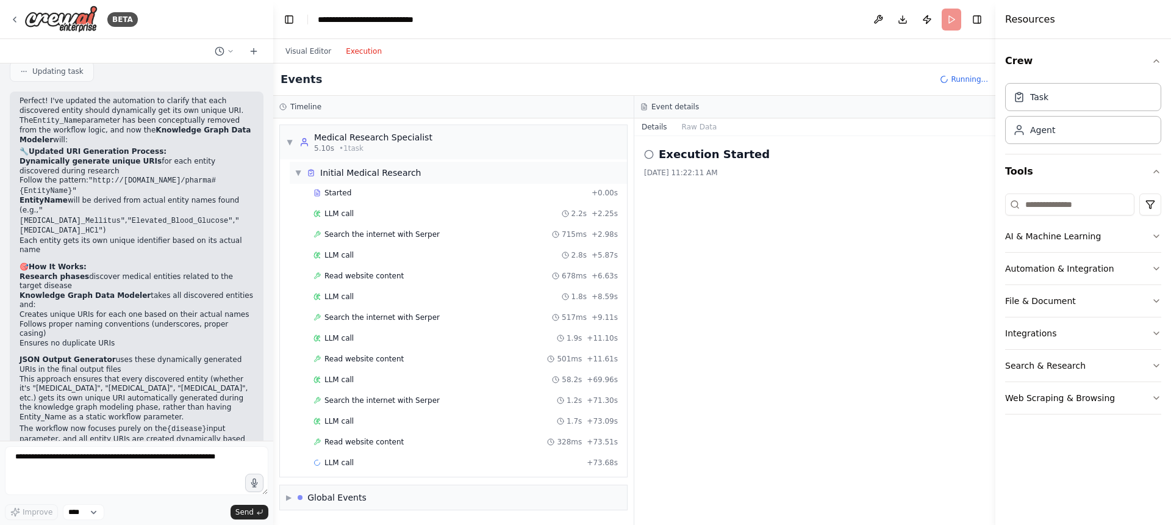
click at [295, 173] on span "▼" at bounding box center [298, 173] width 7 height 10
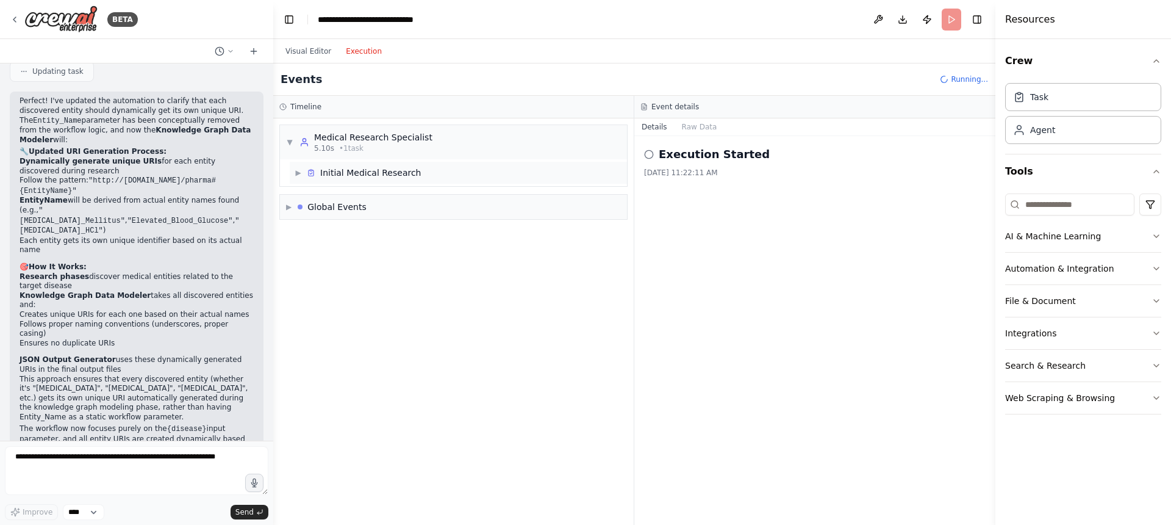
click at [295, 173] on span "▶" at bounding box center [298, 173] width 7 height 10
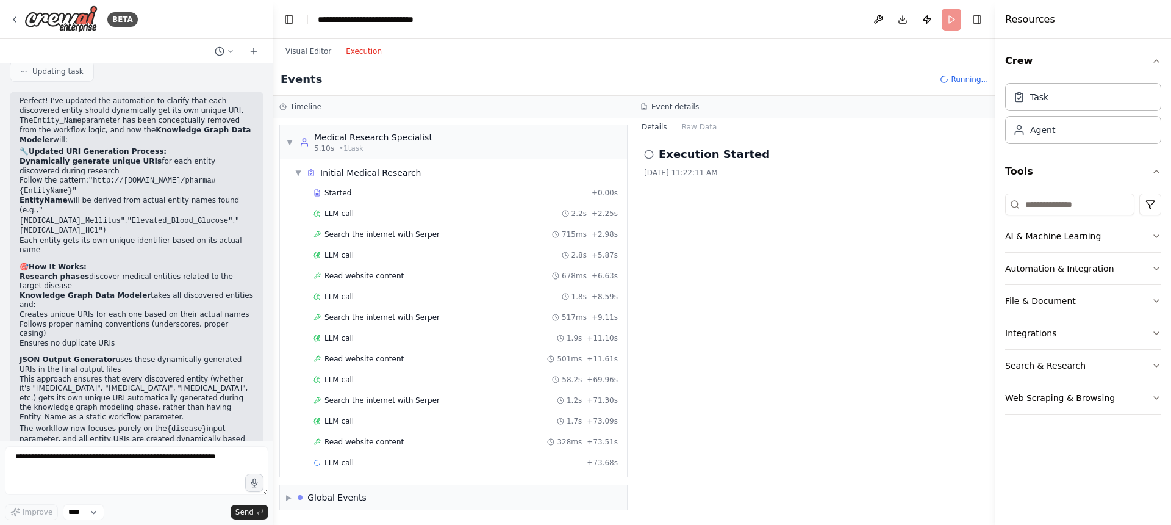
click at [540, 75] on div "Events Running..." at bounding box center [634, 79] width 722 height 32
click at [363, 359] on span "Read website content" at bounding box center [363, 359] width 79 height 10
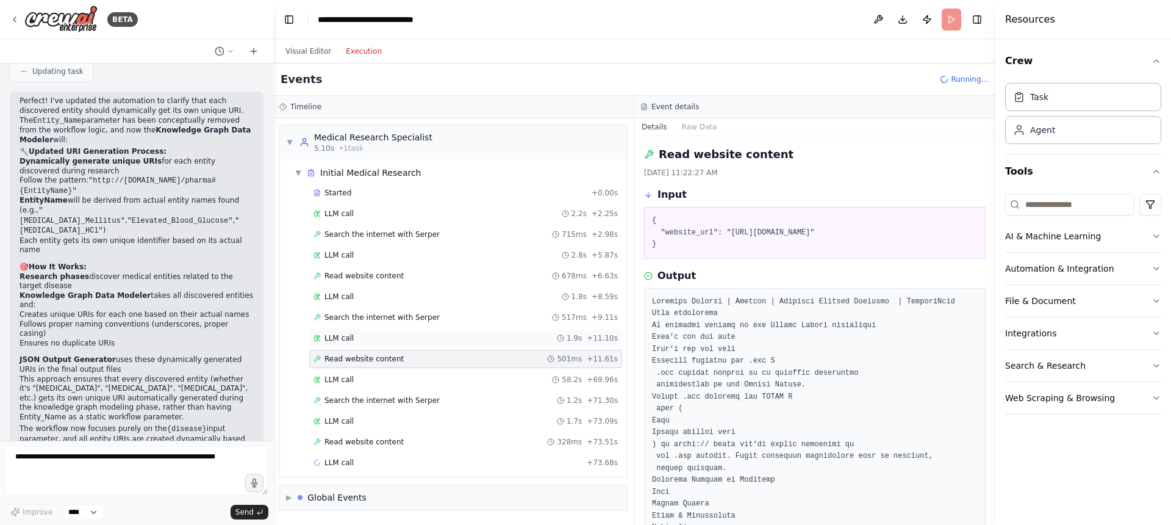
click at [346, 339] on span "LLM call" at bounding box center [338, 338] width 29 height 10
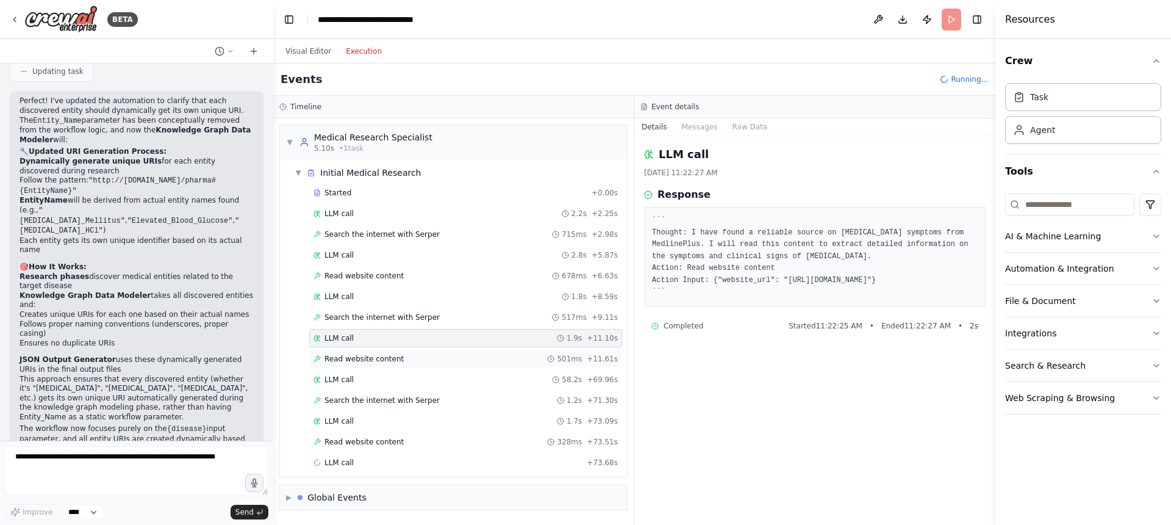
click at [358, 354] on span "Read website content" at bounding box center [363, 359] width 79 height 10
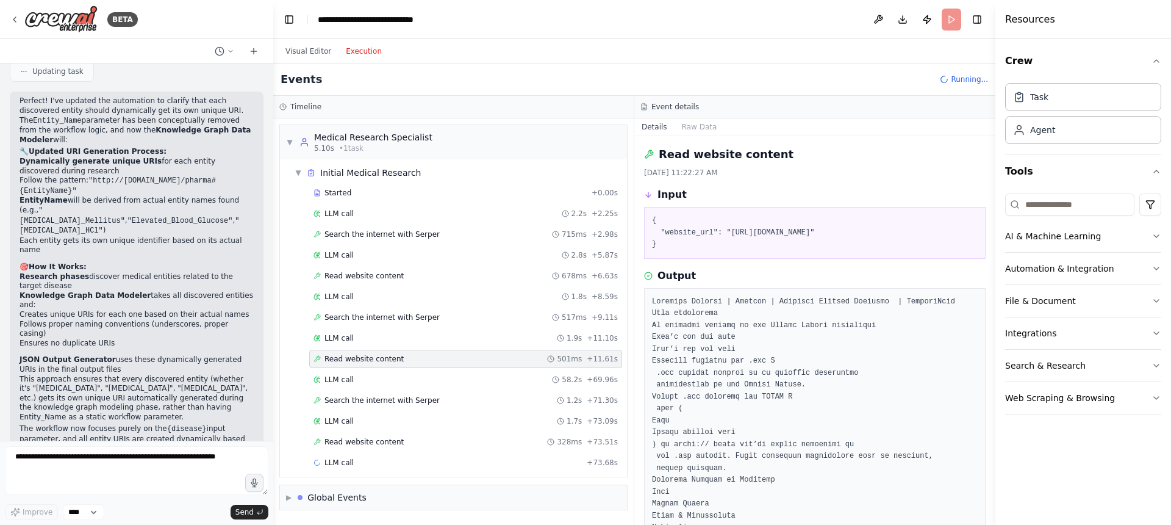
click at [546, 14] on header "**********" at bounding box center [634, 19] width 722 height 39
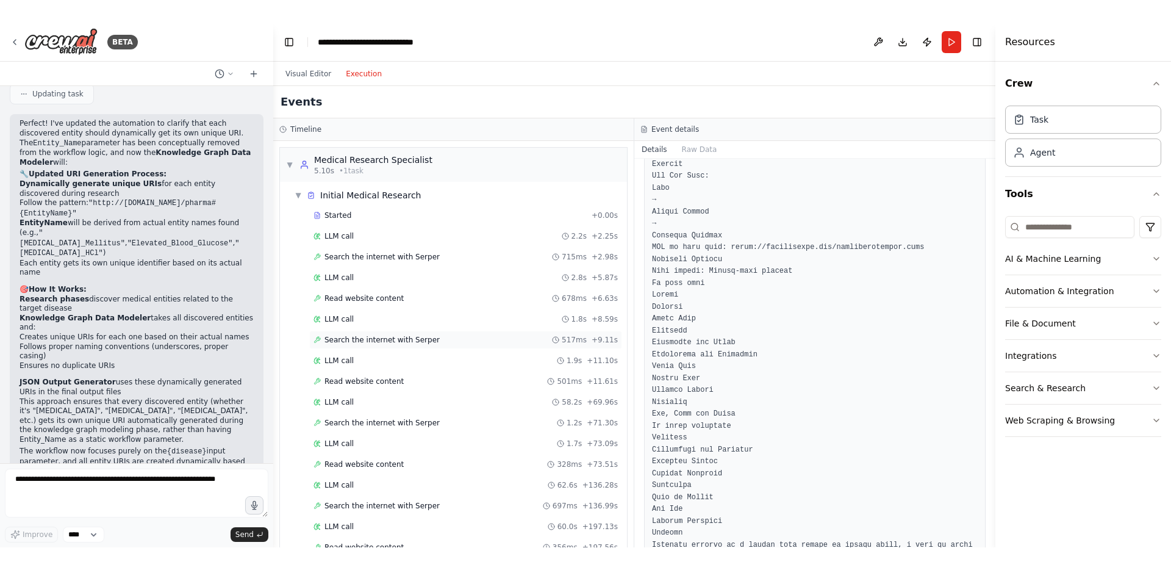
scroll to position [165, 0]
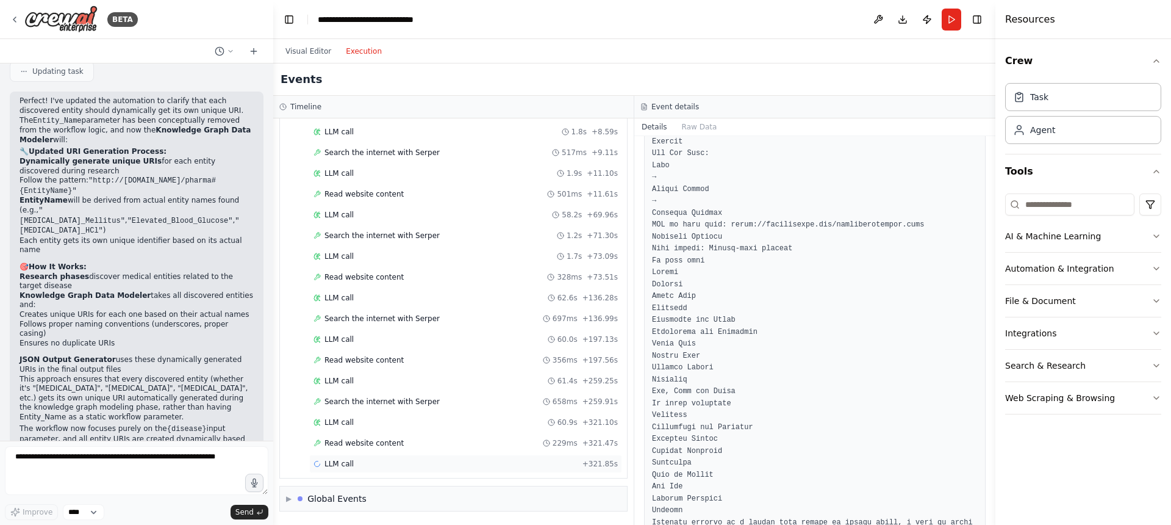
click at [390, 459] on div "LLM call + 321.85s" at bounding box center [466, 464] width 304 height 10
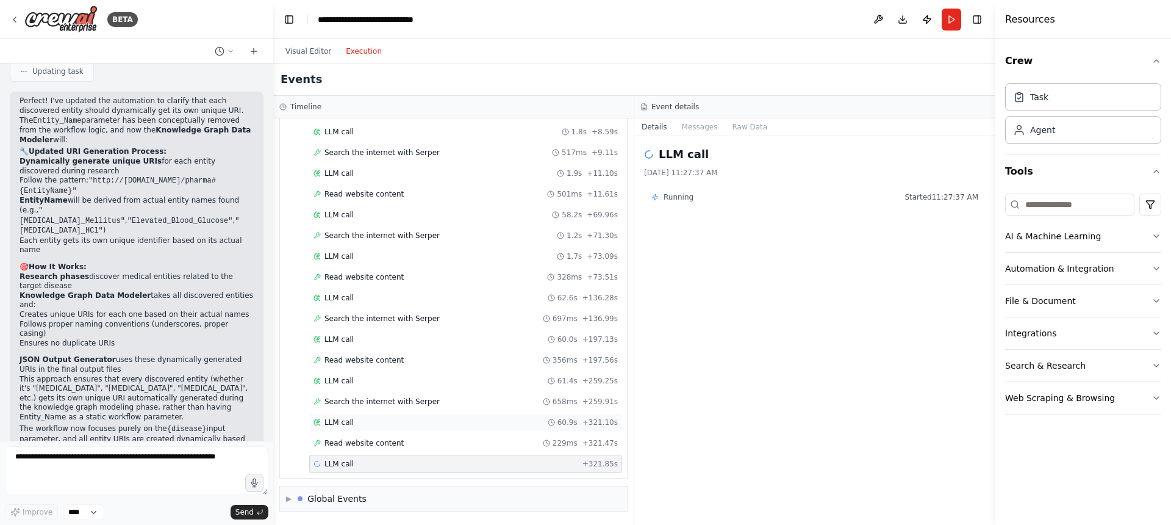
click at [342, 413] on div "LLM call 60.9s + 321.10s" at bounding box center [465, 422] width 313 height 18
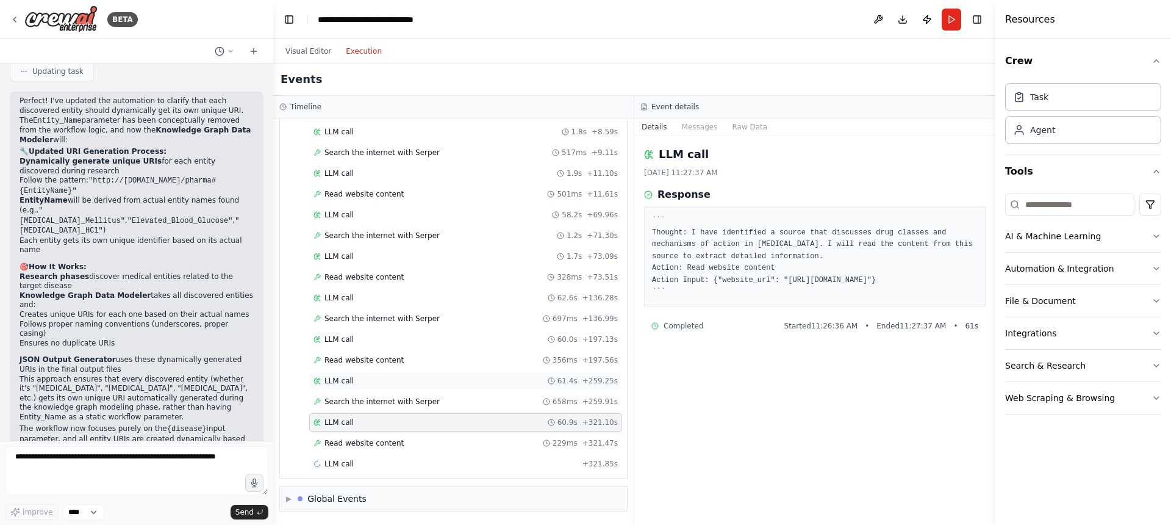
click at [344, 382] on span "LLM call" at bounding box center [338, 381] width 29 height 10
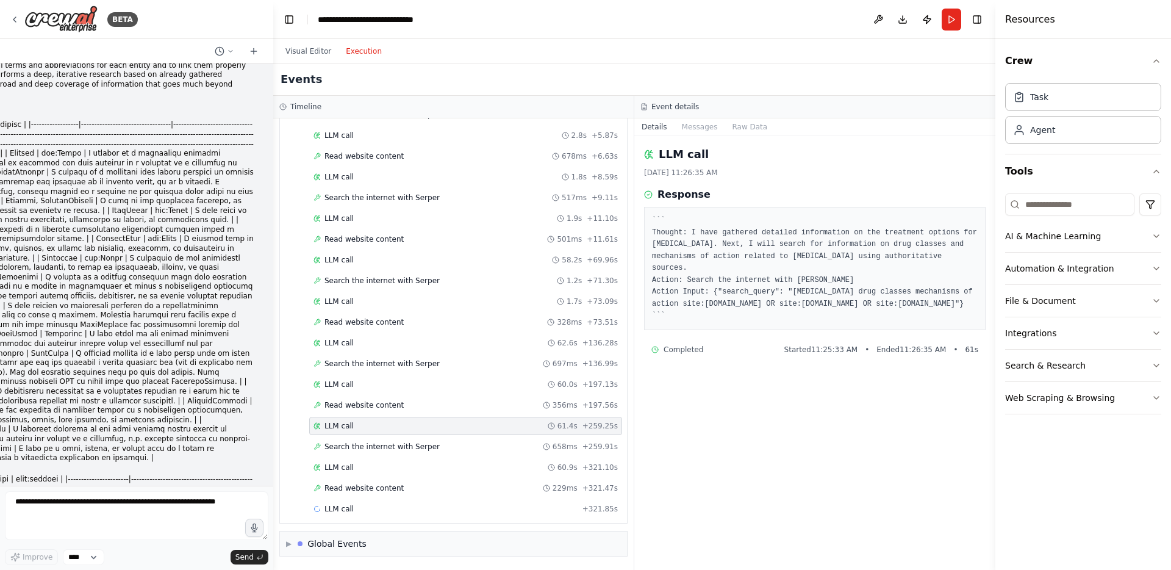
scroll to position [0, 0]
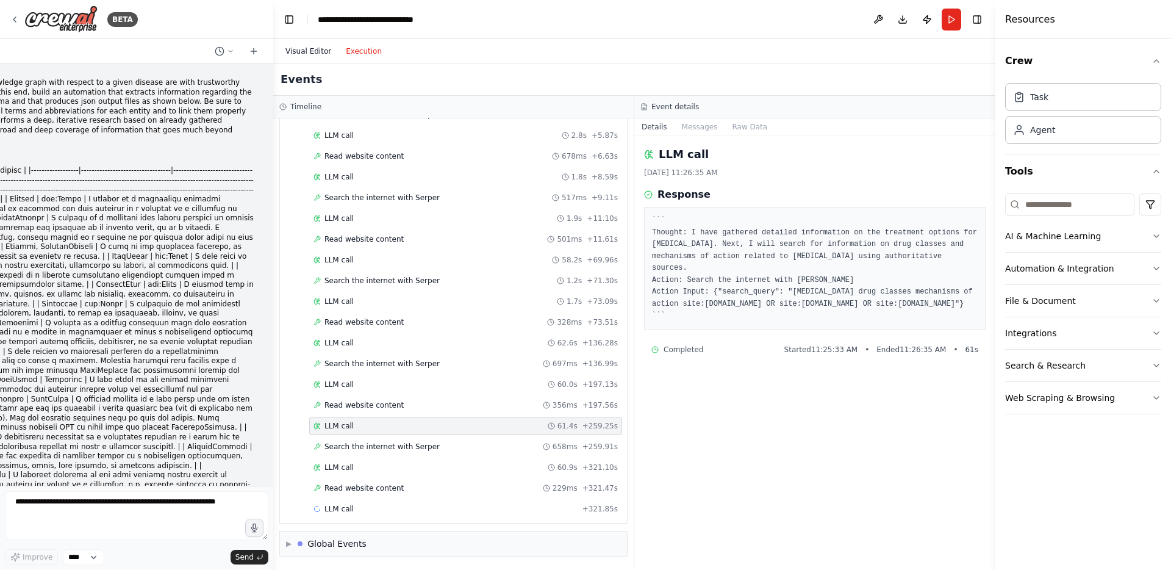
click at [314, 50] on button "Visual Editor" at bounding box center [308, 51] width 60 height 15
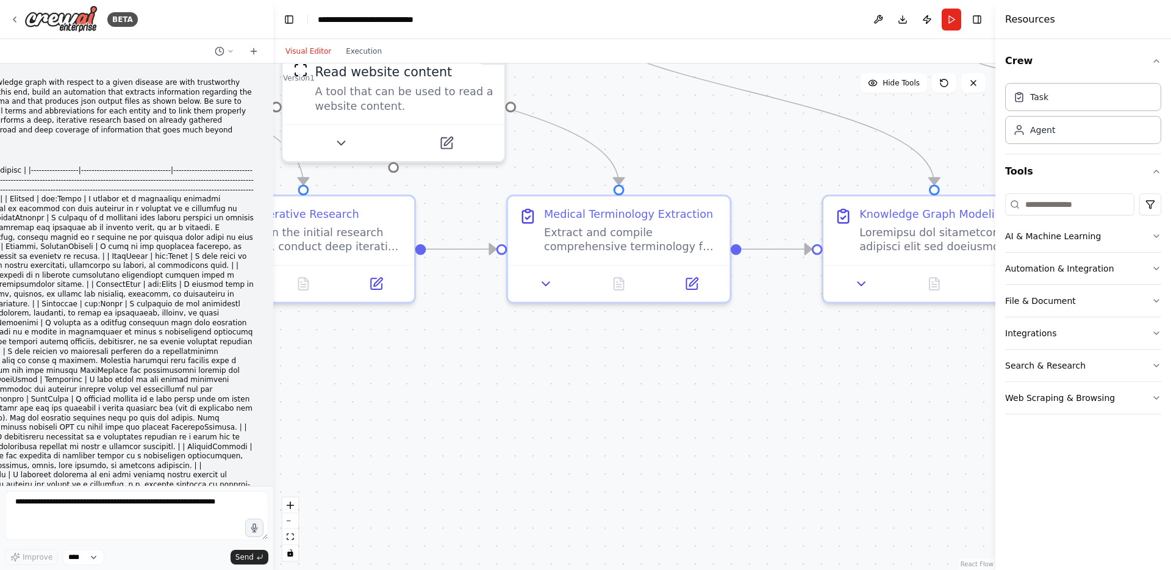
drag, startPoint x: 608, startPoint y: 169, endPoint x: 700, endPoint y: 165, distance: 91.6
click at [700, 165] on div ".deletable-edge-delete-btn { width: 20px; height: 20px; border: 0px solid #ffff…" at bounding box center [634, 316] width 722 height 506
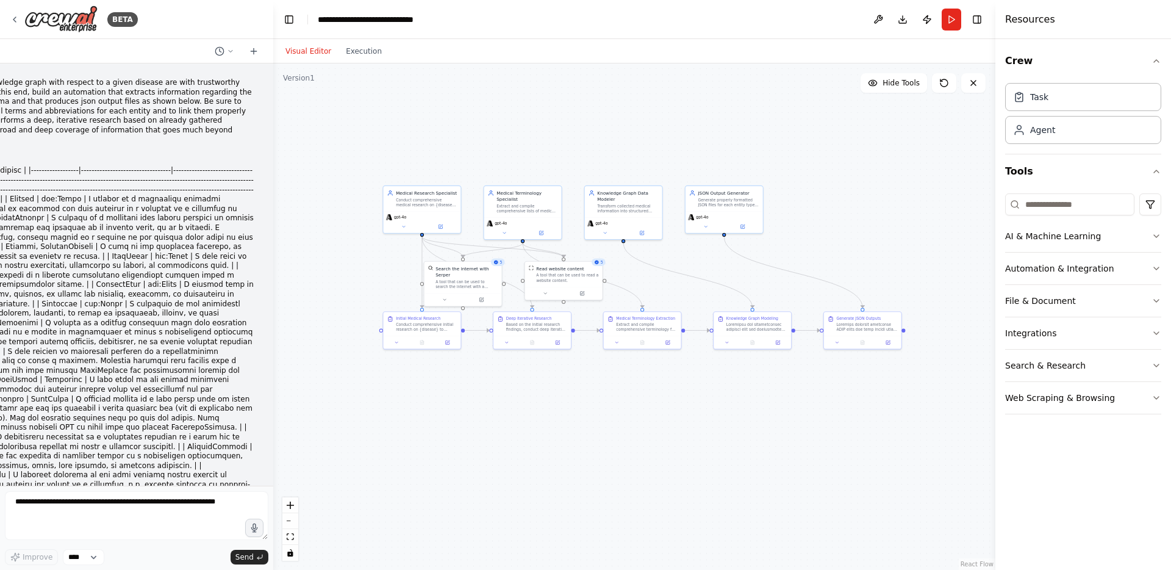
drag, startPoint x: 577, startPoint y: 403, endPoint x: 589, endPoint y: 404, distance: 12.3
click at [590, 411] on div ".deletable-edge-delete-btn { width: 20px; height: 20px; border: 0px solid #ffff…" at bounding box center [634, 316] width 722 height 506
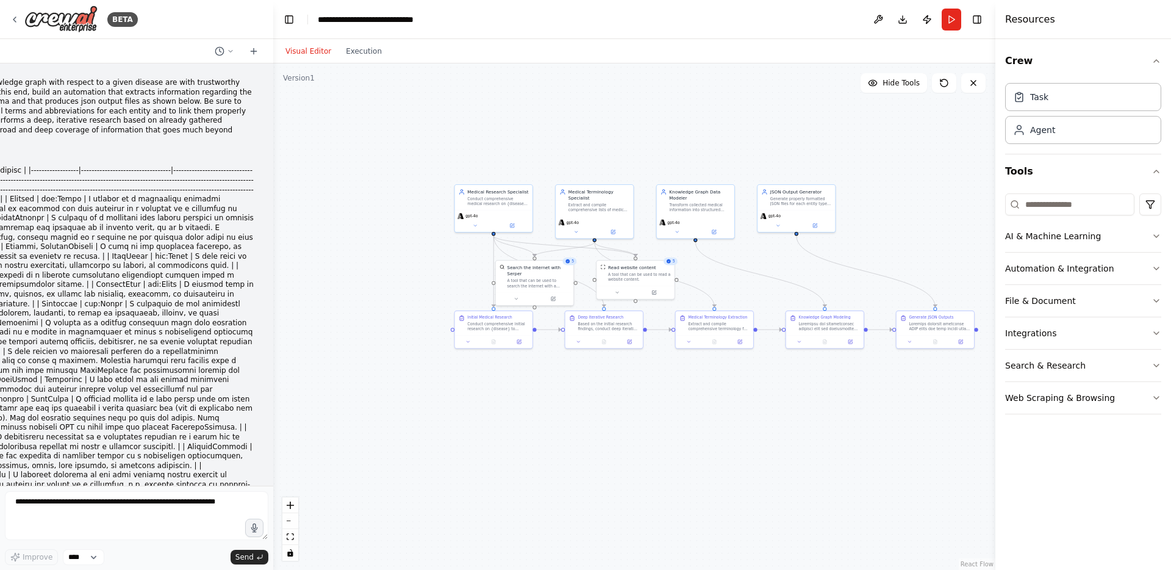
drag, startPoint x: 561, startPoint y: 430, endPoint x: 634, endPoint y: 422, distance: 74.2
click at [633, 431] on div ".deletable-edge-delete-btn { width: 20px; height: 20px; border: 0px solid #ffff…" at bounding box center [634, 316] width 722 height 506
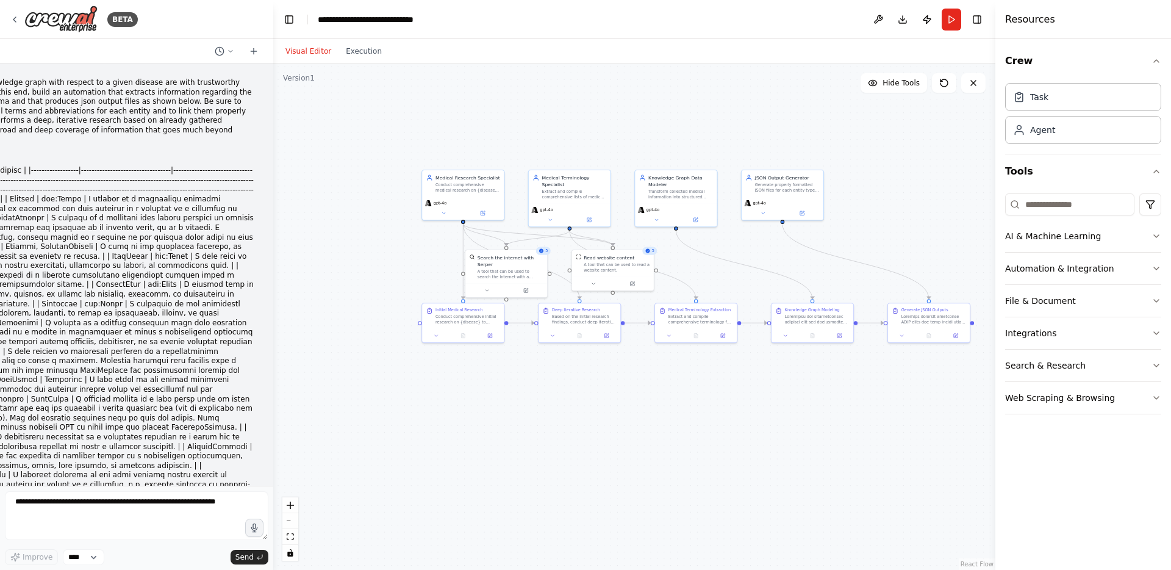
drag, startPoint x: 687, startPoint y: 426, endPoint x: 523, endPoint y: 357, distance: 177.7
click at [654, 423] on div ".deletable-edge-delete-btn { width: 20px; height: 20px; border: 0px solid #ffff…" at bounding box center [634, 316] width 722 height 506
click at [367, 52] on button "Execution" at bounding box center [364, 51] width 51 height 15
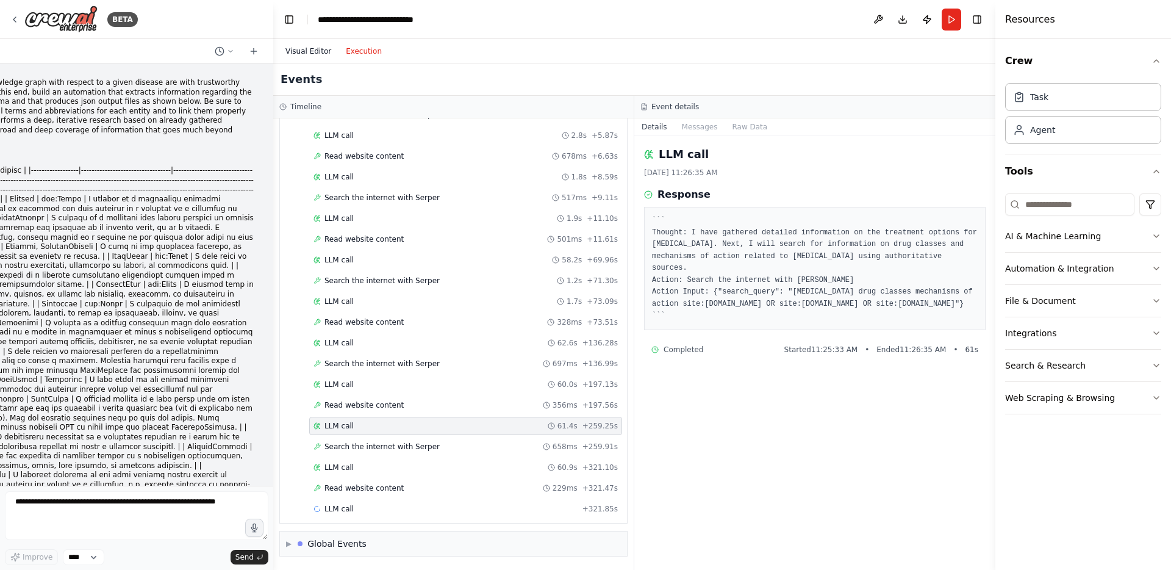
click at [314, 49] on button "Visual Editor" at bounding box center [308, 51] width 60 height 15
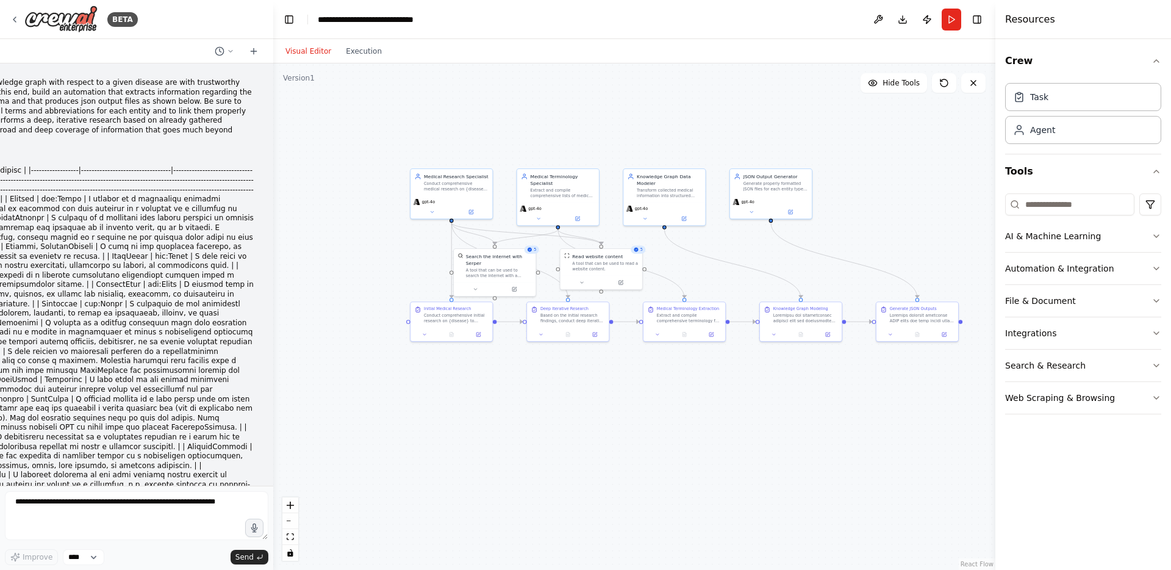
click at [761, 17] on header "**********" at bounding box center [634, 19] width 722 height 39
click at [703, 29] on header "**********" at bounding box center [634, 19] width 722 height 39
drag, startPoint x: 464, startPoint y: 323, endPoint x: 421, endPoint y: 390, distance: 79.5
click at [421, 379] on div "Initial Medical Research Conduct comprehensive initial research on {disease} to…" at bounding box center [419, 366] width 82 height 25
drag, startPoint x: 557, startPoint y: 325, endPoint x: 568, endPoint y: 393, distance: 69.3
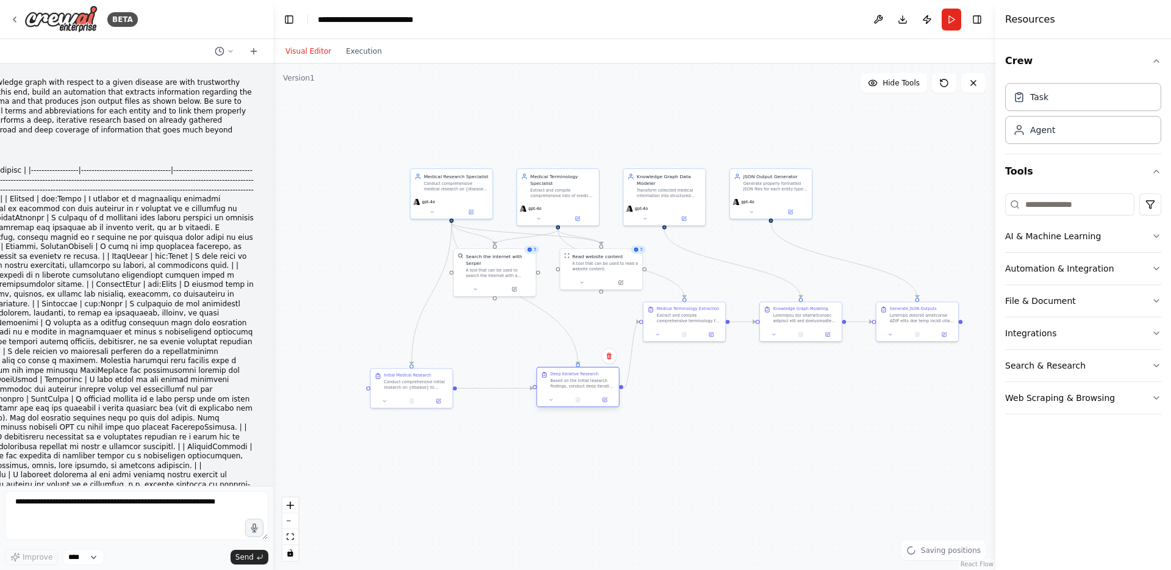
click at [568, 393] on div "Deep Iterative Research Based on the initial research findings, conduct deep it…" at bounding box center [577, 387] width 83 height 40
drag, startPoint x: 687, startPoint y: 320, endPoint x: 703, endPoint y: 388, distance: 69.7
click at [703, 388] on div "Extract and compile comprehensive terminology for all medical entities discover…" at bounding box center [702, 383] width 65 height 10
drag, startPoint x: 799, startPoint y: 320, endPoint x: 814, endPoint y: 390, distance: 71.2
click at [814, 390] on div "Knowledge Graph Modeling" at bounding box center [817, 379] width 82 height 25
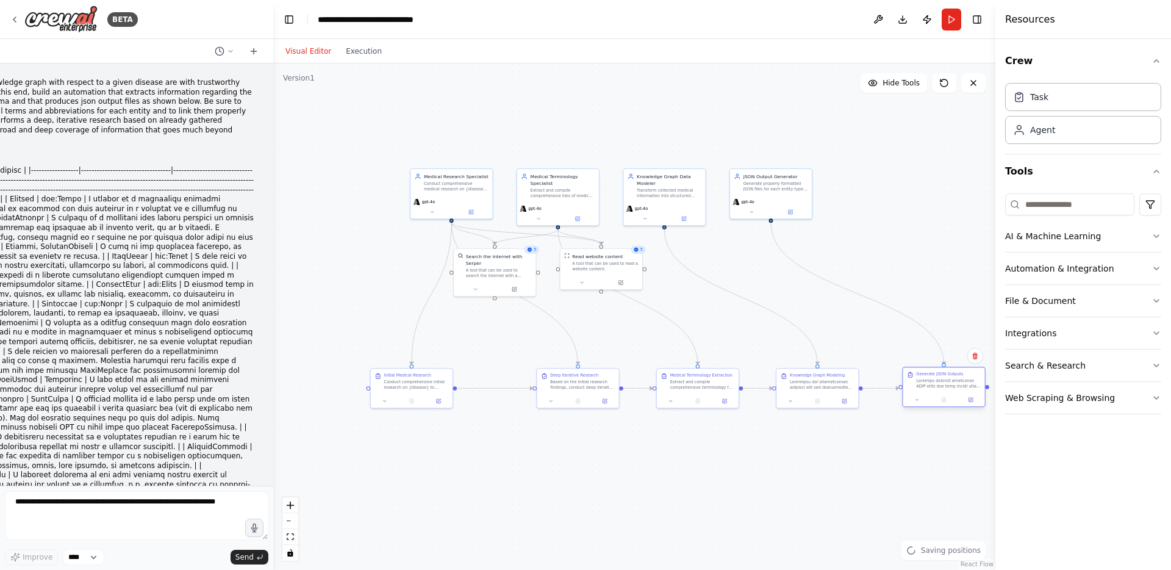
drag, startPoint x: 911, startPoint y: 320, endPoint x: 938, endPoint y: 390, distance: 74.5
click at [938, 390] on div "Generate JSON Outputs" at bounding box center [944, 379] width 82 height 25
click at [554, 395] on div at bounding box center [552, 399] width 82 height 13
click at [549, 394] on div at bounding box center [545, 399] width 82 height 13
drag, startPoint x: 695, startPoint y: 387, endPoint x: 684, endPoint y: 389, distance: 11.0
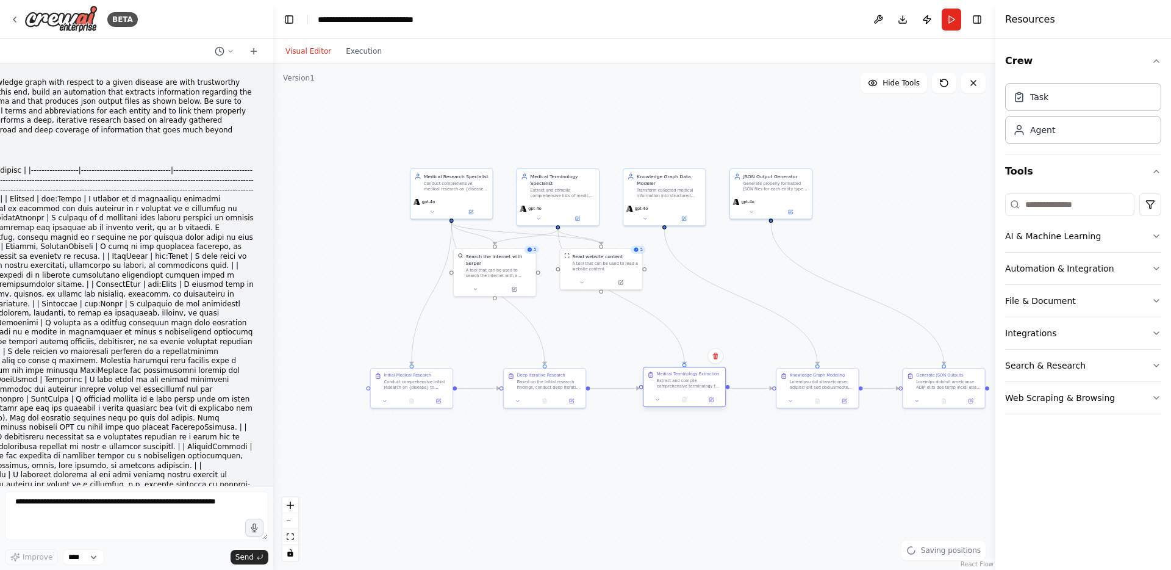
click at [684, 389] on div "Medical Terminology Extraction Extract and compile comprehensive terminology fo…" at bounding box center [685, 379] width 82 height 25
click at [892, 254] on div ".deletable-edge-delete-btn { width: 20px; height: 20px; border: 0px solid #ffff…" at bounding box center [634, 316] width 722 height 506
click at [652, 20] on header "**********" at bounding box center [634, 19] width 722 height 39
click at [593, 16] on header "**********" at bounding box center [634, 19] width 722 height 39
click at [551, 7] on header "**********" at bounding box center [634, 19] width 722 height 39
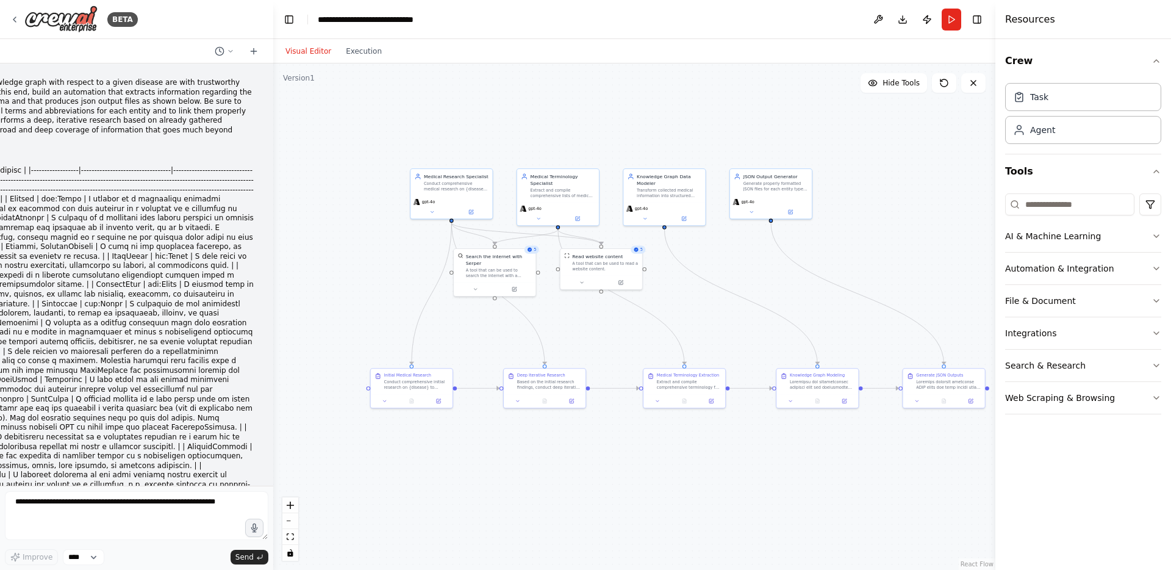
click at [683, 9] on header "**********" at bounding box center [634, 19] width 722 height 39
click at [647, 29] on header "**********" at bounding box center [634, 19] width 722 height 39
click at [503, 17] on header "**********" at bounding box center [634, 19] width 722 height 39
click at [610, 23] on header "**********" at bounding box center [634, 19] width 722 height 39
drag, startPoint x: 507, startPoint y: 275, endPoint x: 525, endPoint y: 313, distance: 41.7
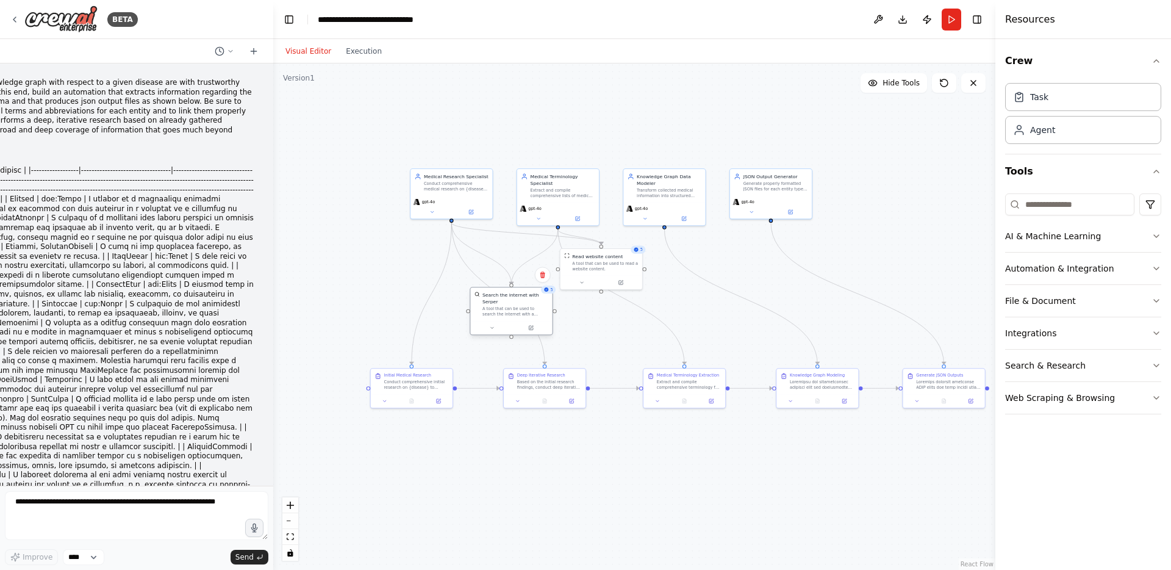
click at [525, 313] on div "A tool that can be used to search the internet with a search_query. Supports di…" at bounding box center [515, 311] width 66 height 10
drag, startPoint x: 606, startPoint y: 266, endPoint x: 697, endPoint y: 314, distance: 103.4
click at [697, 314] on div "A tool that can be used to read a website content." at bounding box center [695, 311] width 66 height 10
click at [184, 26] on div "BETA" at bounding box center [136, 19] width 273 height 39
click at [363, 52] on button "Execution" at bounding box center [364, 51] width 51 height 15
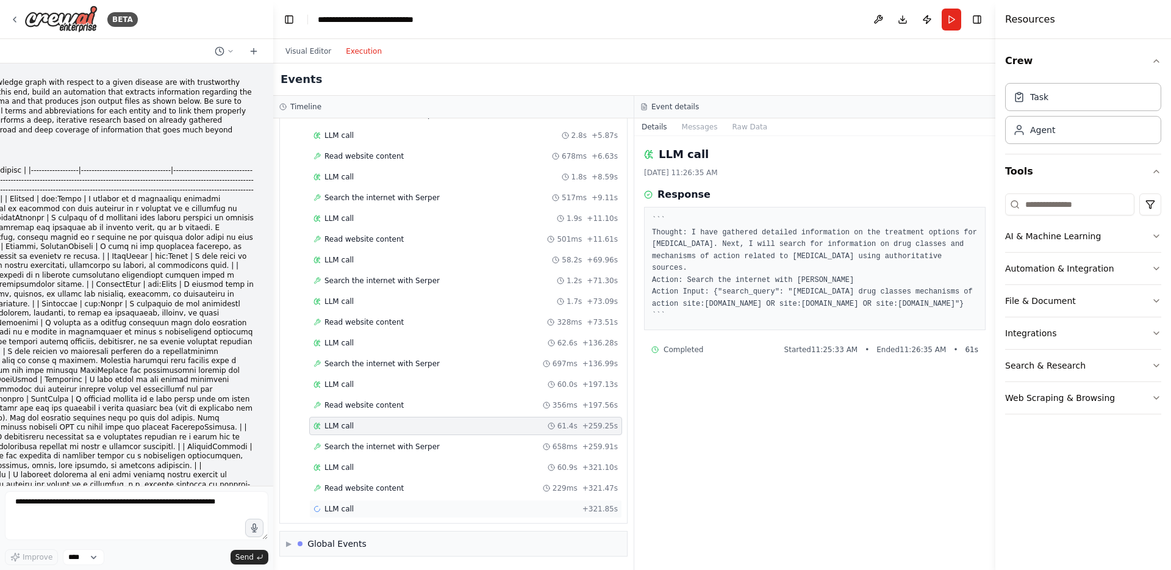
click at [337, 507] on span "LLM call" at bounding box center [338, 509] width 29 height 10
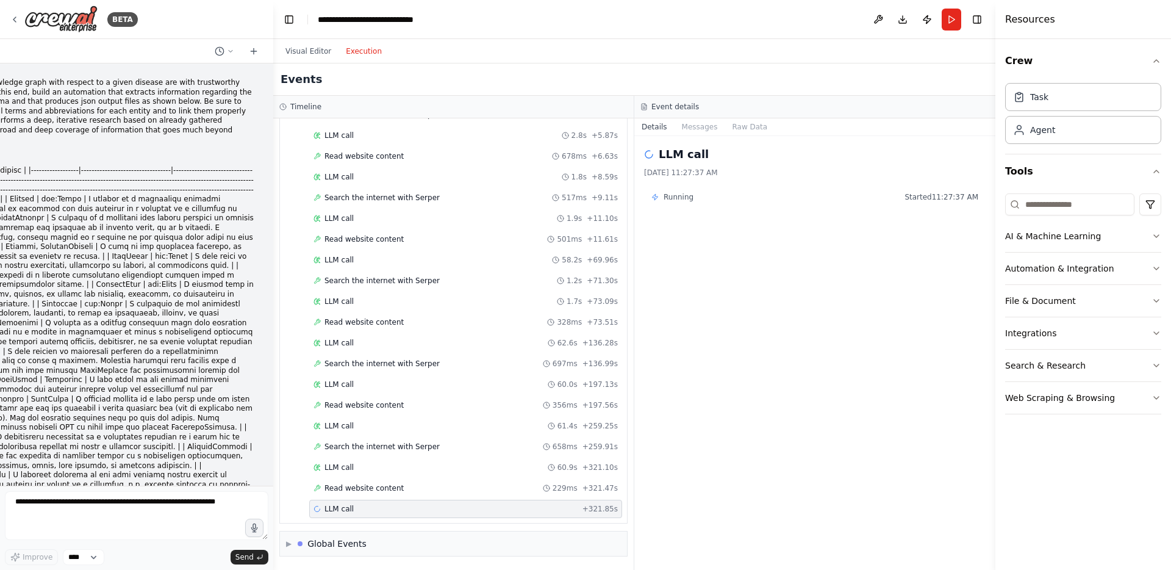
click at [678, 195] on span "Running" at bounding box center [679, 197] width 30 height 10
click at [955, 22] on button "Run" at bounding box center [952, 20] width 20 height 22
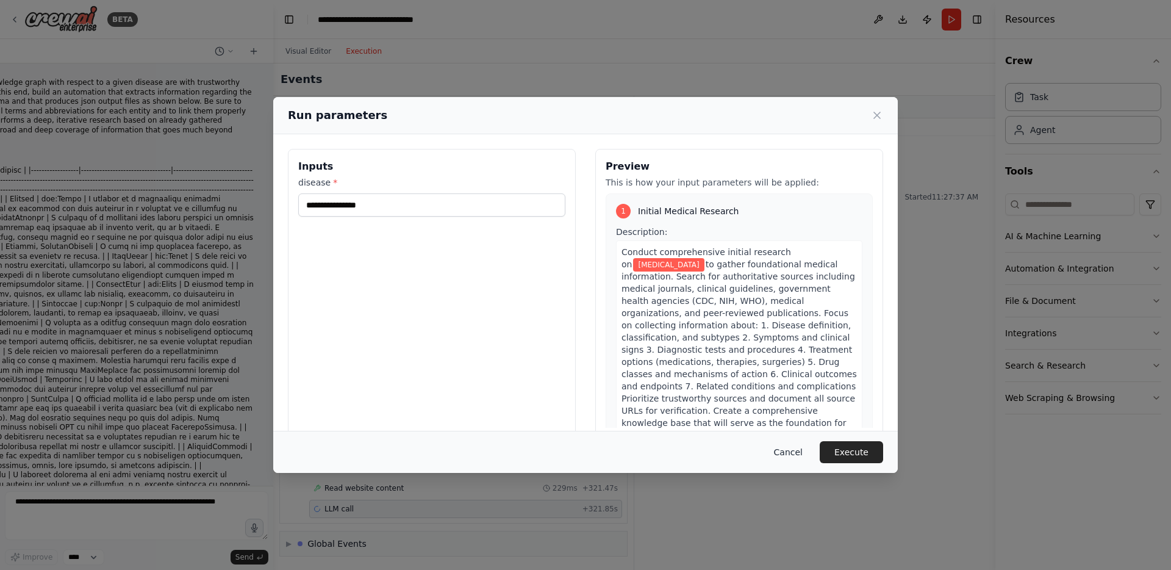
click at [797, 450] on button "Cancel" at bounding box center [788, 452] width 48 height 22
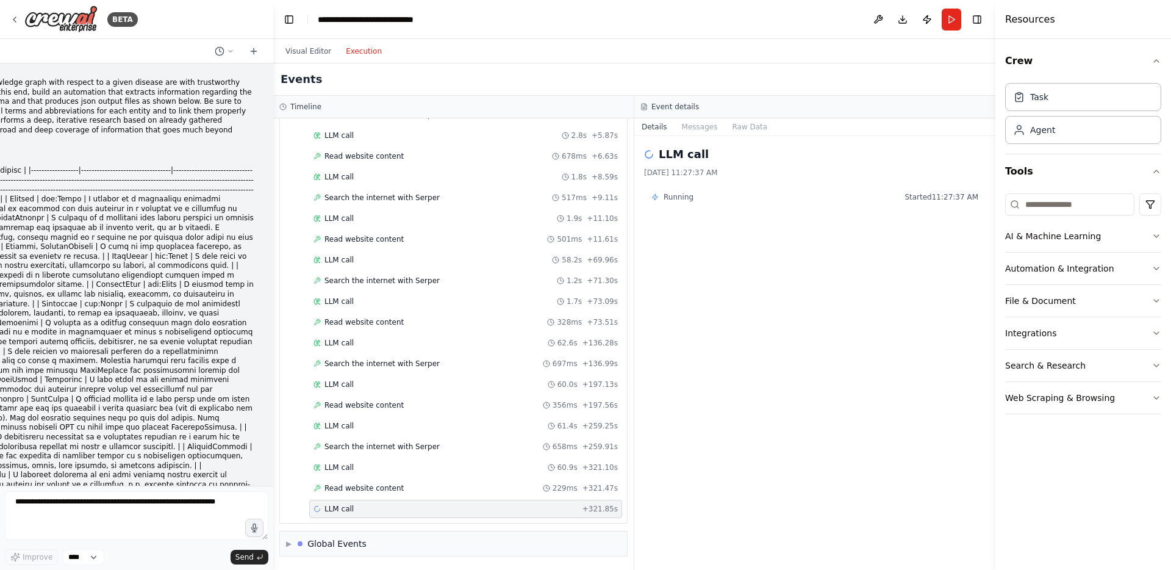
click at [320, 512] on div "LLM call" at bounding box center [334, 509] width 40 height 10
click at [293, 524] on div "▶ Global Events" at bounding box center [326, 543] width 81 height 12
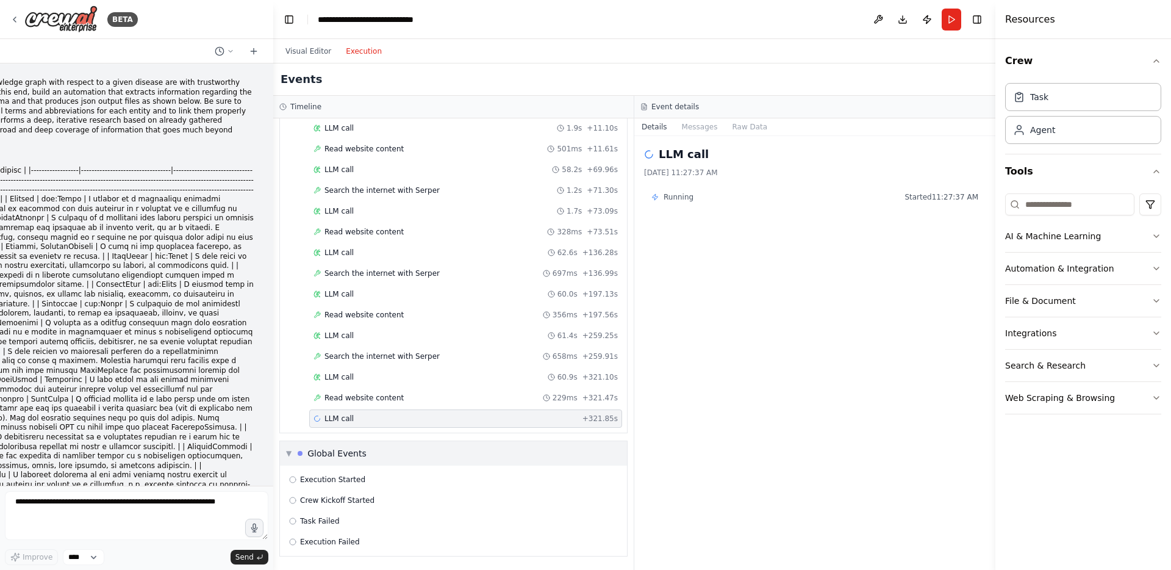
click at [294, 453] on div "▼ Global Events" at bounding box center [326, 453] width 81 height 12
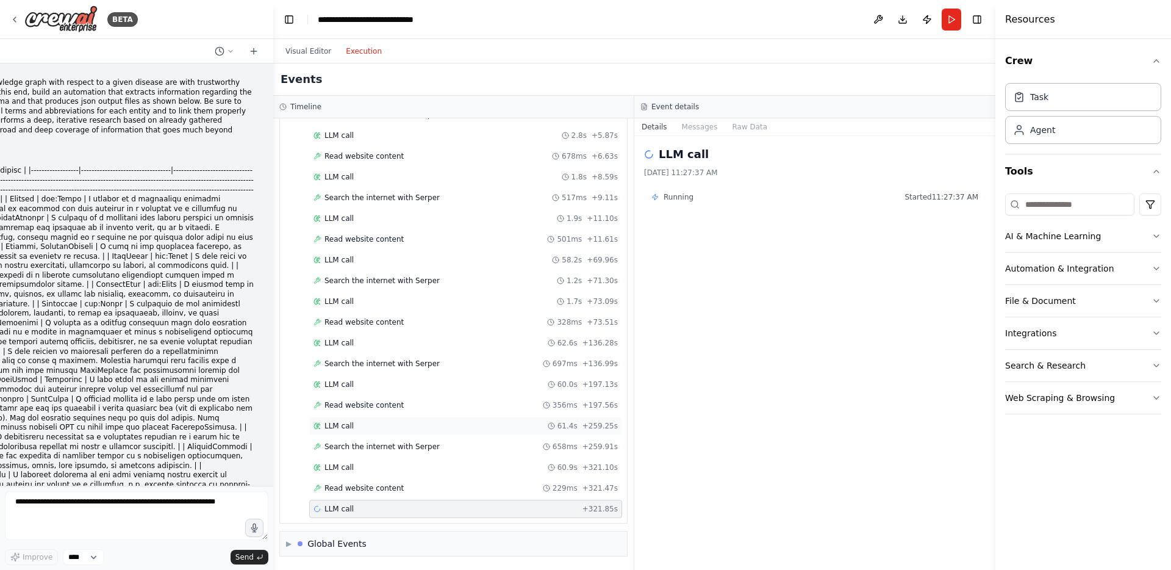
scroll to position [120, 0]
click at [390, 507] on div "LLM call + 321.85s" at bounding box center [466, 509] width 304 height 10
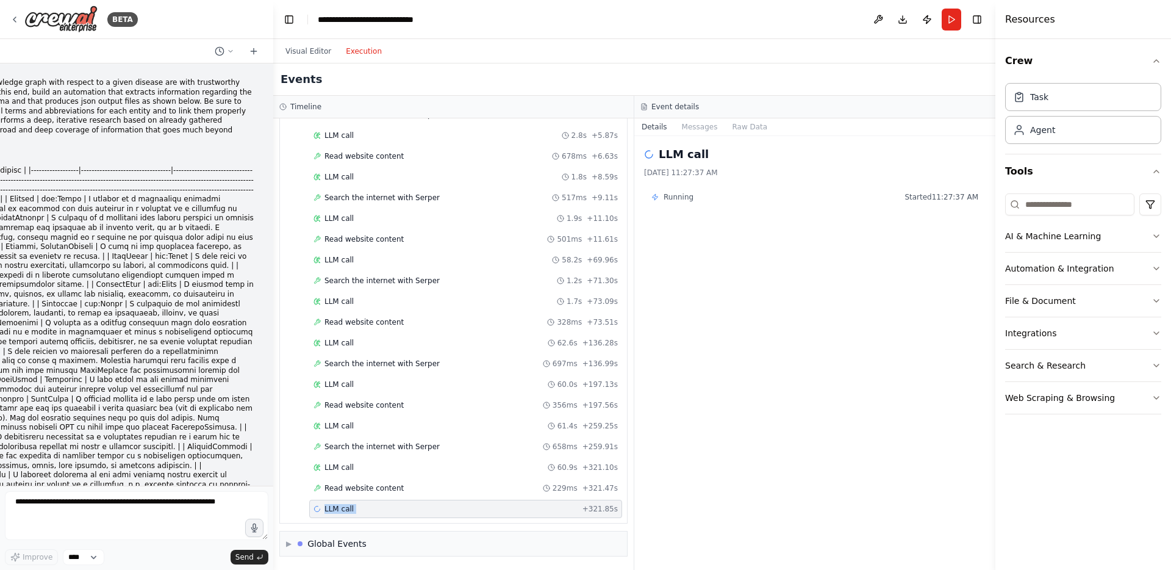
click at [563, 504] on div "LLM call + 321.85s" at bounding box center [466, 509] width 304 height 10
click at [586, 506] on span "+ 321.85s" at bounding box center [600, 509] width 35 height 10
click at [674, 198] on span "Running" at bounding box center [679, 197] width 30 height 10
click at [650, 198] on div "Running Started 11:27:37 AM" at bounding box center [815, 197] width 342 height 20
click at [698, 122] on button "Messages" at bounding box center [700, 126] width 51 height 17
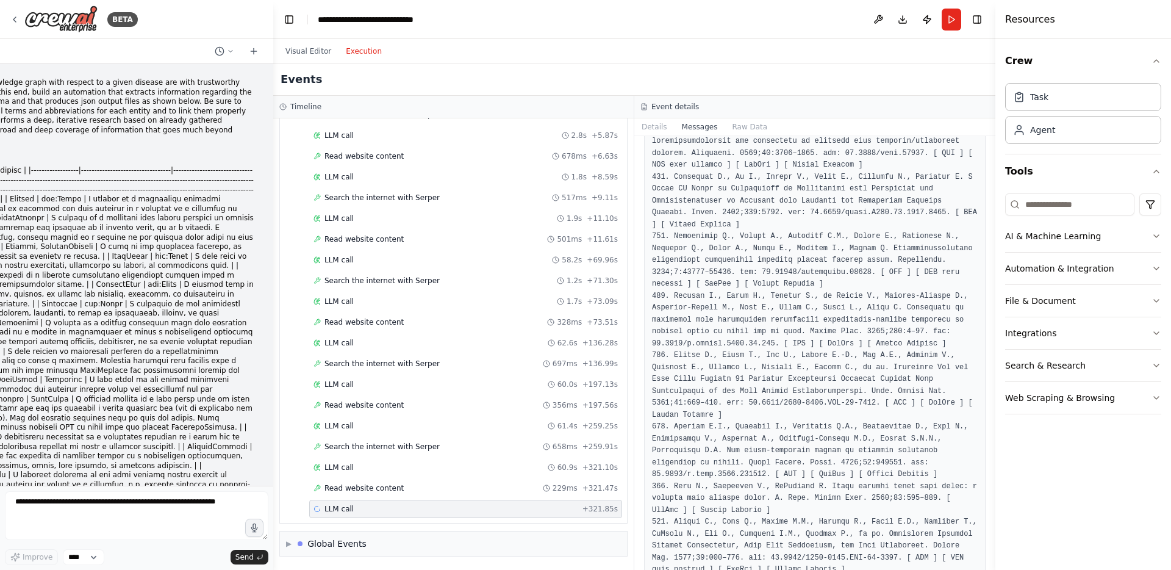
scroll to position [98884, 0]
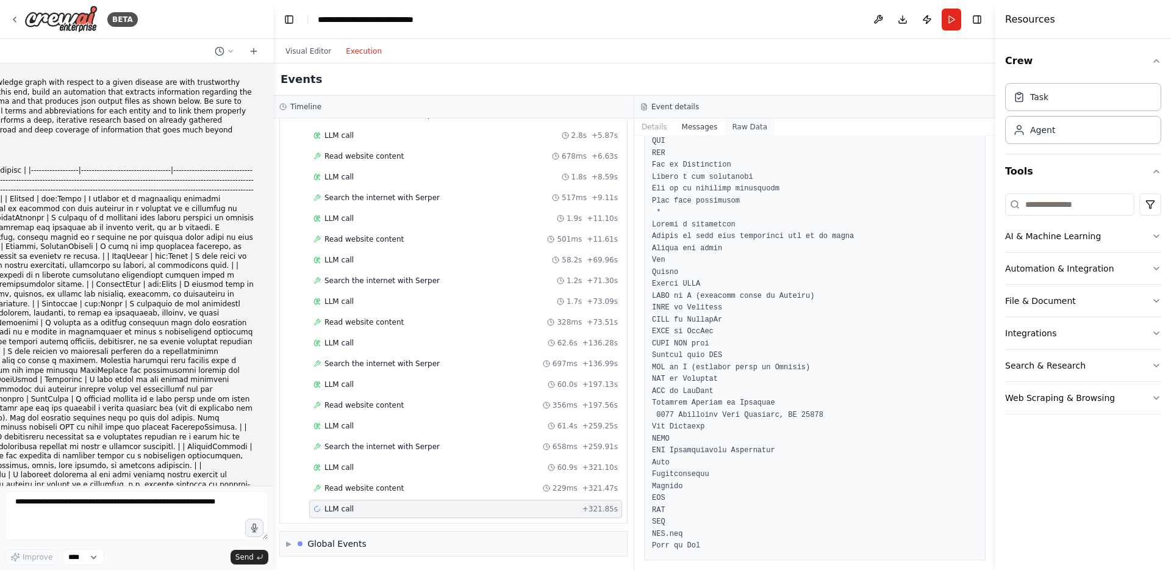
click at [753, 129] on button "Raw Data" at bounding box center [750, 126] width 50 height 17
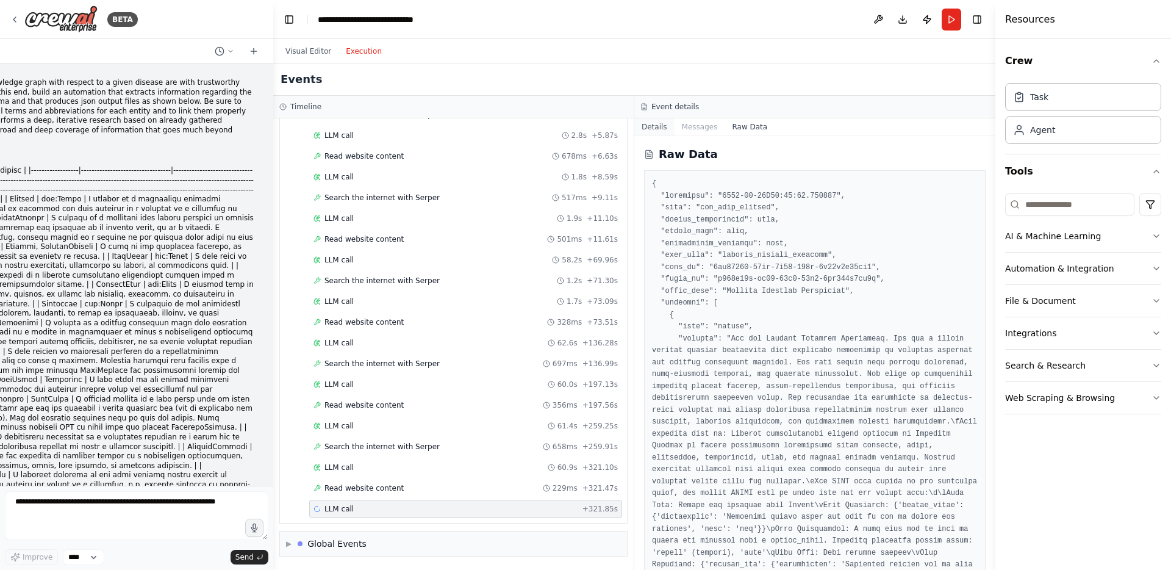
click at [665, 121] on button "Details" at bounding box center [654, 126] width 40 height 17
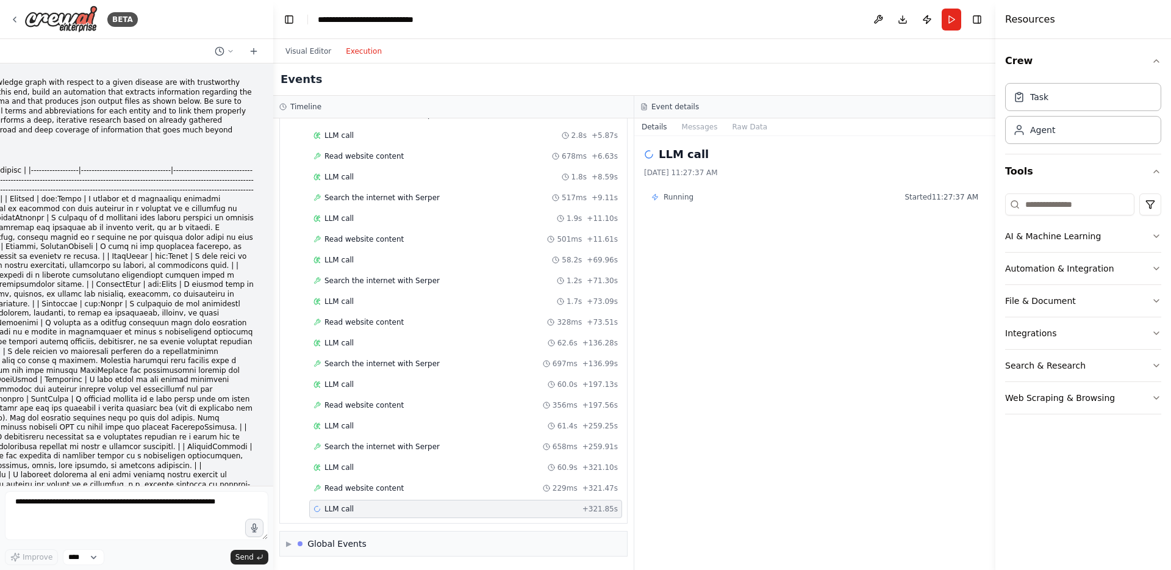
click at [557, 26] on header "**********" at bounding box center [634, 19] width 722 height 39
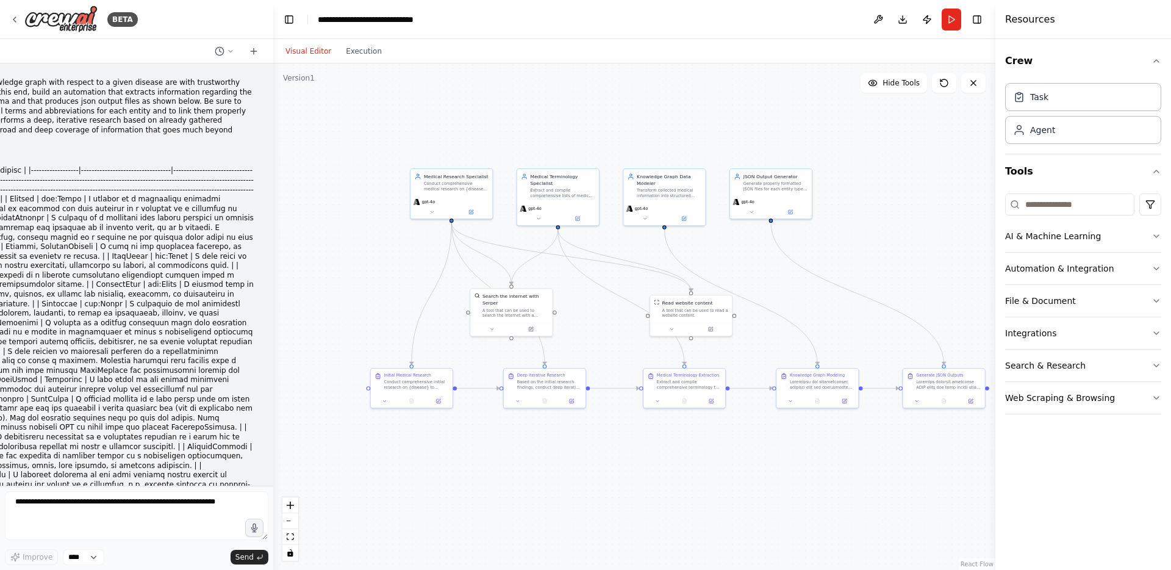
click at [322, 47] on button "Visual Editor" at bounding box center [308, 51] width 60 height 15
click at [370, 48] on button "Execution" at bounding box center [364, 51] width 51 height 15
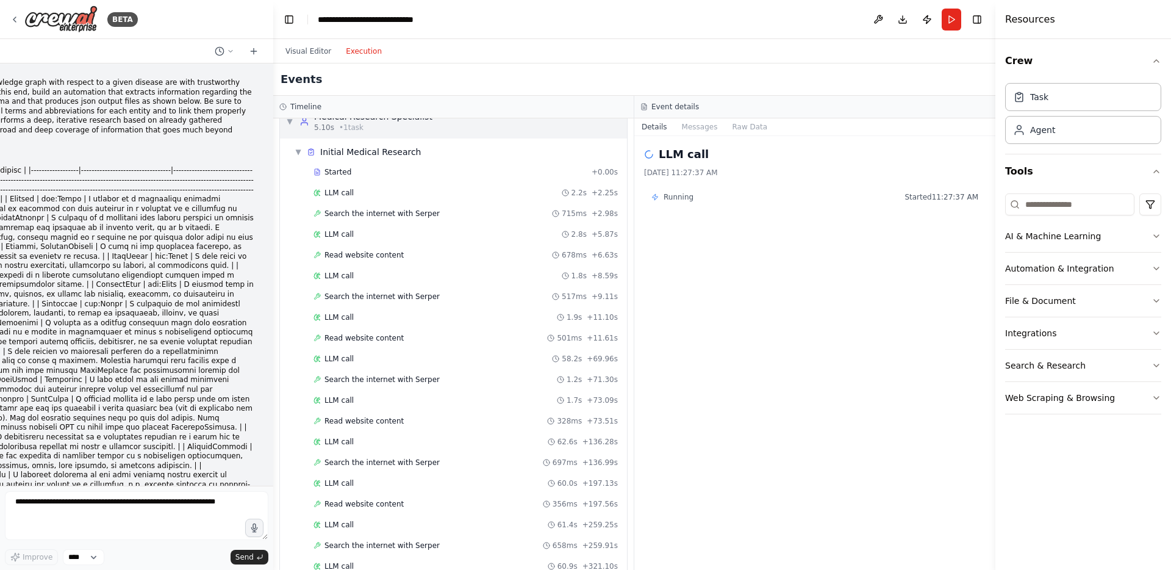
scroll to position [9, 0]
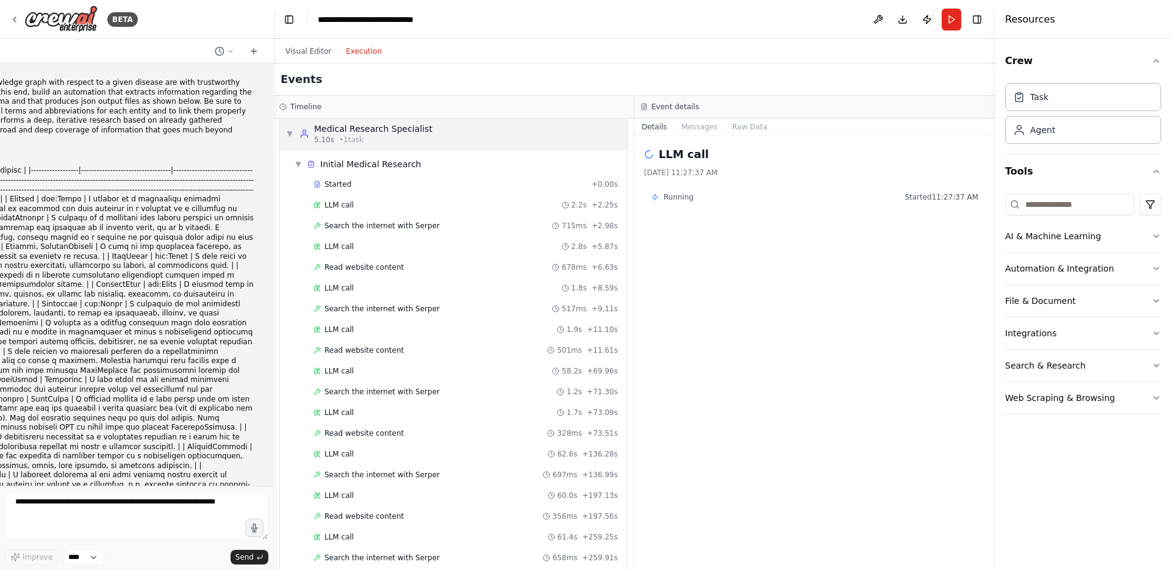
click at [289, 137] on span "▼" at bounding box center [289, 134] width 7 height 10
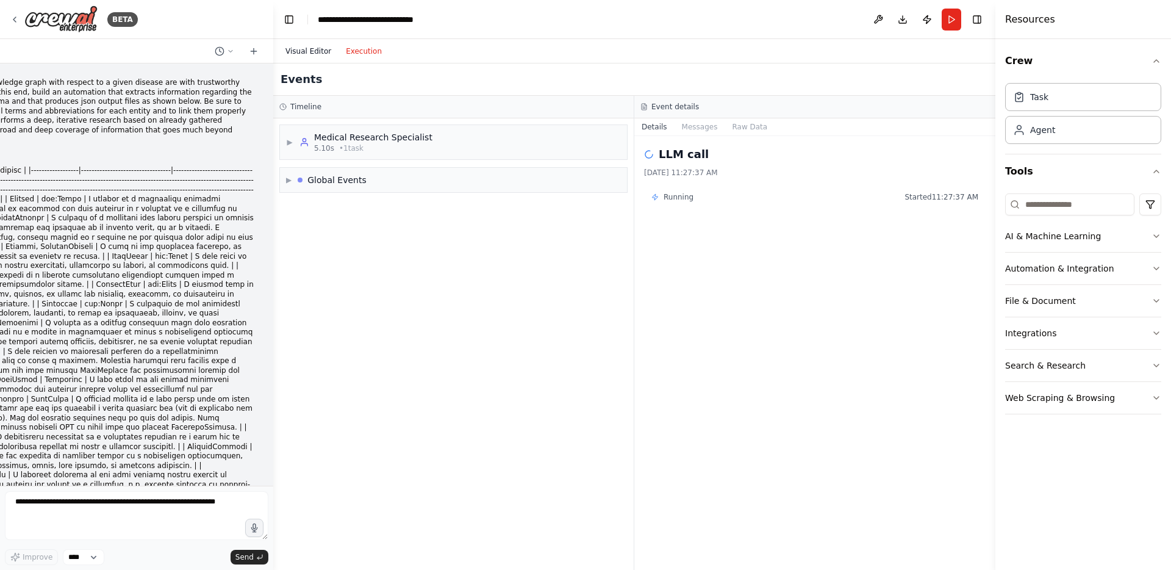
click at [306, 55] on button "Visual Editor" at bounding box center [308, 51] width 60 height 15
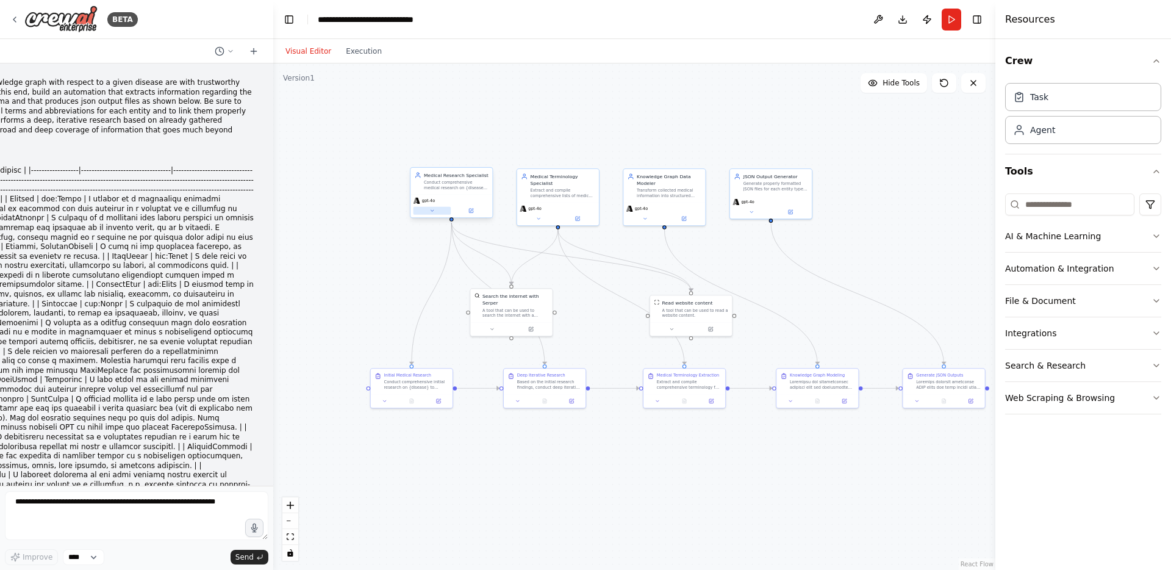
click at [429, 208] on icon at bounding box center [431, 210] width 5 height 5
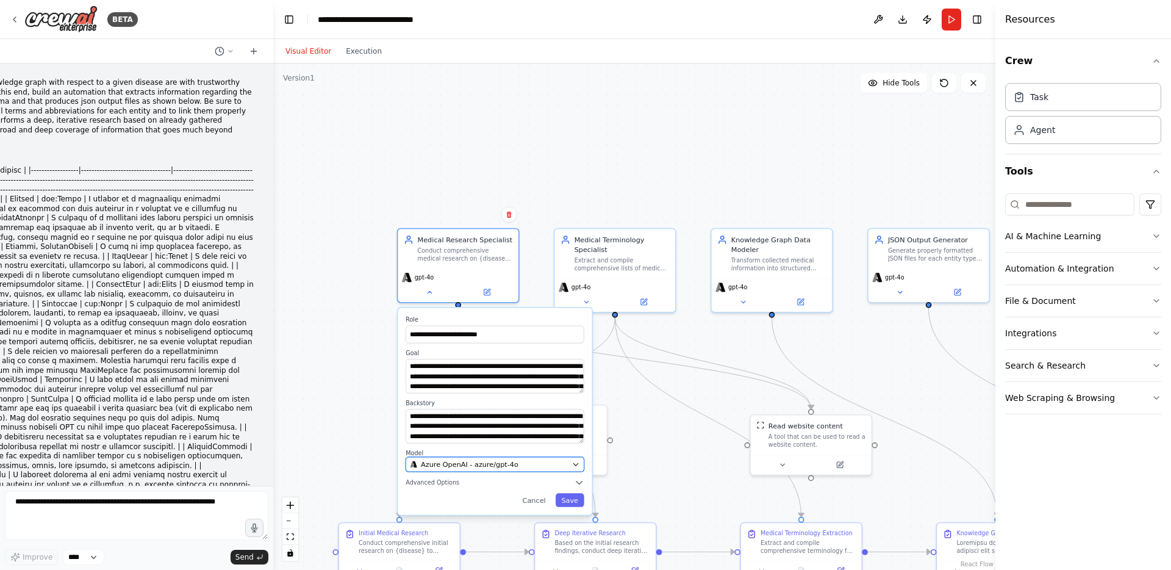
click at [467, 463] on span "Azure OpenAI - azure/gpt-4o" at bounding box center [470, 464] width 98 height 10
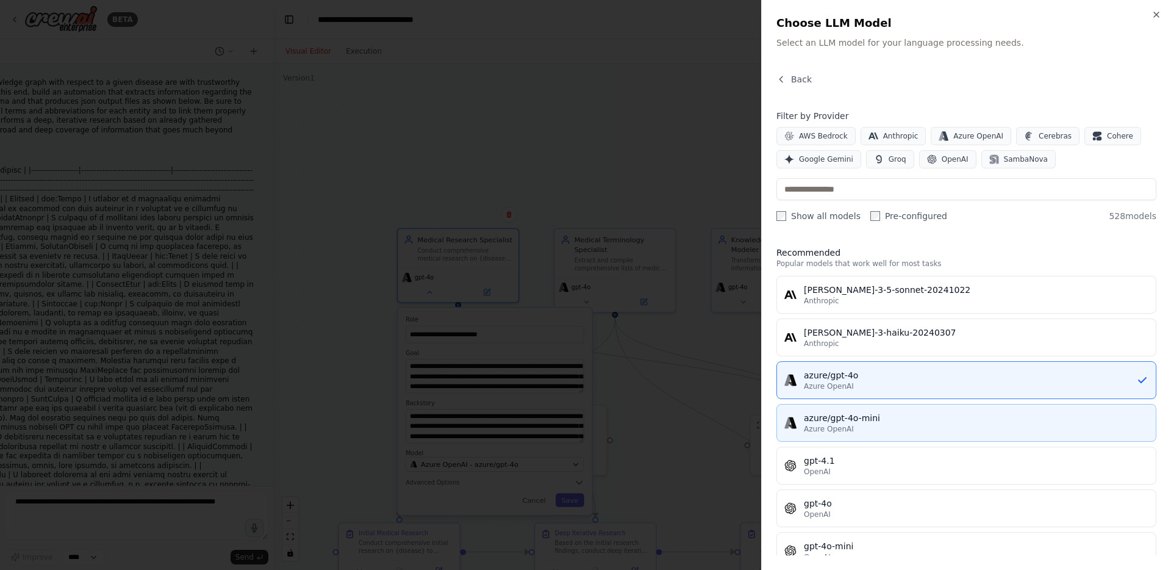
click at [881, 414] on div "azure/gpt-4o-mini" at bounding box center [976, 418] width 345 height 12
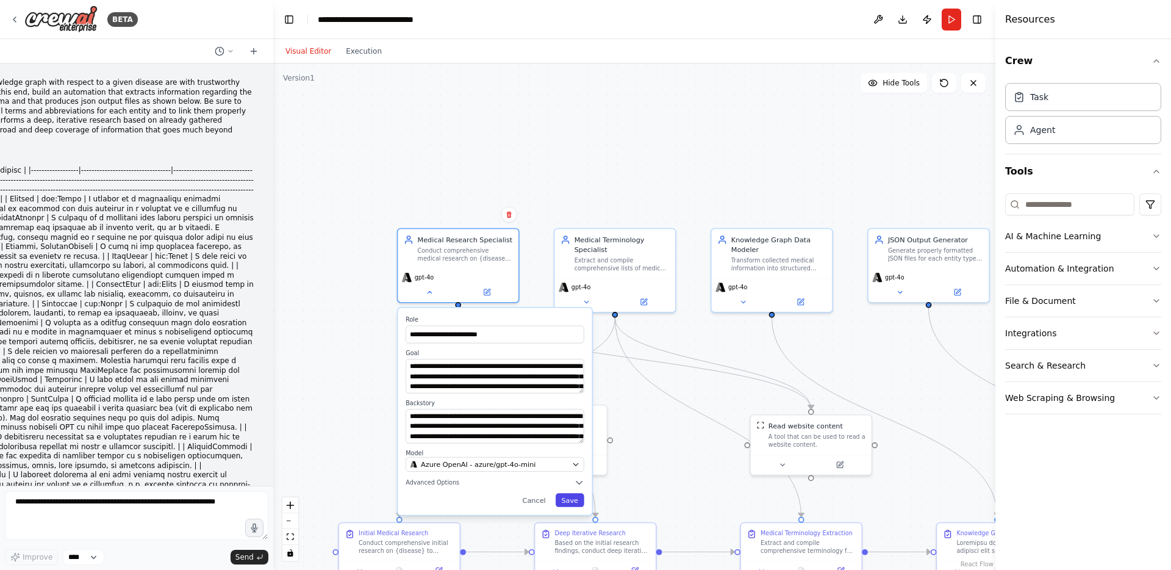
click at [576, 498] on button "Save" at bounding box center [570, 499] width 29 height 13
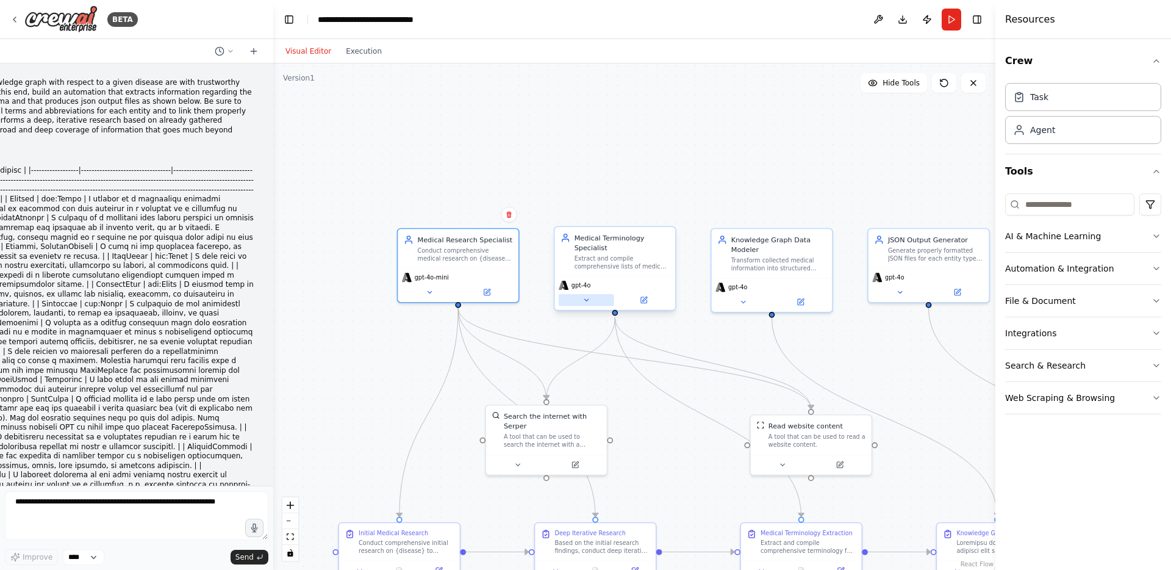
click at [585, 303] on icon at bounding box center [587, 300] width 8 height 8
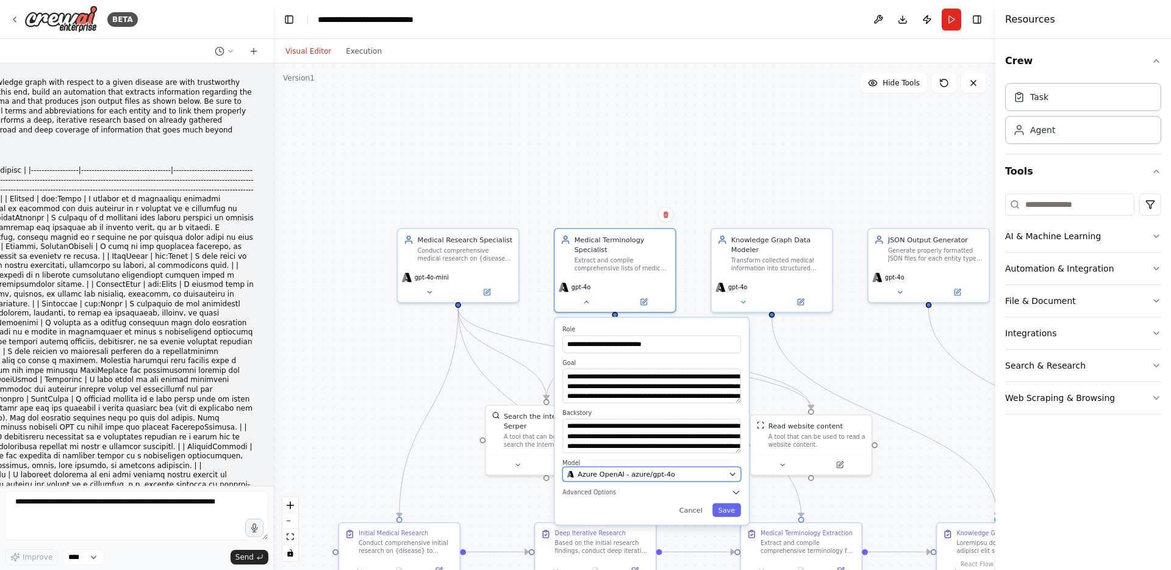
click at [637, 475] on span "Azure OpenAI - azure/gpt-4o" at bounding box center [627, 474] width 98 height 10
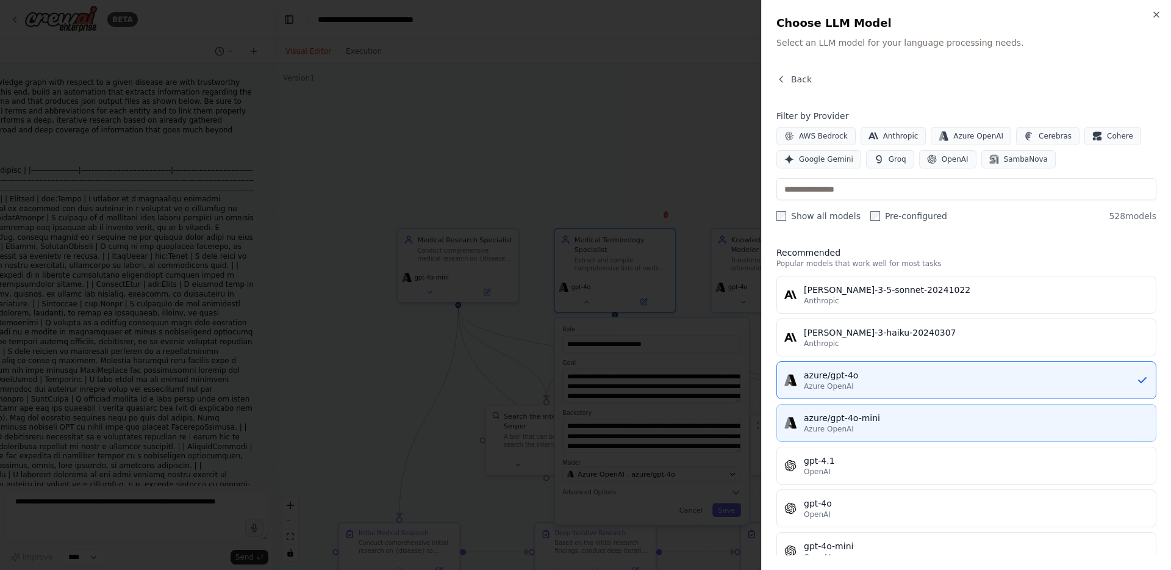
click at [845, 420] on div "azure/gpt-4o-mini" at bounding box center [976, 418] width 345 height 12
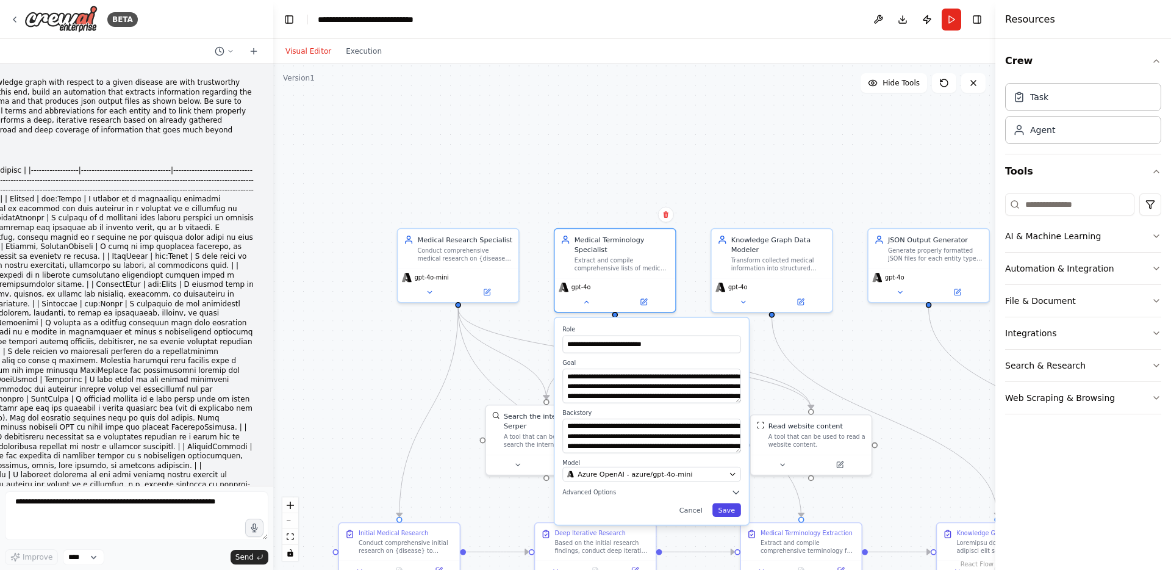
click at [729, 511] on button "Save" at bounding box center [726, 509] width 29 height 13
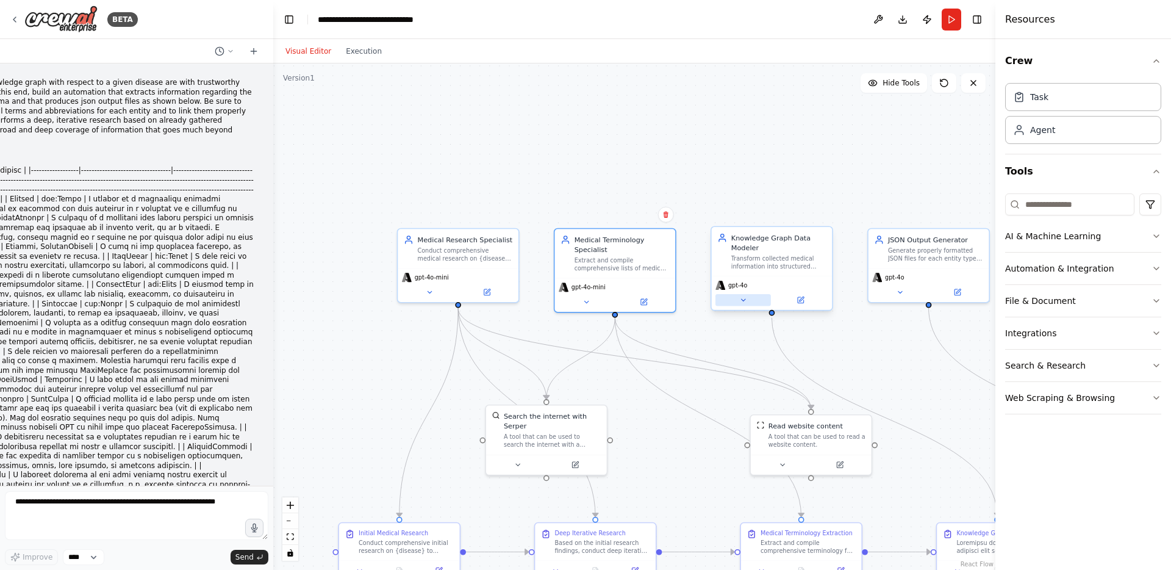
click at [745, 301] on icon at bounding box center [743, 300] width 8 height 8
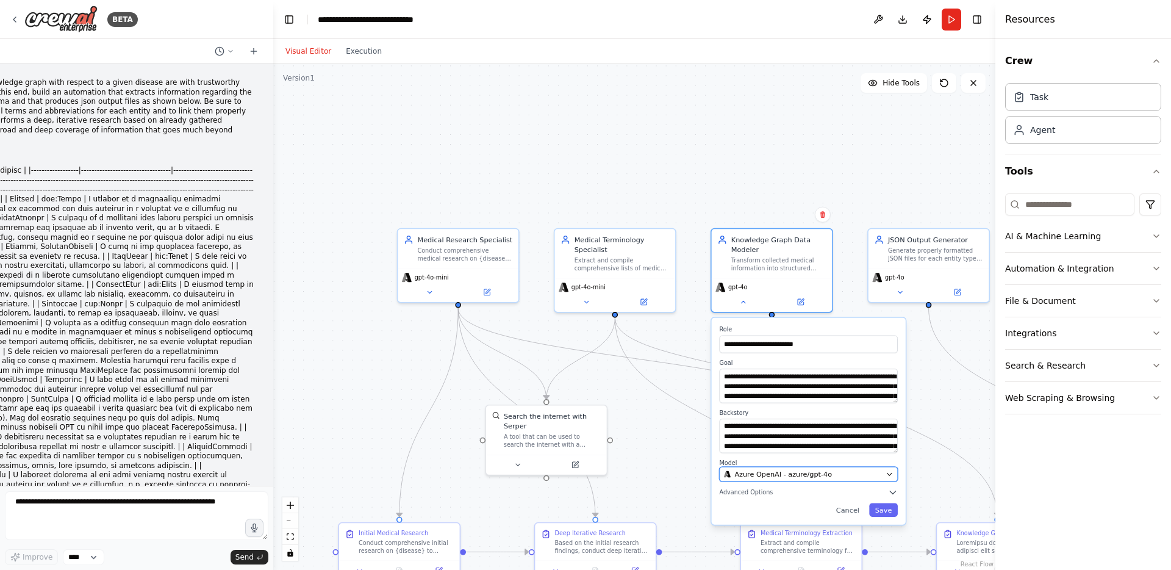
click at [835, 476] on div "Azure OpenAI - azure/gpt-4o" at bounding box center [803, 474] width 158 height 10
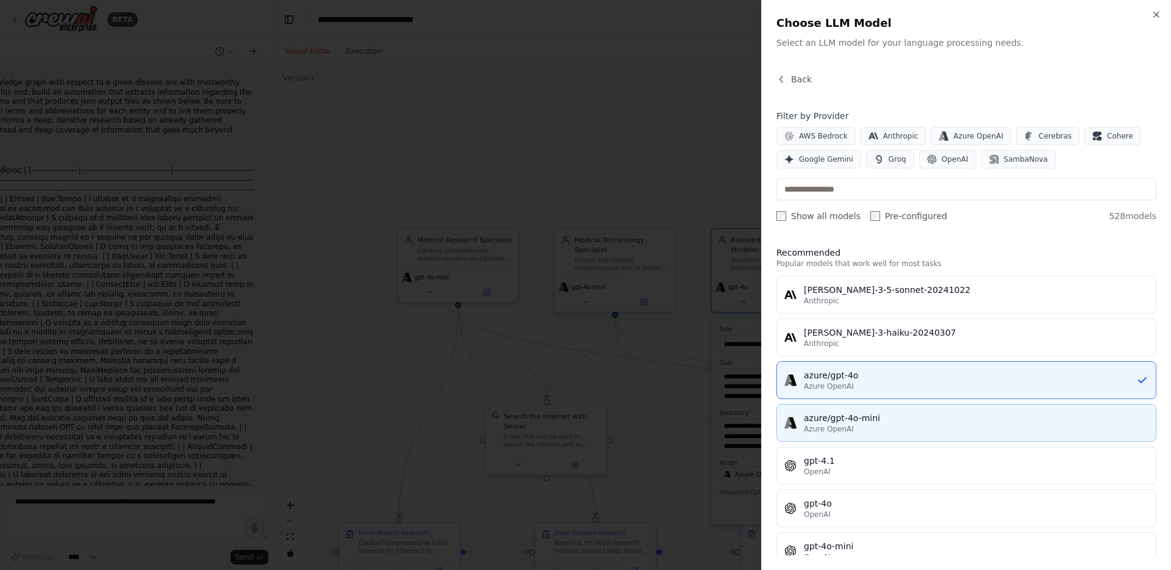
click at [861, 420] on div "azure/gpt-4o-mini" at bounding box center [976, 418] width 345 height 12
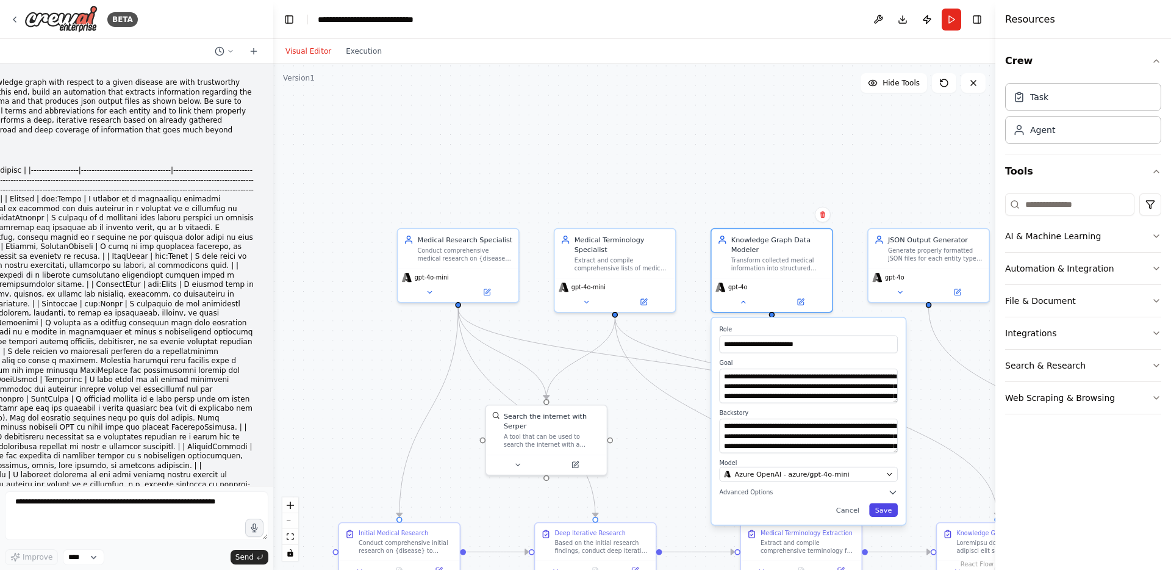
click at [891, 510] on button "Save" at bounding box center [883, 509] width 29 height 13
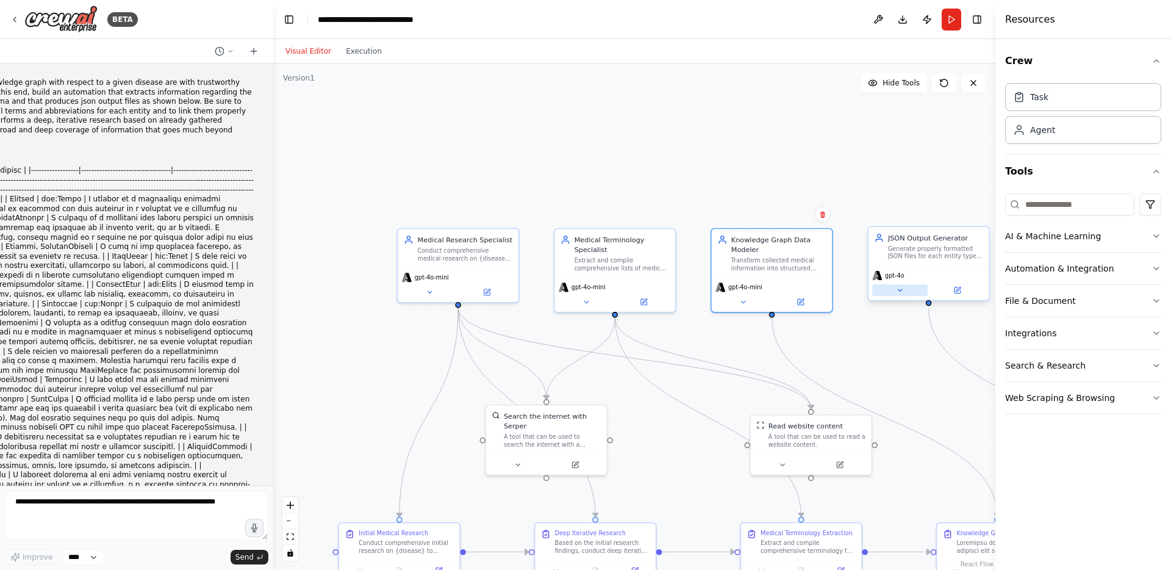
click at [898, 290] on icon at bounding box center [900, 290] width 8 height 8
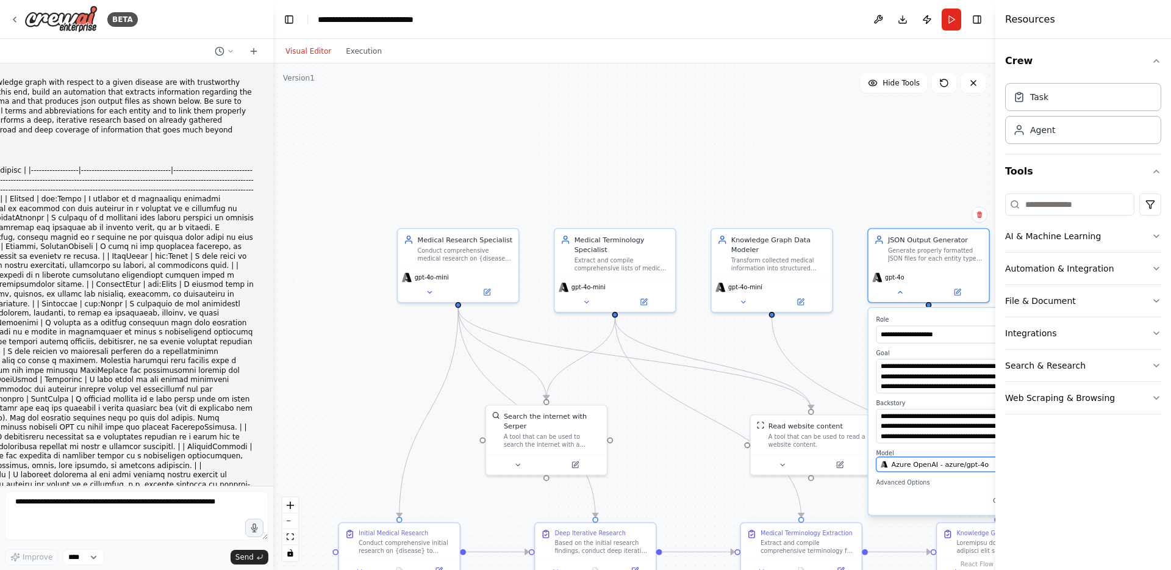
click at [928, 464] on span "Azure OpenAI - azure/gpt-4o" at bounding box center [941, 464] width 98 height 10
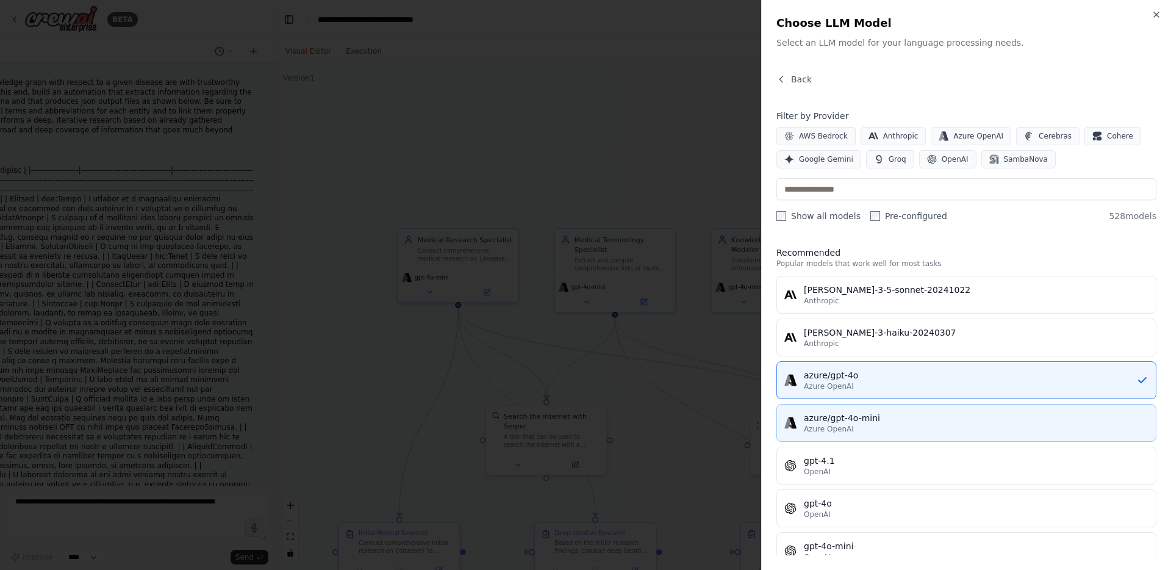
click at [855, 432] on div "Azure OpenAI" at bounding box center [976, 429] width 345 height 10
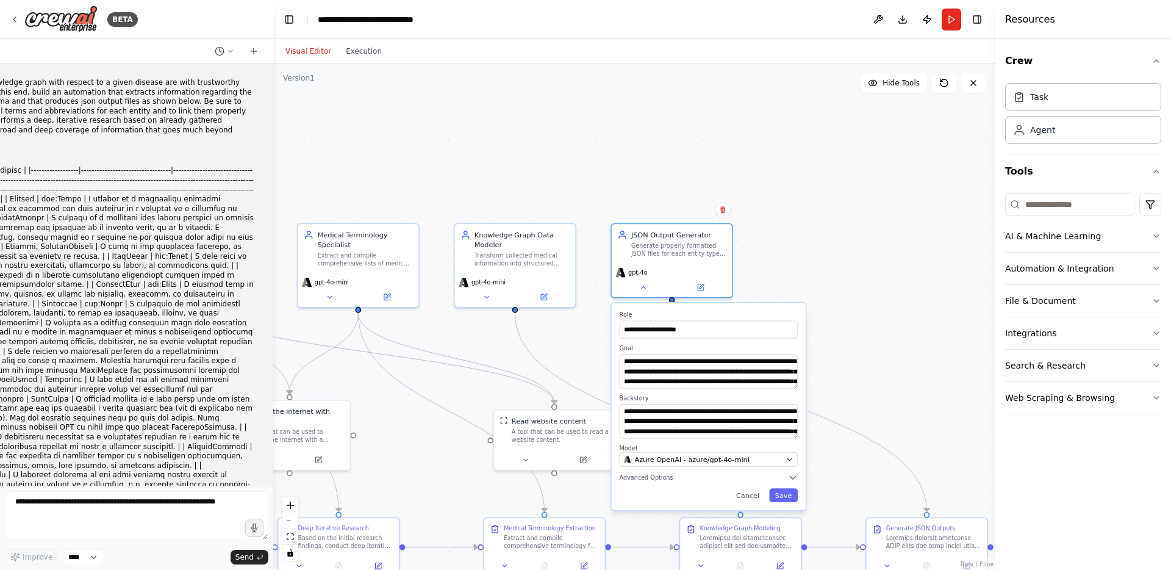
drag, startPoint x: 760, startPoint y: 386, endPoint x: 503, endPoint y: 381, distance: 256.8
click at [503, 381] on div ".deletable-edge-delete-btn { width: 20px; height: 20px; border: 0px solid #ffff…" at bounding box center [634, 316] width 722 height 506
click at [787, 495] on button "Save" at bounding box center [783, 494] width 29 height 13
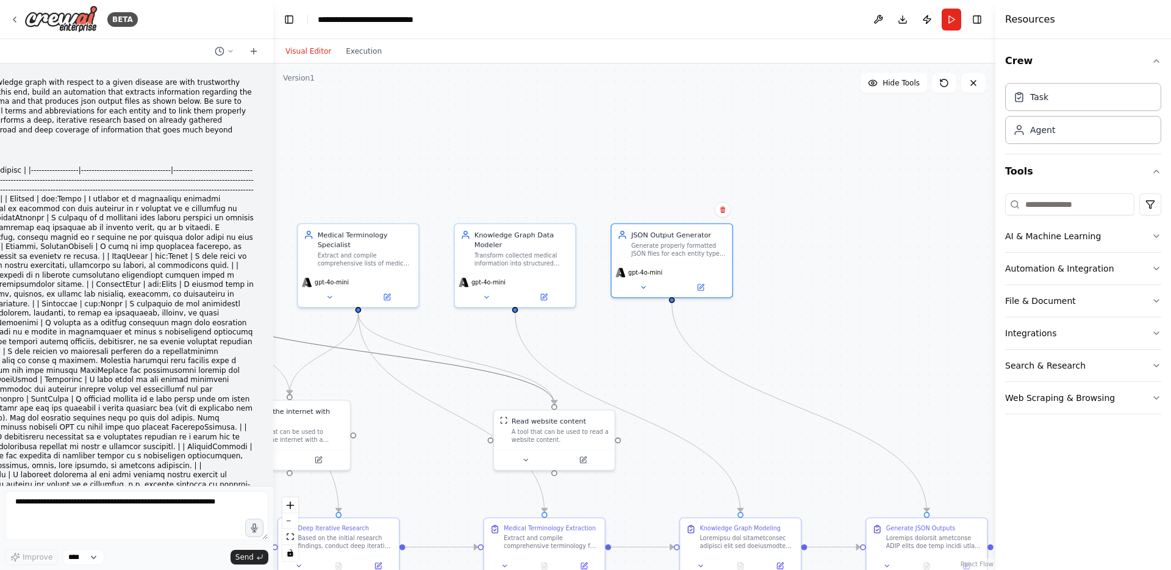
drag, startPoint x: 423, startPoint y: 357, endPoint x: 559, endPoint y: 360, distance: 136.1
click at [559, 360] on div ".deletable-edge-delete-btn { width: 20px; height: 20px; border: 0px solid #ffff…" at bounding box center [634, 316] width 722 height 506
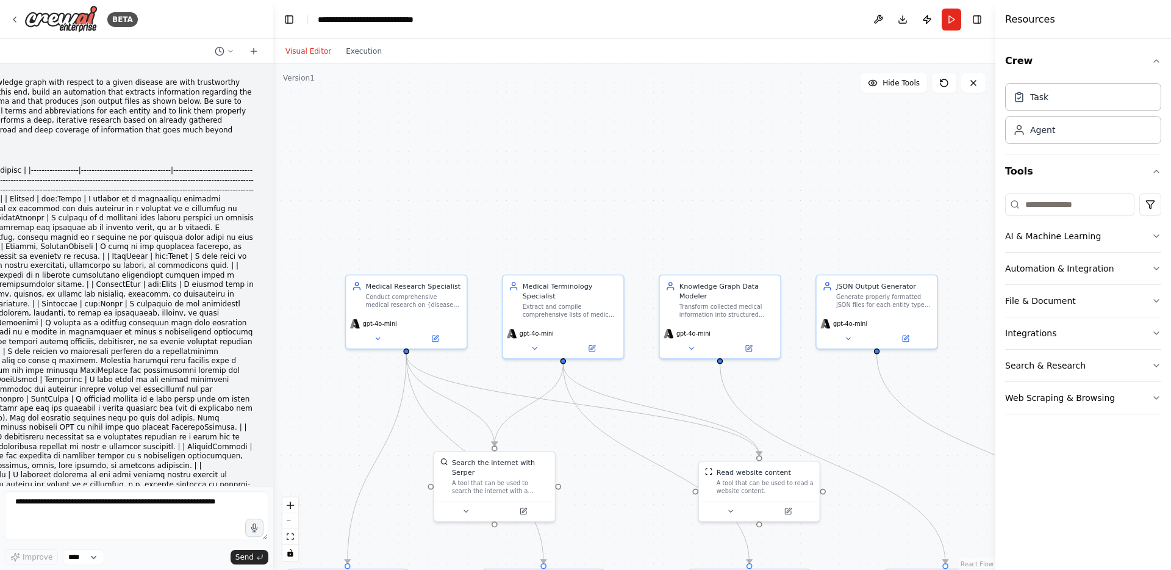
drag, startPoint x: 572, startPoint y: 345, endPoint x: 774, endPoint y: 396, distance: 208.9
click at [774, 396] on div ".deletable-edge-delete-btn { width: 20px; height: 20px; border: 0px solid #ffff…" at bounding box center [634, 316] width 722 height 506
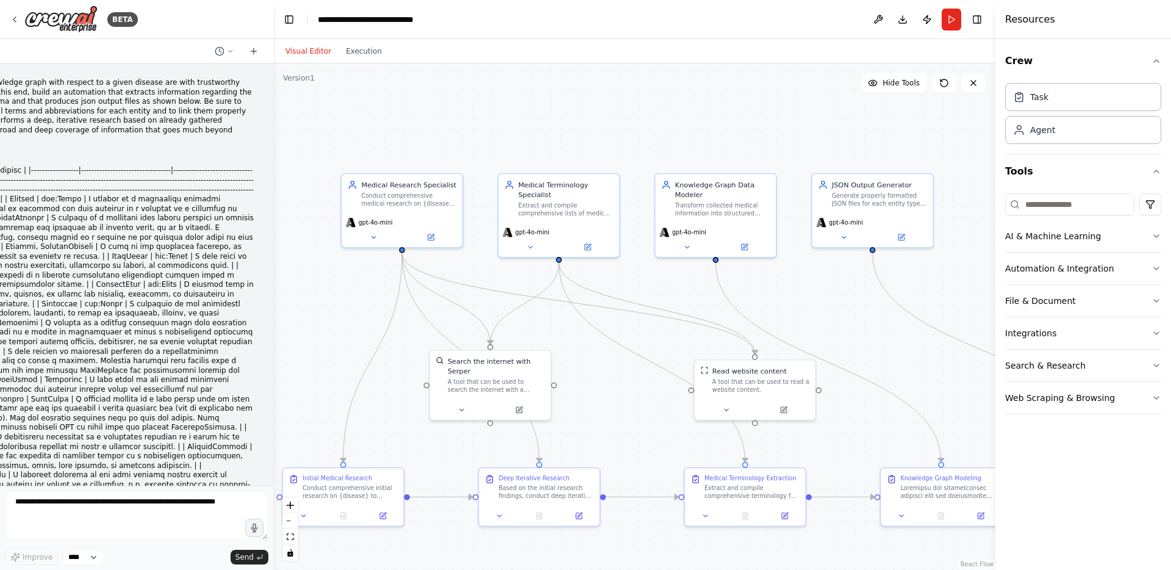
drag, startPoint x: 658, startPoint y: 177, endPoint x: 654, endPoint y: 76, distance: 101.3
click at [654, 76] on div ".deletable-edge-delete-btn { width: 20px; height: 20px; border: 0px solid #ffff…" at bounding box center [634, 316] width 722 height 506
click at [612, 113] on div ".deletable-edge-delete-btn { width: 20px; height: 20px; border: 0px solid #ffff…" at bounding box center [634, 316] width 722 height 506
click at [817, 298] on div ".deletable-edge-delete-btn { width: 20px; height: 20px; border: 0px solid #ffff…" at bounding box center [634, 316] width 722 height 506
click at [950, 21] on button "Run" at bounding box center [952, 20] width 20 height 22
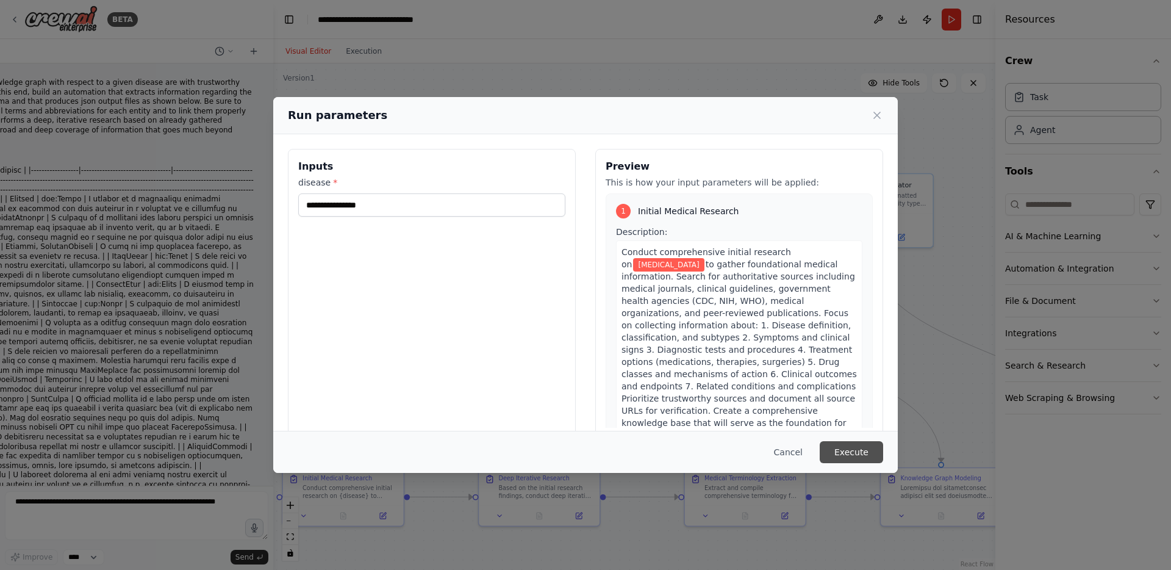
click at [853, 449] on button "Execute" at bounding box center [851, 452] width 63 height 22
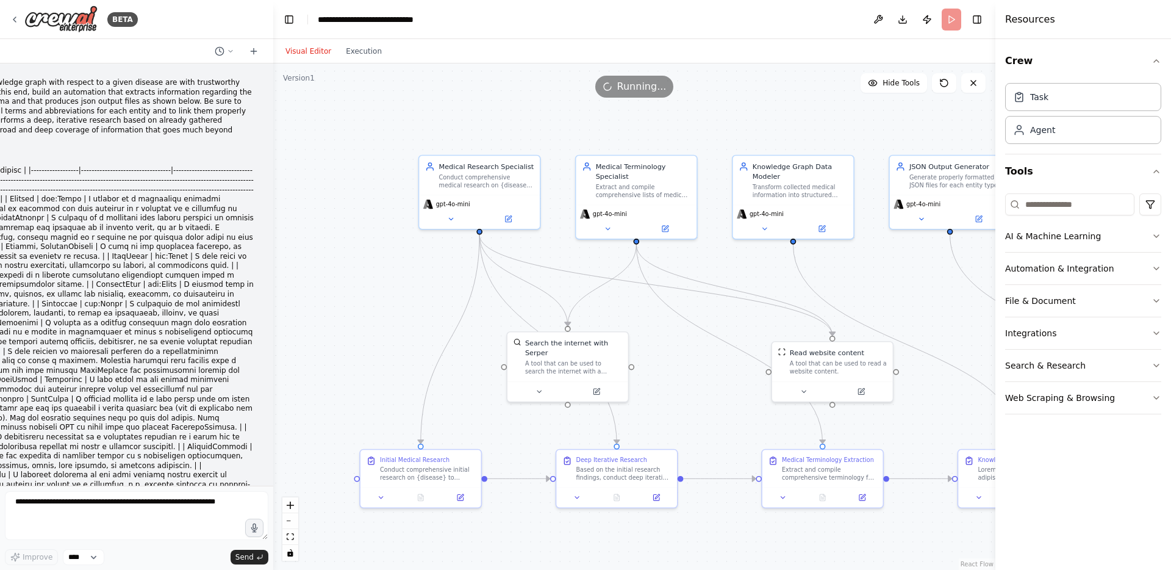
drag, startPoint x: 629, startPoint y: 267, endPoint x: 877, endPoint y: 288, distance: 247.9
click at [877, 288] on div ".deletable-edge-delete-btn { width: 20px; height: 20px; border: 0px solid #ffff…" at bounding box center [634, 316] width 722 height 506
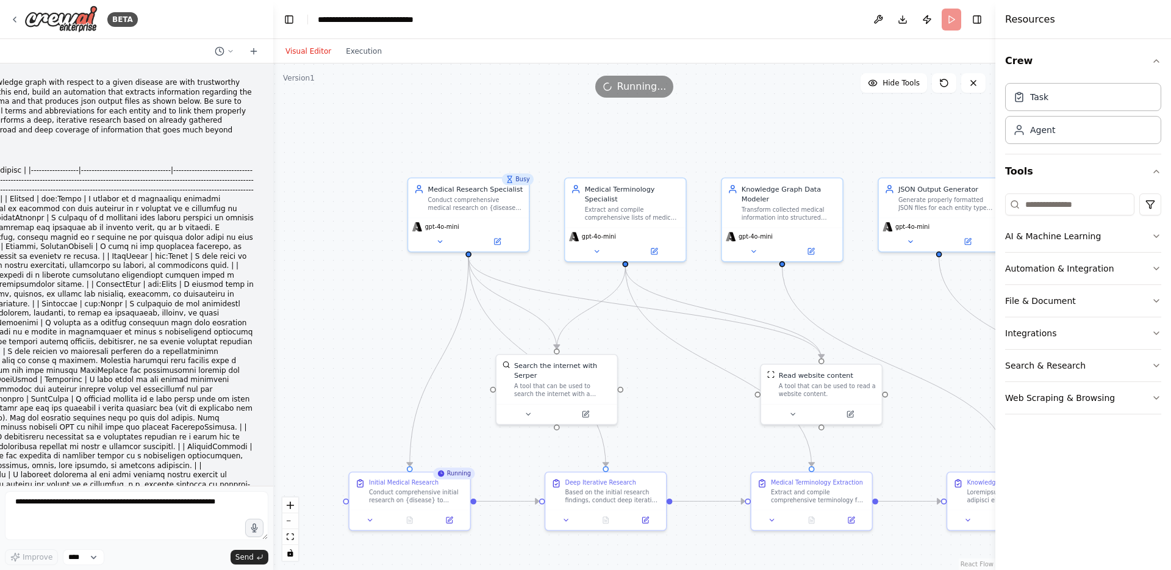
click at [681, 20] on header "**********" at bounding box center [634, 19] width 722 height 39
click at [985, 20] on button "Toggle Right Sidebar" at bounding box center [977, 19] width 17 height 17
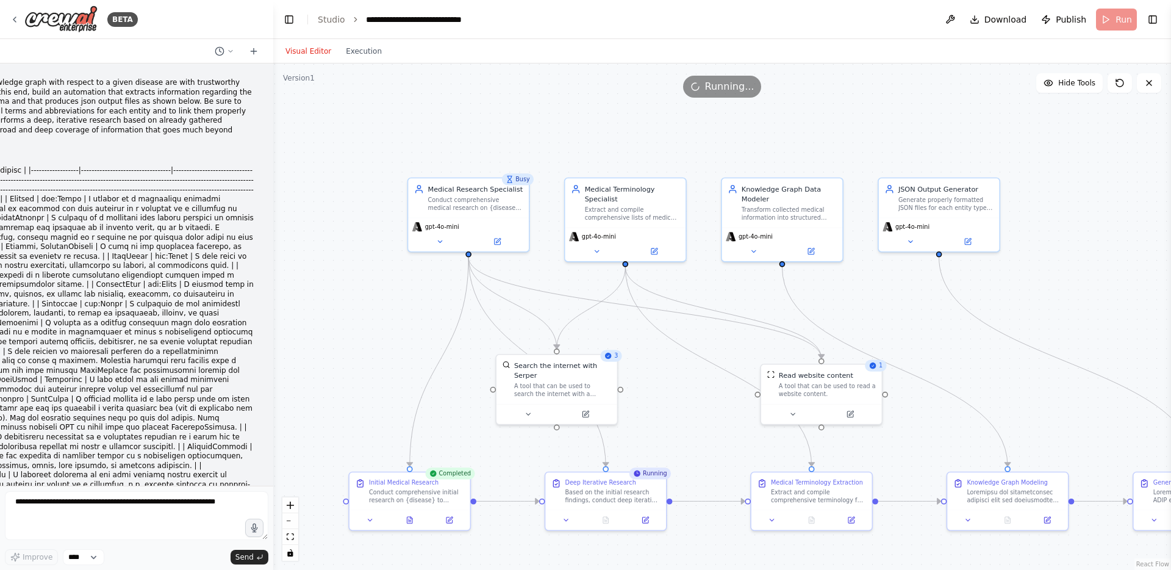
click at [721, 8] on header "**********" at bounding box center [722, 19] width 898 height 39
click at [676, 18] on header "**********" at bounding box center [722, 19] width 898 height 39
click at [692, 17] on header "**********" at bounding box center [722, 19] width 898 height 39
click at [360, 49] on button "Execution" at bounding box center [364, 51] width 51 height 15
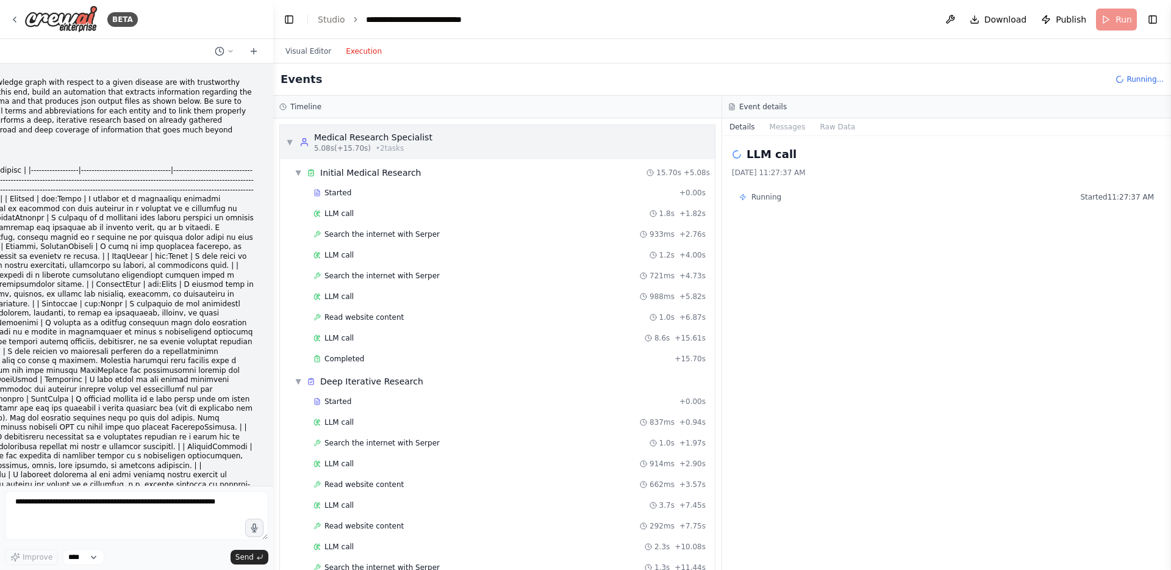
click at [289, 142] on span "▼" at bounding box center [289, 142] width 7 height 10
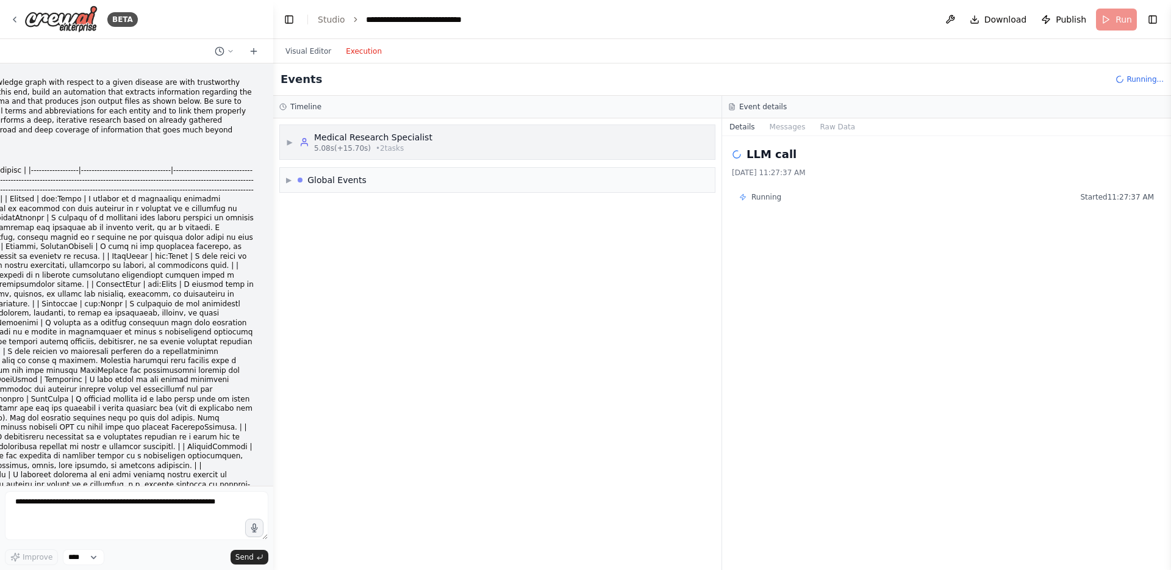
click at [289, 145] on span "▶" at bounding box center [289, 142] width 7 height 10
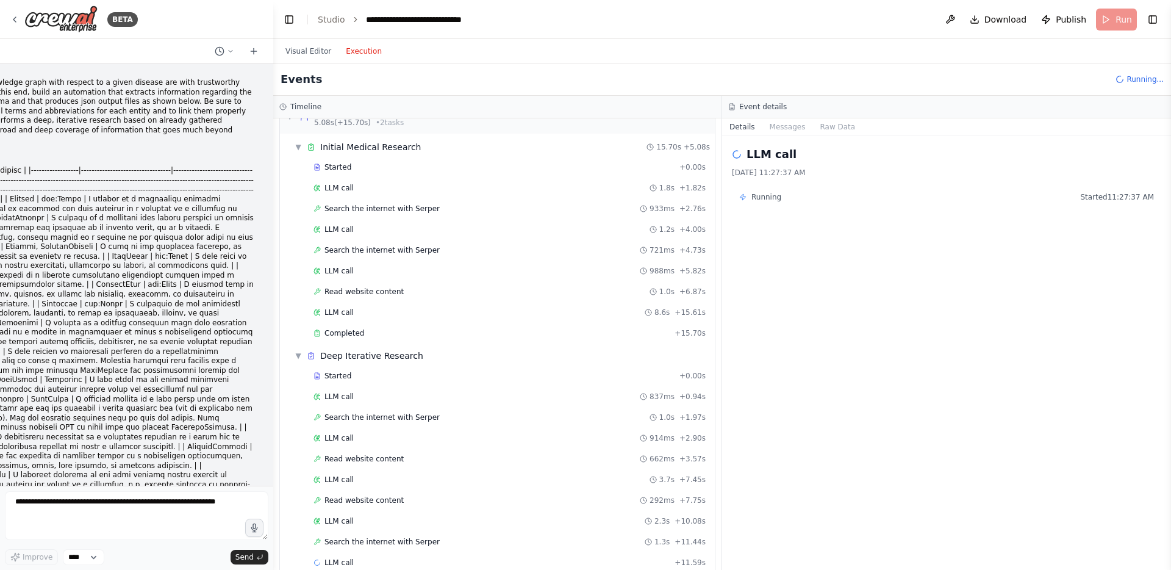
scroll to position [79, 0]
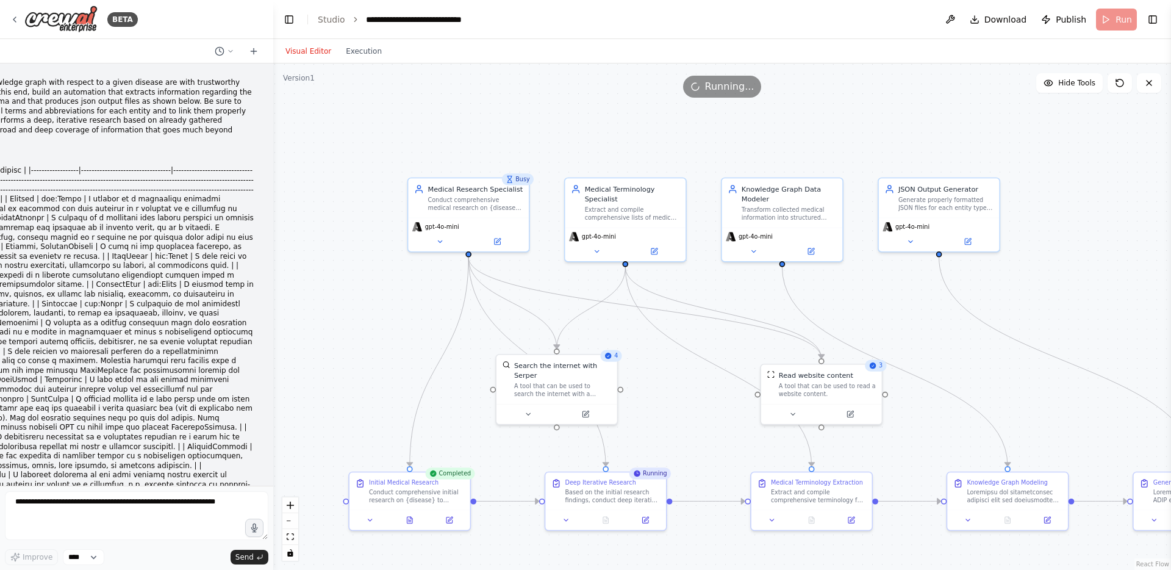
click at [323, 54] on button "Visual Editor" at bounding box center [308, 51] width 60 height 15
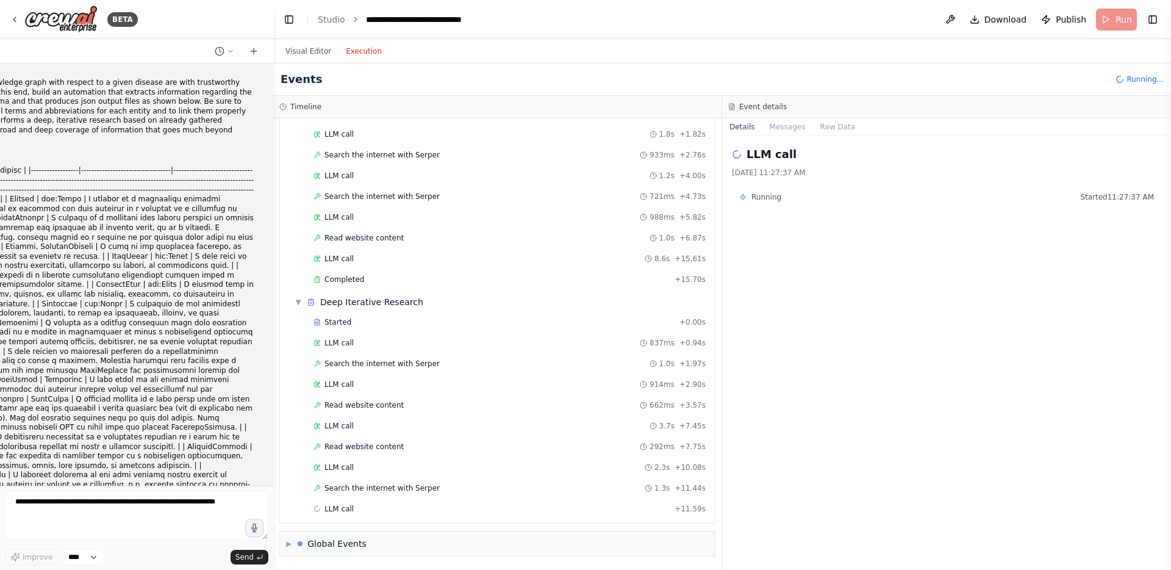
click at [359, 51] on button "Execution" at bounding box center [364, 51] width 51 height 15
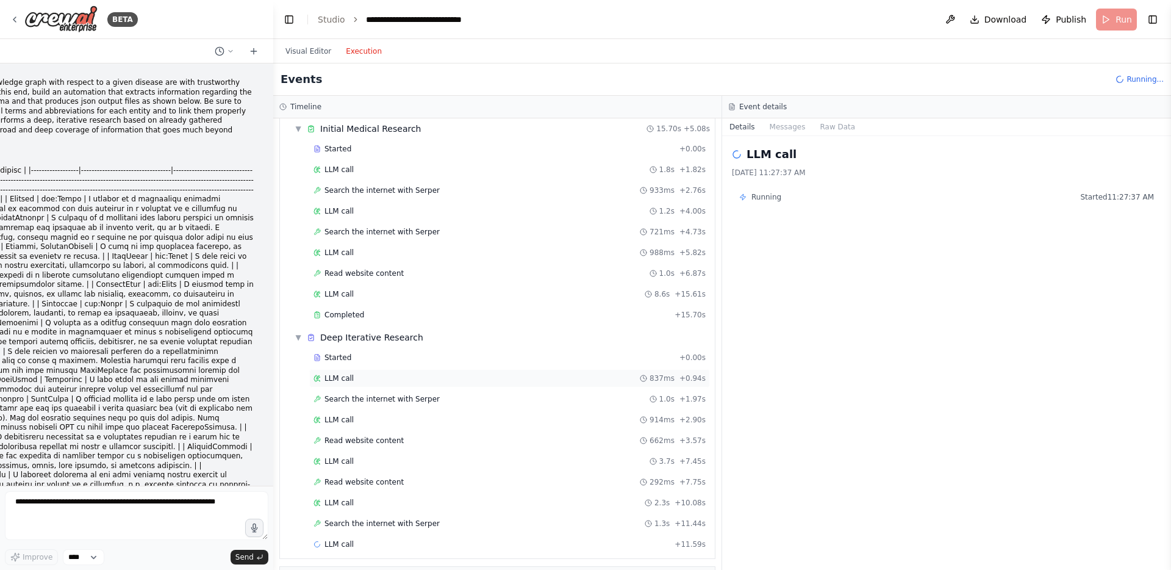
scroll to position [0, 0]
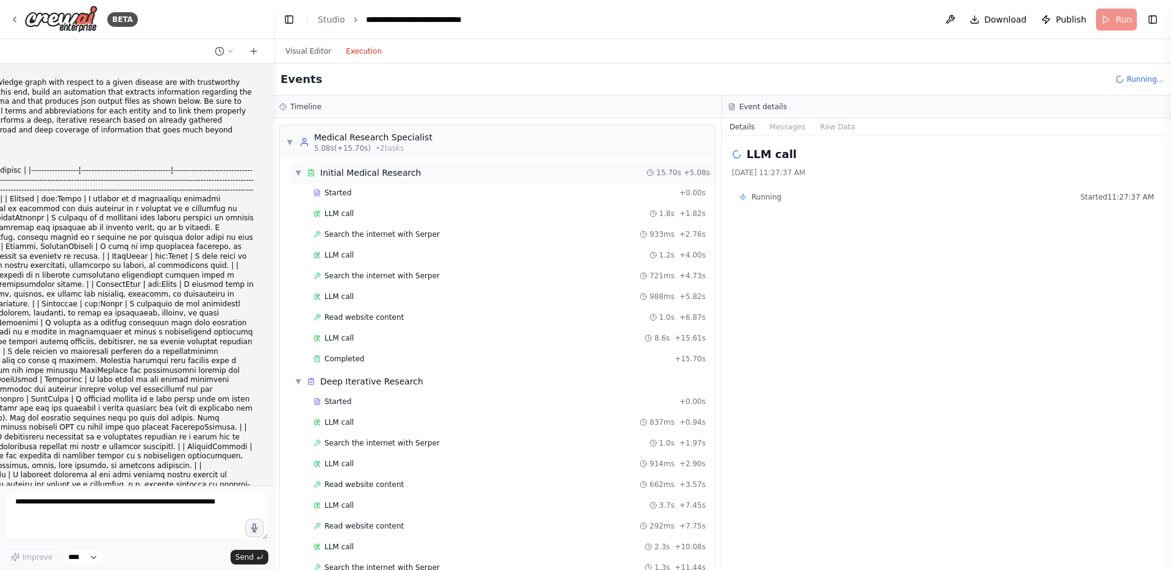
click at [296, 168] on span "▼" at bounding box center [298, 173] width 7 height 10
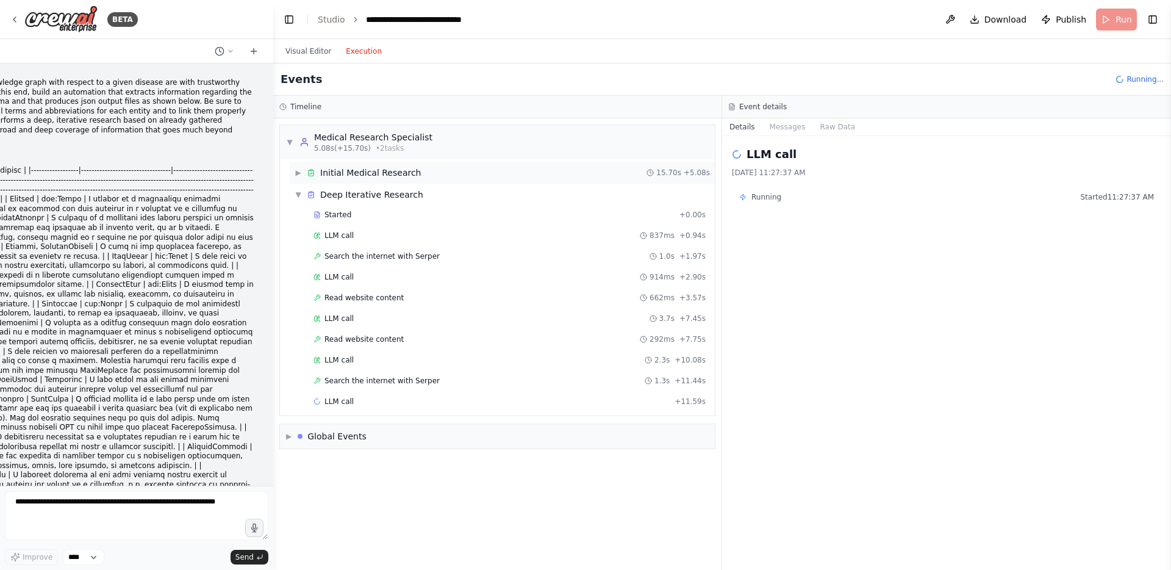
click at [301, 174] on span "▶" at bounding box center [298, 173] width 7 height 10
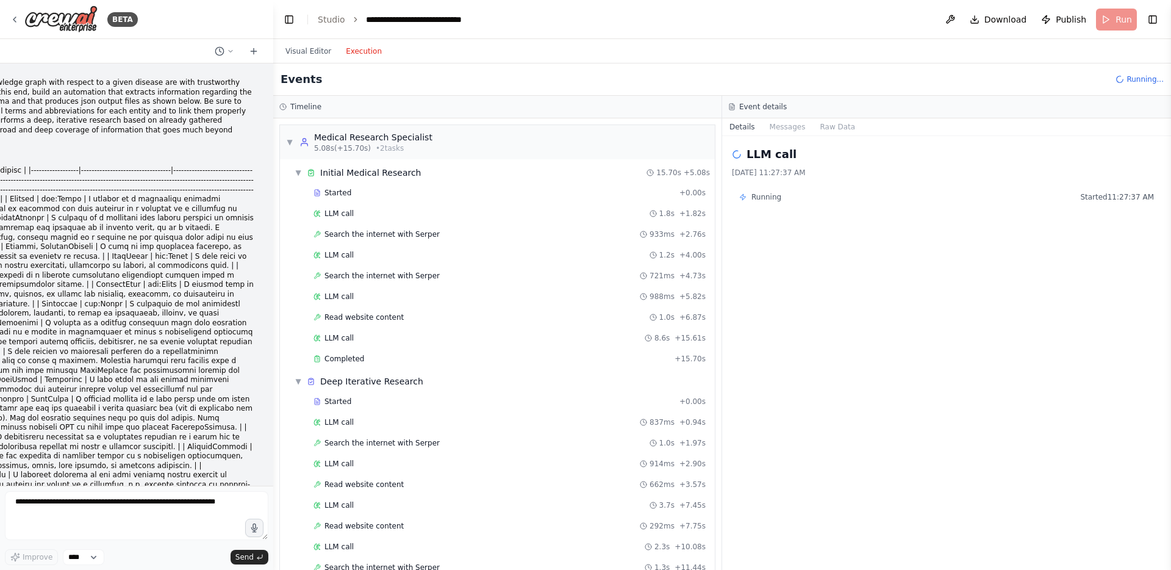
click at [932, 62] on div "Visual Editor Execution" at bounding box center [722, 51] width 898 height 24
click at [1160, 24] on button "Toggle Right Sidebar" at bounding box center [1152, 19] width 17 height 17
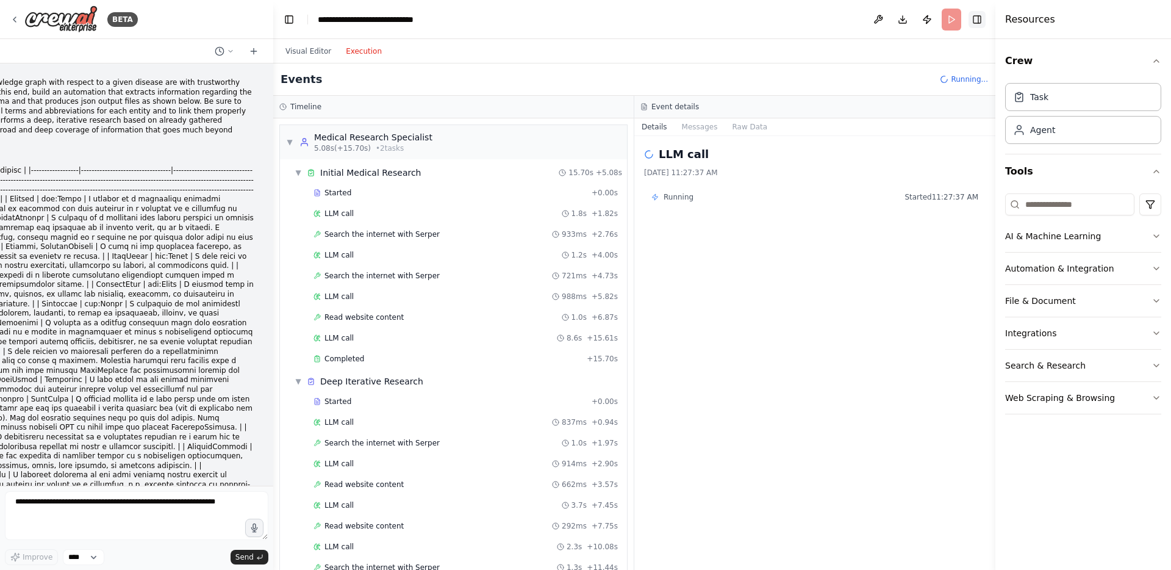
click at [980, 23] on button "Toggle Right Sidebar" at bounding box center [977, 19] width 17 height 17
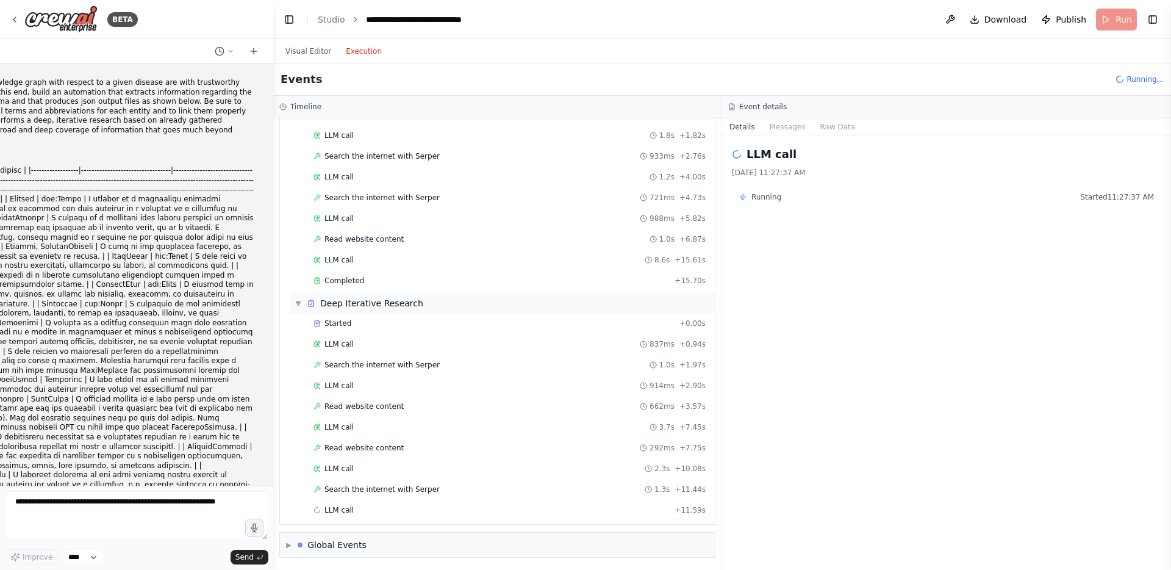
scroll to position [79, 0]
click at [949, 16] on button at bounding box center [951, 20] width 20 height 22
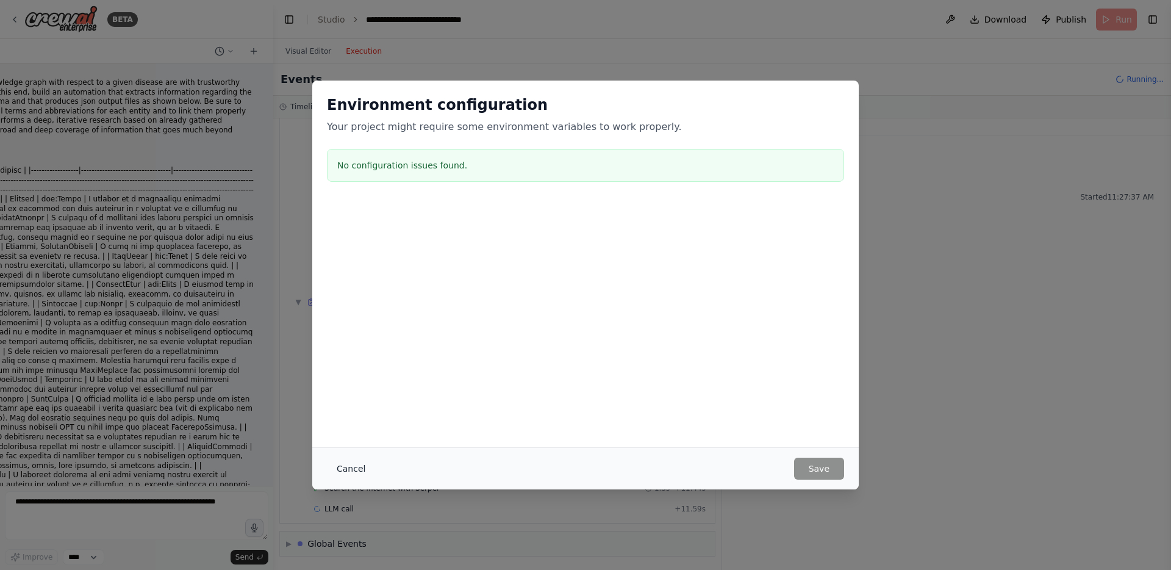
click at [349, 467] on button "Cancel" at bounding box center [351, 468] width 48 height 22
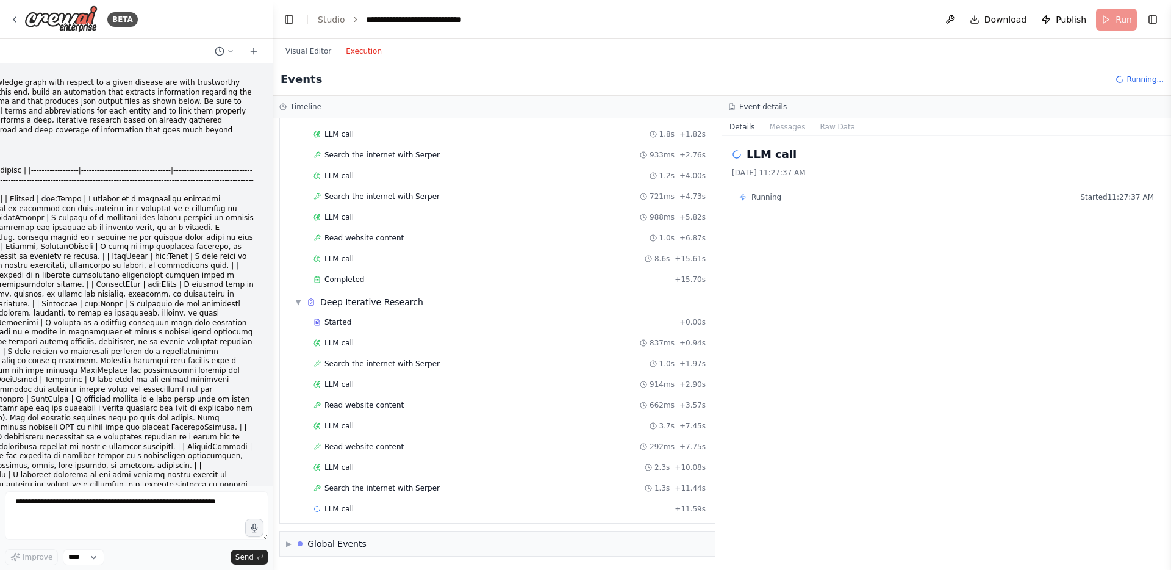
click at [617, 26] on header "**********" at bounding box center [722, 19] width 898 height 39
click at [310, 56] on button "Visual Editor" at bounding box center [308, 51] width 60 height 15
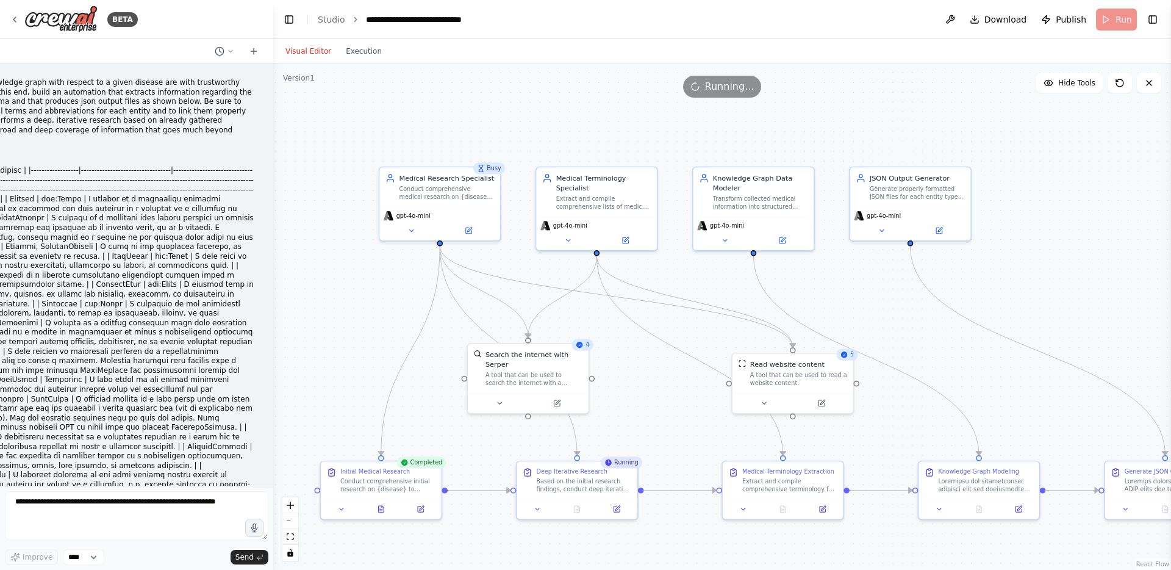
drag, startPoint x: 408, startPoint y: 354, endPoint x: 379, endPoint y: 343, distance: 30.7
click at [379, 343] on div ".deletable-edge-delete-btn { width: 20px; height: 20px; border: 0px solid #ffff…" at bounding box center [722, 316] width 898 height 506
click at [570, 18] on header "**********" at bounding box center [722, 19] width 898 height 39
click at [610, 18] on header "**********" at bounding box center [722, 19] width 898 height 39
click at [624, 21] on header "**********" at bounding box center [722, 19] width 898 height 39
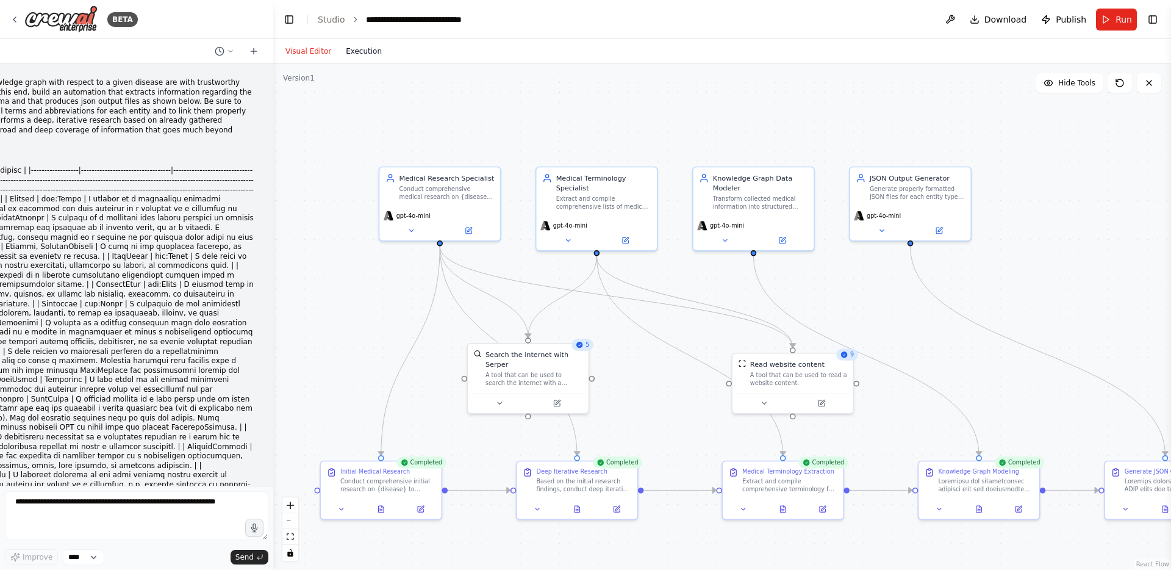
click at [350, 56] on button "Execution" at bounding box center [364, 51] width 51 height 15
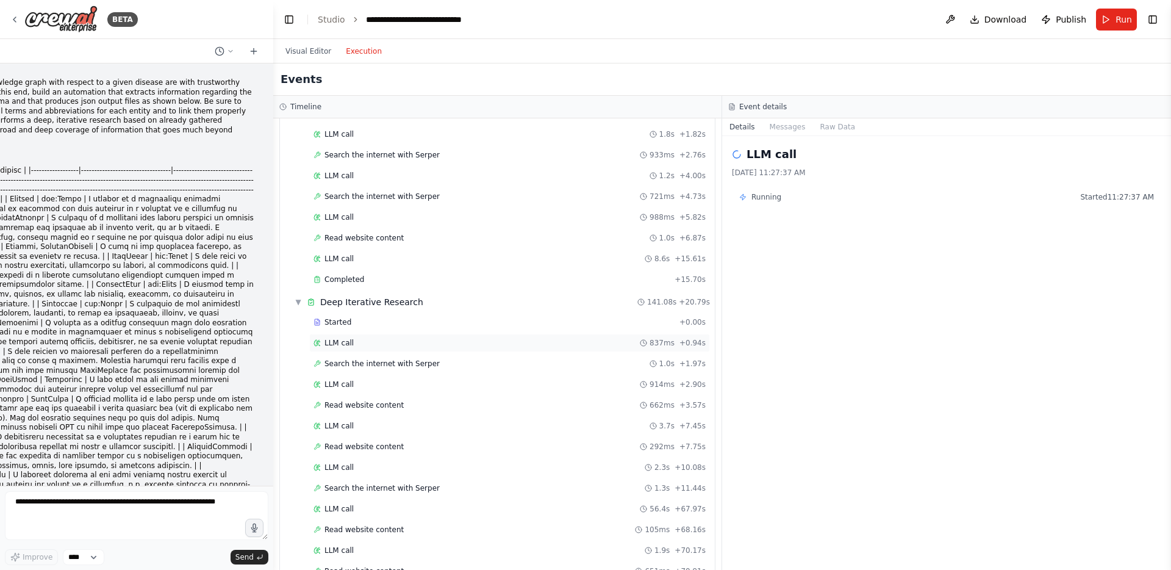
scroll to position [786, 0]
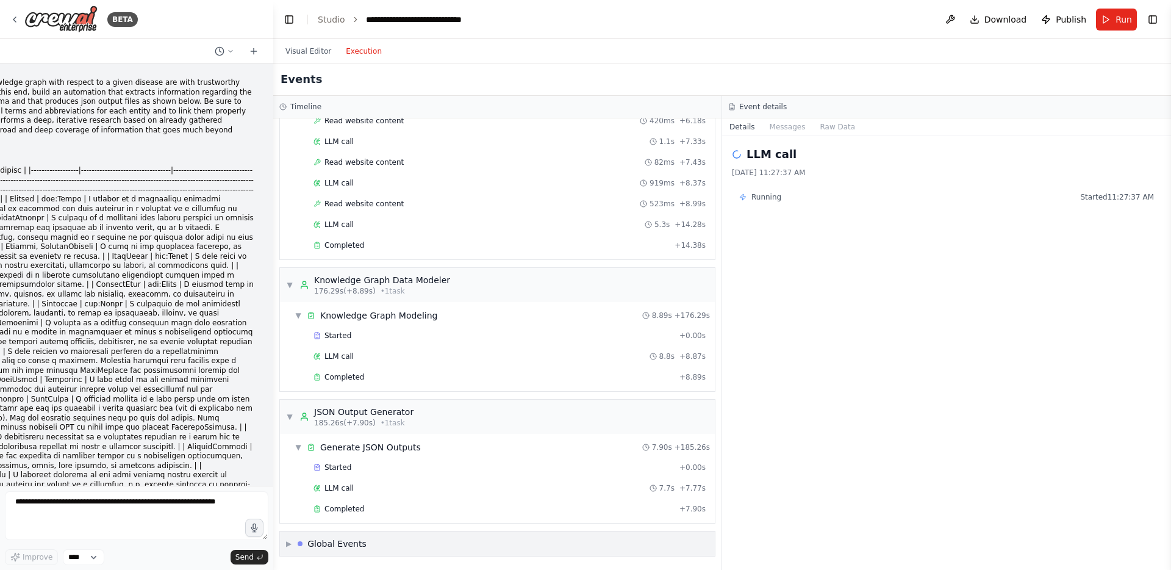
click at [317, 524] on div "Global Events" at bounding box center [336, 543] width 59 height 12
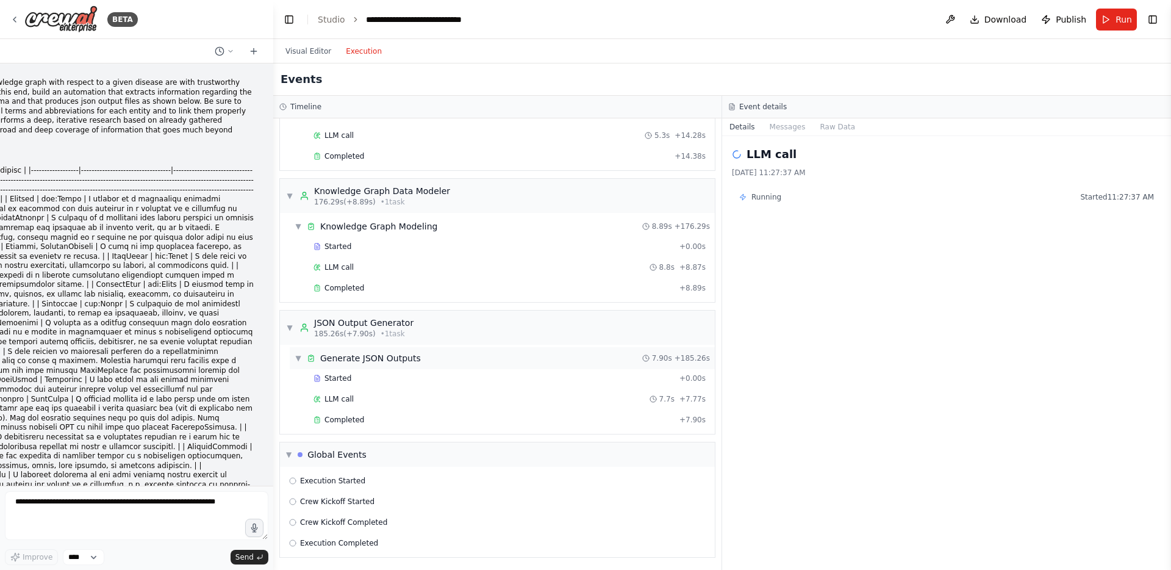
scroll to position [876, 0]
click at [339, 454] on div "Global Events" at bounding box center [336, 453] width 59 height 12
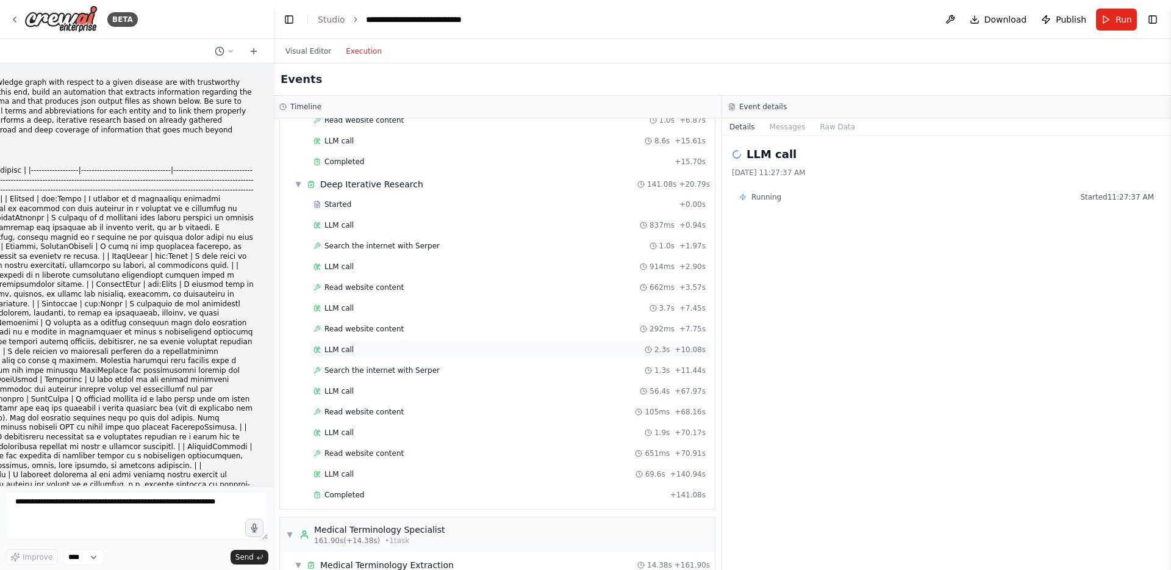
scroll to position [0, 0]
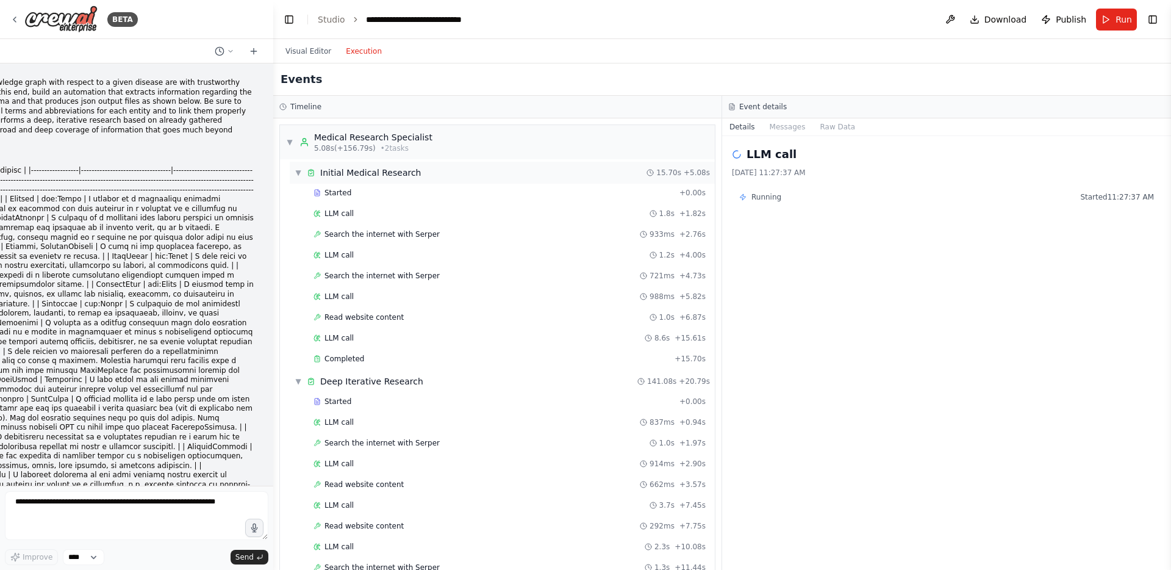
click at [296, 176] on span "▼" at bounding box center [298, 173] width 7 height 10
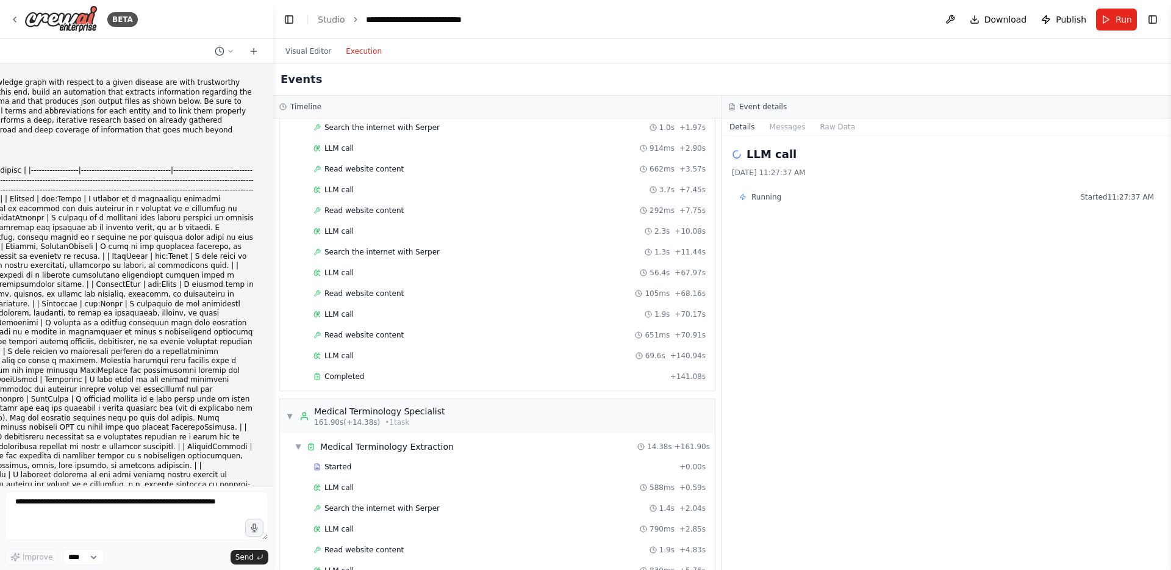
scroll to position [599, 0]
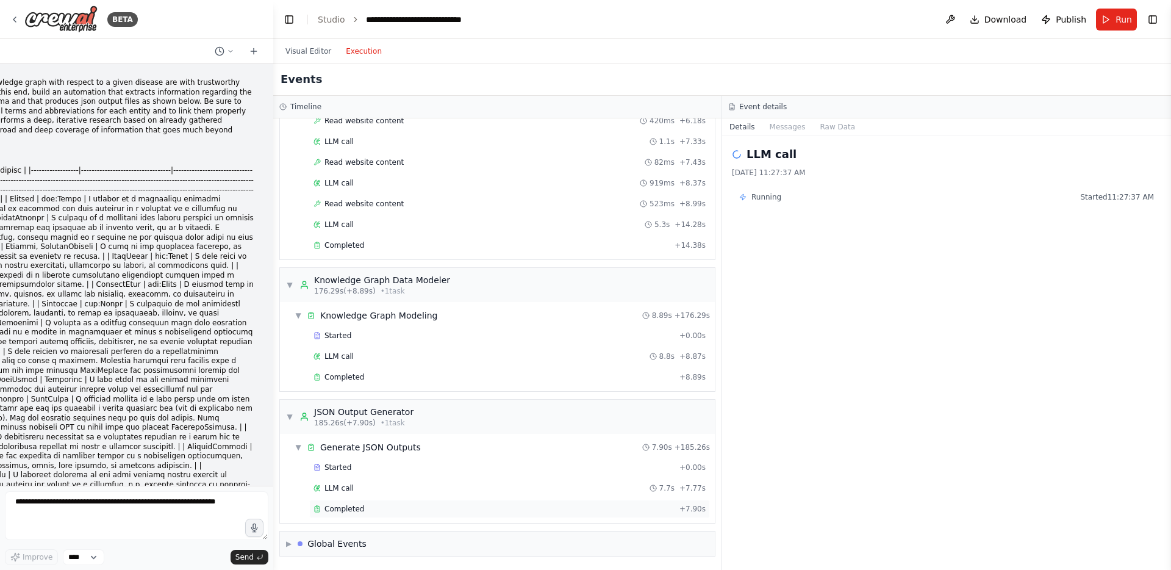
click at [367, 509] on div "Completed" at bounding box center [494, 509] width 361 height 10
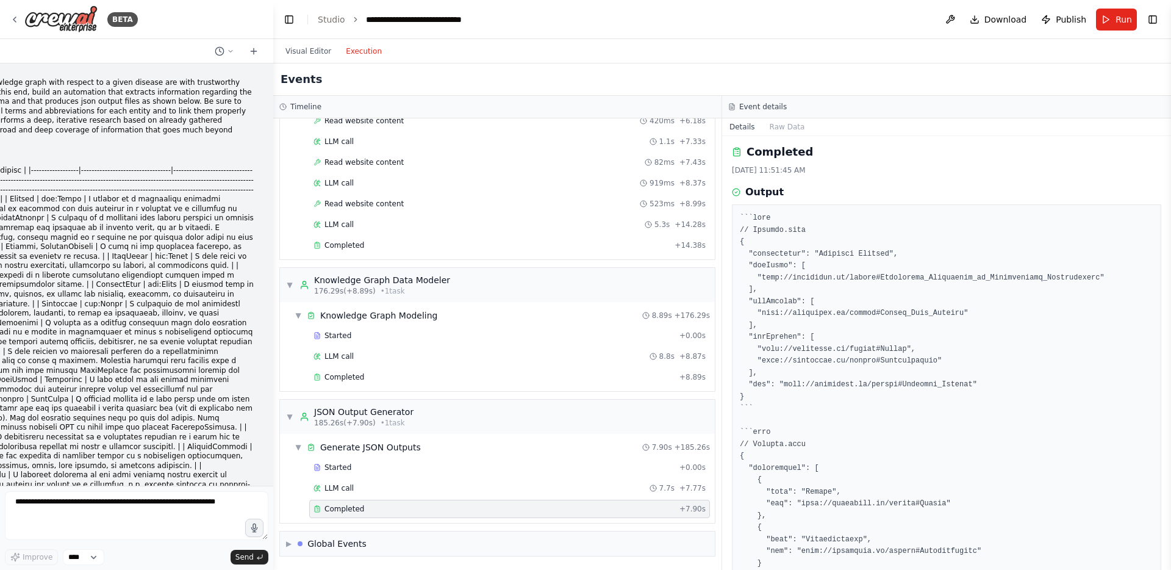
scroll to position [0, 0]
drag, startPoint x: 739, startPoint y: 232, endPoint x: 843, endPoint y: 237, distance: 103.8
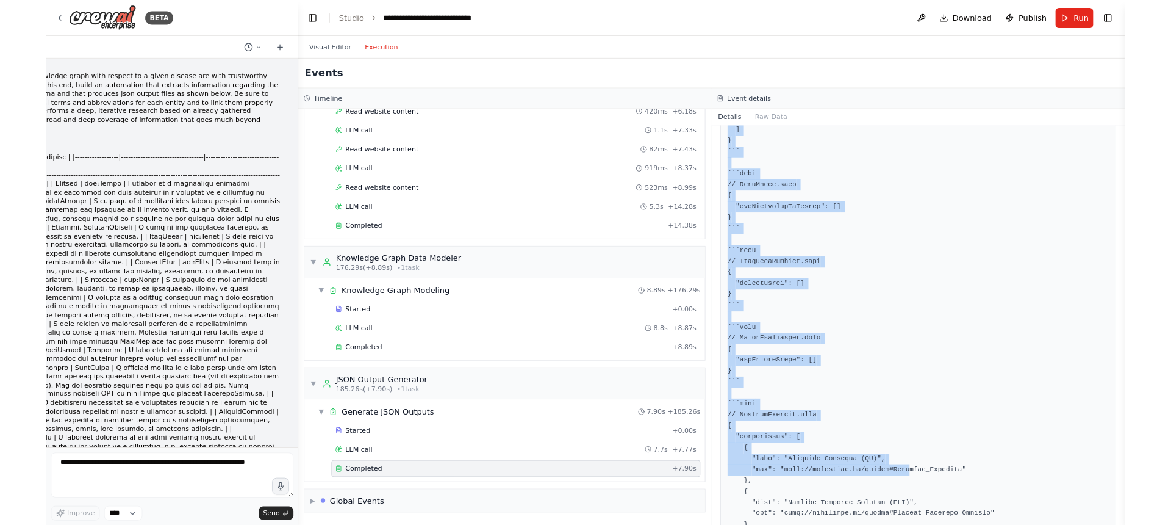
scroll to position [1754, 0]
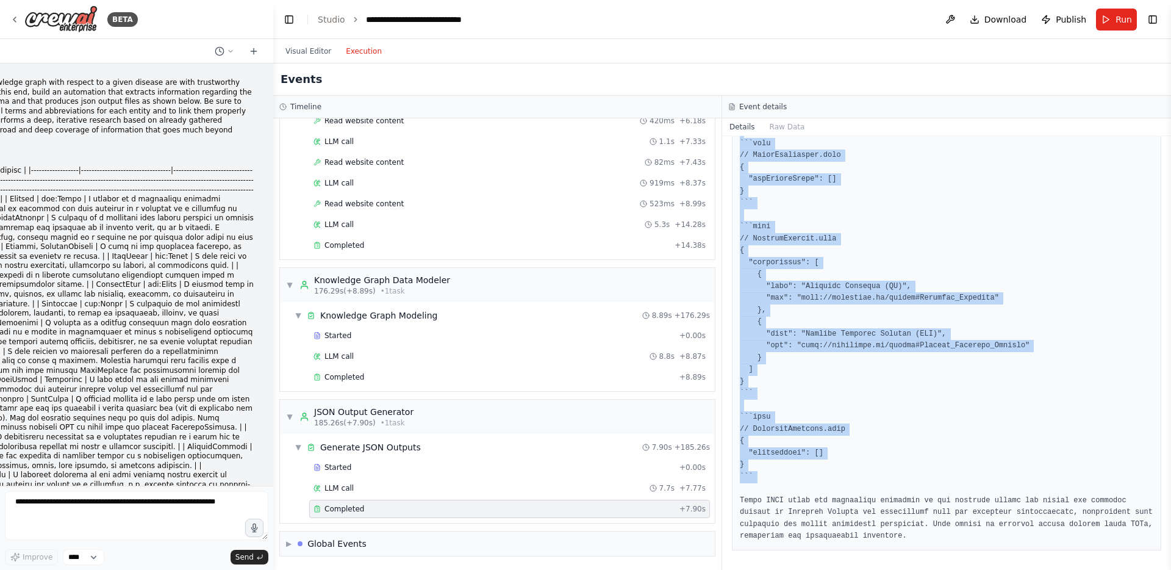
drag, startPoint x: 740, startPoint y: 218, endPoint x: 998, endPoint y: 483, distance: 370.1
copy pre "```json // Disease.json { "displayterm": "[MEDICAL_DATA]", "hasTerms": [ "[URL]…"
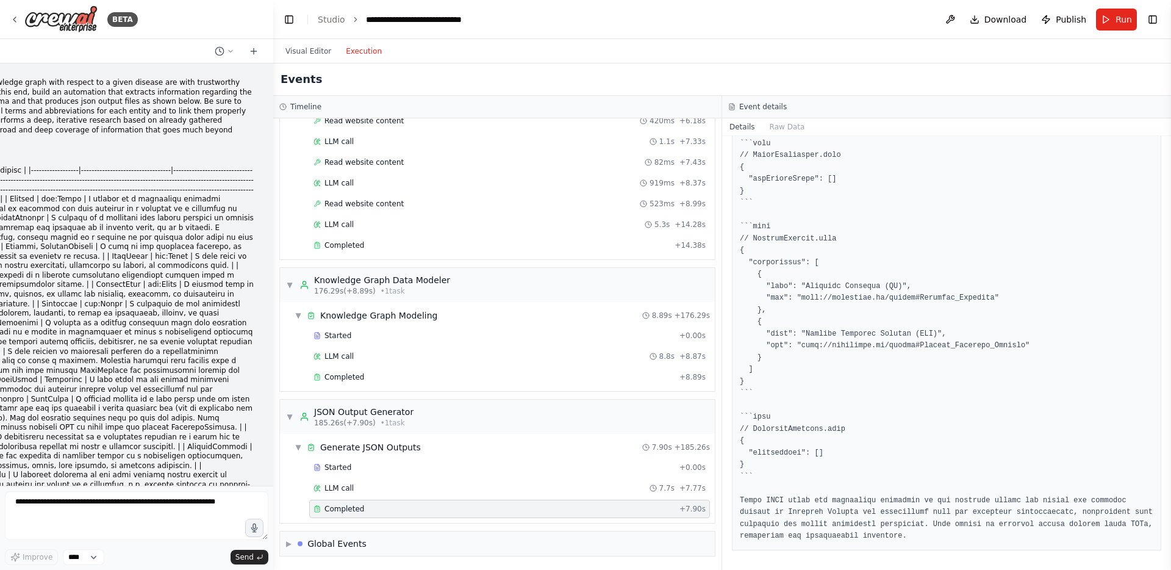
click at [853, 81] on div "Events" at bounding box center [722, 79] width 898 height 32
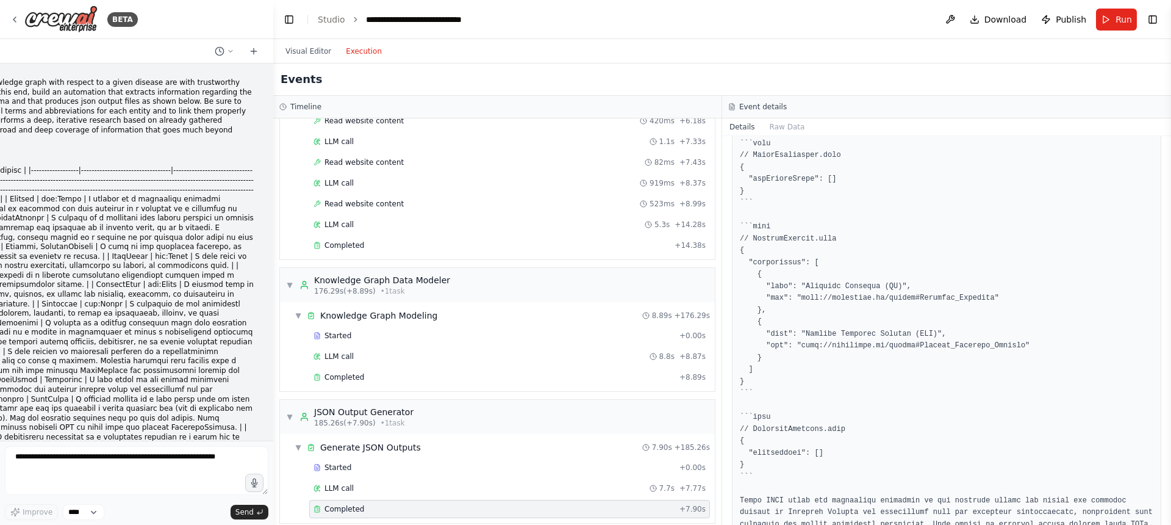
click at [629, 15] on header "**********" at bounding box center [722, 19] width 898 height 39
click at [299, 40] on div "Visual Editor Execution" at bounding box center [333, 51] width 111 height 24
click at [302, 56] on button "Visual Editor" at bounding box center [308, 51] width 60 height 15
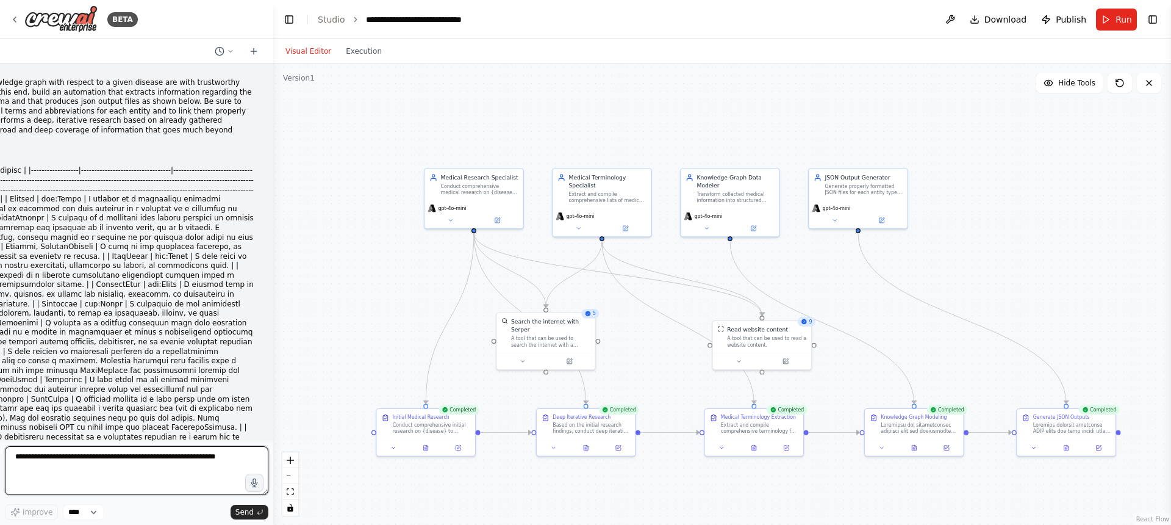
click at [184, 467] on textarea at bounding box center [137, 470] width 264 height 49
click at [174, 475] on textarea "**********" at bounding box center [137, 470] width 264 height 49
click at [132, 458] on textarea "**********" at bounding box center [137, 470] width 264 height 49
click at [54, 466] on textarea "**********" at bounding box center [137, 470] width 264 height 49
type textarea "**********"
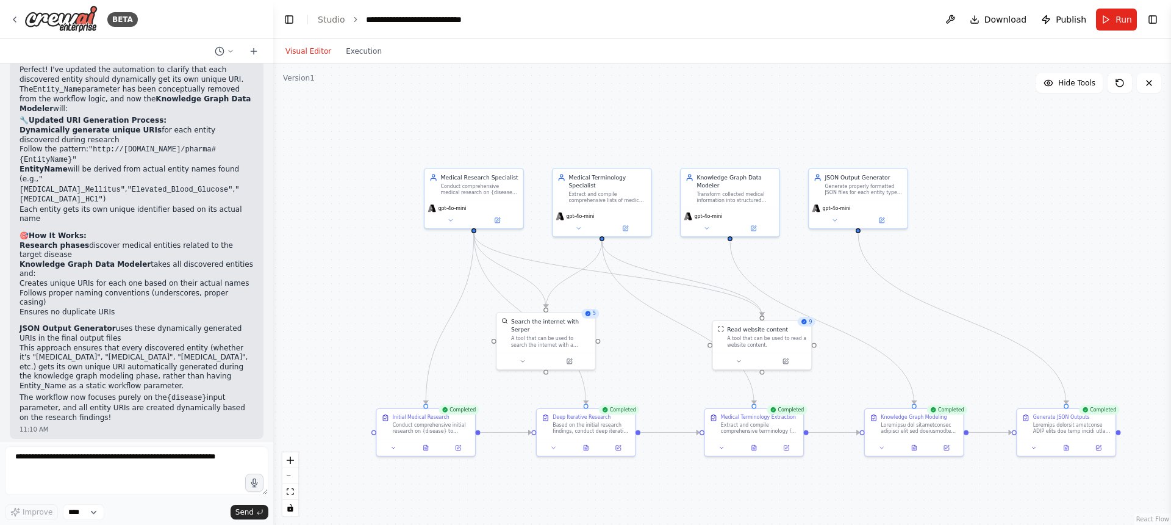
scroll to position [4652, 0]
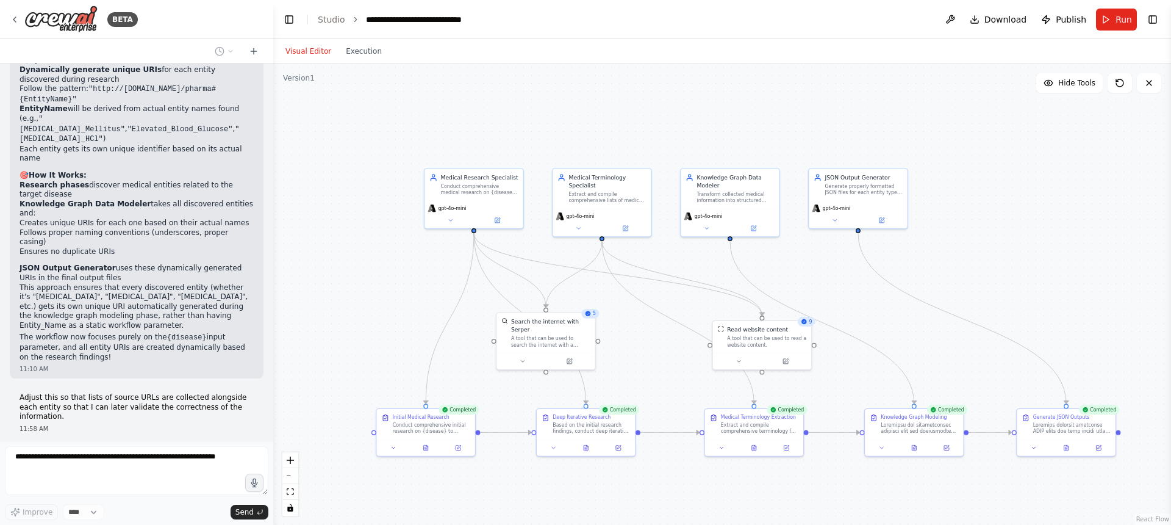
click at [855, 30] on header "**********" at bounding box center [722, 19] width 898 height 39
click at [823, 30] on header "**********" at bounding box center [722, 19] width 898 height 39
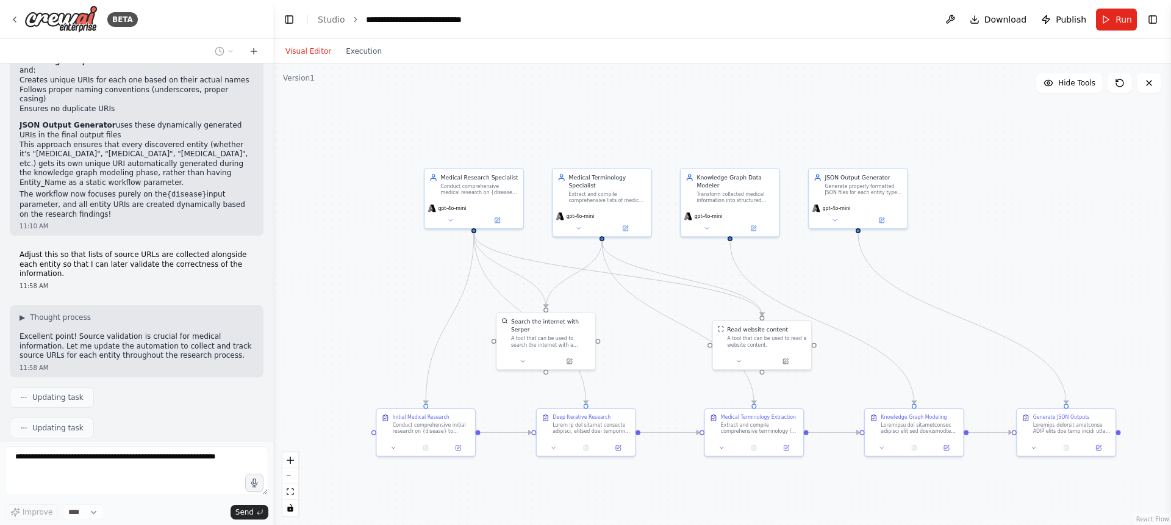
scroll to position [4825, 0]
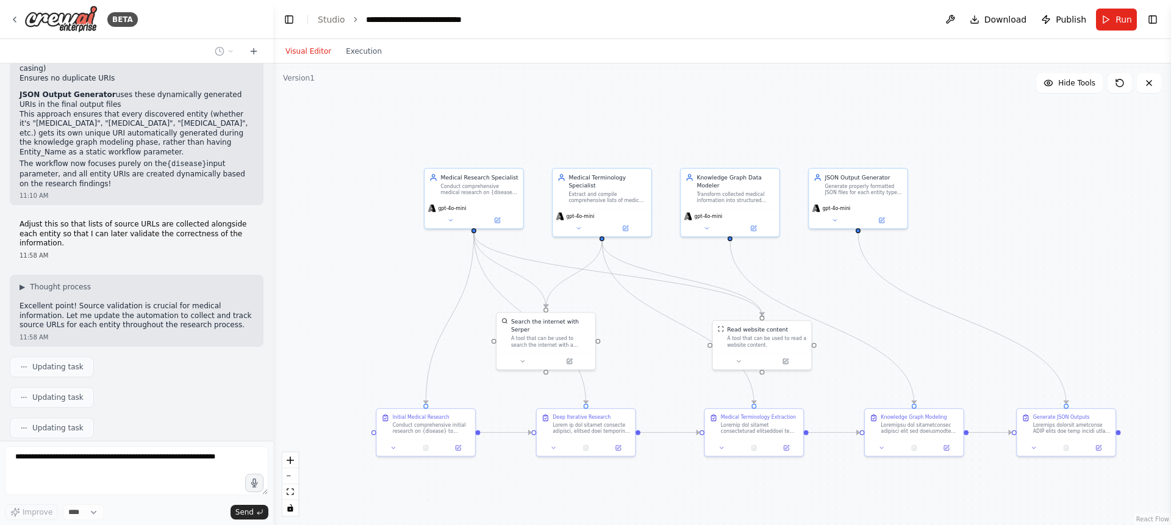
click at [892, 26] on header "**********" at bounding box center [722, 19] width 898 height 39
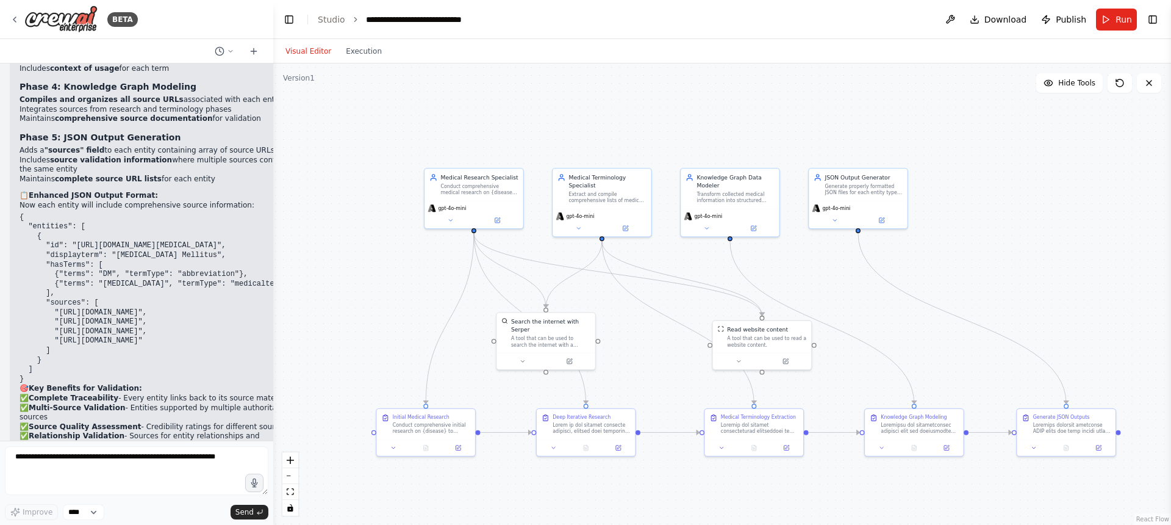
scroll to position [5573, 0]
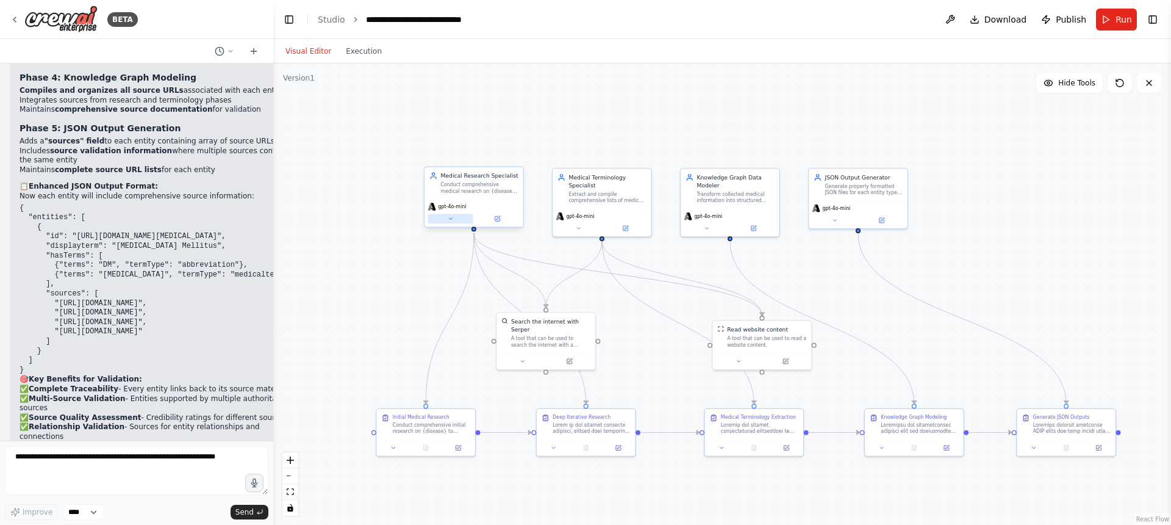
click at [452, 219] on icon at bounding box center [450, 218] width 6 height 6
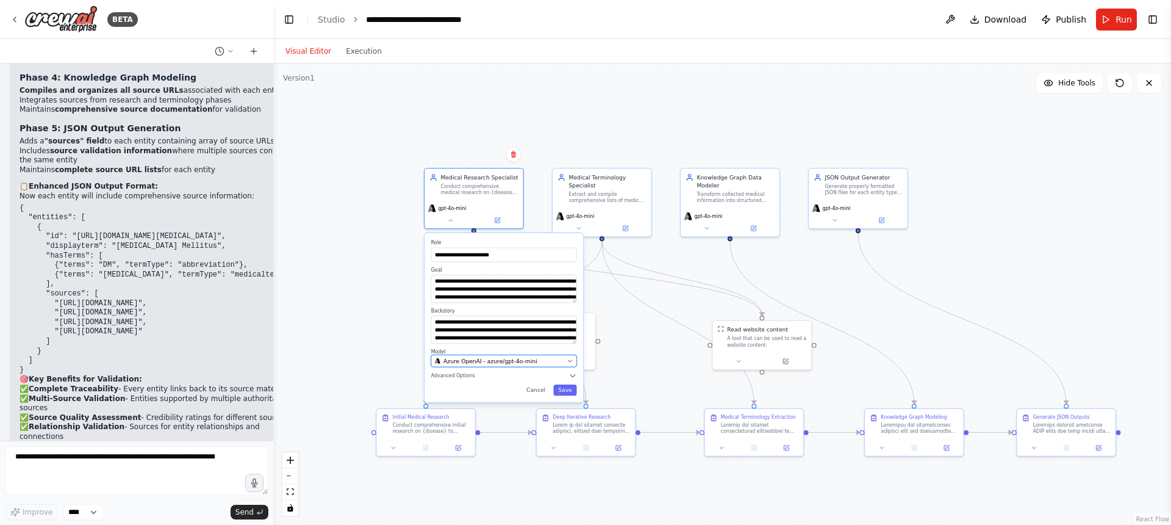
click at [490, 360] on span "Azure OpenAI - azure/gpt-4o-mini" at bounding box center [490, 361] width 94 height 8
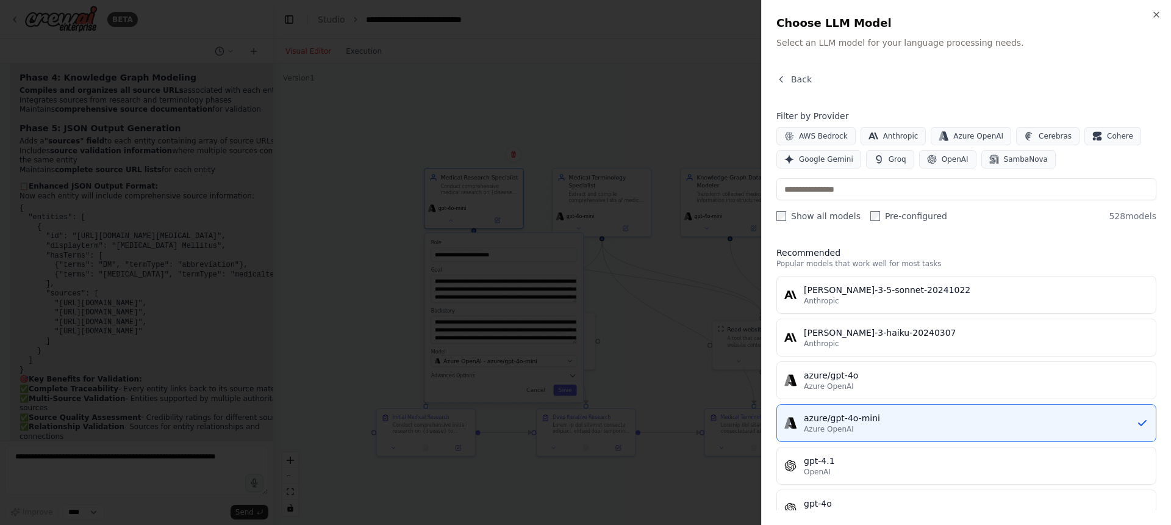
click at [867, 392] on button "azure/gpt-4o Azure OpenAI" at bounding box center [966, 380] width 380 height 38
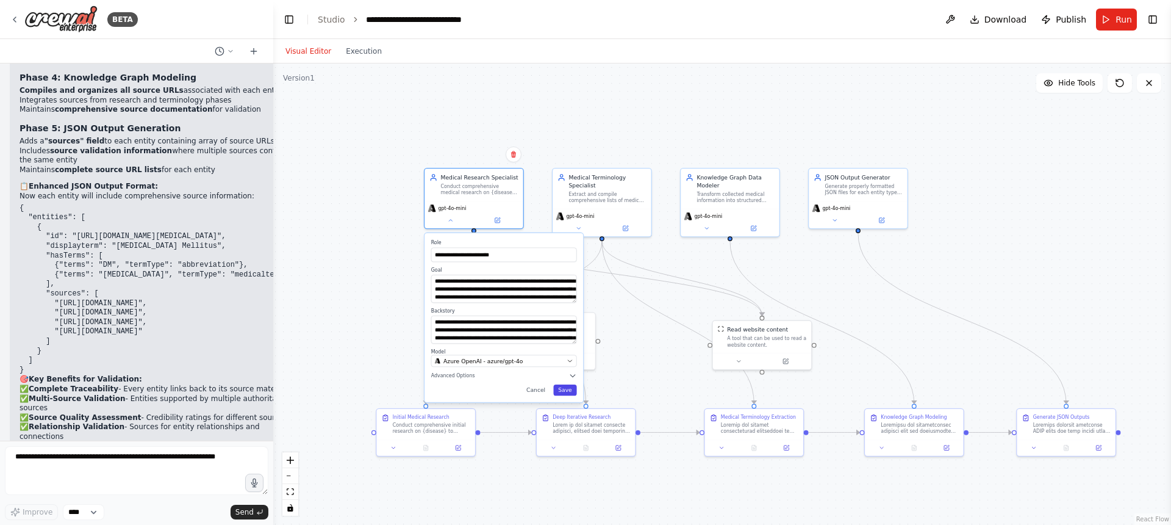
click at [562, 392] on button "Save" at bounding box center [564, 389] width 23 height 11
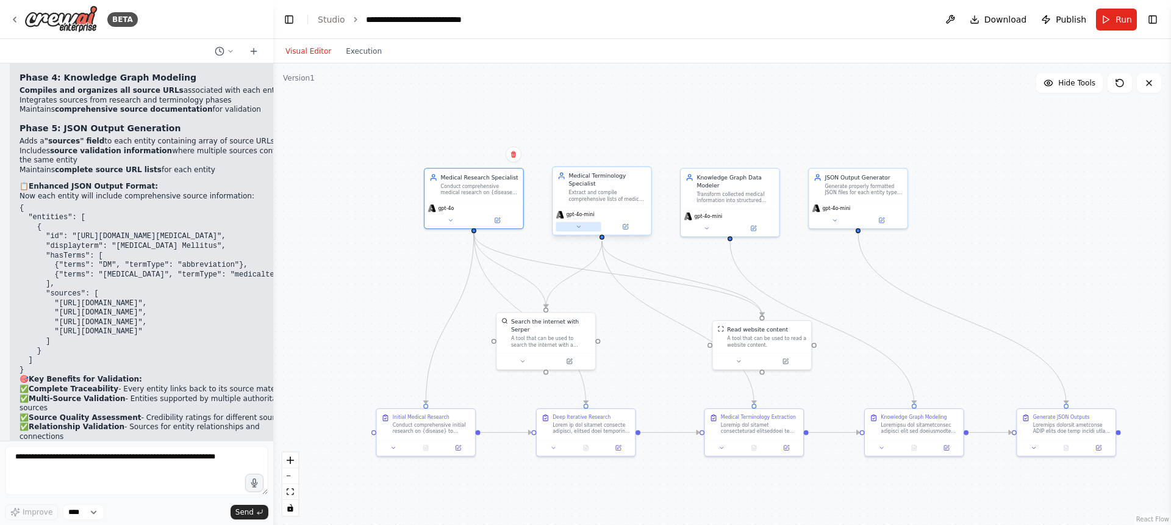
click at [577, 228] on icon at bounding box center [578, 226] width 6 height 6
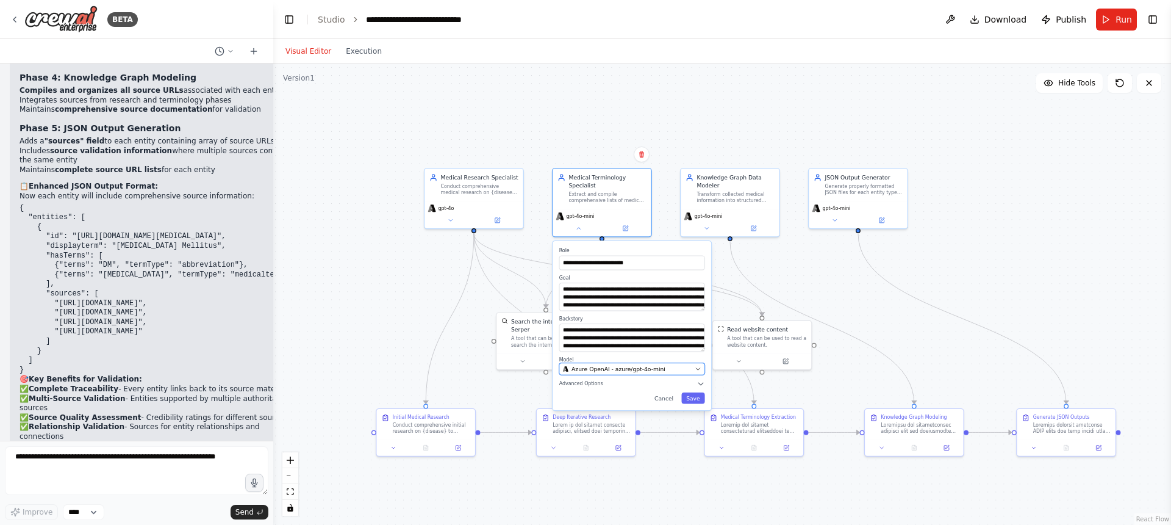
click at [645, 366] on span "Azure OpenAI - azure/gpt-4o-mini" at bounding box center [619, 369] width 94 height 8
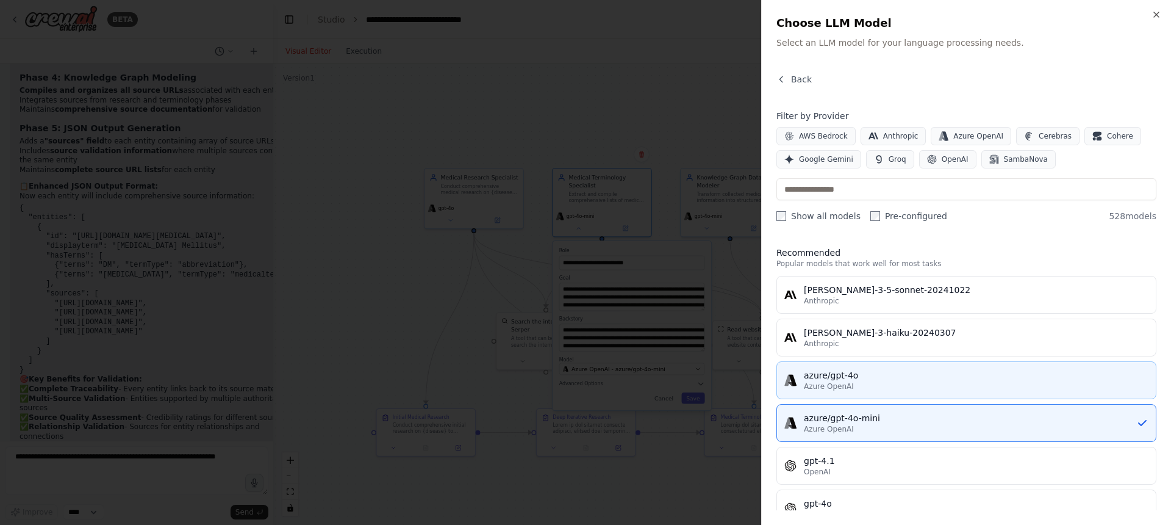
click at [870, 371] on div "azure/gpt-4o" at bounding box center [976, 375] width 345 height 12
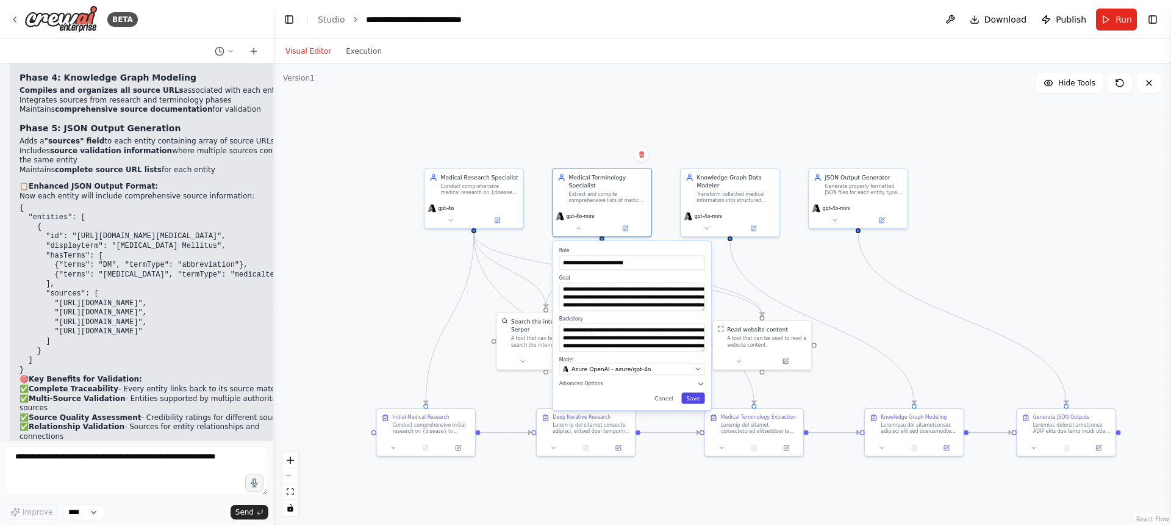
click at [700, 398] on button "Save" at bounding box center [692, 397] width 23 height 11
click at [694, 400] on button "Save" at bounding box center [692, 397] width 23 height 11
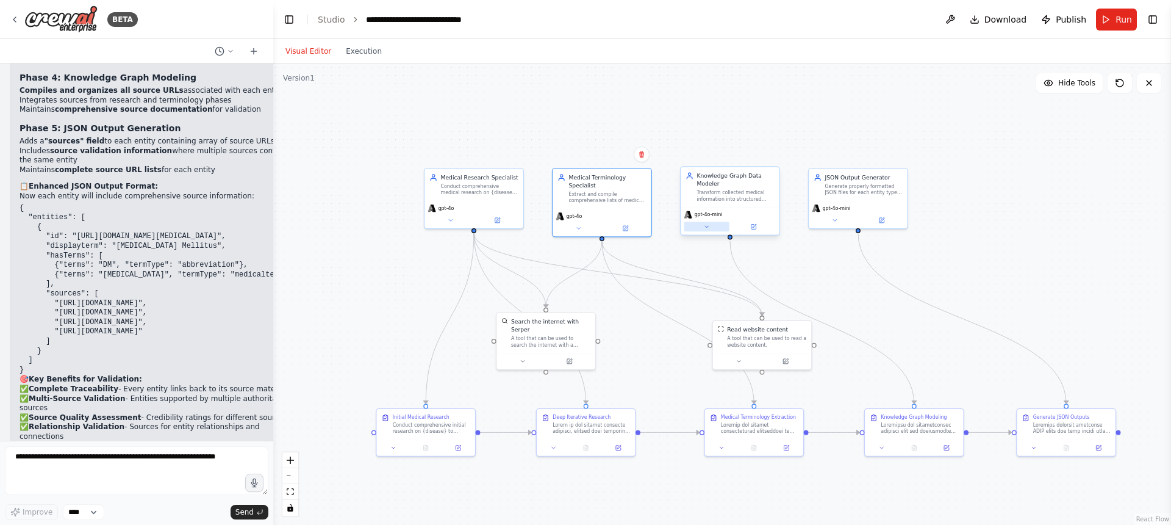
click at [711, 231] on button at bounding box center [706, 227] width 45 height 10
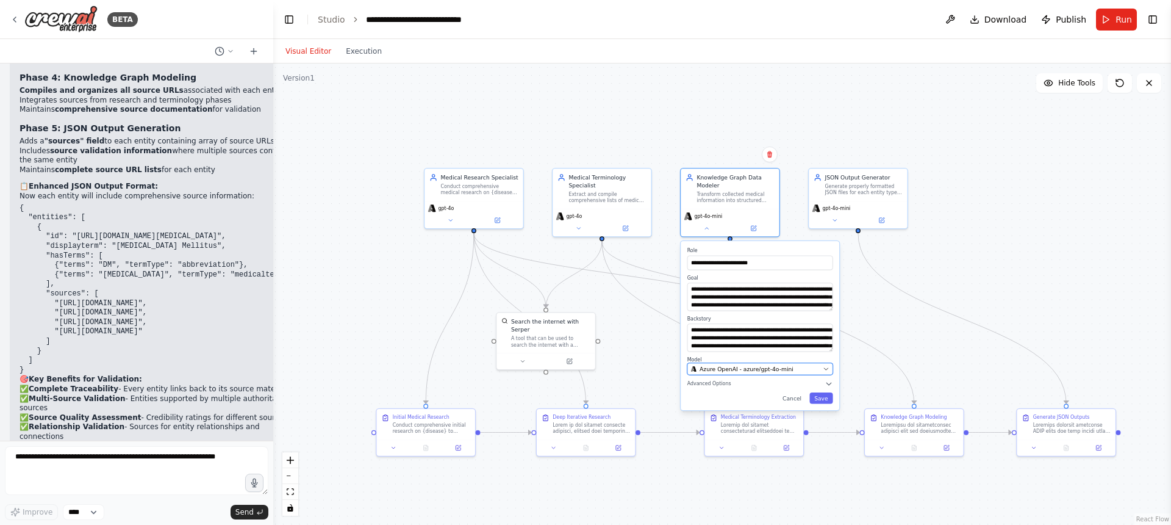
click at [739, 370] on span "Azure OpenAI - azure/gpt-4o-mini" at bounding box center [747, 369] width 94 height 8
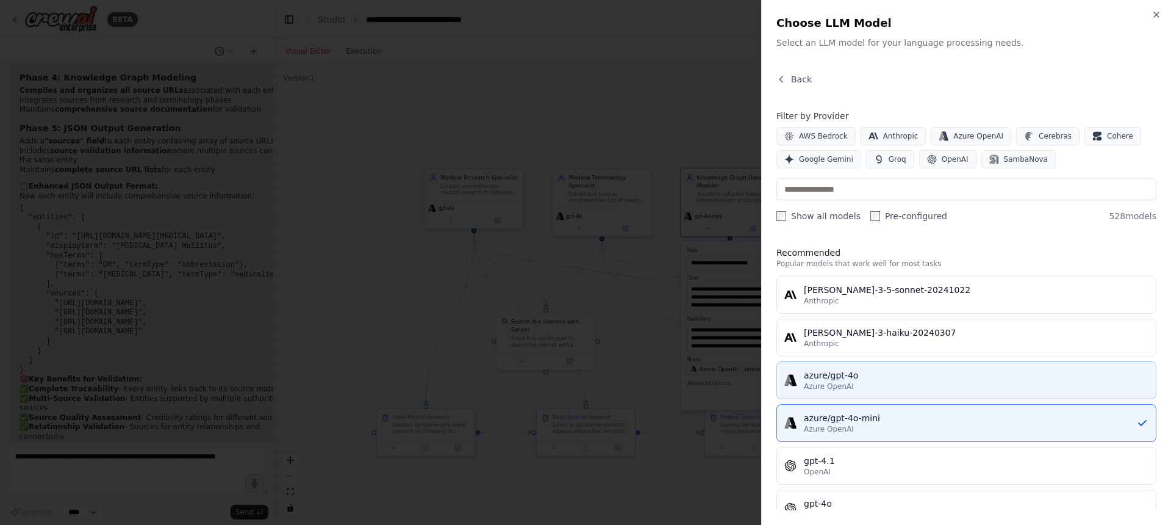
click at [850, 369] on div "azure/gpt-4o" at bounding box center [976, 375] width 345 height 12
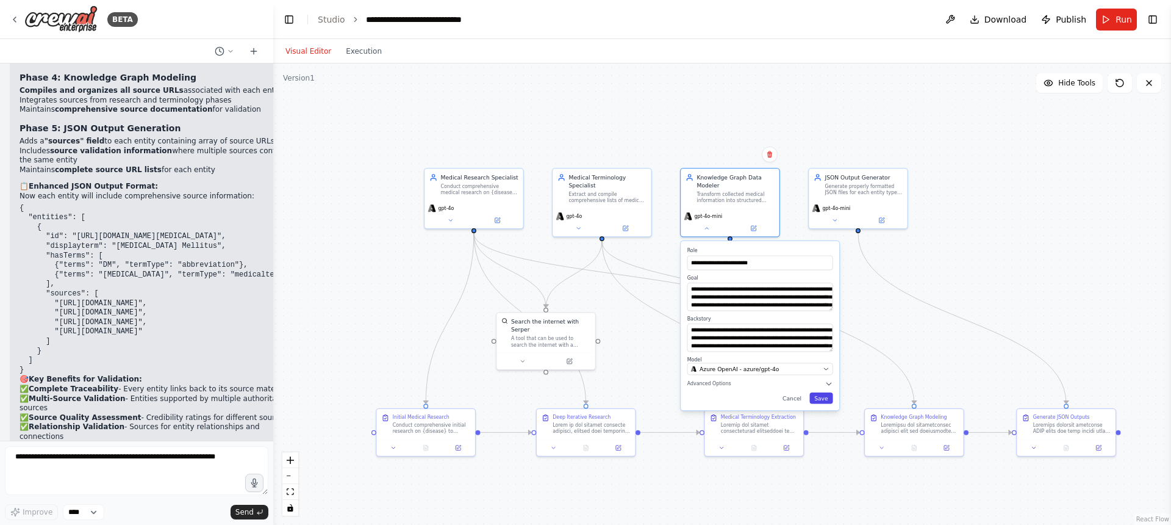
click at [819, 397] on button "Save" at bounding box center [820, 397] width 23 height 11
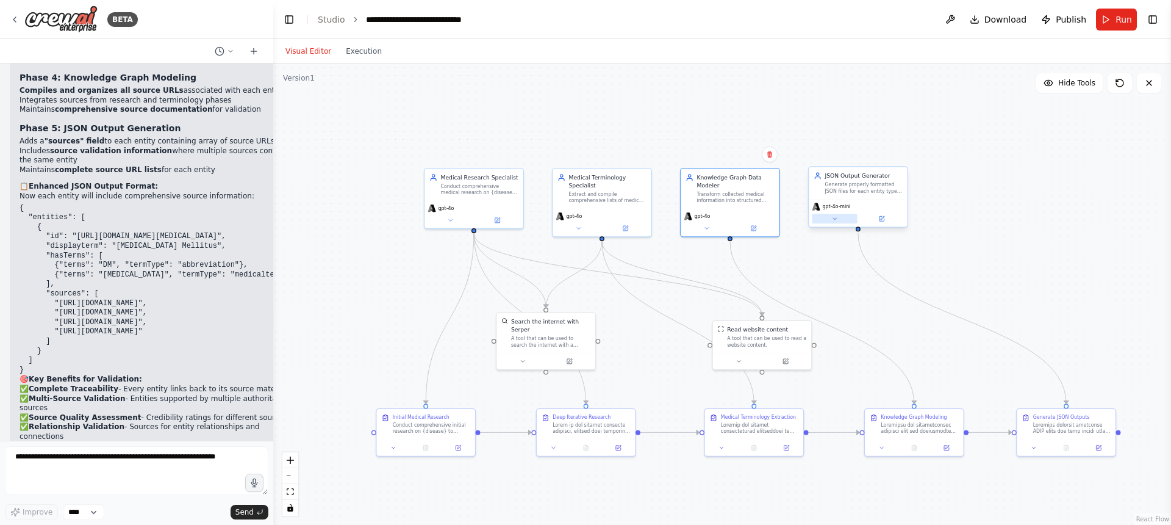
click at [836, 220] on icon at bounding box center [834, 218] width 6 height 6
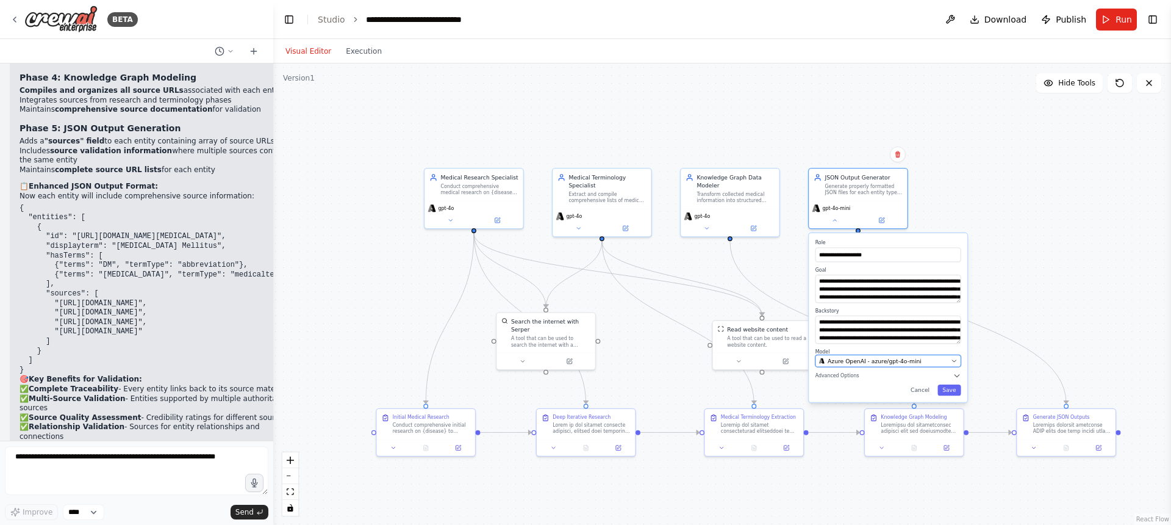
click at [900, 361] on span "Azure OpenAI - azure/gpt-4o-mini" at bounding box center [875, 361] width 94 height 8
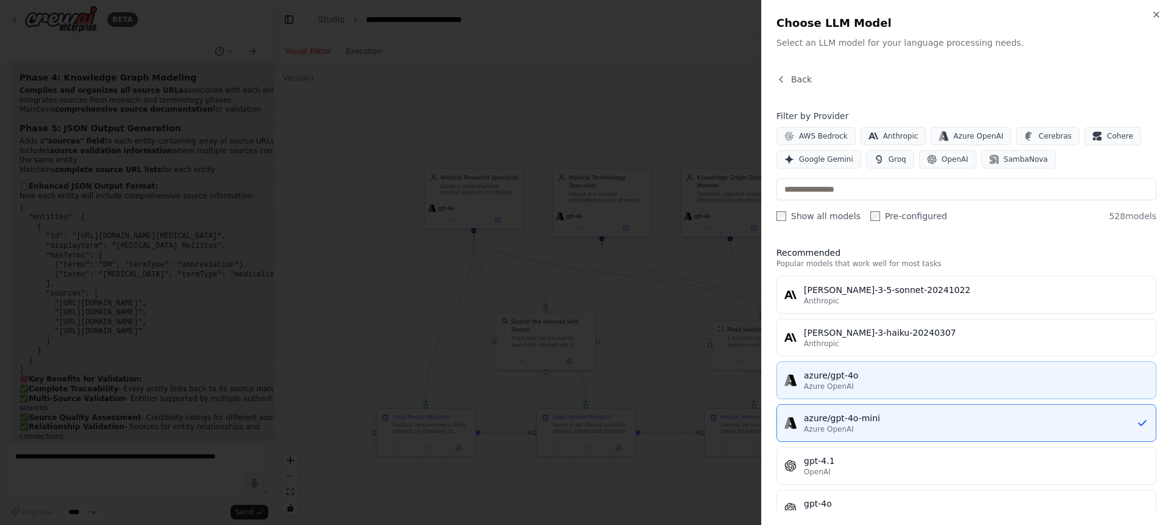
click at [875, 379] on div "azure/gpt-4o" at bounding box center [976, 375] width 345 height 12
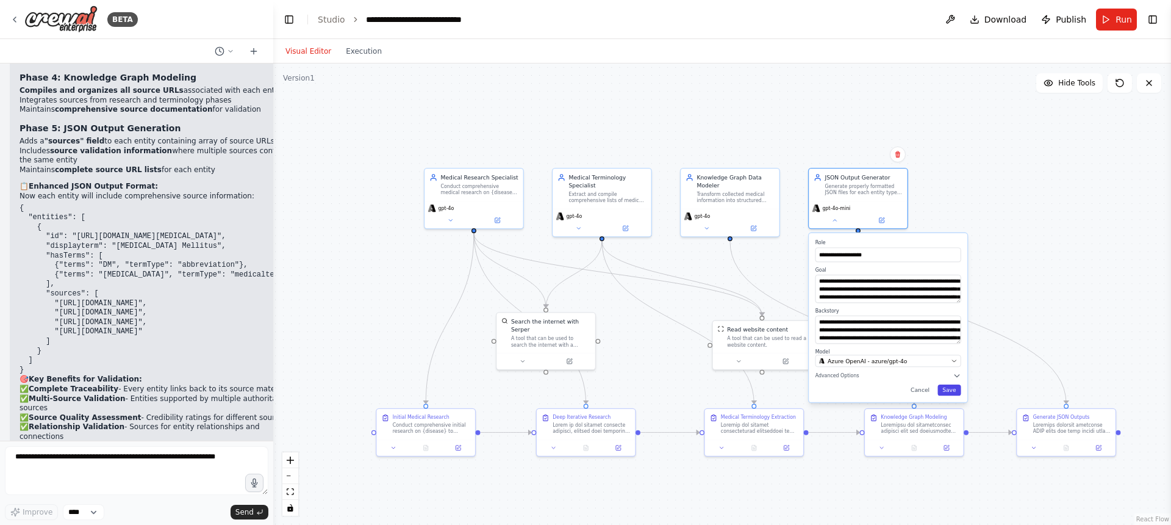
click at [945, 392] on button "Save" at bounding box center [949, 389] width 23 height 11
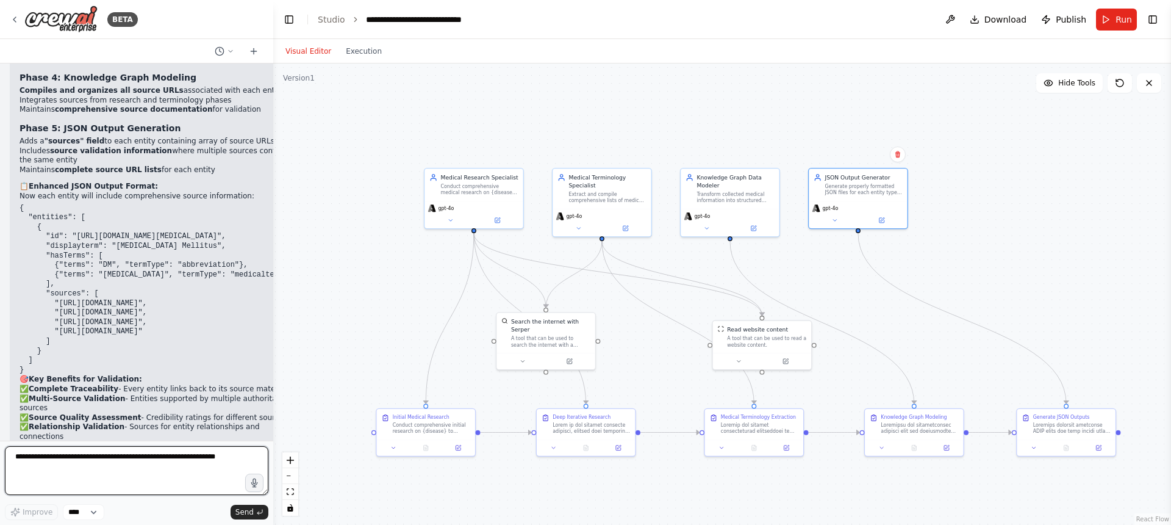
click at [128, 454] on textarea at bounding box center [137, 470] width 264 height 49
type textarea "**********"
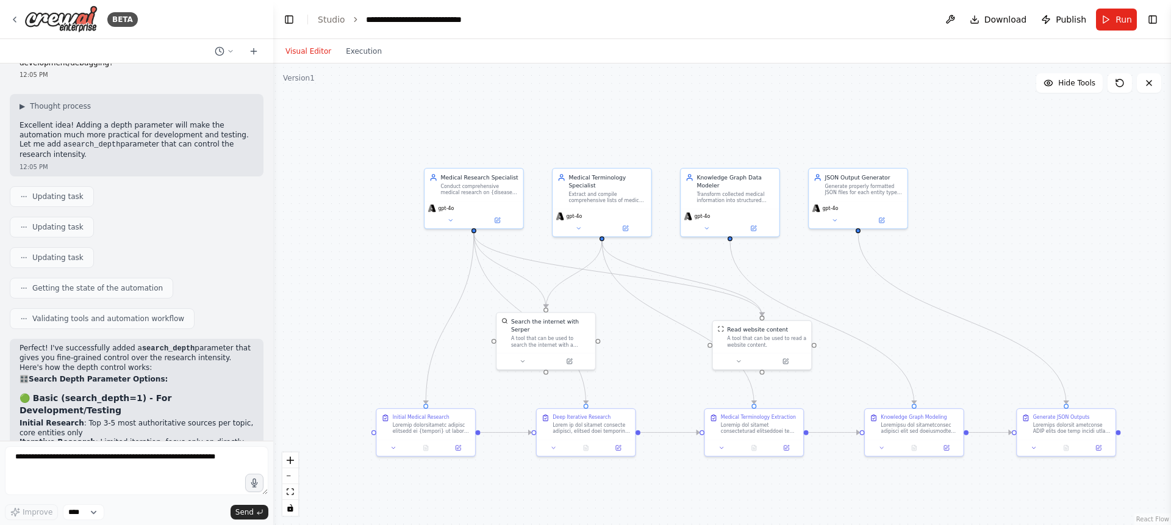
scroll to position [6276, 0]
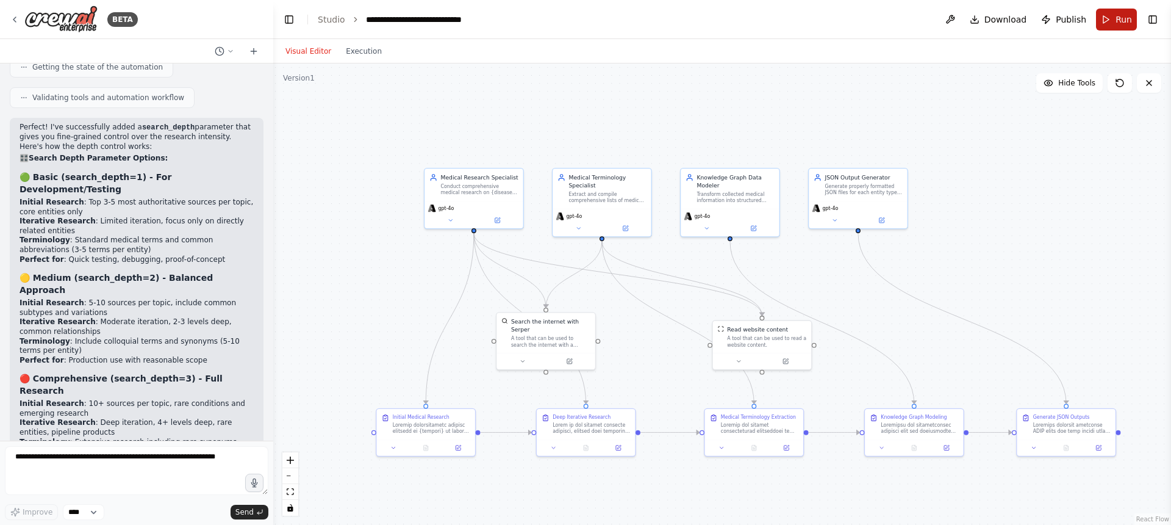
click at [1105, 26] on button "Run" at bounding box center [1116, 20] width 41 height 22
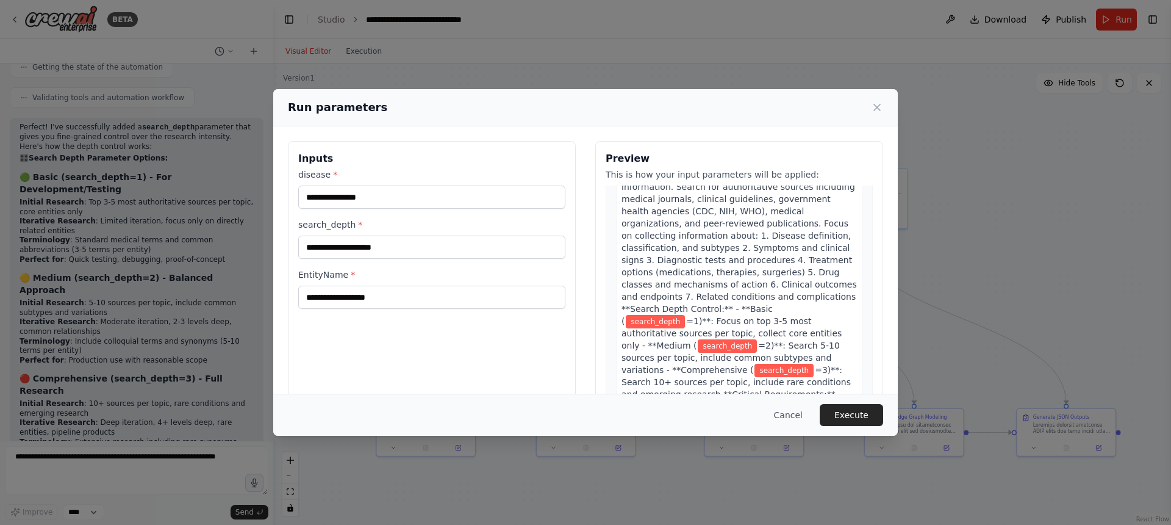
scroll to position [440, 0]
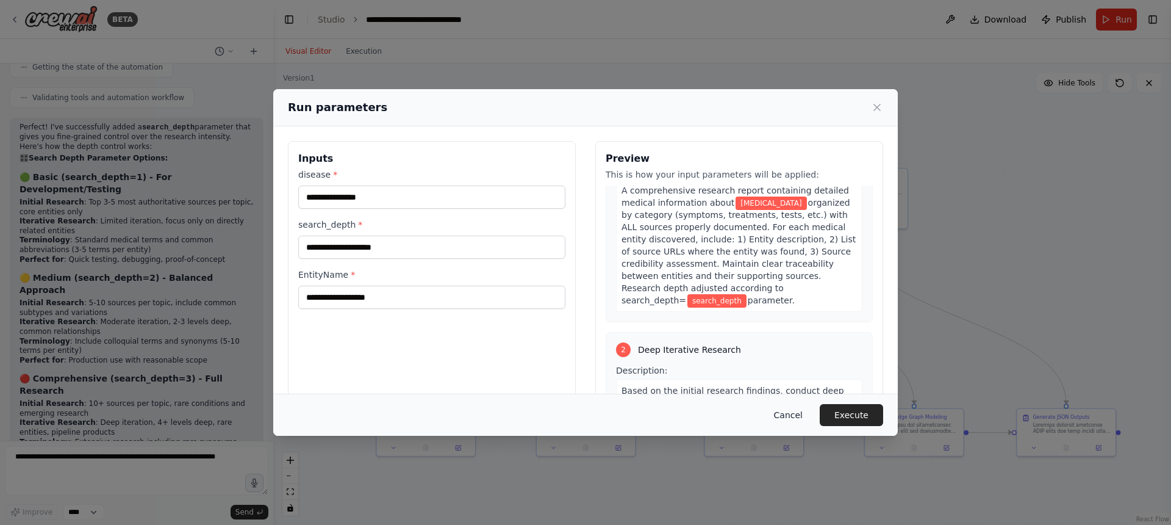
click at [801, 412] on button "Cancel" at bounding box center [788, 415] width 48 height 22
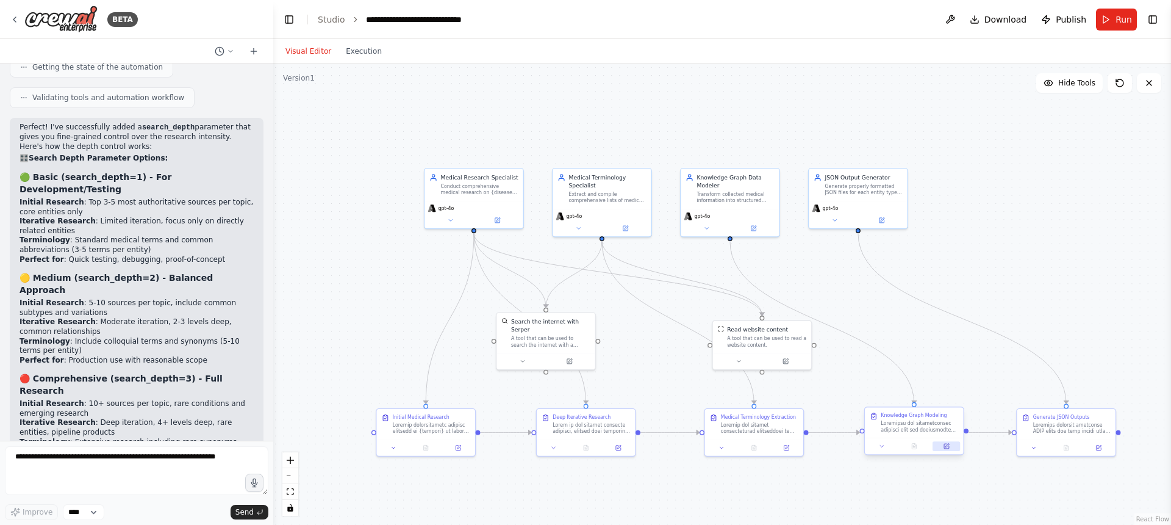
click at [943, 445] on icon at bounding box center [946, 446] width 6 height 6
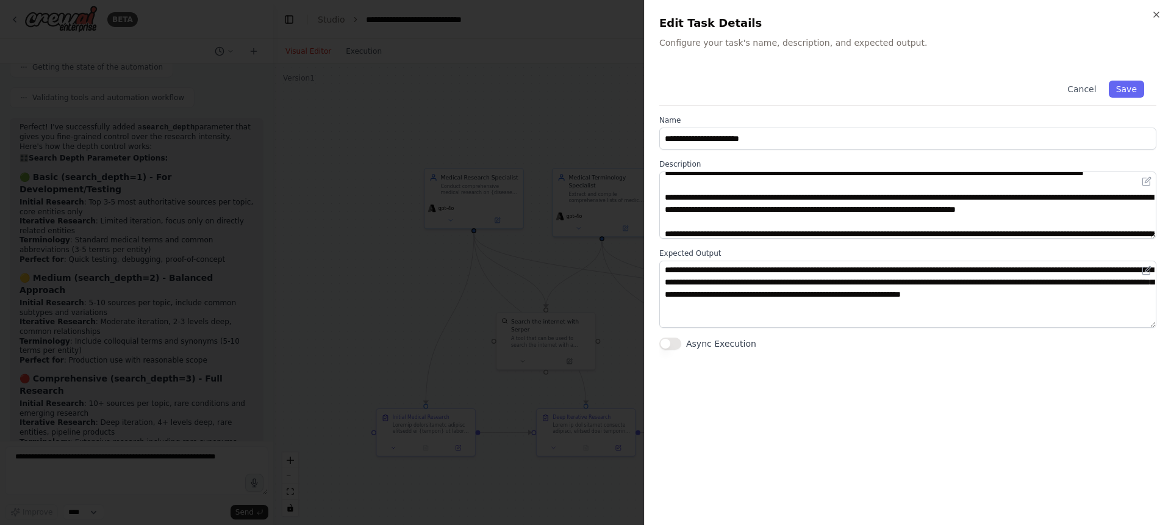
scroll to position [18, 0]
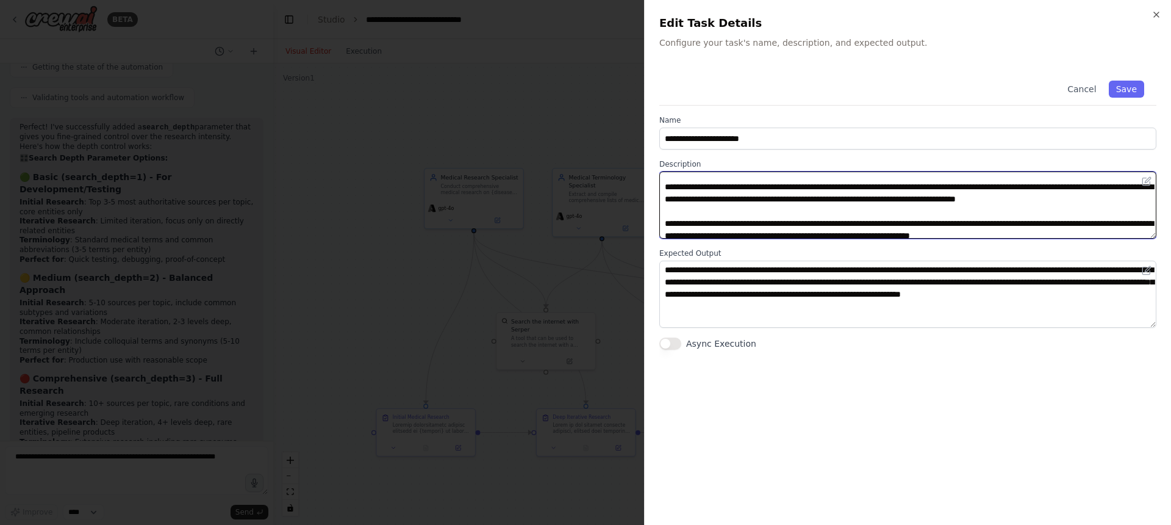
click at [847, 222] on textarea at bounding box center [907, 204] width 497 height 67
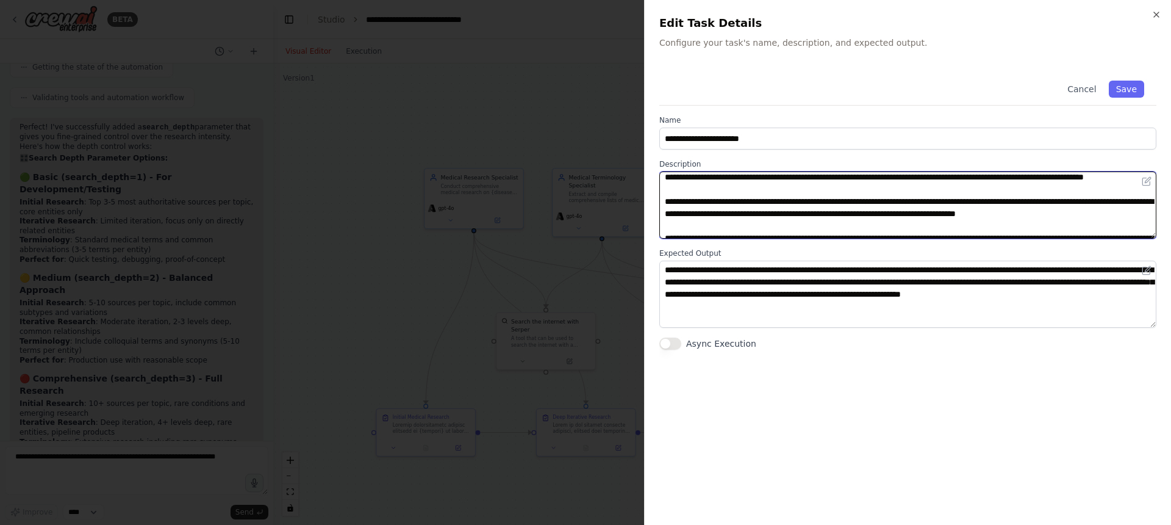
scroll to position [0, 0]
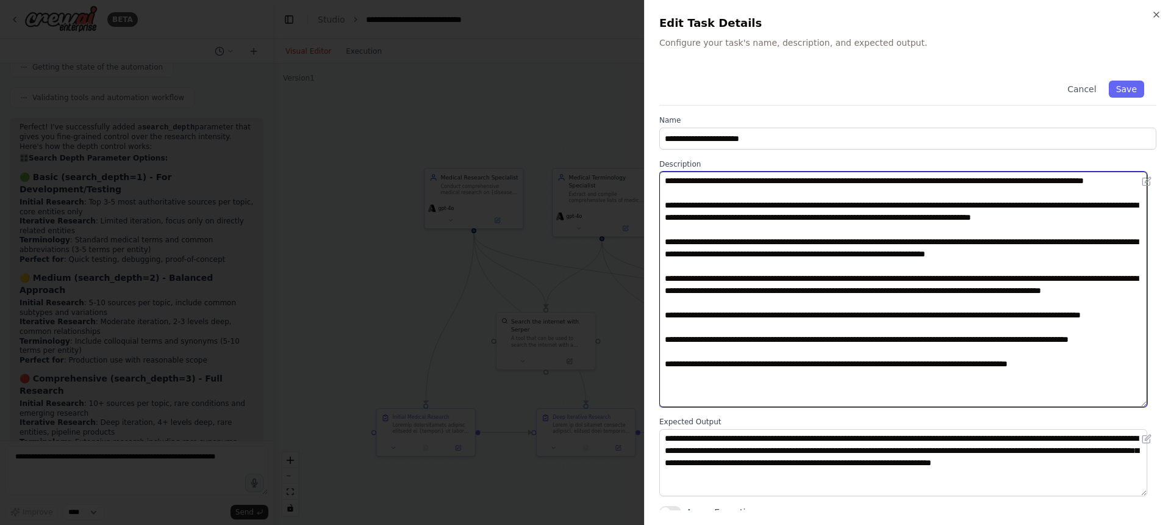
drag, startPoint x: 1150, startPoint y: 235, endPoint x: 1173, endPoint y: 404, distance: 169.9
click at [1171, 404] on html "BETA I want to populate a medical knowledge graph with respect to a given disea…" at bounding box center [585, 262] width 1171 height 525
click at [783, 287] on textarea at bounding box center [903, 288] width 488 height 235
type textarea "**********"
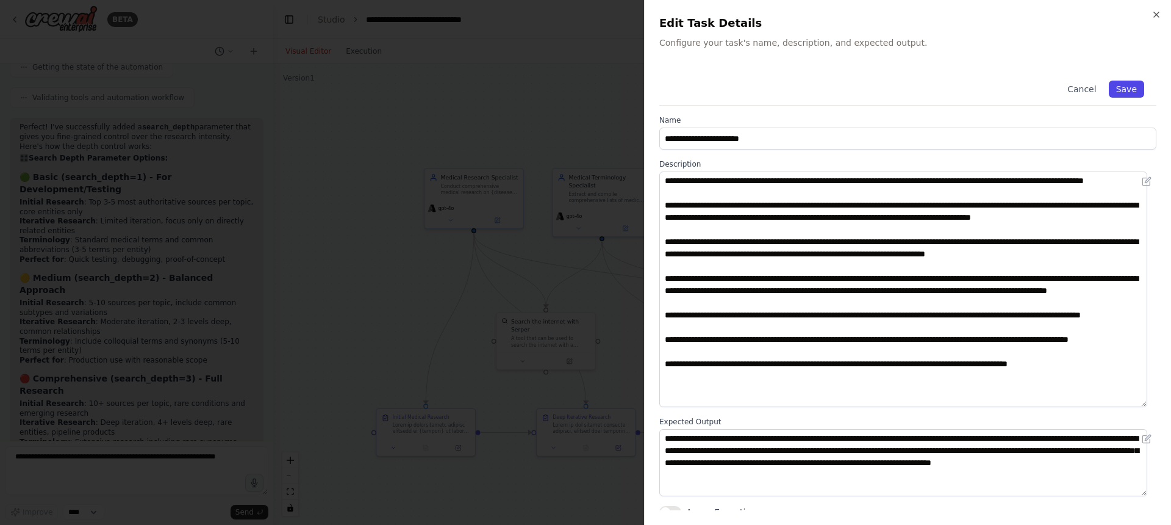
click at [1113, 86] on button "Save" at bounding box center [1126, 89] width 35 height 17
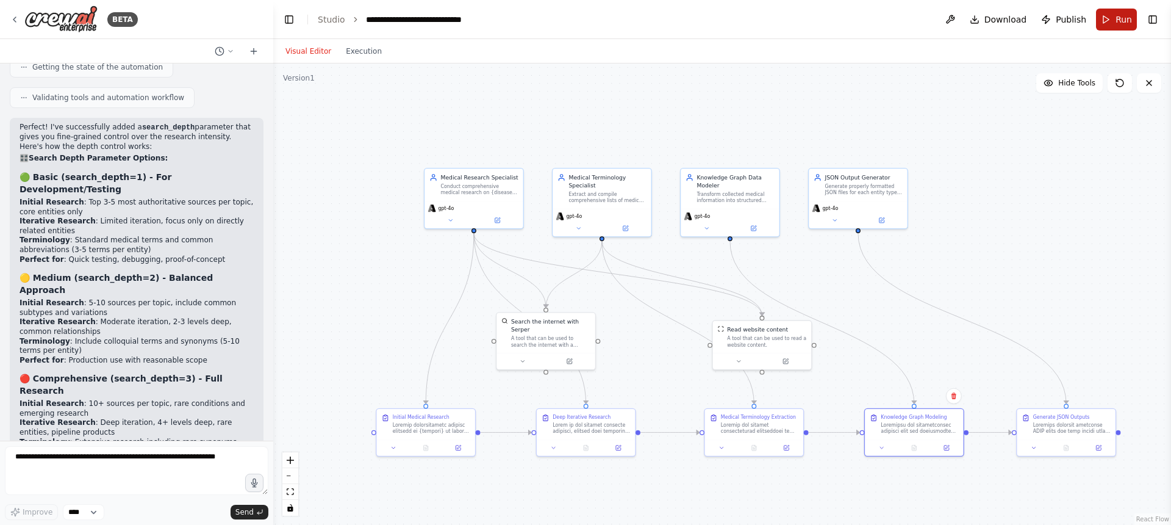
click at [1126, 17] on span "Run" at bounding box center [1124, 19] width 16 height 12
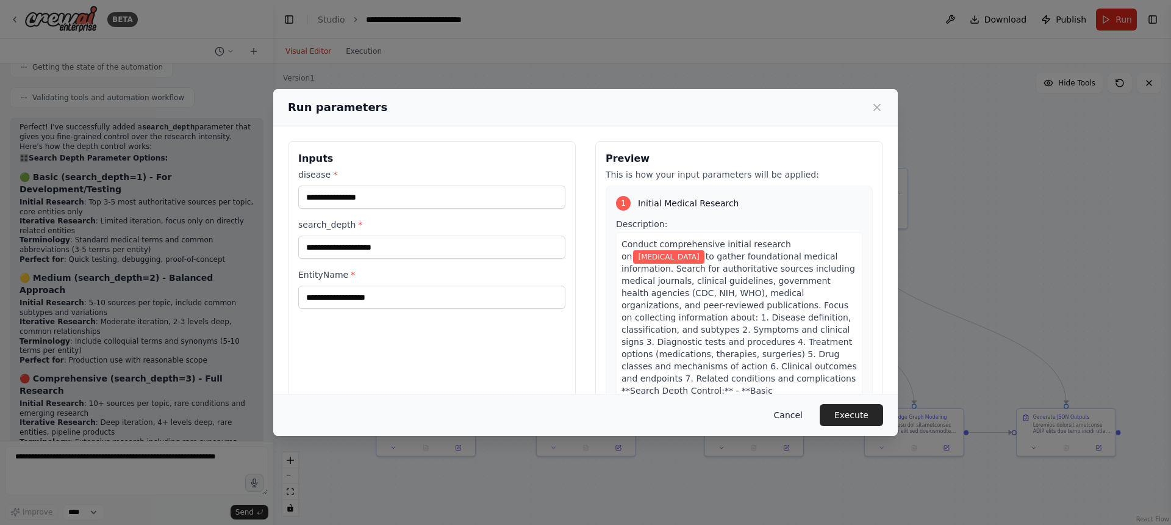
click at [782, 416] on button "Cancel" at bounding box center [788, 415] width 48 height 22
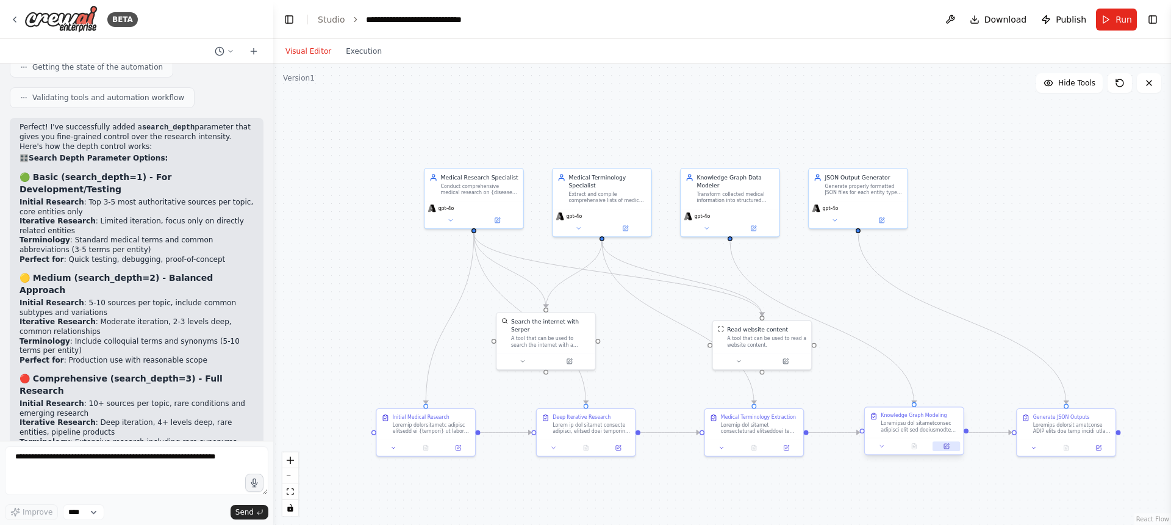
click at [944, 448] on icon at bounding box center [946, 445] width 5 height 5
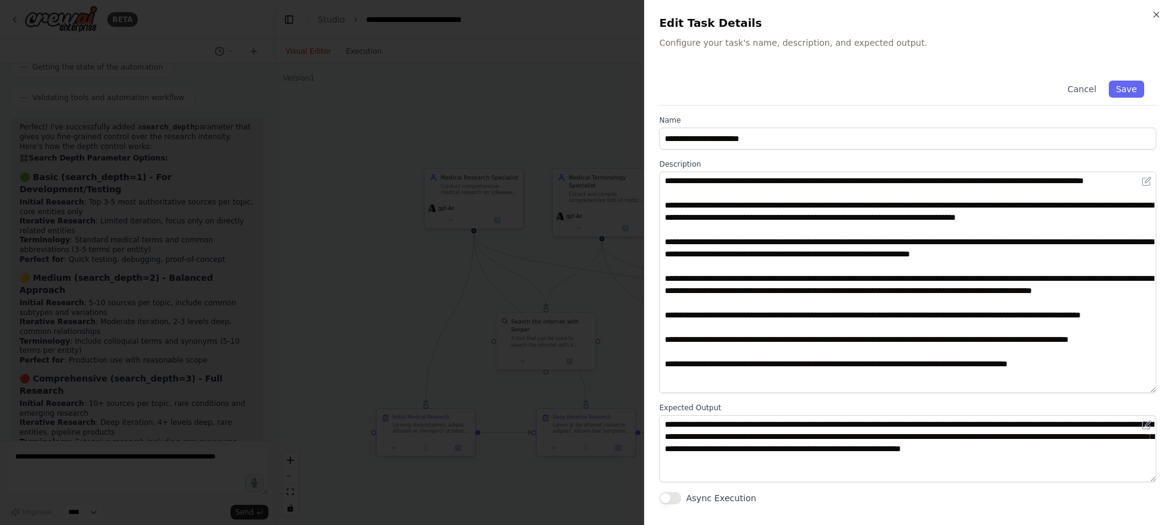
drag, startPoint x: 1154, startPoint y: 235, endPoint x: 980, endPoint y: 377, distance: 225.0
click at [1147, 389] on textarea at bounding box center [907, 281] width 497 height 221
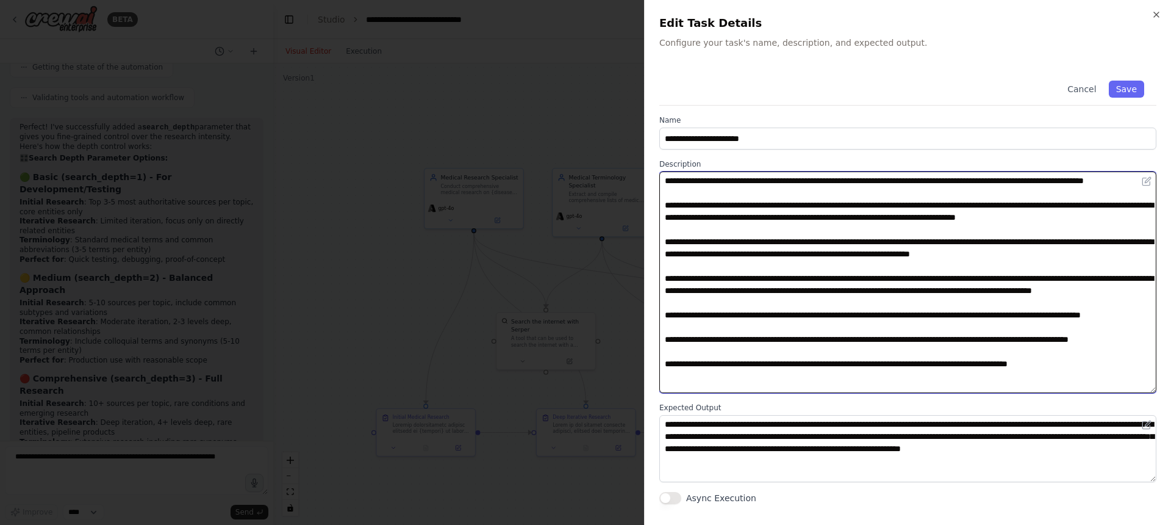
click at [787, 329] on textarea at bounding box center [907, 281] width 497 height 221
type textarea "**********"
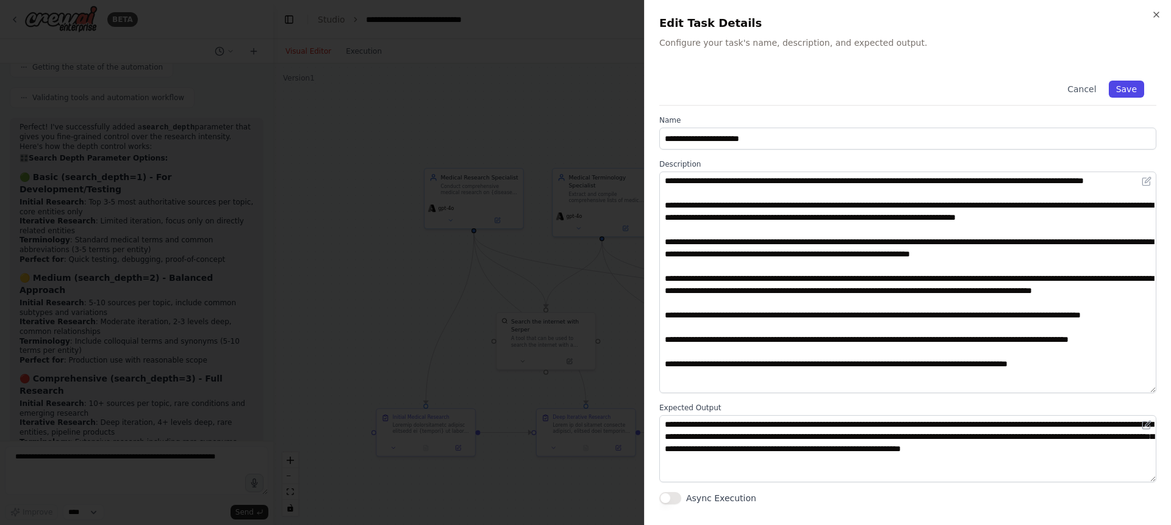
click at [1134, 85] on button "Save" at bounding box center [1126, 89] width 35 height 17
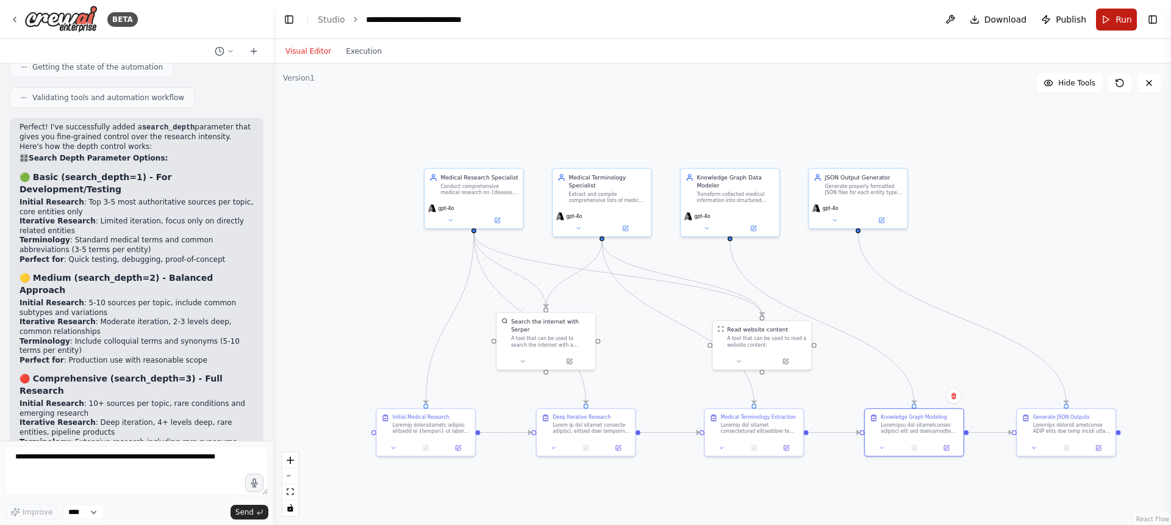
click at [1114, 21] on button "Run" at bounding box center [1116, 20] width 41 height 22
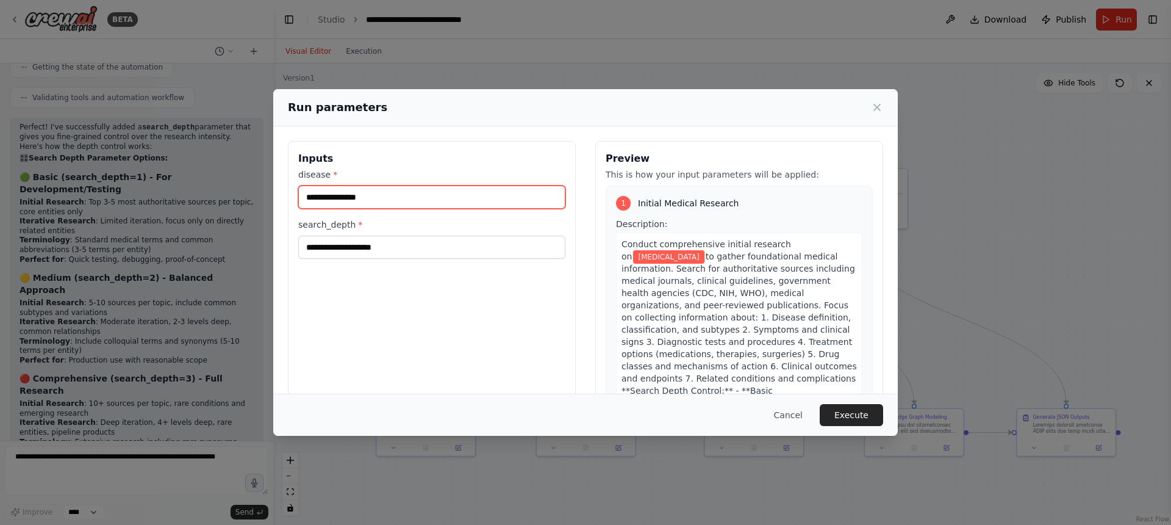
click at [389, 207] on input "**********" at bounding box center [431, 196] width 267 height 23
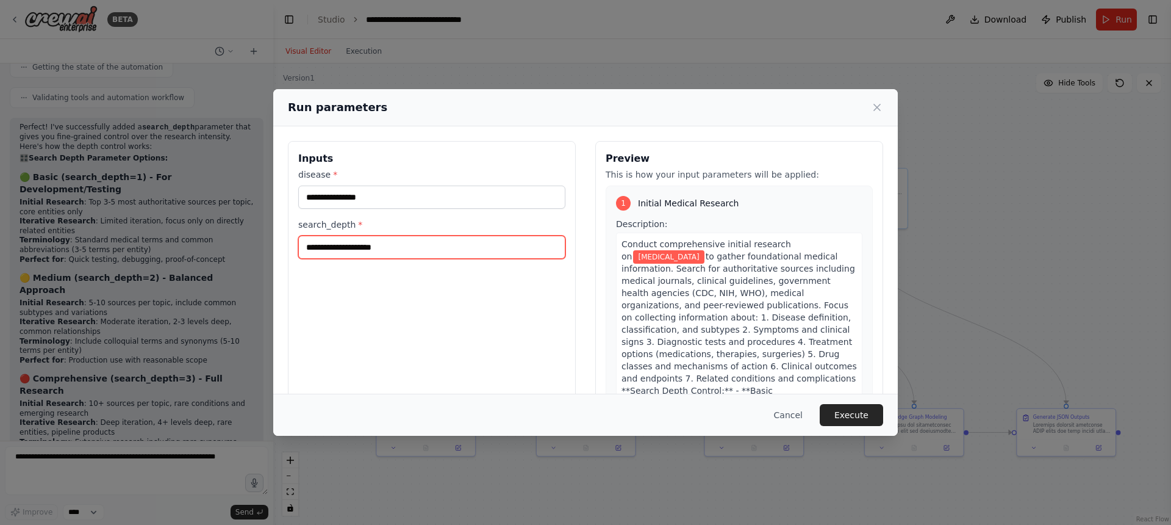
drag, startPoint x: 373, startPoint y: 258, endPoint x: 383, endPoint y: 248, distance: 14.2
click at [374, 257] on input "search_depth *" at bounding box center [431, 246] width 267 height 23
type input "*"
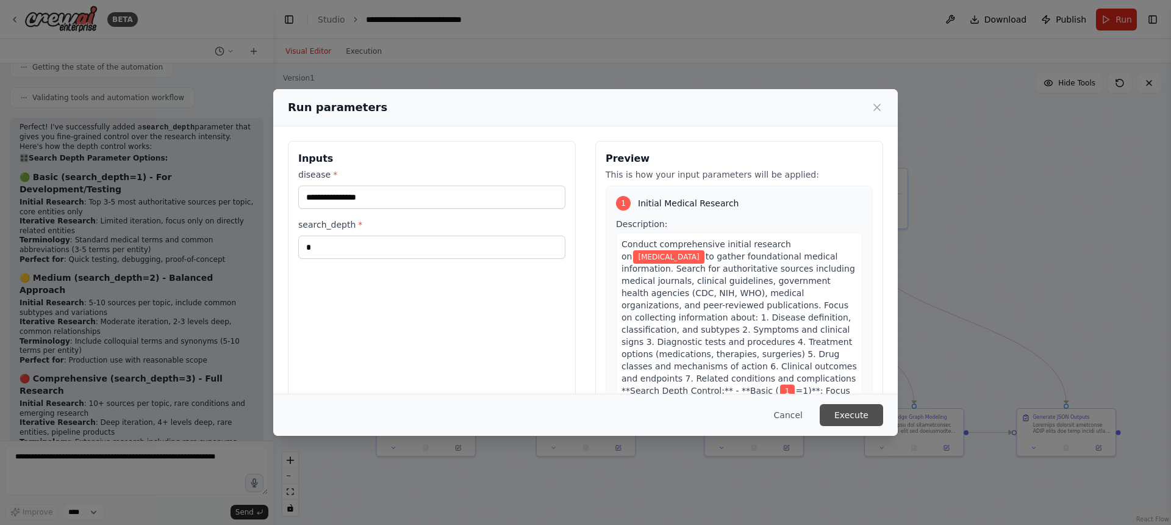
click at [858, 412] on button "Execute" at bounding box center [851, 415] width 63 height 22
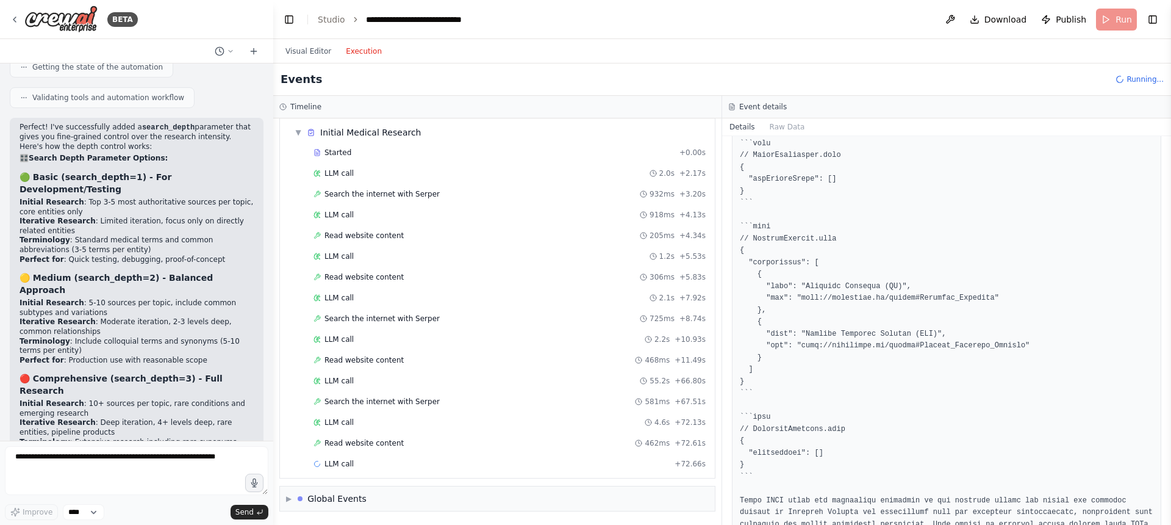
click at [361, 51] on button "Execution" at bounding box center [364, 51] width 51 height 15
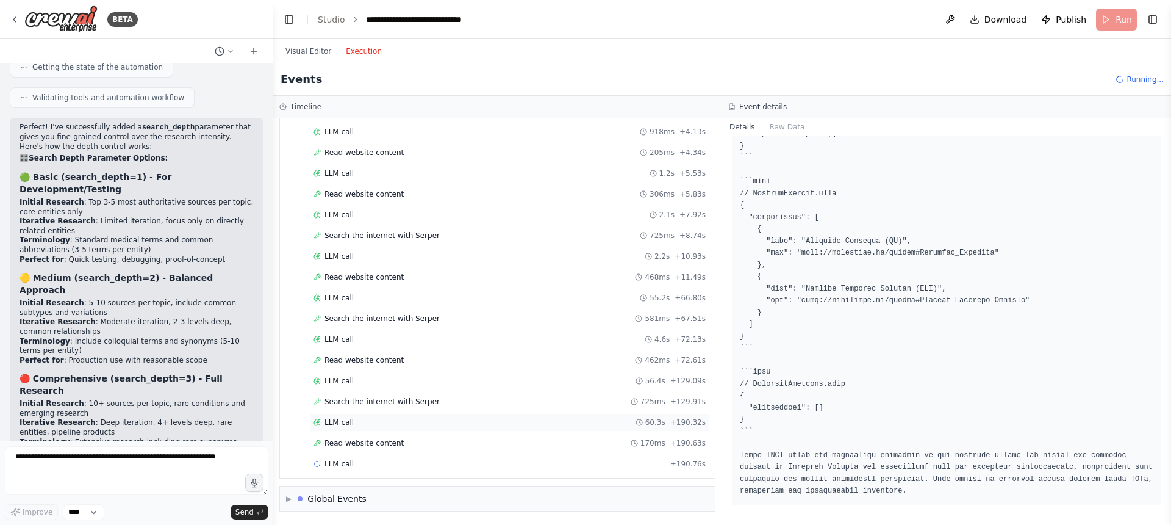
scroll to position [0, 0]
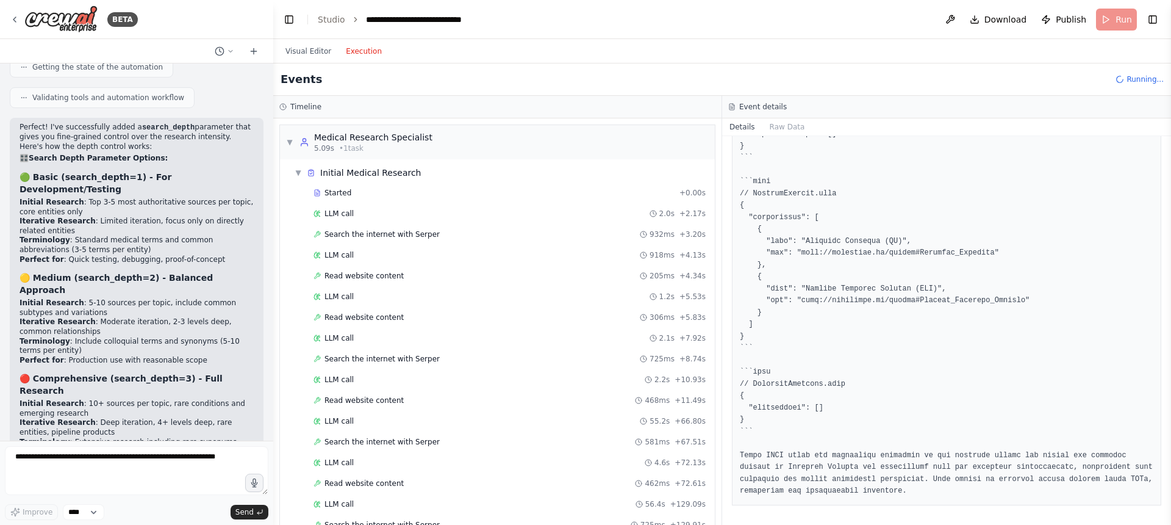
click at [889, 81] on div "Events Running..." at bounding box center [722, 79] width 898 height 32
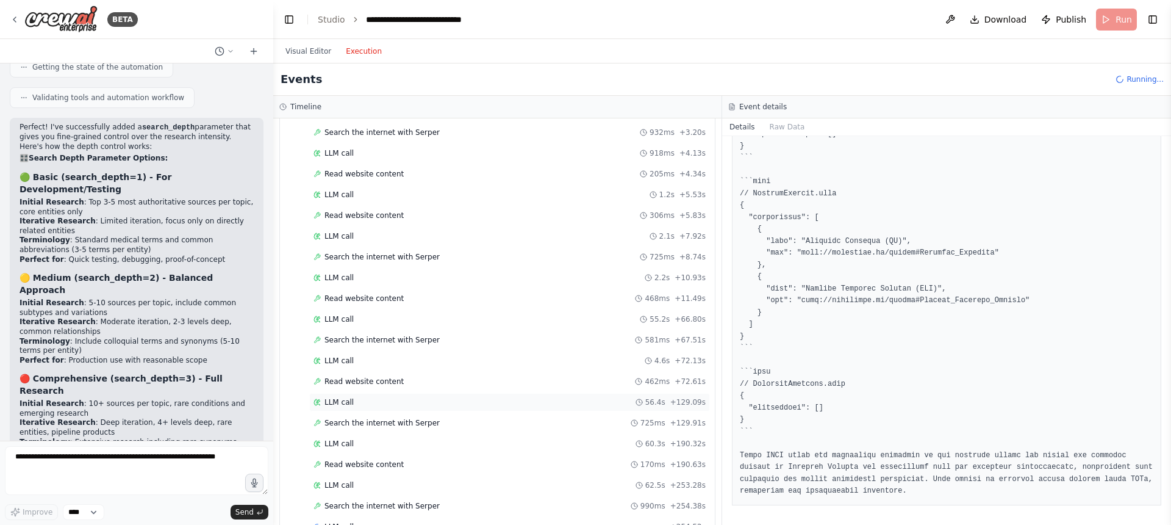
scroll to position [165, 0]
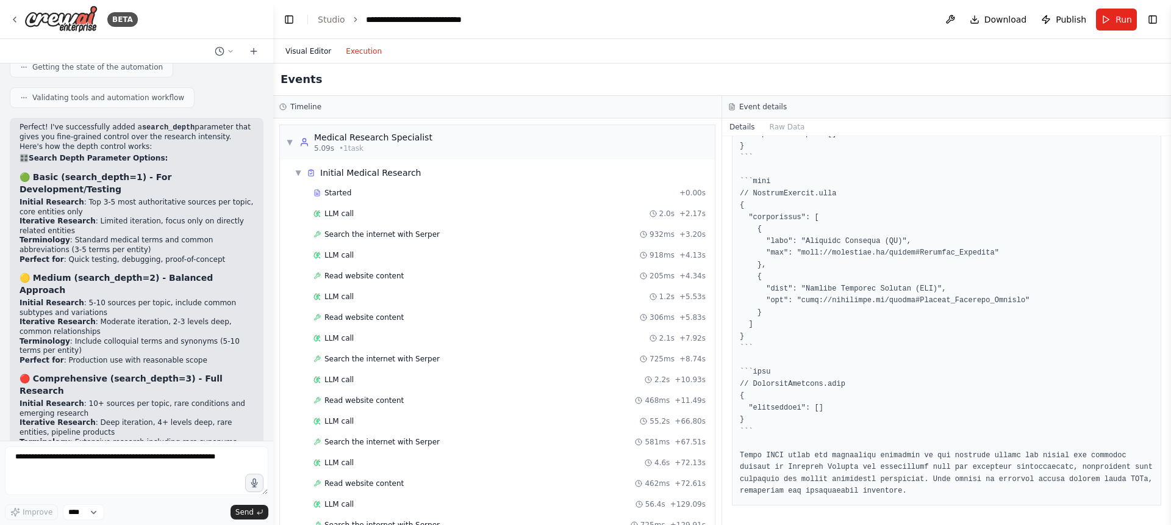
click at [305, 49] on button "Visual Editor" at bounding box center [308, 51] width 60 height 15
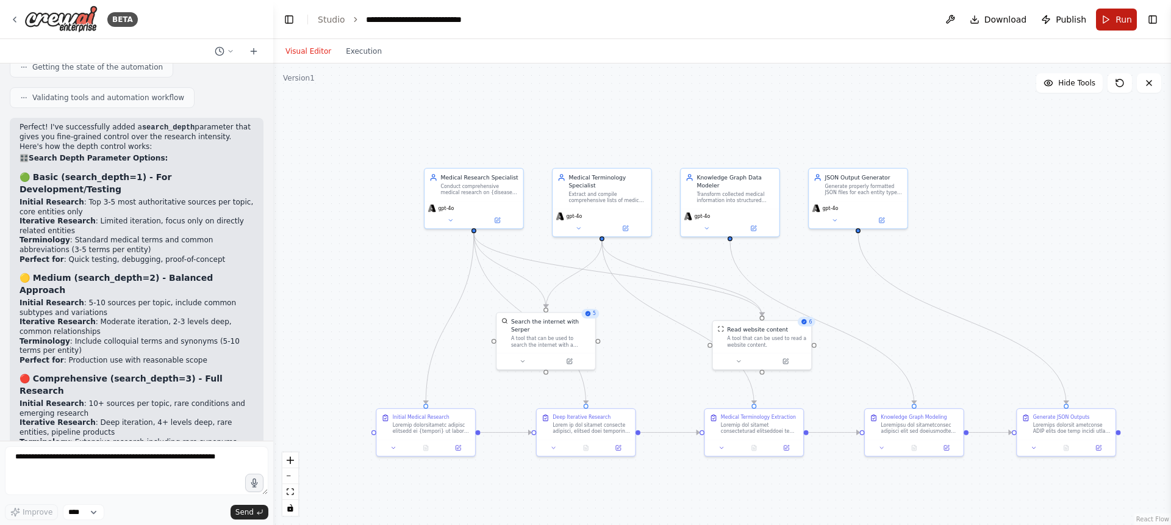
click at [1119, 17] on span "Run" at bounding box center [1124, 19] width 16 height 12
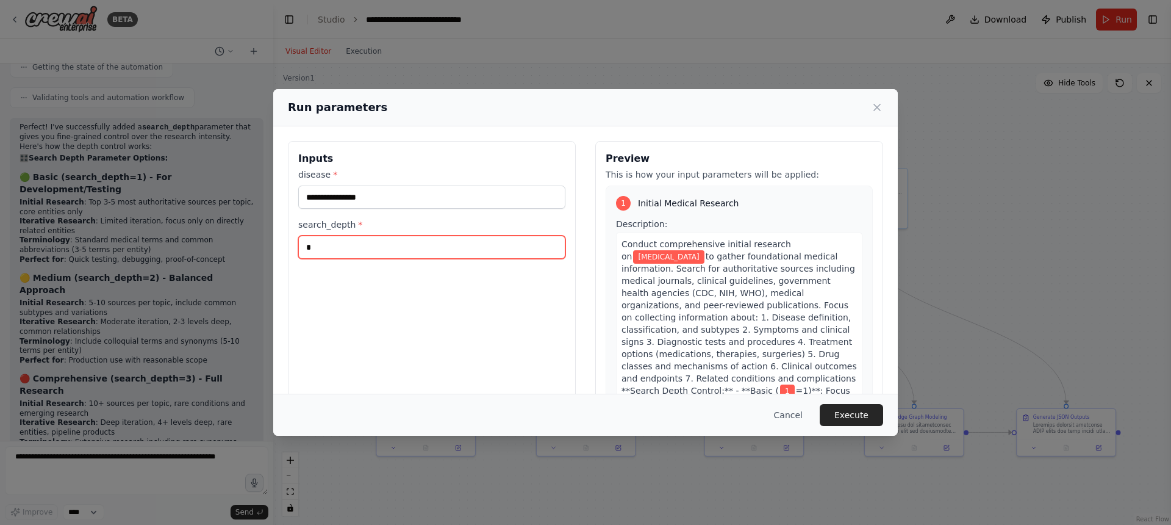
click at [334, 240] on input "*" at bounding box center [431, 246] width 267 height 23
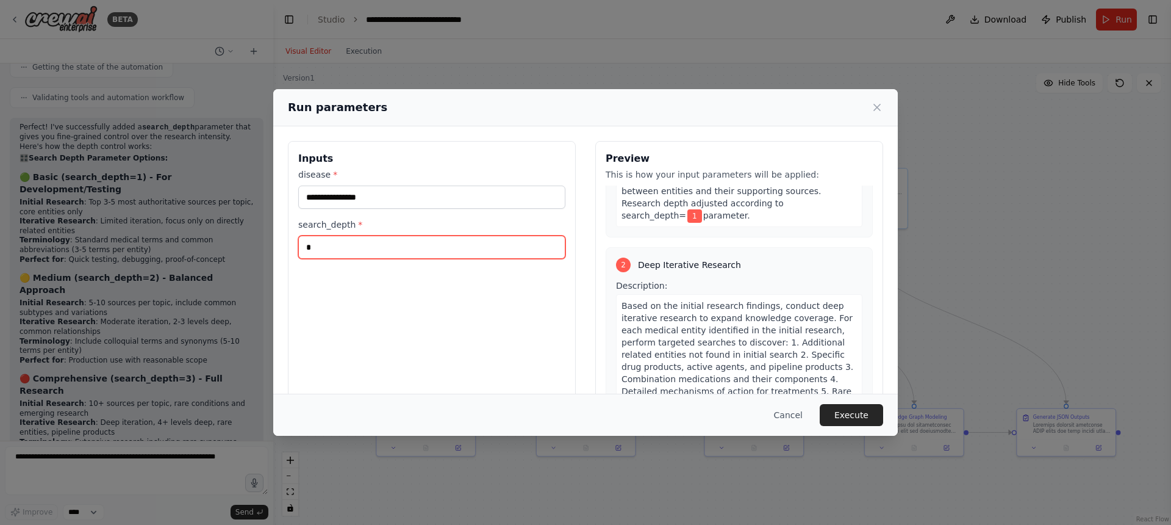
scroll to position [673, 0]
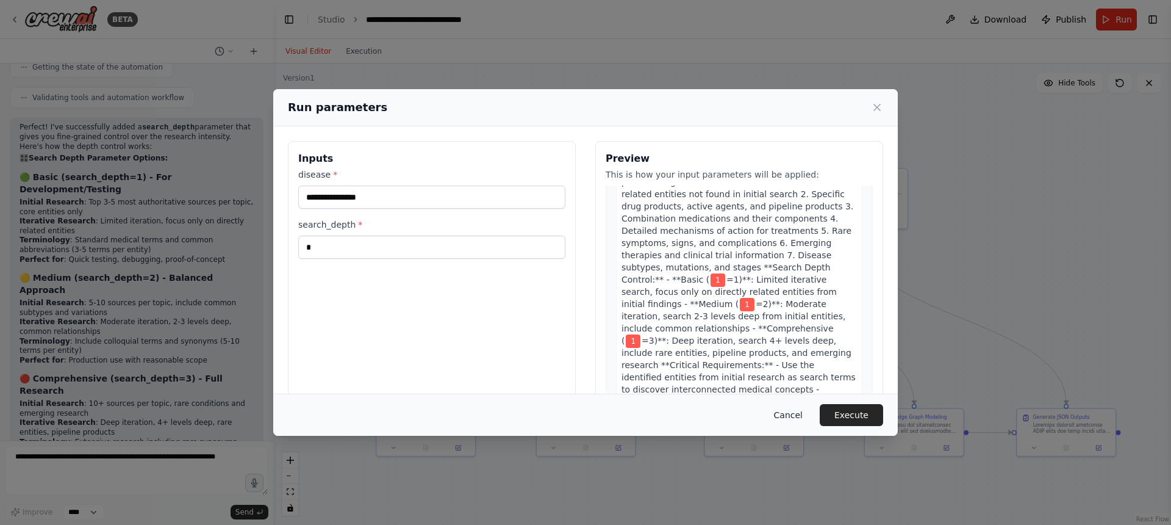
click at [792, 411] on button "Cancel" at bounding box center [788, 415] width 48 height 22
